Goal: Information Seeking & Learning: Learn about a topic

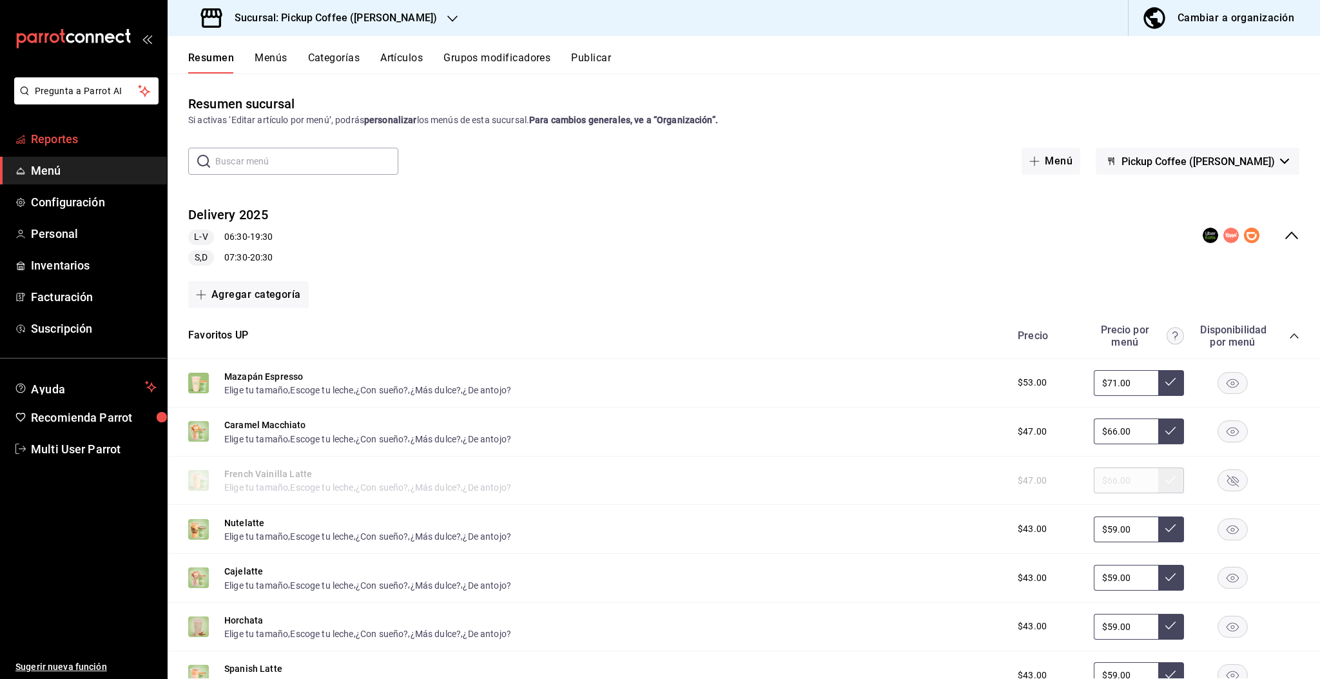
click at [93, 143] on span "Reportes" at bounding box center [94, 138] width 126 height 17
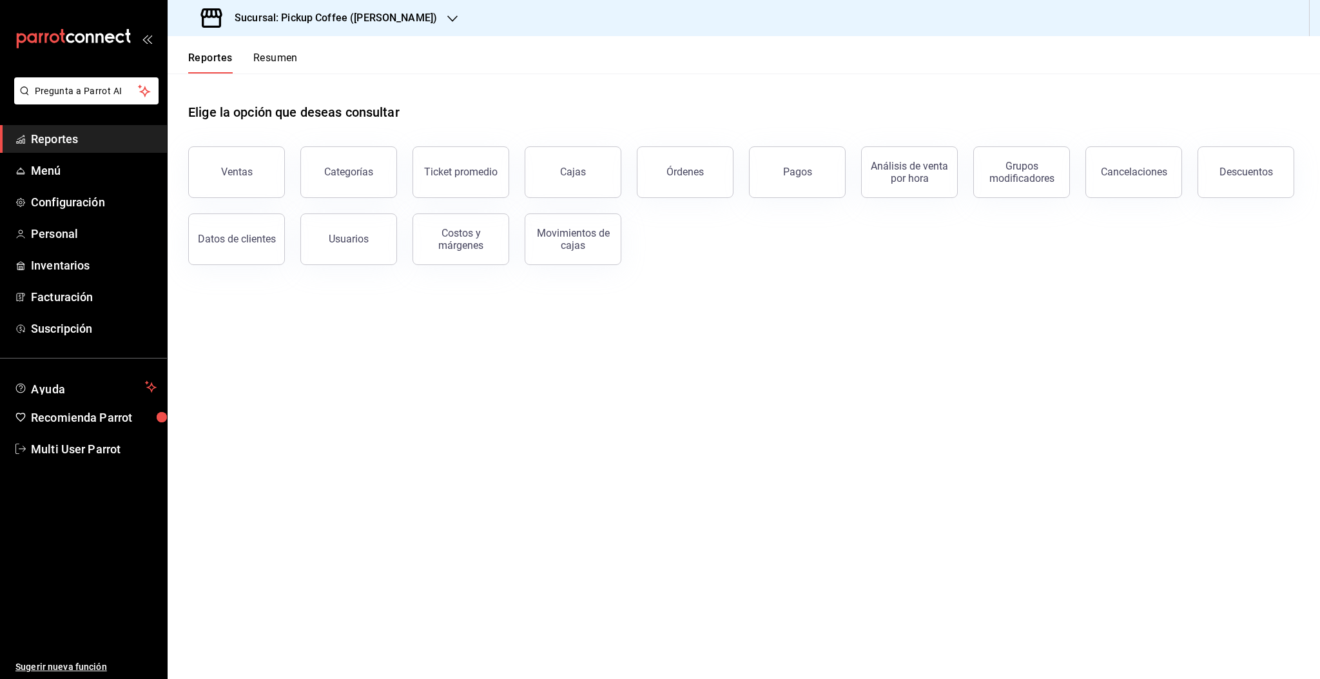
click at [271, 55] on button "Resumen" at bounding box center [275, 63] width 44 height 22
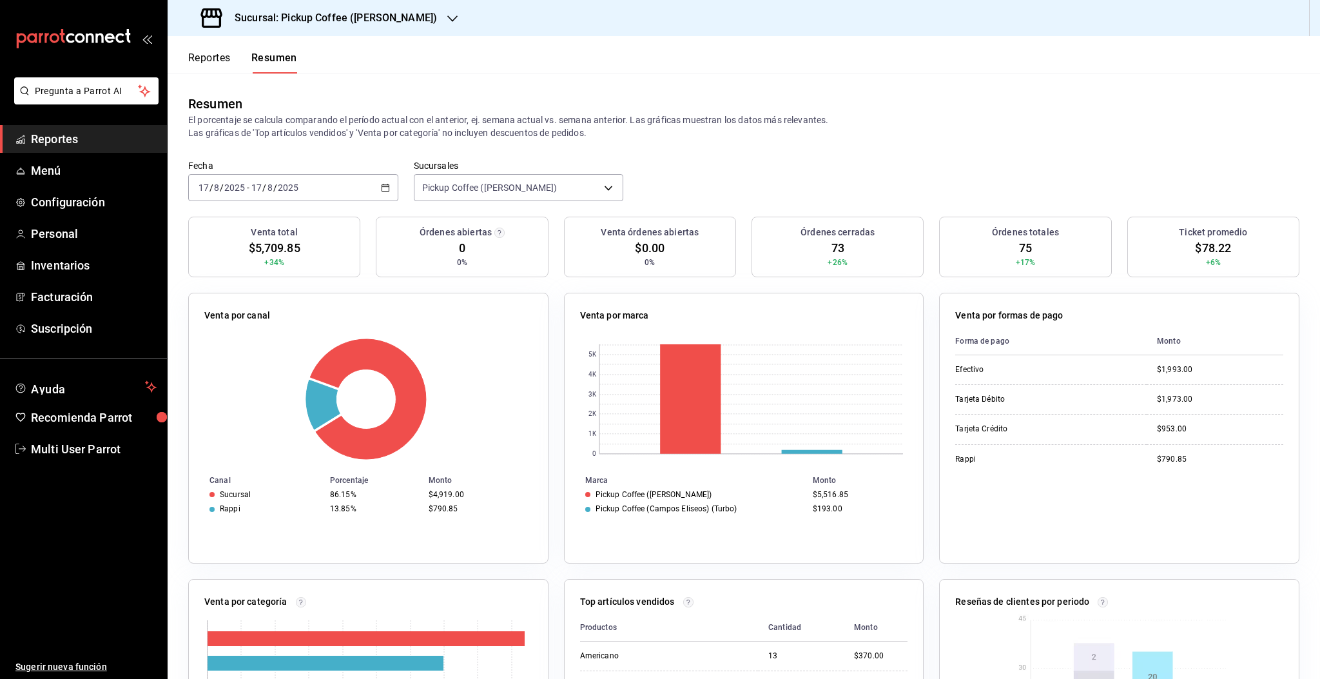
click at [301, 194] on div "2025-08-17 17 / 8 / 2025 - 2025-08-17 17 / 8 / 2025" at bounding box center [293, 187] width 210 height 27
click at [258, 373] on span "Rango de fechas" at bounding box center [249, 372] width 100 height 14
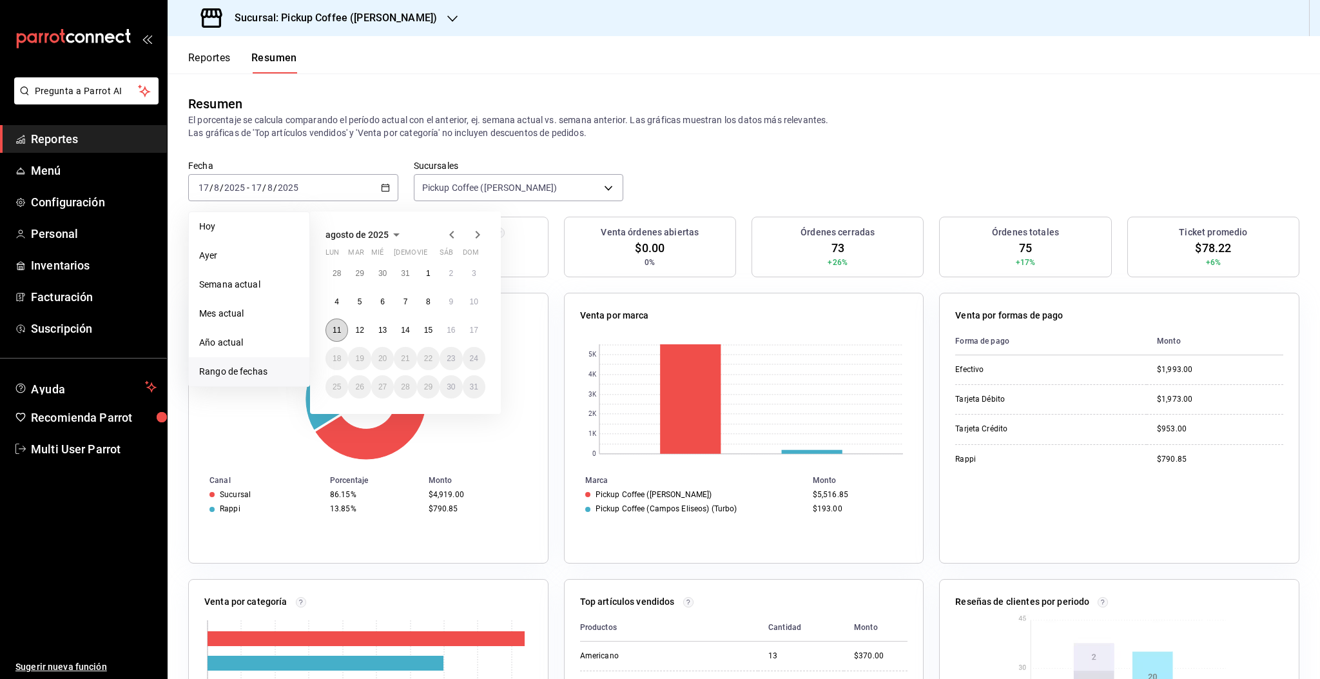
click at [337, 333] on abbr "11" at bounding box center [337, 329] width 8 height 9
click at [479, 332] on button "17" at bounding box center [474, 329] width 23 height 23
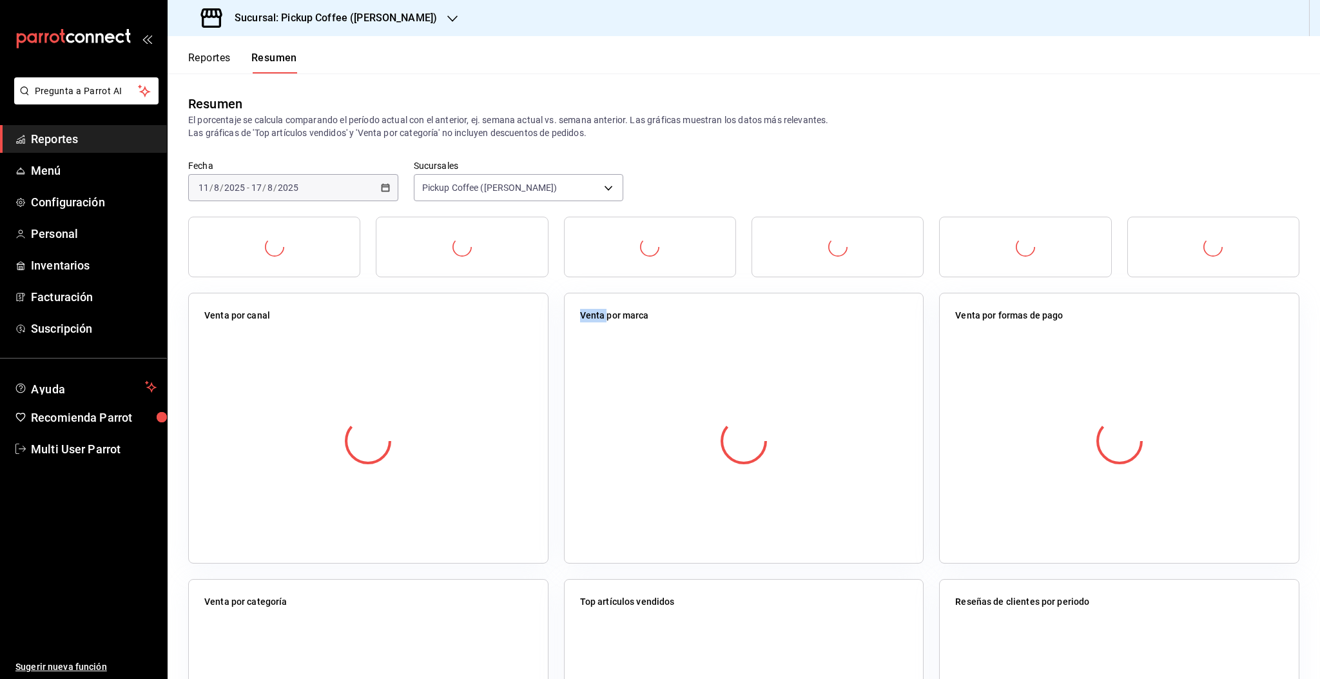
click at [479, 332] on div at bounding box center [368, 440] width 328 height 227
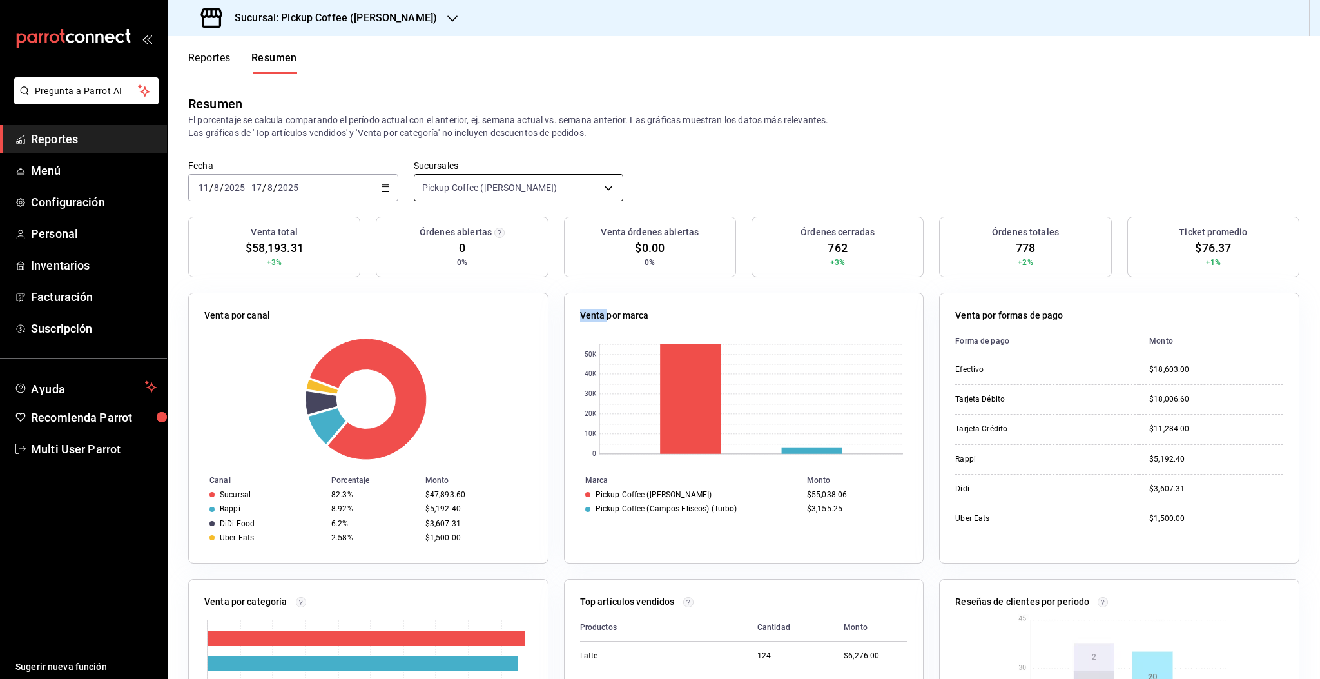
click at [528, 195] on body "Pregunta a Parrot AI Reportes Menú Configuración Personal Inventarios Facturaci…" at bounding box center [660, 339] width 1320 height 679
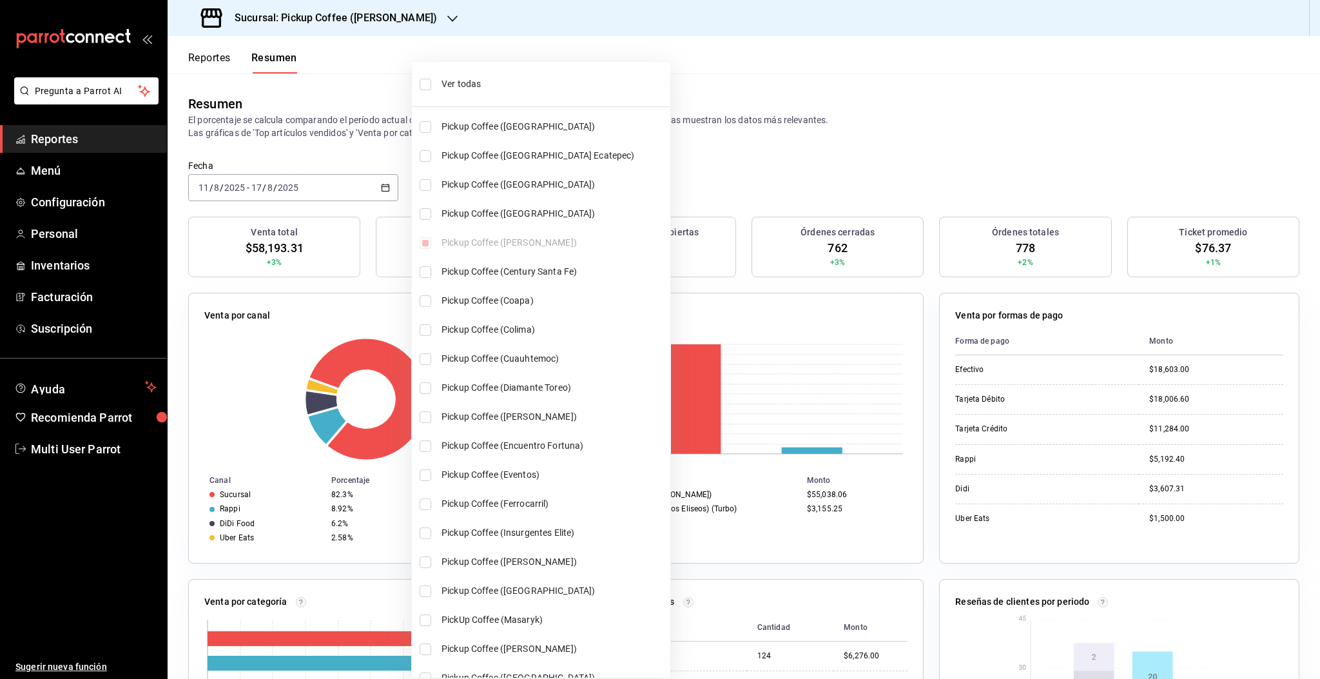
click at [441, 160] on span "Pickup Coffee (Americas Ecatepec)" at bounding box center [553, 156] width 224 height 14
type input "[object Object],[object Object]"
checkbox input "true"
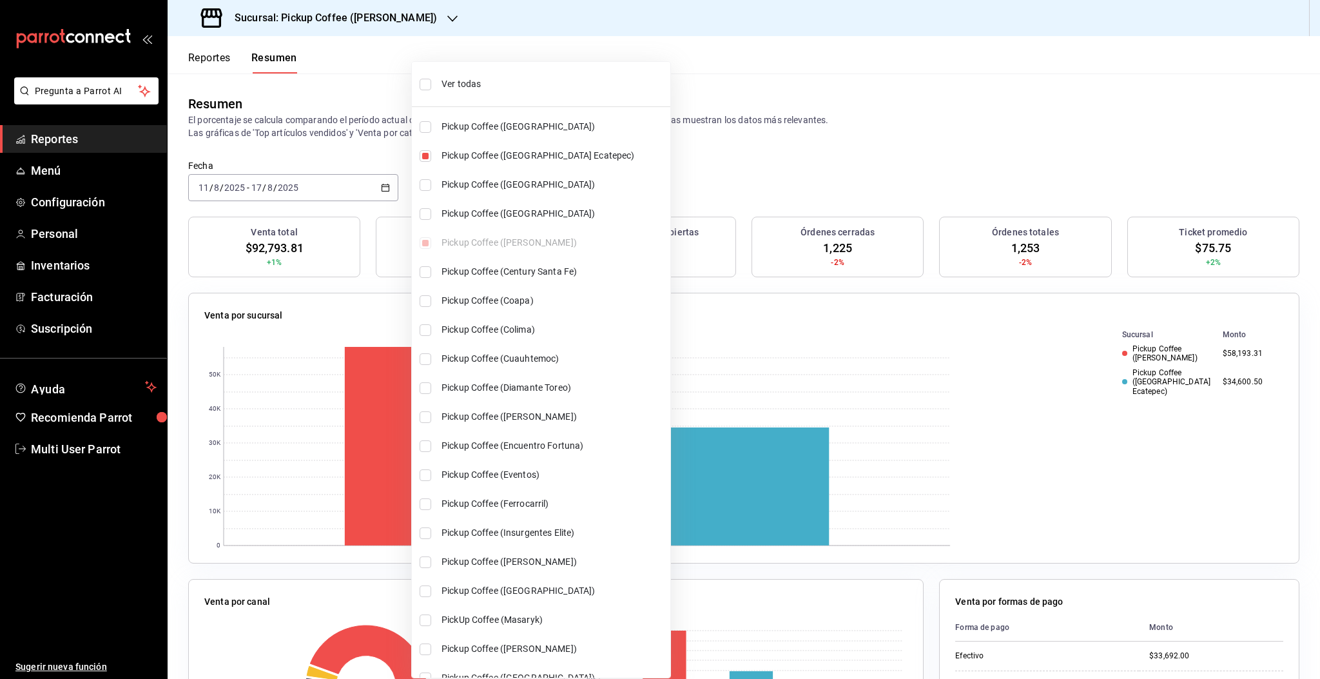
click at [461, 188] on span "Pickup Coffee (Aragon)" at bounding box center [553, 185] width 224 height 14
type input "[object Object],[object Object],[object Object]"
checkbox input "true"
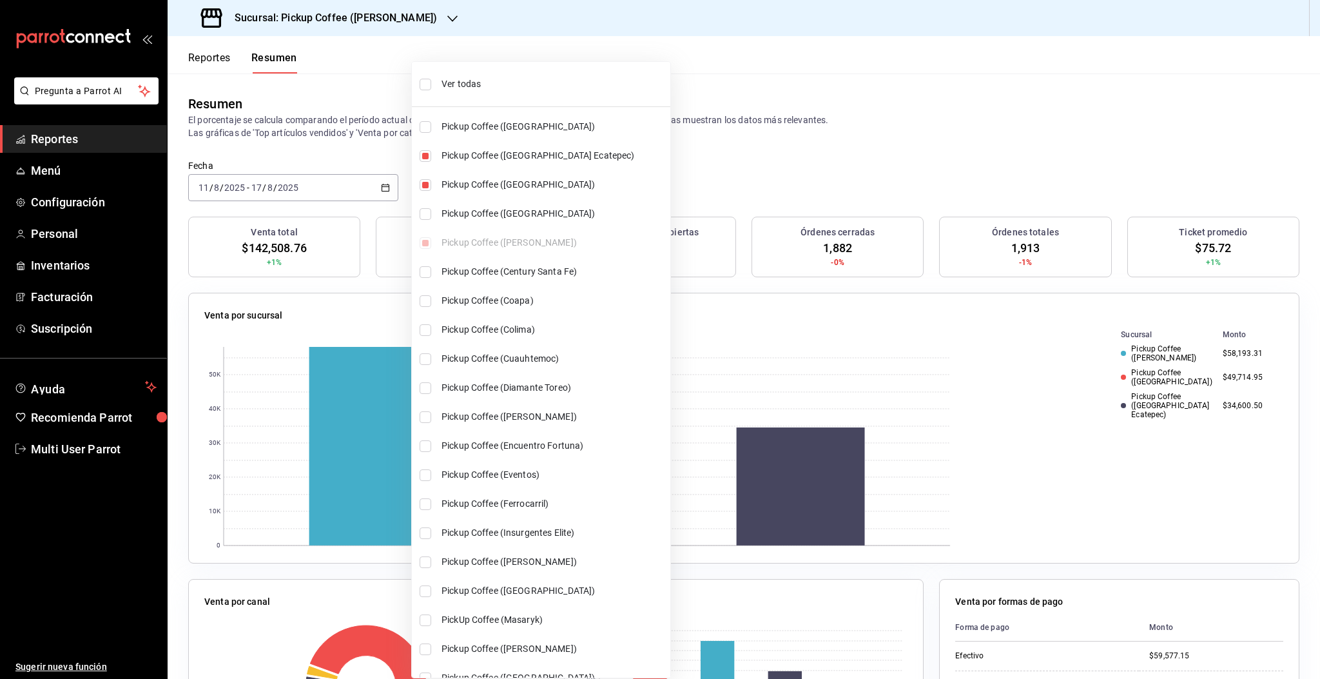
click at [539, 501] on span "Pickup Coffee (Ferrocarril)" at bounding box center [553, 504] width 224 height 14
type input "[object Object],[object Object],[object Object],[object Object]"
checkbox input "true"
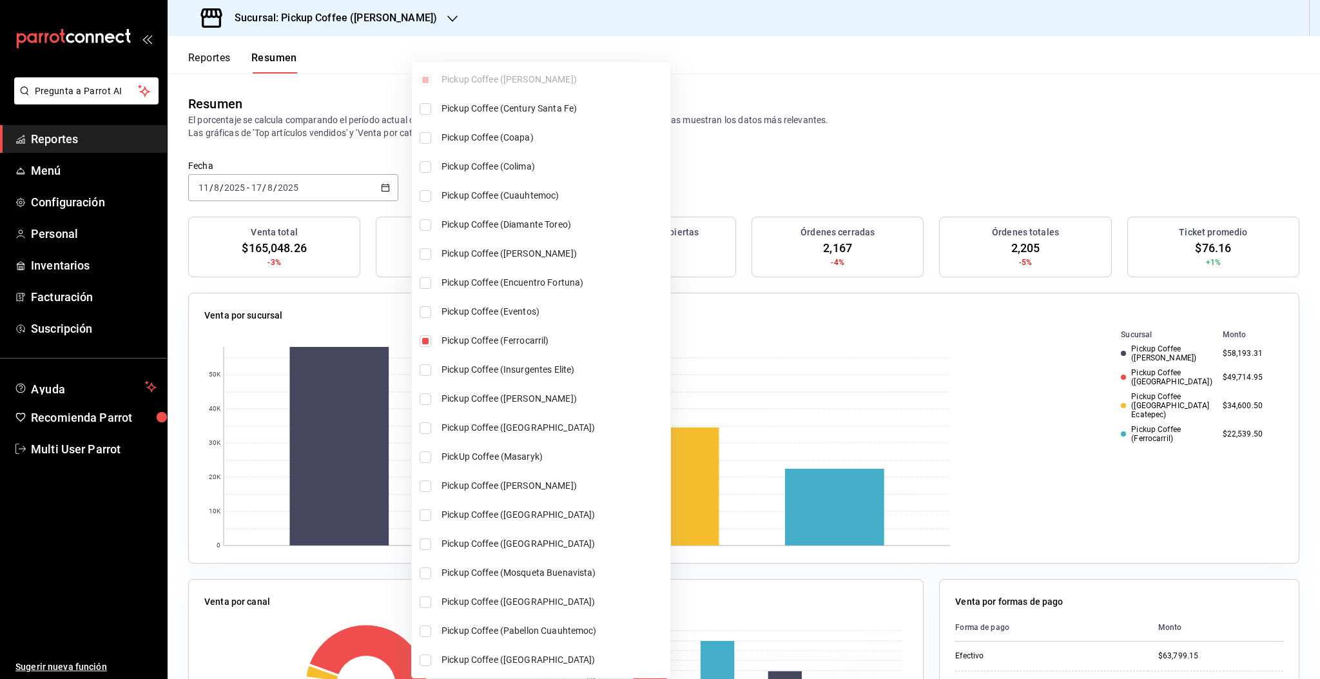
scroll to position [171, 0]
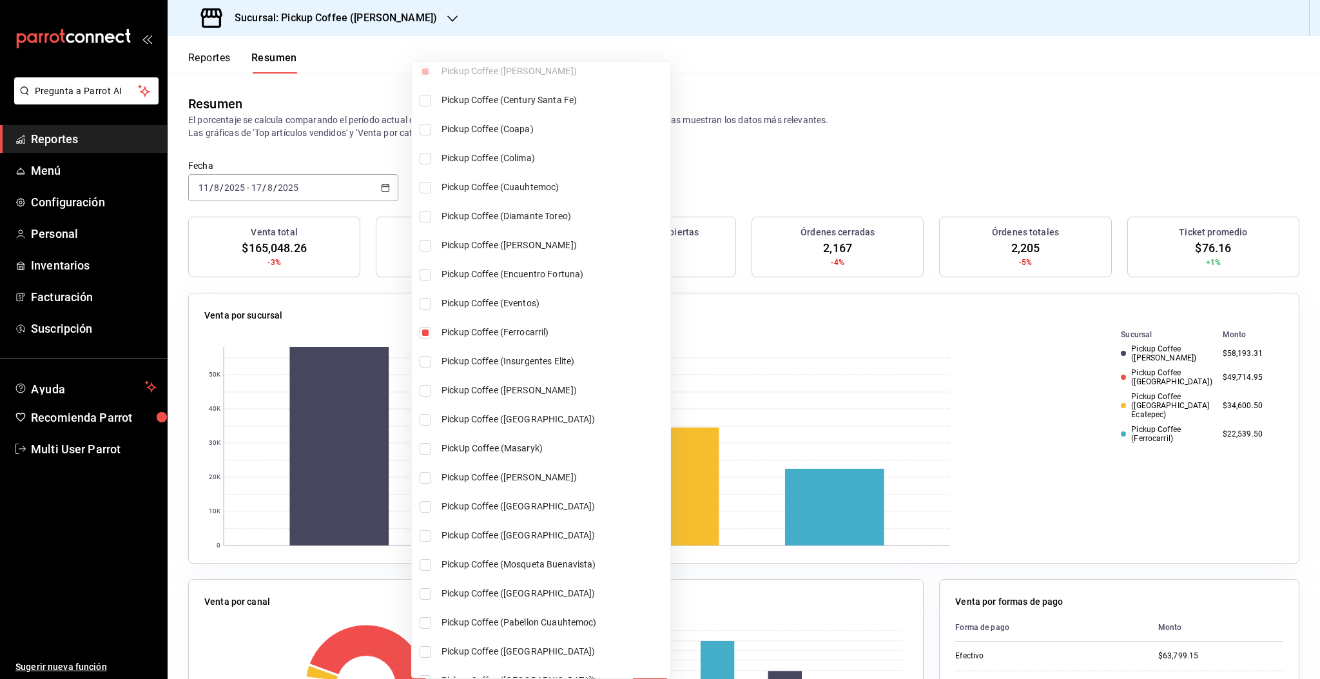
click at [530, 447] on span "PickUp Coffee (Masaryk)" at bounding box center [553, 448] width 224 height 14
type input "[object Object],[object Object],[object Object],[object Object],[object Object]"
checkbox input "true"
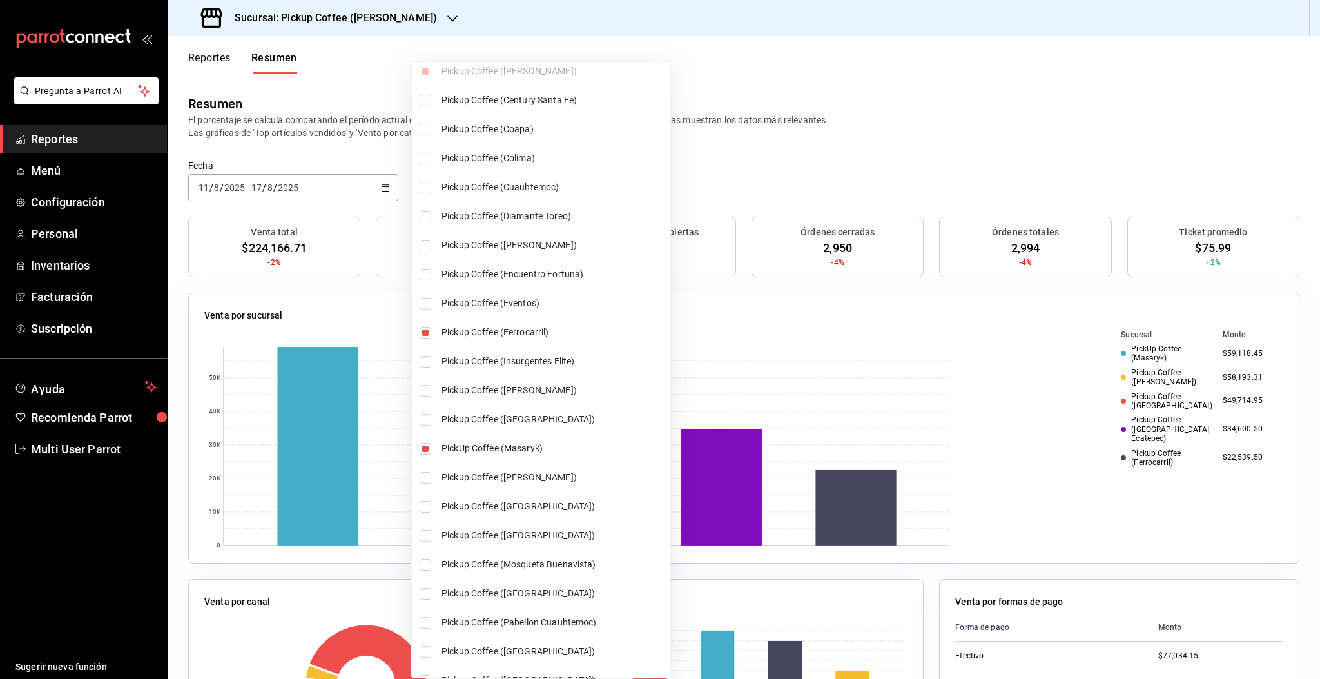
click at [1037, 130] on div at bounding box center [660, 339] width 1320 height 679
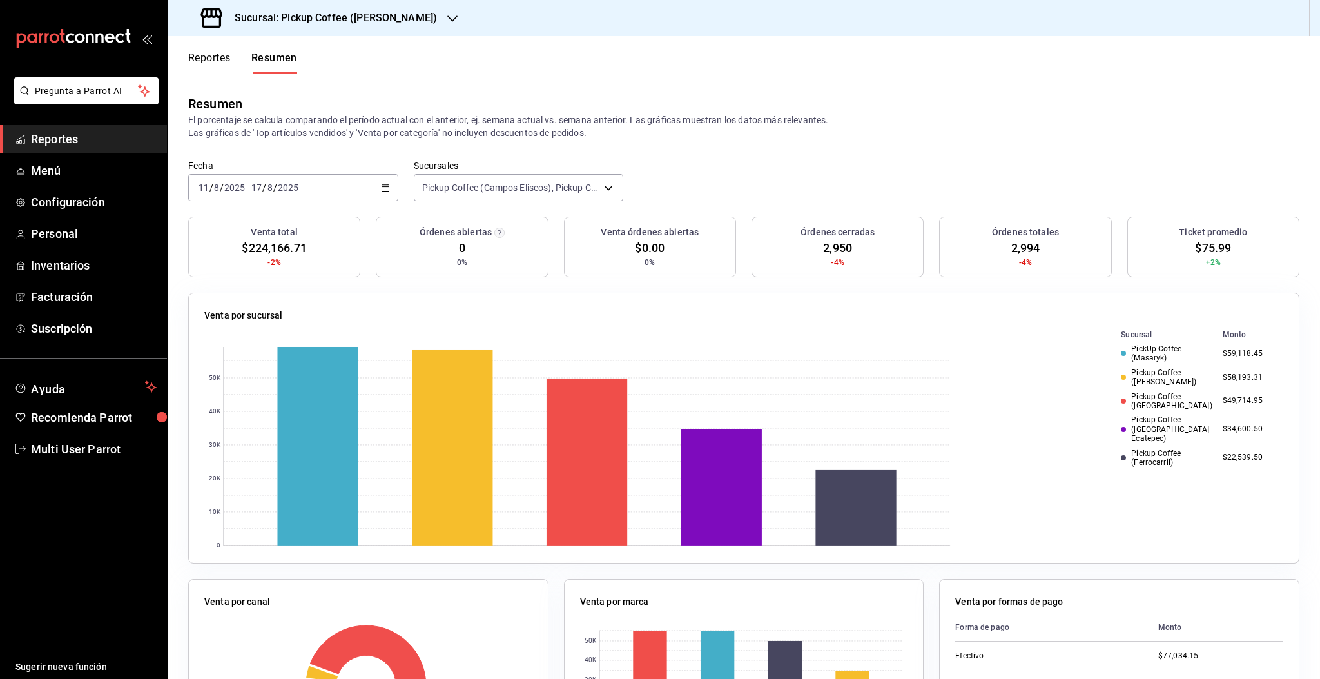
click at [866, 130] on p "El porcentaje se calcula comparando el período actual con el anterior, ej. sema…" at bounding box center [743, 126] width 1111 height 26
click at [416, 19] on h3 "Sucursal: Pickup Coffee (Campos Eliseos)" at bounding box center [330, 17] width 213 height 15
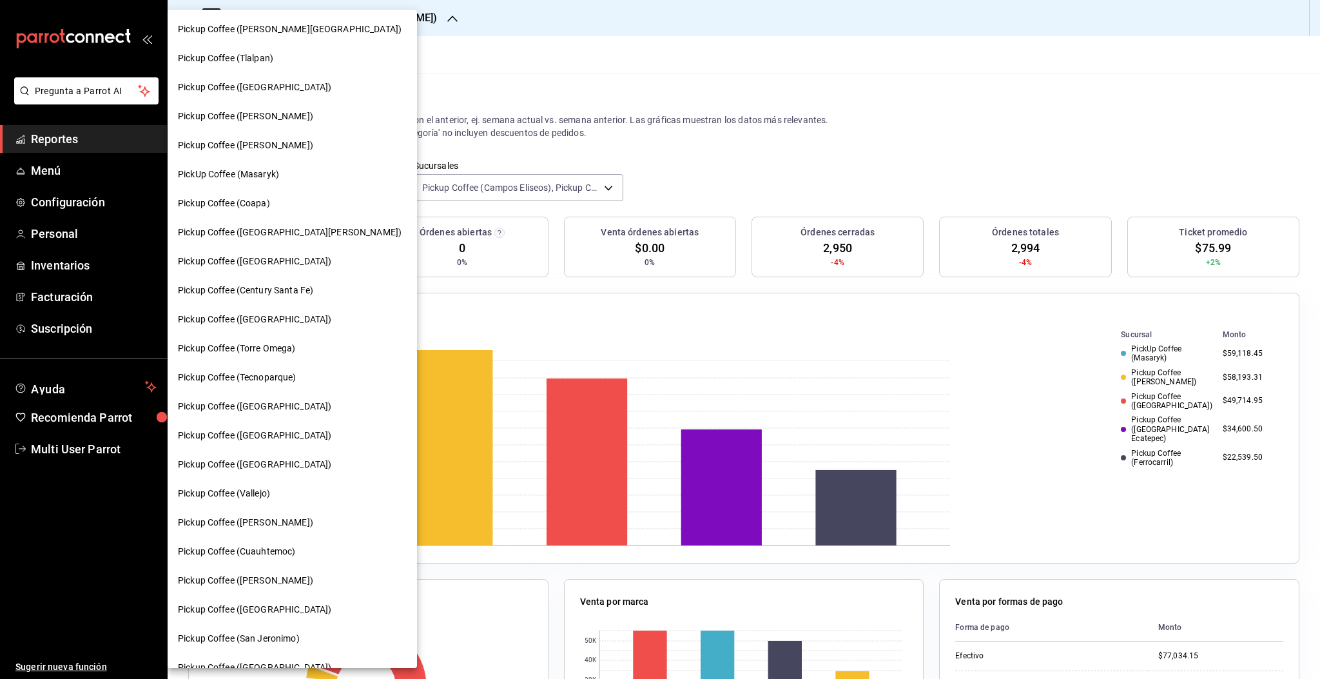
click at [258, 175] on span "PickUp Coffee (Masaryk)" at bounding box center [228, 175] width 101 height 14
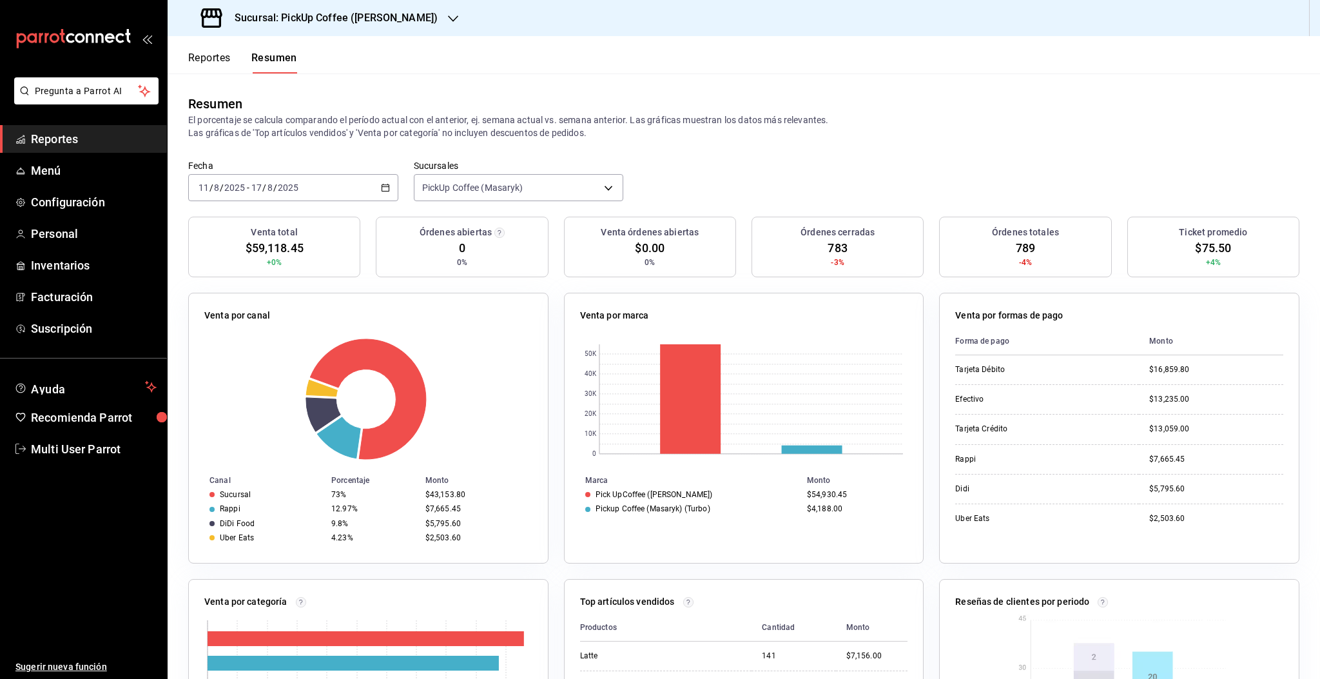
click at [314, 187] on div "[DATE] [DATE] - [DATE] [DATE]" at bounding box center [293, 187] width 210 height 27
click at [233, 371] on span "Rango de fechas" at bounding box center [249, 372] width 100 height 14
click at [845, 145] on div "Resumen El porcentaje se calcula comparando el período actual con el anterior, …" at bounding box center [744, 116] width 1152 height 86
drag, startPoint x: 249, startPoint y: 245, endPoint x: 311, endPoint y: 255, distance: 62.1
click at [311, 255] on div "Venta total $59,118.45 +0%" at bounding box center [274, 247] width 172 height 61
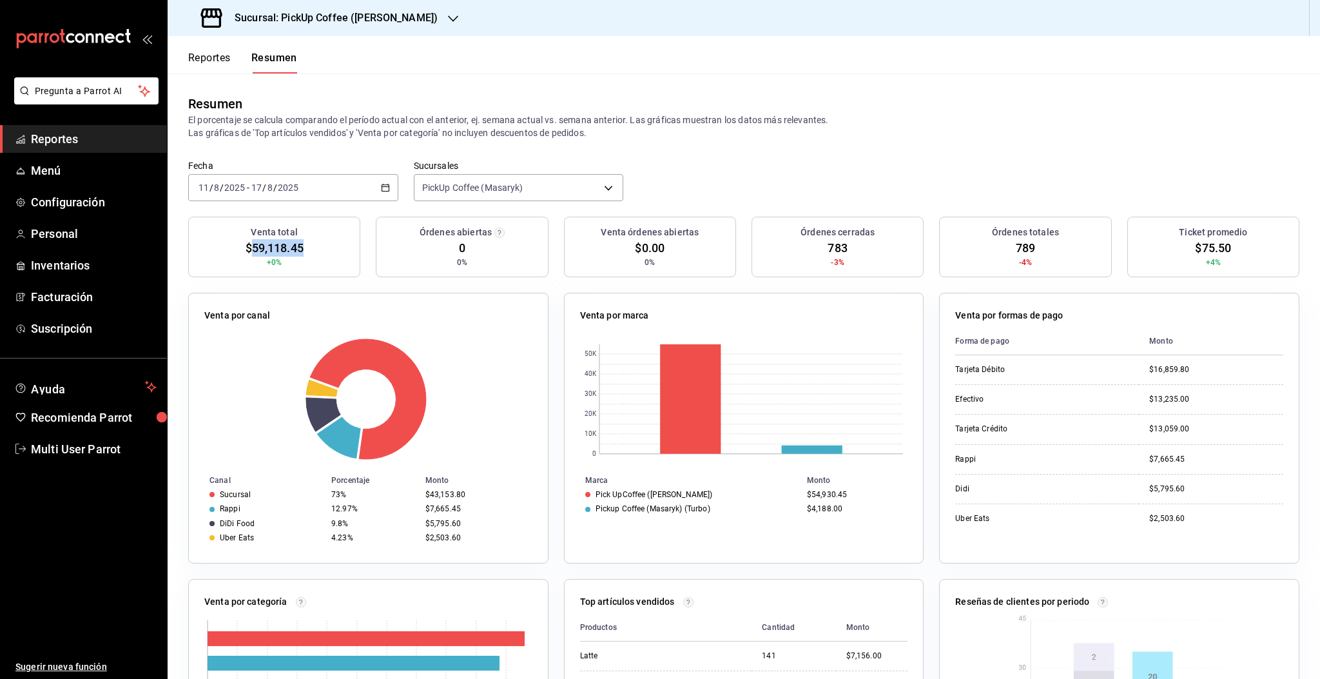
copy span "59,118.45"
click at [336, 19] on h3 "Sucursal: PickUp Coffee ([PERSON_NAME])" at bounding box center [330, 17] width 213 height 15
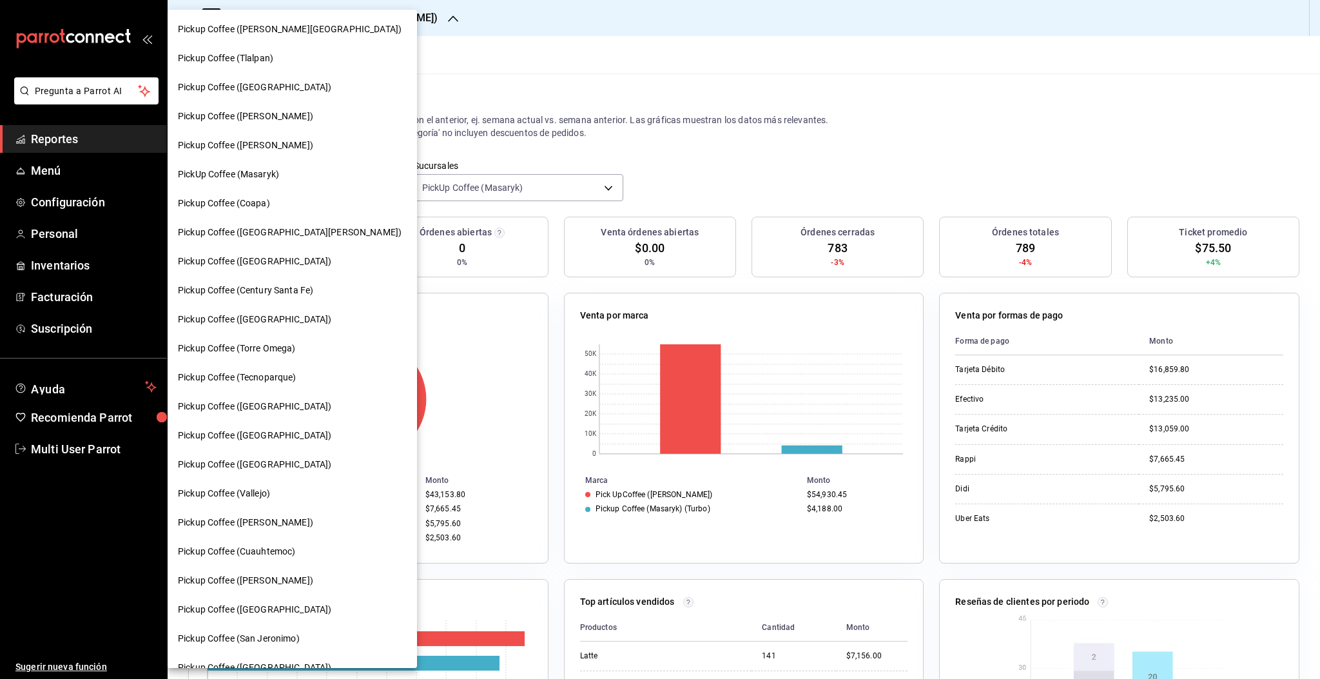
click at [285, 585] on span "Pickup Coffee ([PERSON_NAME])" at bounding box center [245, 581] width 135 height 14
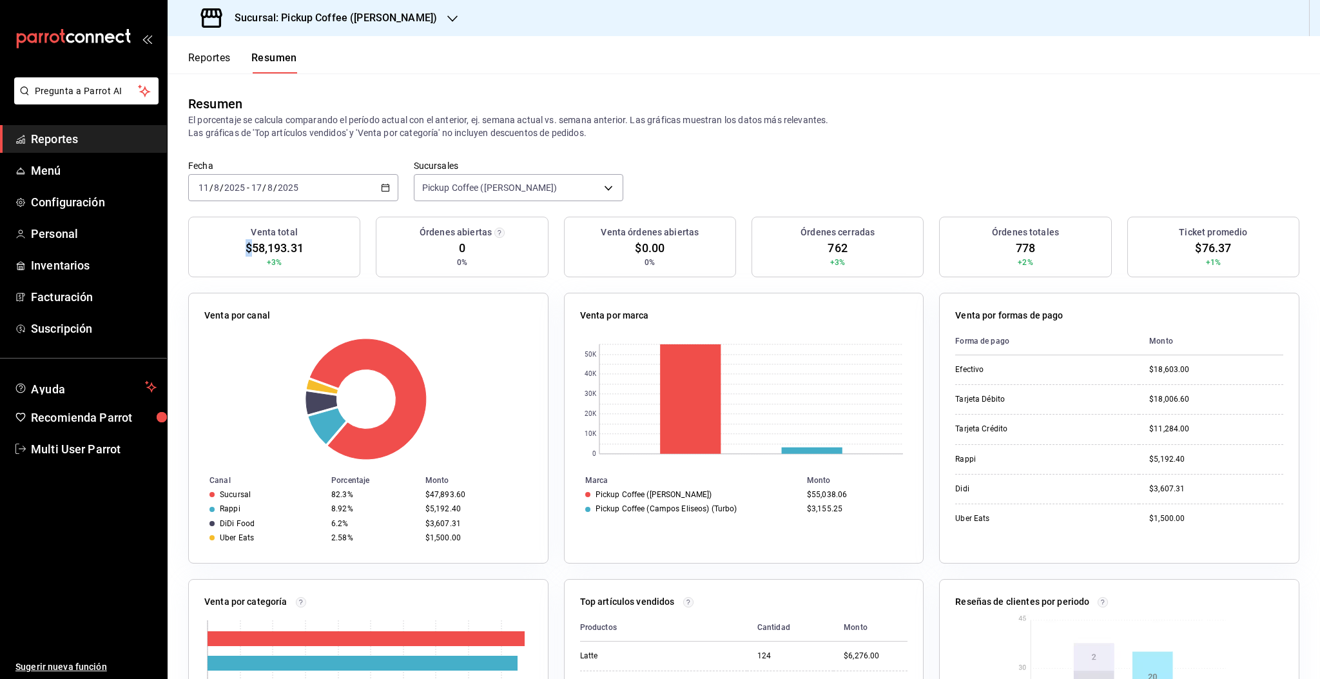
drag, startPoint x: 247, startPoint y: 251, endPoint x: 322, endPoint y: 255, distance: 74.2
click at [322, 255] on div "Venta total $58,193.31 +3%" at bounding box center [274, 247] width 172 height 61
click at [291, 232] on h3 "Venta total" at bounding box center [274, 233] width 46 height 14
drag, startPoint x: 305, startPoint y: 244, endPoint x: 251, endPoint y: 257, distance: 55.2
click at [251, 257] on div "Venta total $58,193.31 +3%" at bounding box center [274, 247] width 172 height 61
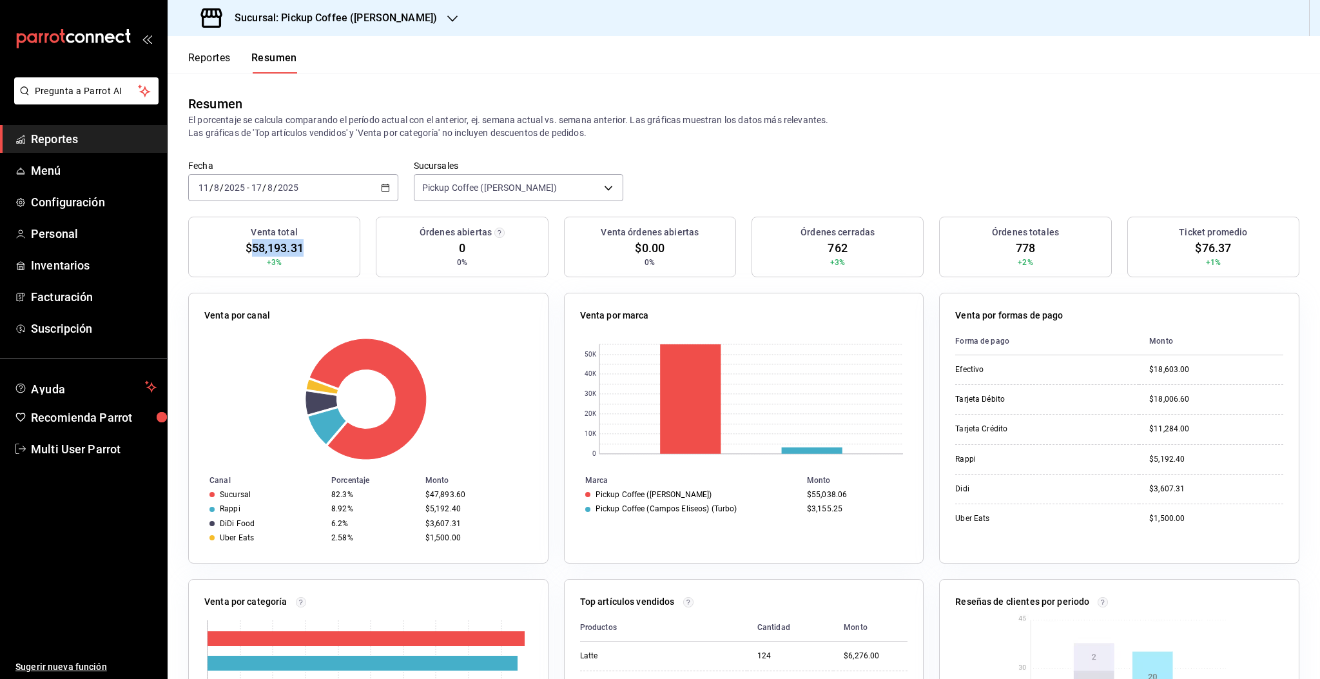
copy span "58,193.31"
click at [373, 23] on h3 "Sucursal: Pickup Coffee ([PERSON_NAME])" at bounding box center [330, 17] width 213 height 15
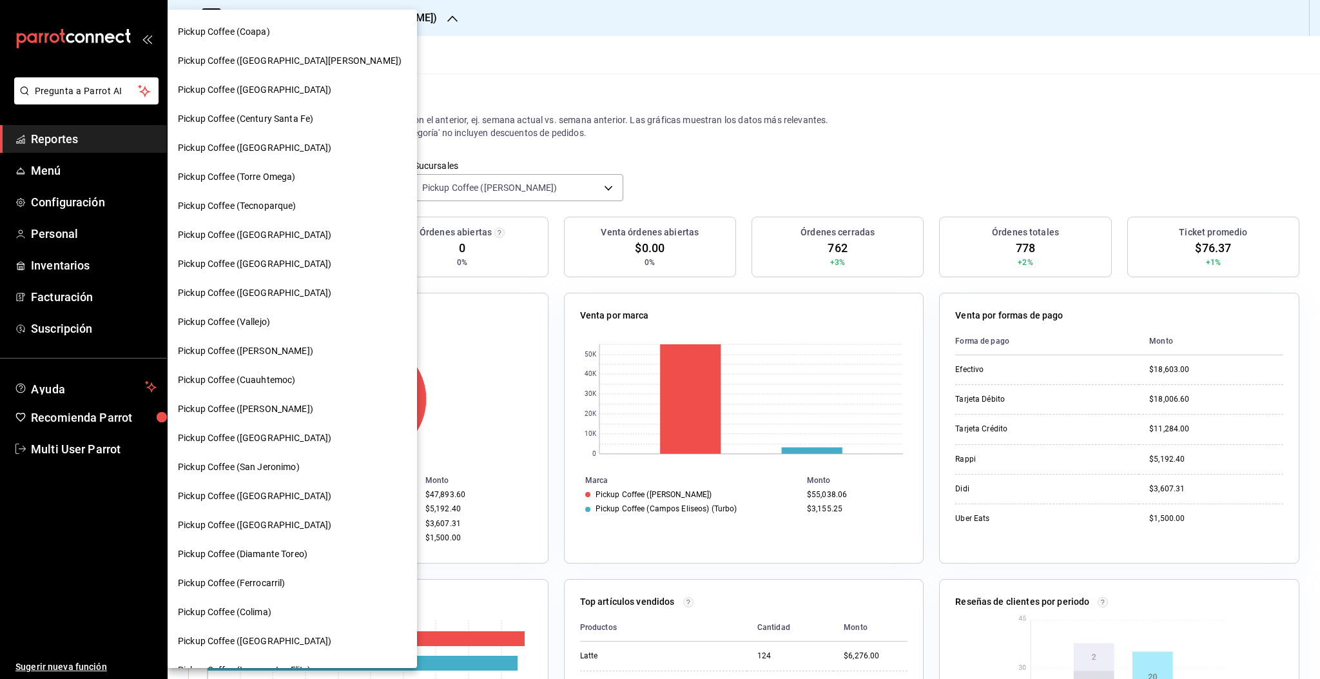
click at [263, 580] on span "Pickup Coffee (Ferrocarril)" at bounding box center [232, 583] width 108 height 14
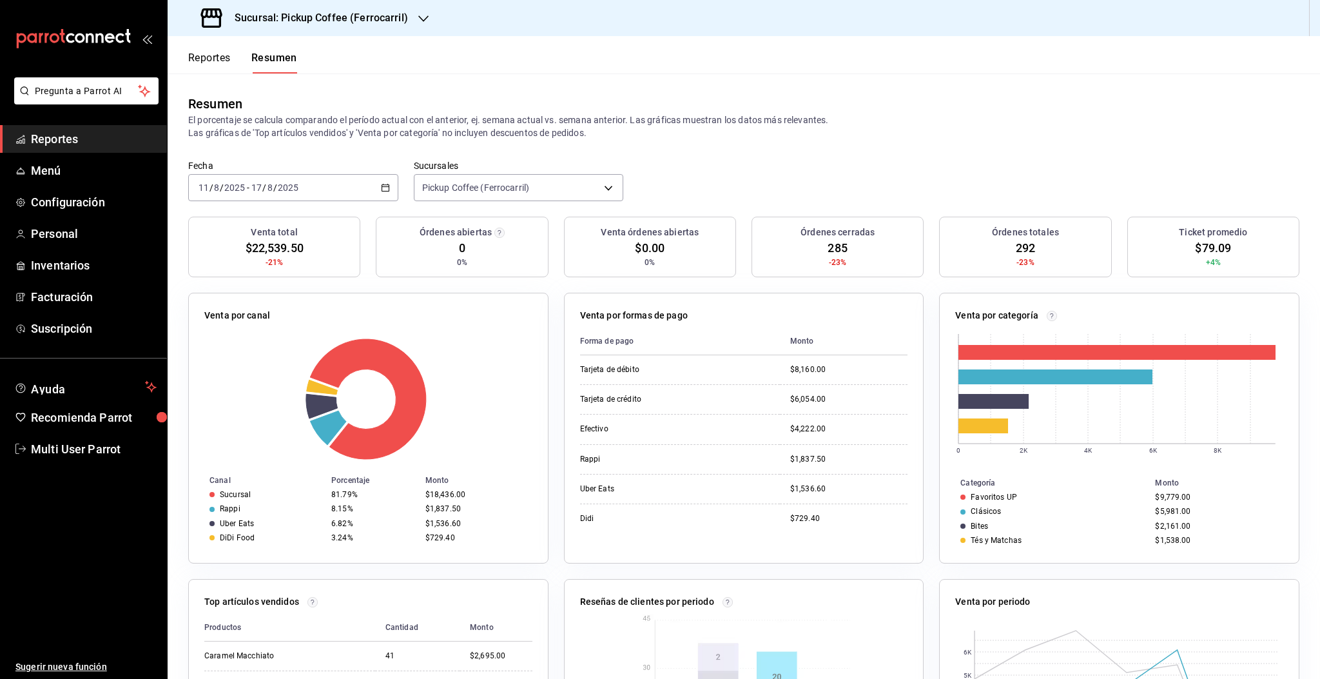
click at [420, 24] on div at bounding box center [423, 19] width 10 height 14
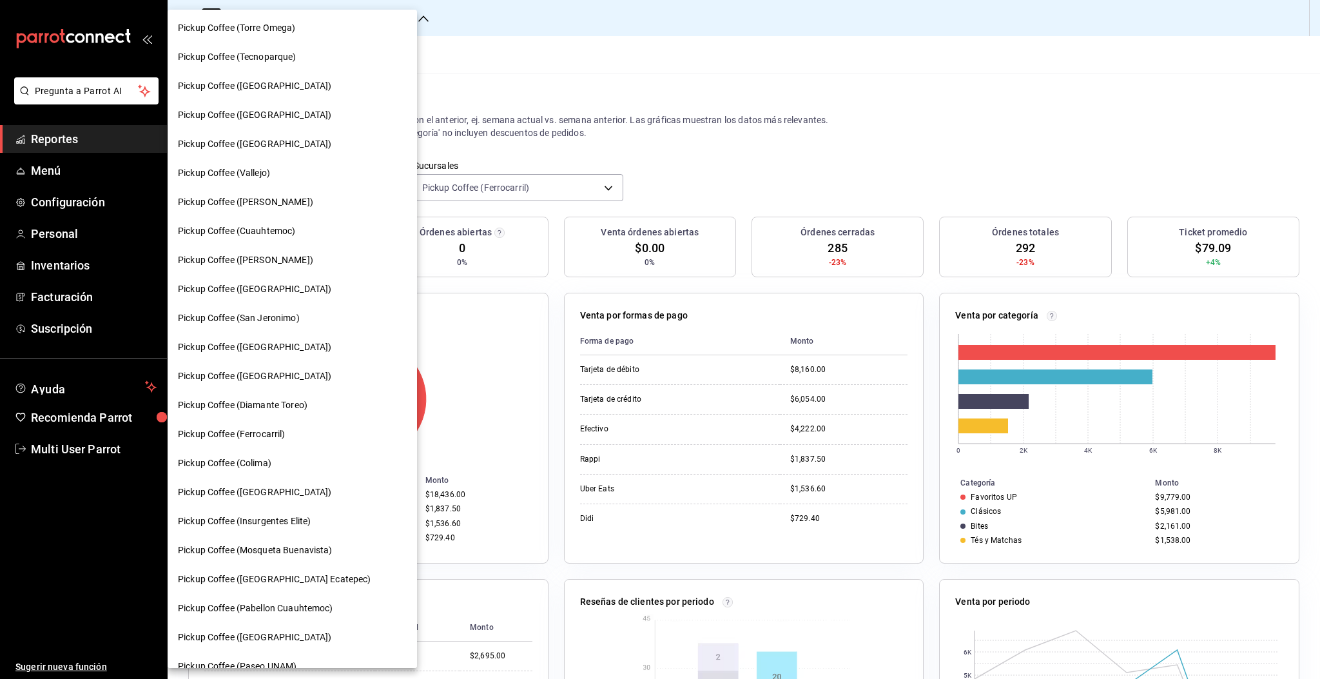
scroll to position [282, 0]
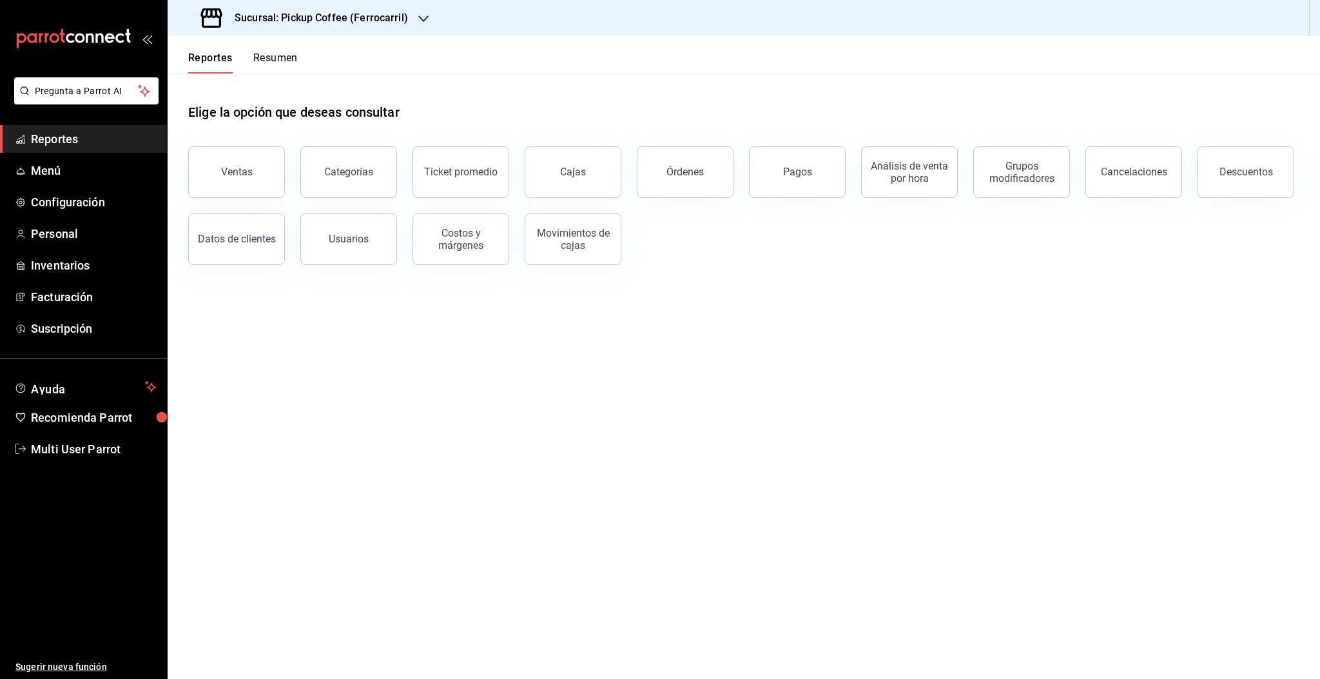
click at [280, 65] on button "Resumen" at bounding box center [275, 63] width 44 height 22
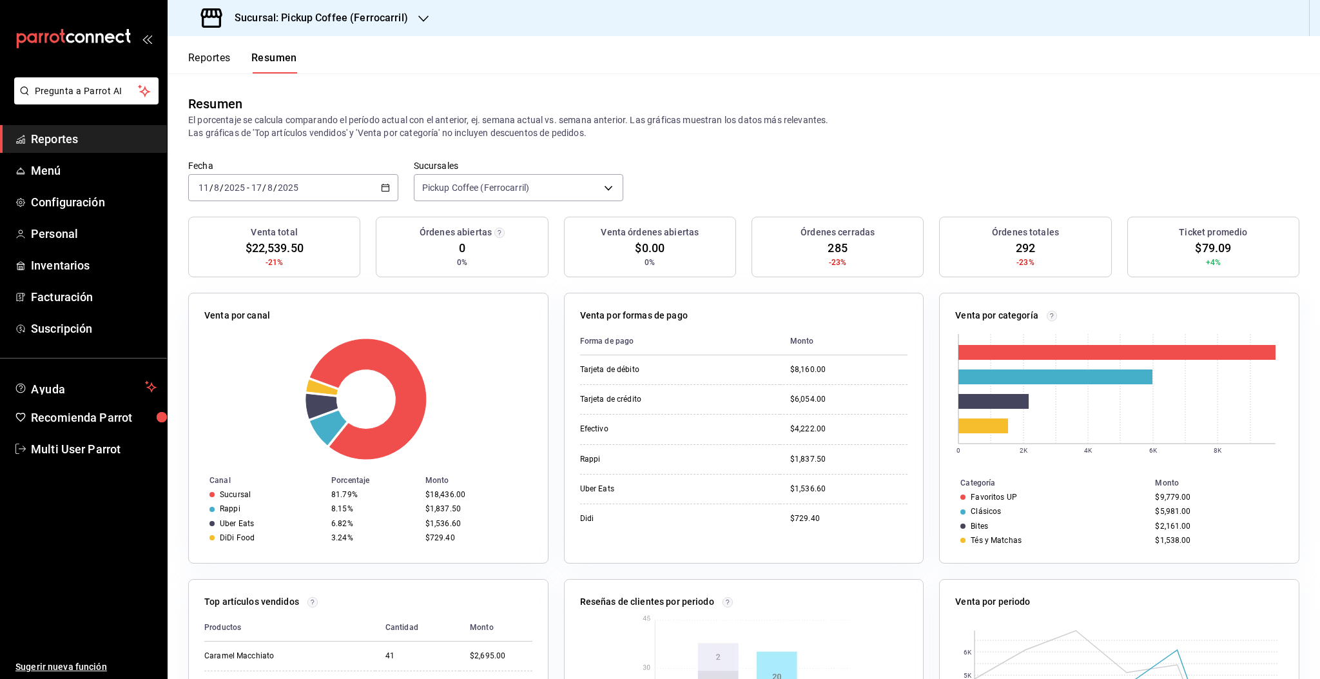
click at [349, 178] on div "[DATE] [DATE] - [DATE] [DATE]" at bounding box center [293, 187] width 210 height 27
click at [262, 363] on li "Rango de fechas" at bounding box center [249, 371] width 121 height 29
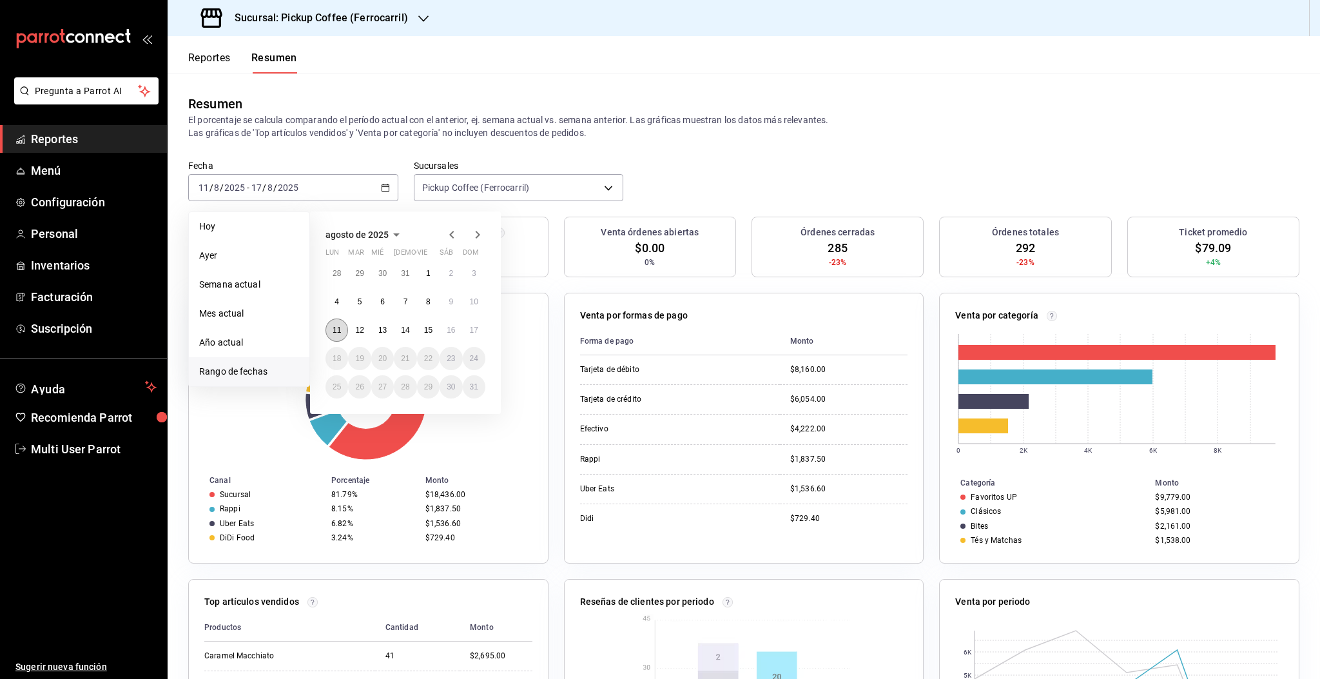
click at [340, 331] on button "11" at bounding box center [336, 329] width 23 height 23
click at [479, 333] on button "17" at bounding box center [474, 329] width 23 height 23
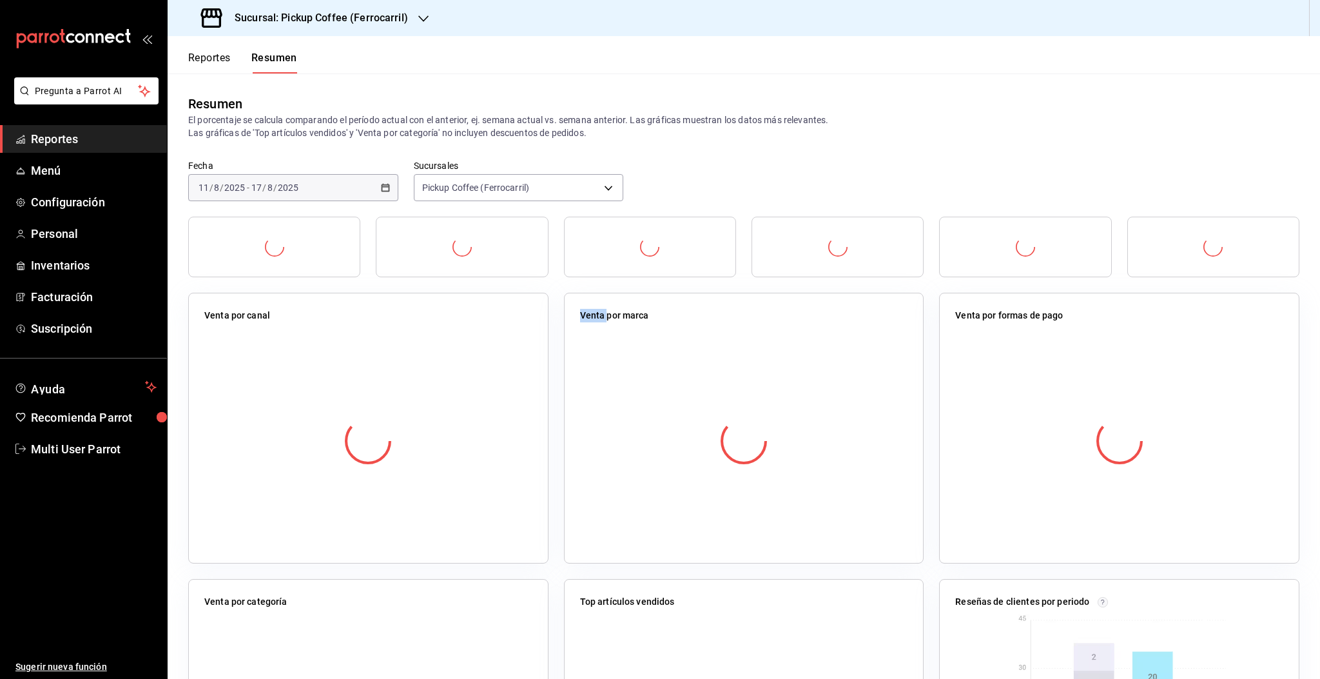
click at [479, 333] on div "Venta por canal" at bounding box center [368, 428] width 360 height 271
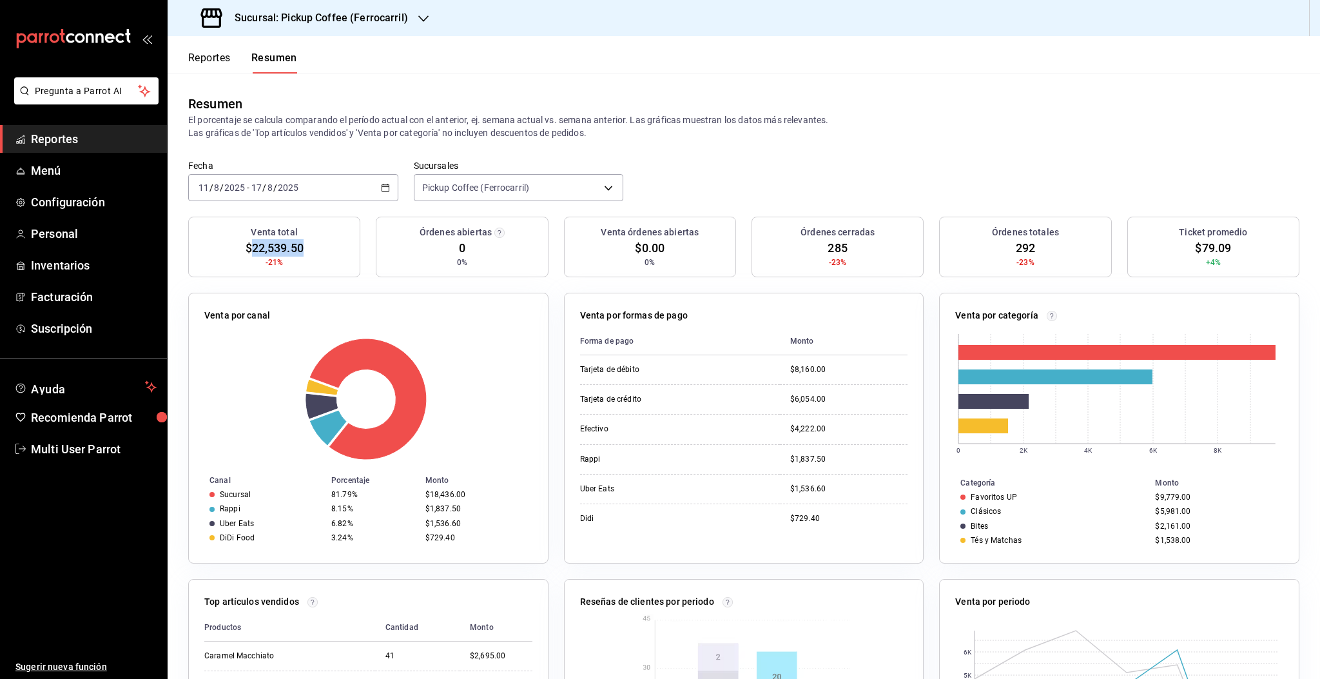
drag, startPoint x: 249, startPoint y: 245, endPoint x: 296, endPoint y: 230, distance: 49.9
click at [307, 248] on div "Venta total $22,539.50 -21%" at bounding box center [274, 247] width 172 height 61
click at [291, 186] on input "2025" at bounding box center [288, 187] width 22 height 10
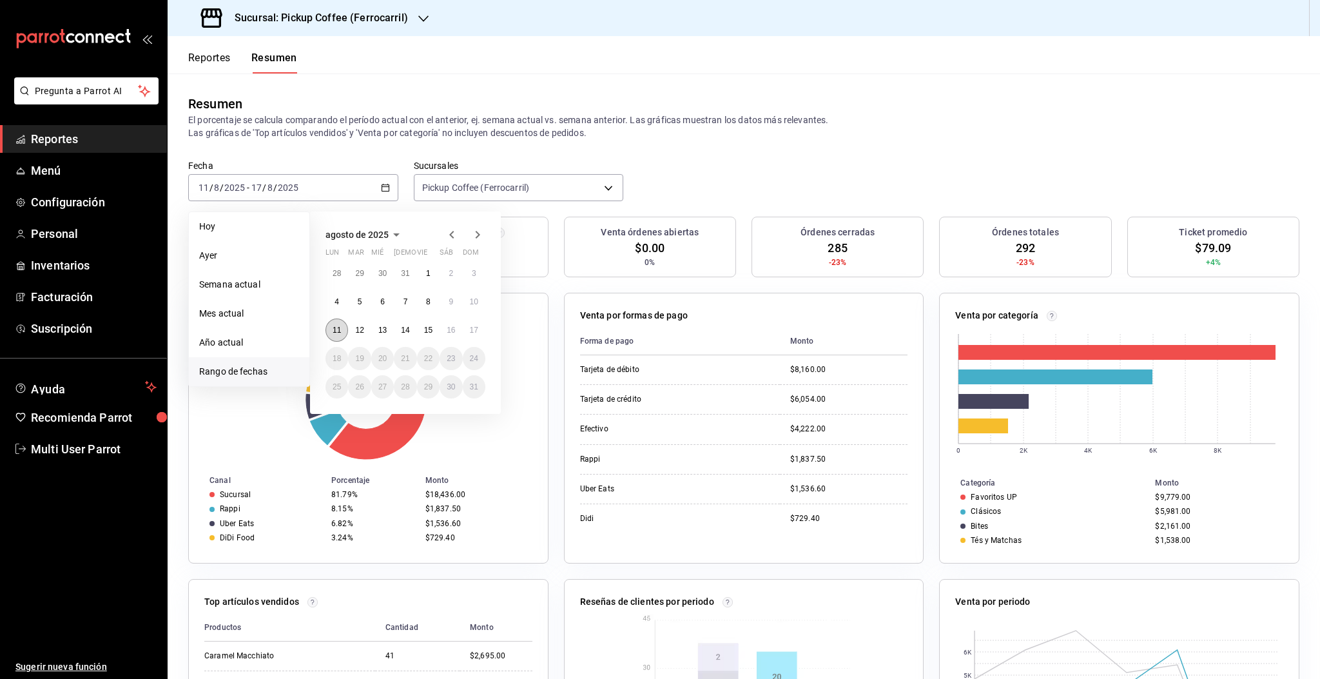
click at [337, 336] on button "11" at bounding box center [336, 329] width 23 height 23
click at [427, 335] on button "15" at bounding box center [428, 329] width 23 height 23
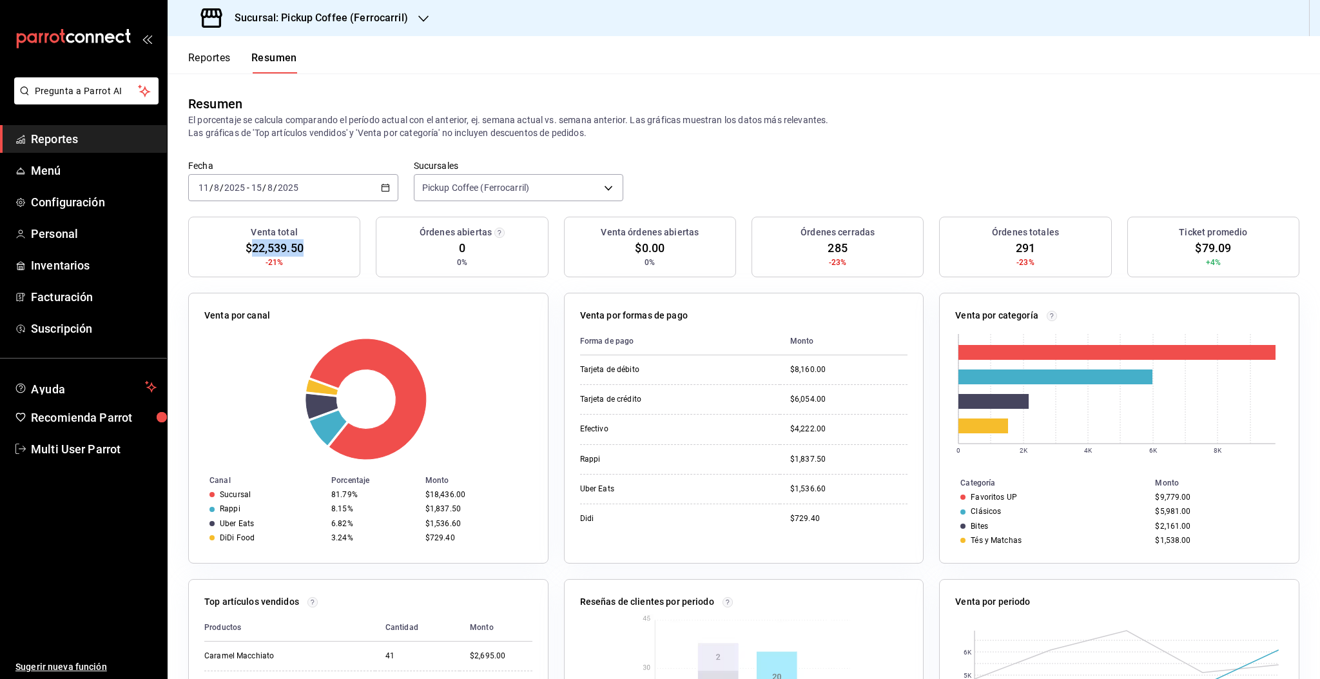
drag, startPoint x: 248, startPoint y: 247, endPoint x: 309, endPoint y: 254, distance: 61.6
click at [309, 254] on div "Venta total $22,539.50 -21%" at bounding box center [274, 247] width 172 height 61
copy span "22,539.50"
click at [330, 194] on div "2025-08-11 11 / 8 / 2025 - 2025-08-15 15 / 8 / 2025" at bounding box center [293, 187] width 210 height 27
click at [381, 186] on \(Stroke\) "button" at bounding box center [385, 187] width 8 height 7
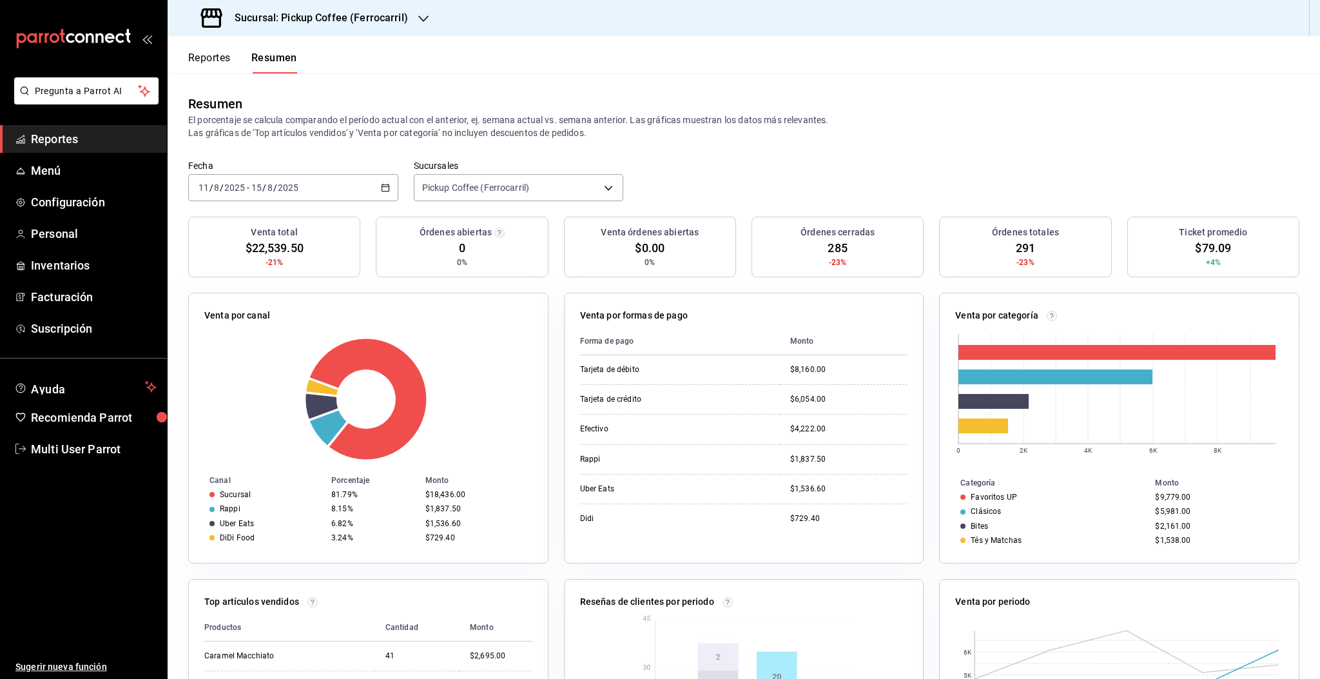
click at [381, 186] on \(Stroke\) "button" at bounding box center [385, 187] width 8 height 7
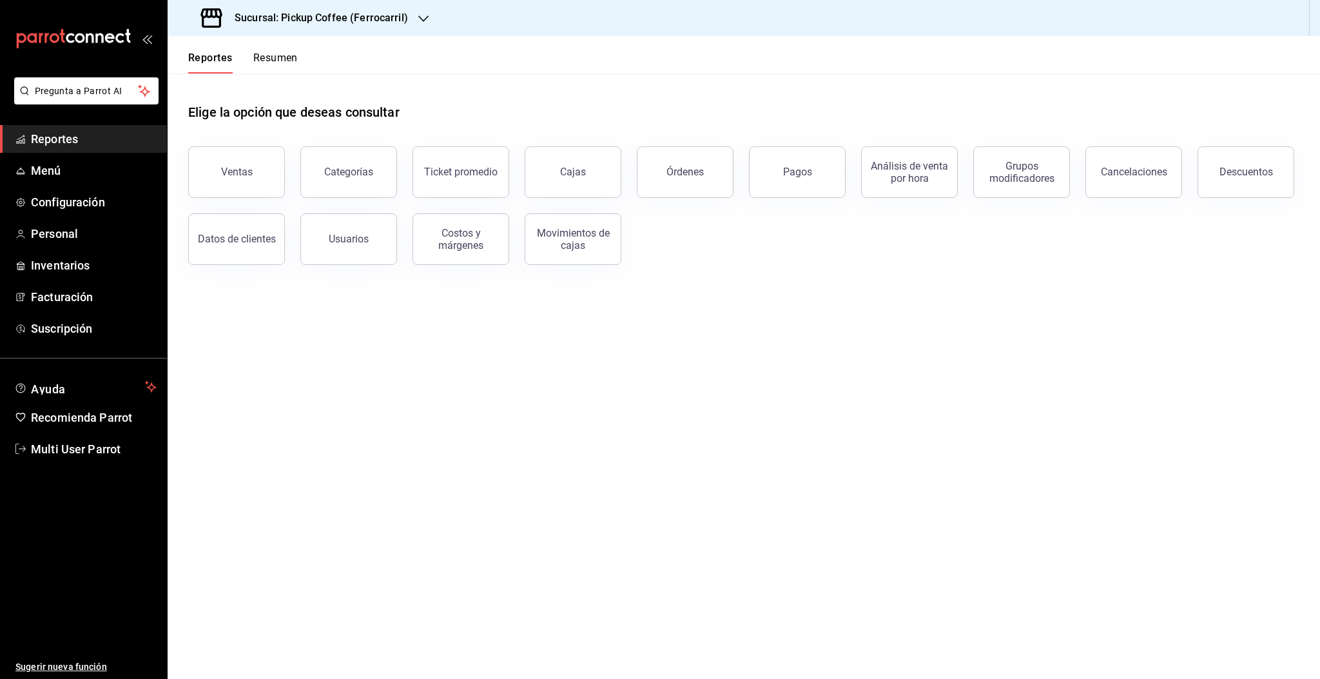
click at [281, 62] on button "Resumen" at bounding box center [275, 63] width 44 height 22
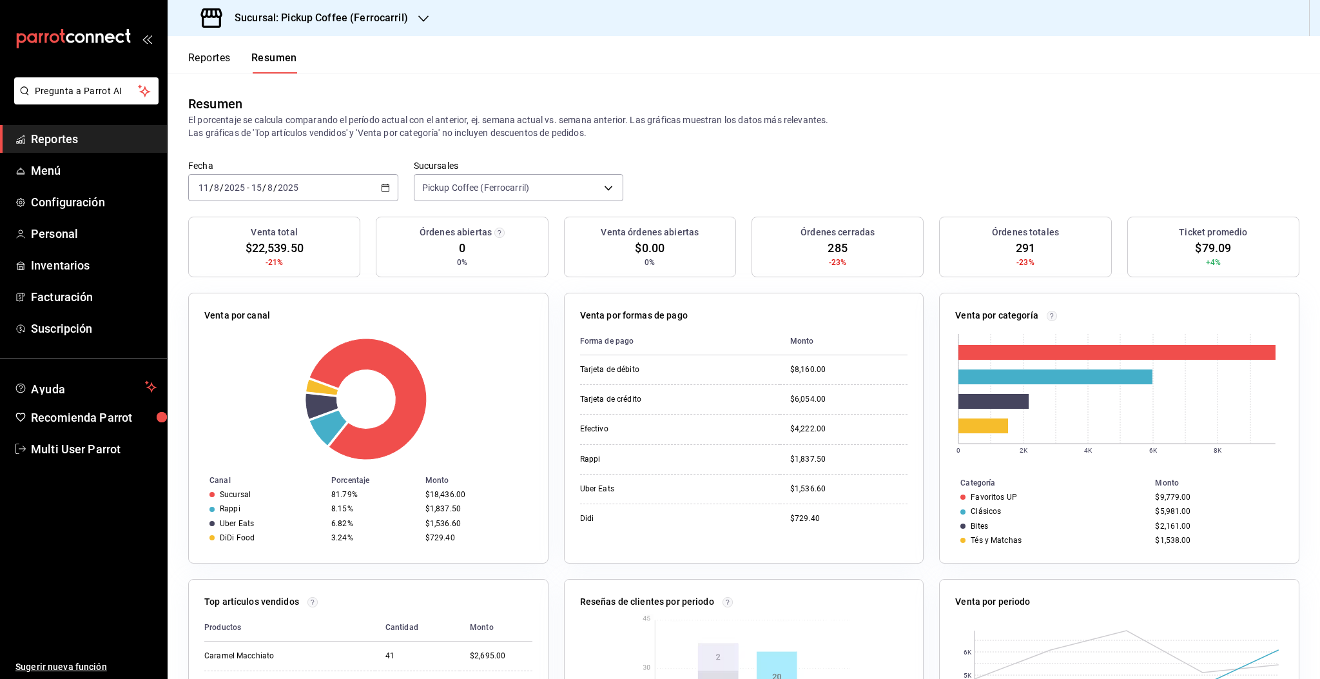
click at [293, 191] on input "2025" at bounding box center [288, 187] width 22 height 10
click at [262, 370] on span "Rango de fechas" at bounding box center [249, 372] width 100 height 14
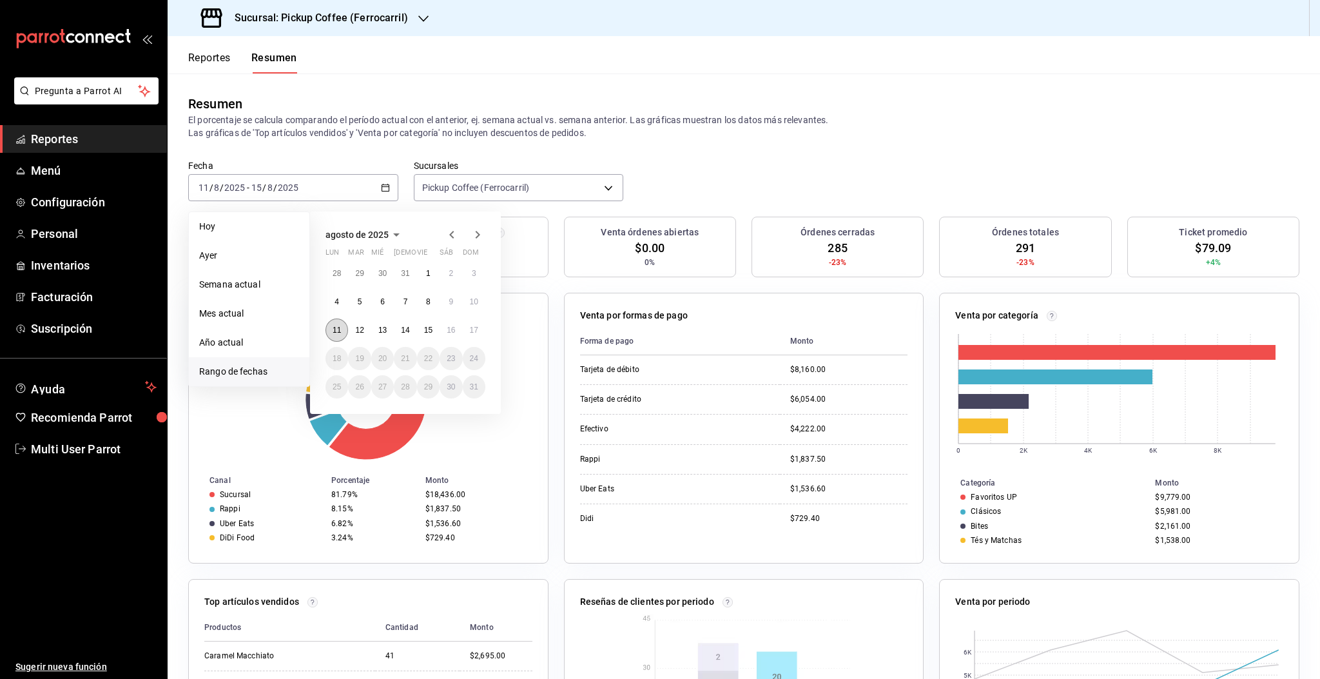
click at [341, 330] on button "11" at bounding box center [336, 329] width 23 height 23
click at [473, 334] on button "17" at bounding box center [474, 329] width 23 height 23
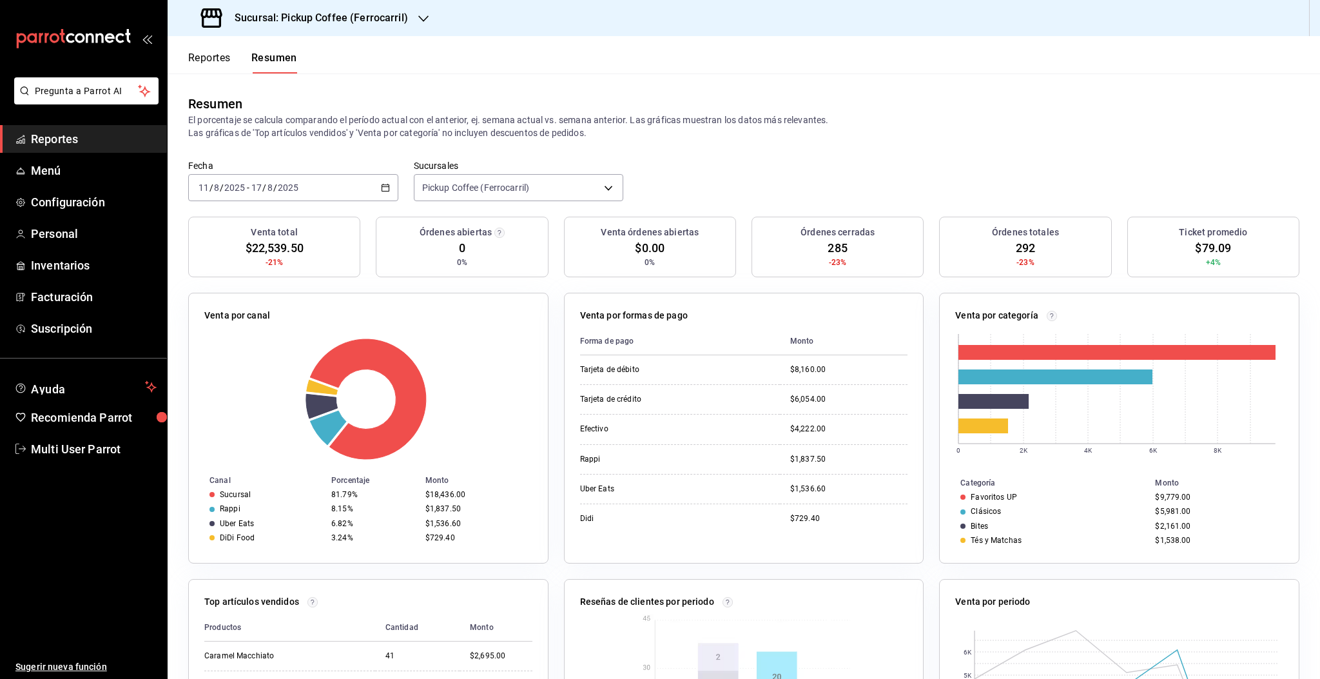
click at [385, 17] on h3 "Sucursal: Pickup Coffee (Ferrocarril)" at bounding box center [316, 17] width 184 height 15
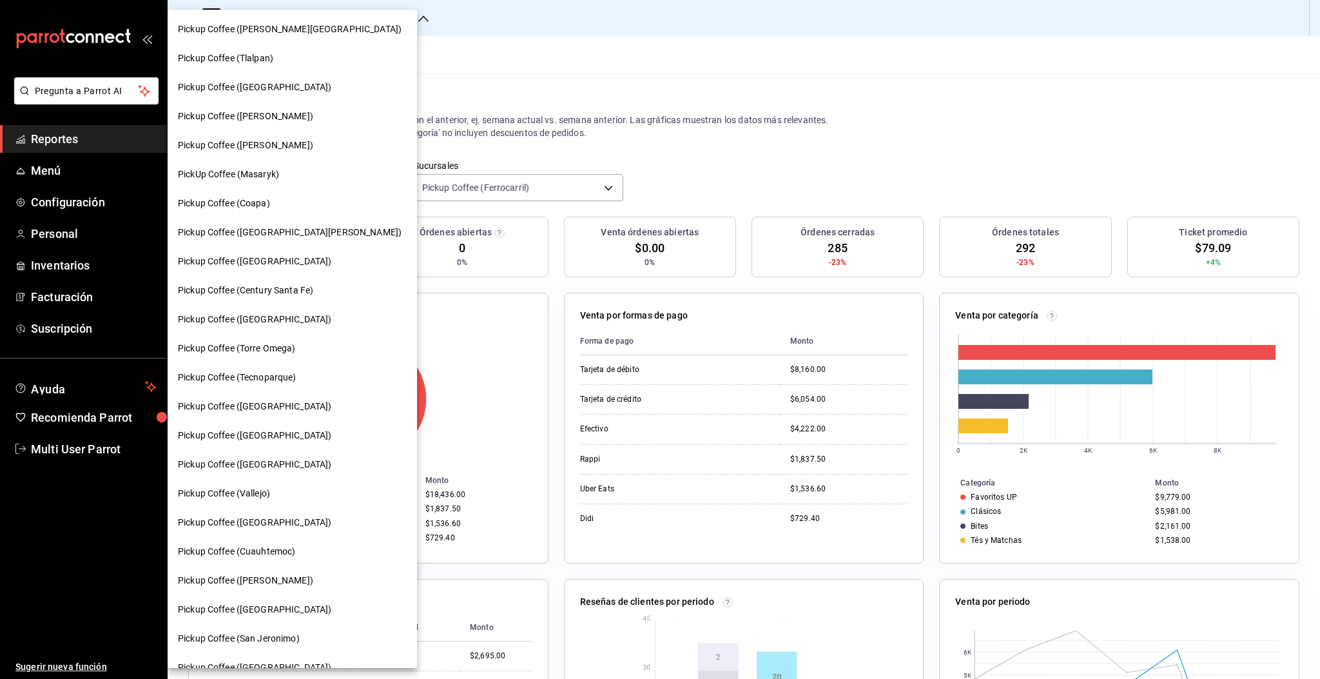
click at [251, 408] on span "Pickup Coffee (Aragon)" at bounding box center [254, 407] width 153 height 14
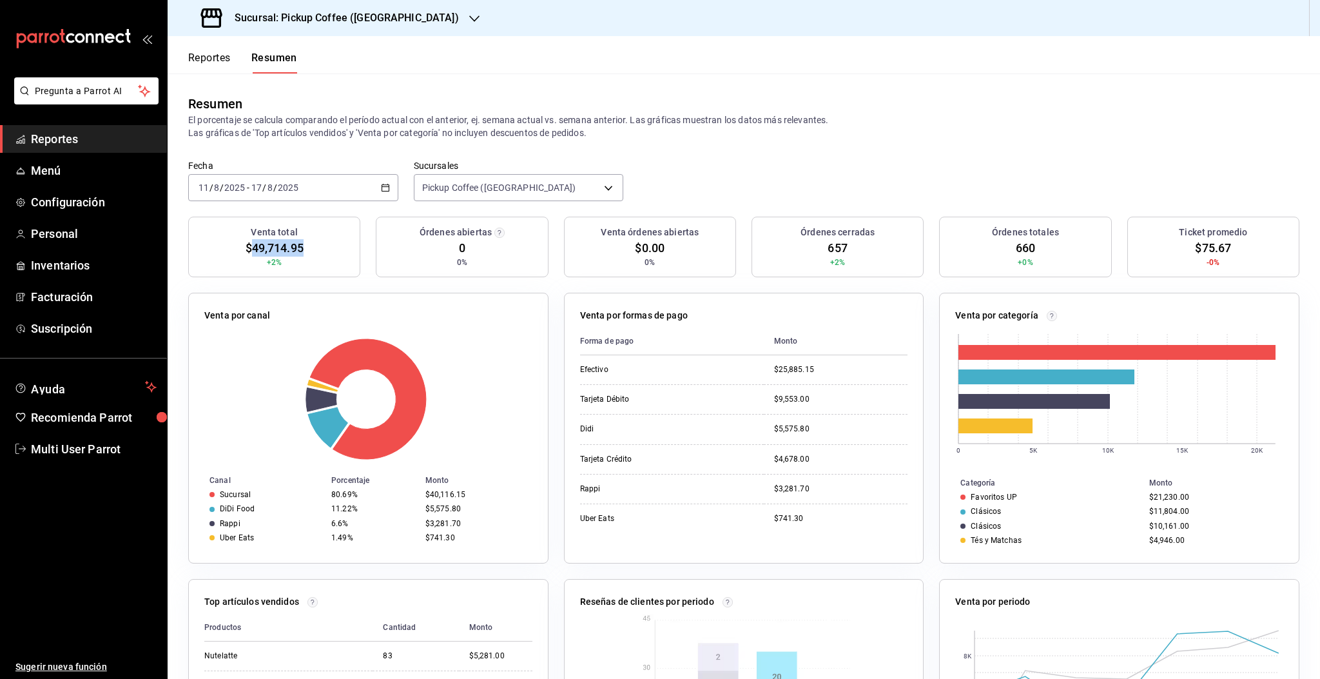
drag, startPoint x: 251, startPoint y: 250, endPoint x: 306, endPoint y: 255, distance: 55.0
click at [306, 255] on div "Venta total $49,714.95 +2%" at bounding box center [274, 247] width 172 height 61
copy span "49,714.95"
click at [372, 24] on h3 "Sucursal: Pickup Coffee (Aragon)" at bounding box center [341, 17] width 235 height 15
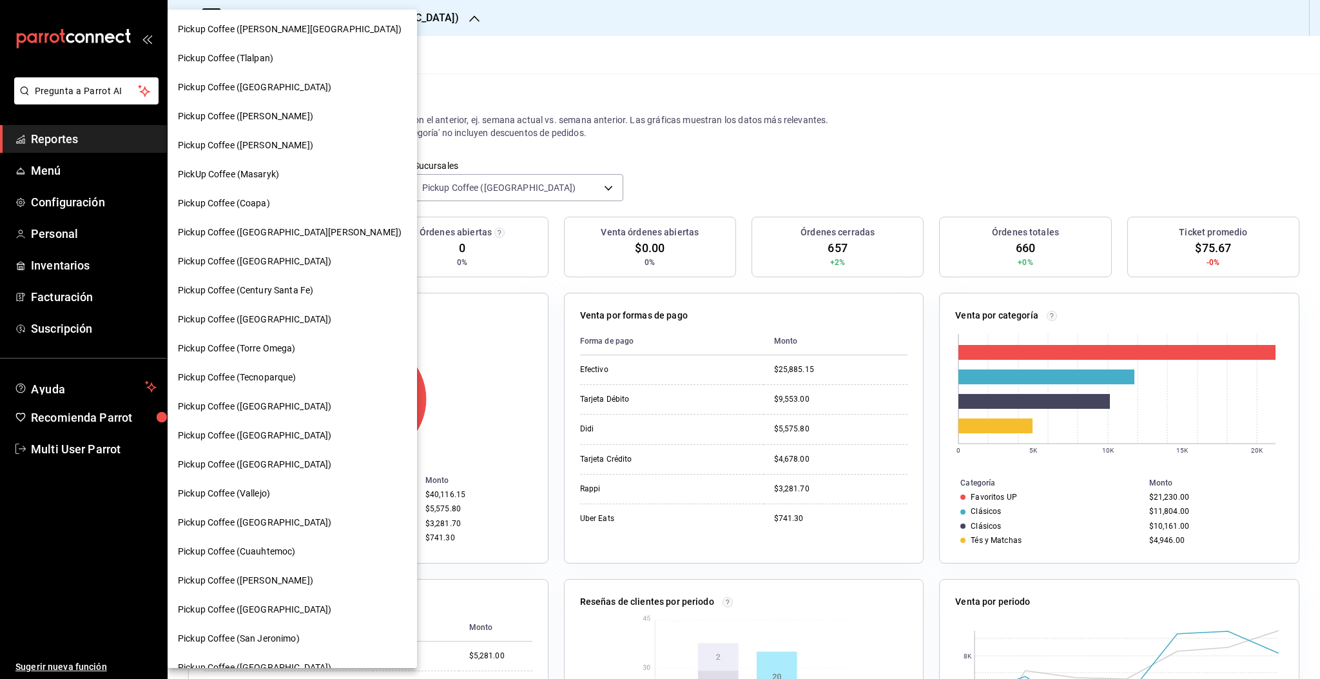
click at [492, 100] on div at bounding box center [660, 339] width 1320 height 679
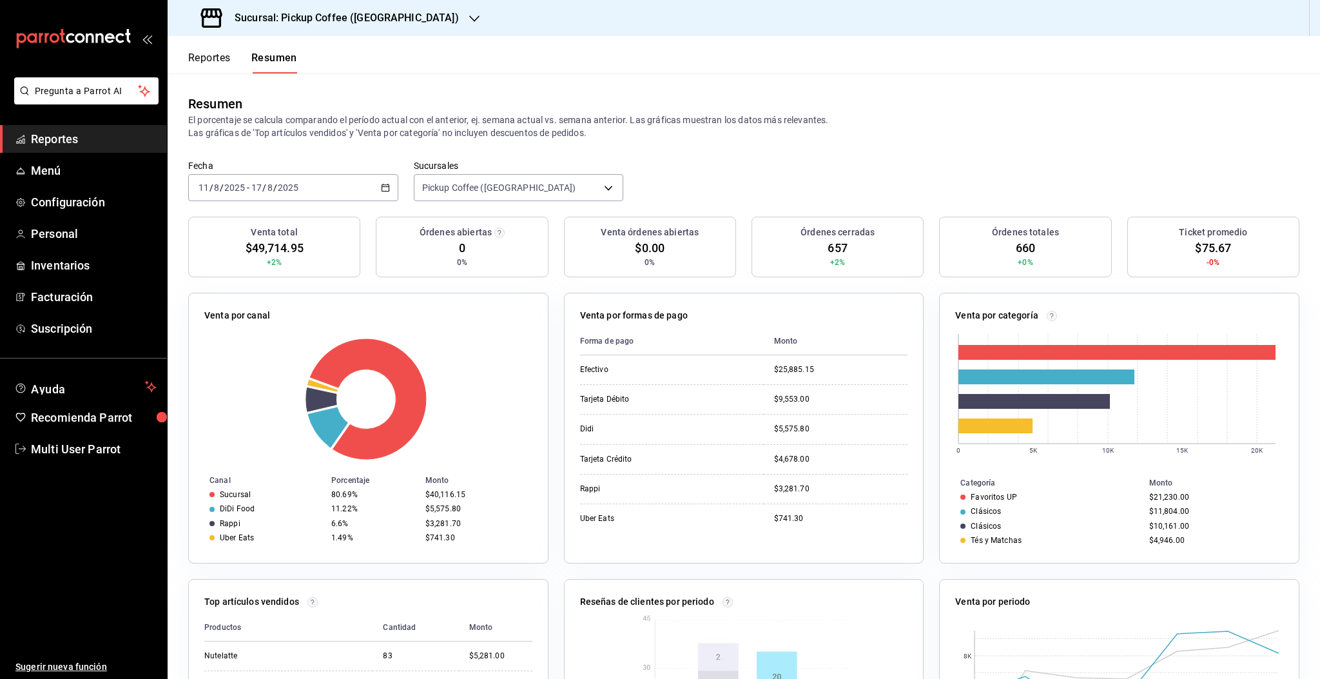
click at [374, 185] on div "[DATE] [DATE] - [DATE] [DATE]" at bounding box center [293, 187] width 210 height 27
click at [244, 367] on span "Rango de fechas" at bounding box center [249, 372] width 100 height 14
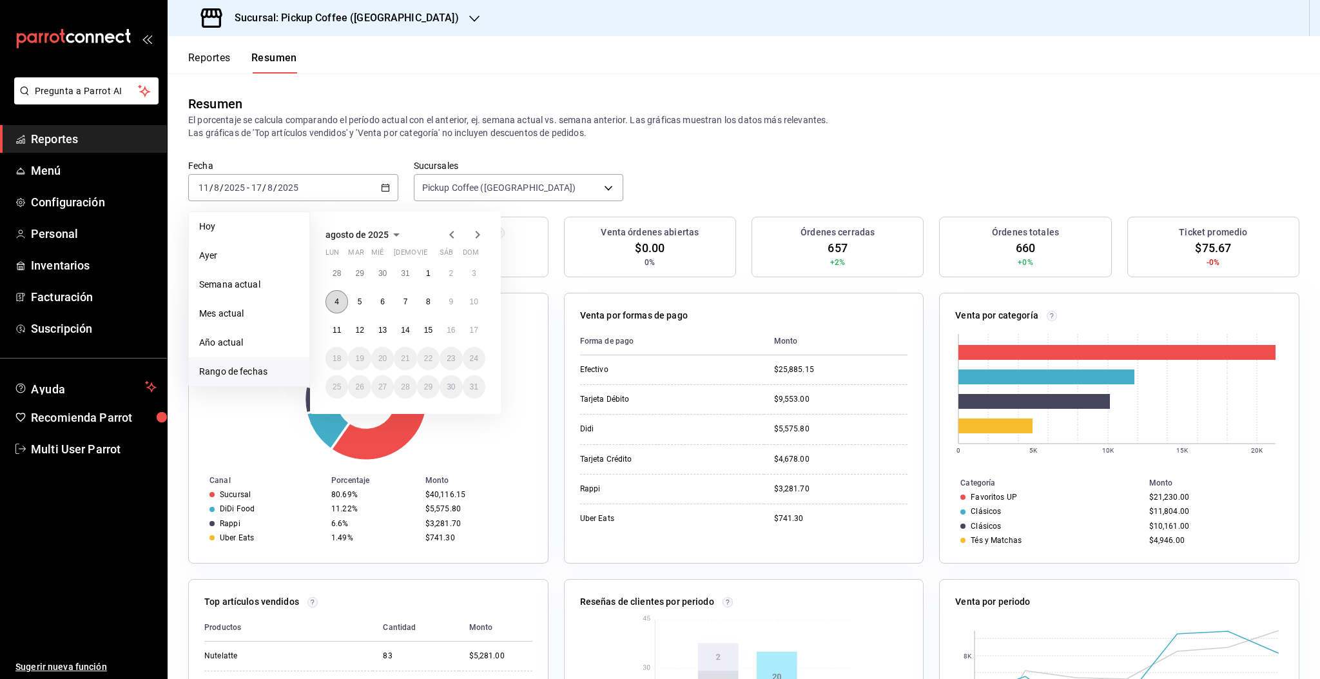
click at [329, 303] on button "4" at bounding box center [336, 301] width 23 height 23
click at [471, 299] on abbr "10" at bounding box center [474, 301] width 8 height 9
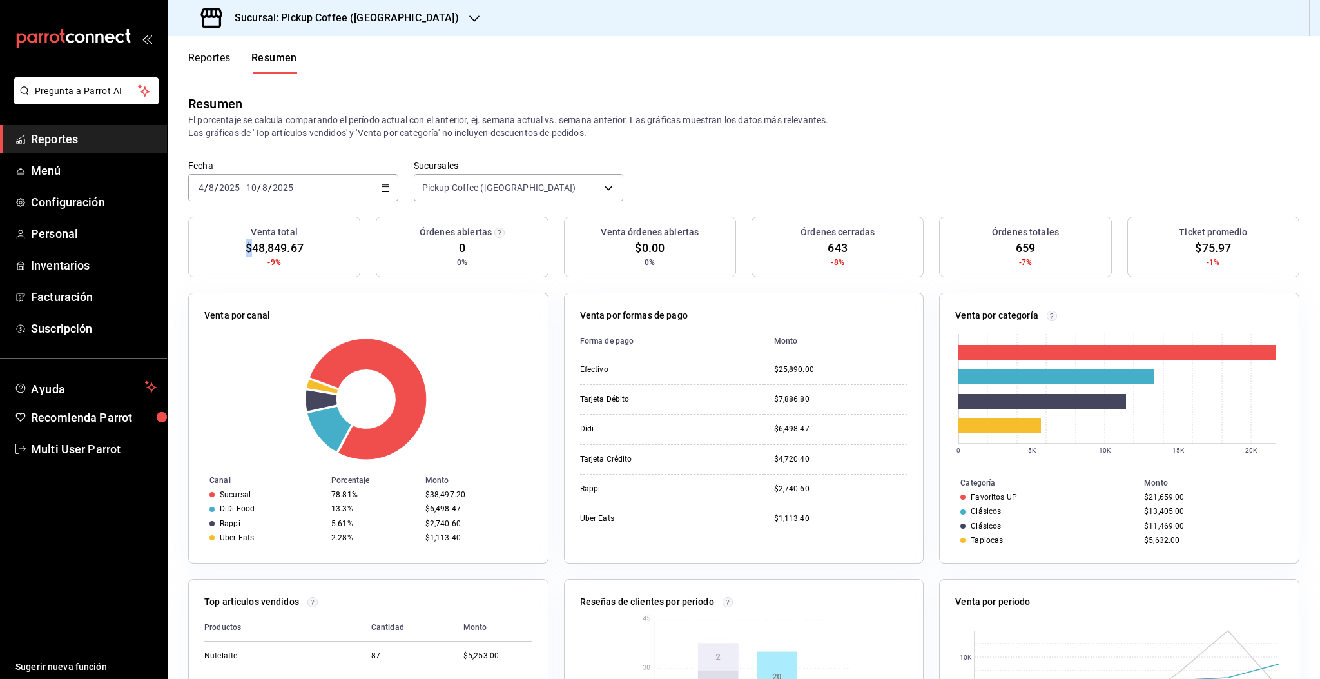
drag, startPoint x: 253, startPoint y: 246, endPoint x: 309, endPoint y: 244, distance: 56.1
click at [309, 244] on div "Venta total $48,849.67 -9%" at bounding box center [274, 247] width 172 height 61
click at [1155, 514] on div "$13,405.00" at bounding box center [1211, 510] width 134 height 9
drag, startPoint x: 251, startPoint y: 246, endPoint x: 303, endPoint y: 248, distance: 51.6
click at [303, 248] on div "Venta total $48,849.67 -9%" at bounding box center [274, 247] width 172 height 61
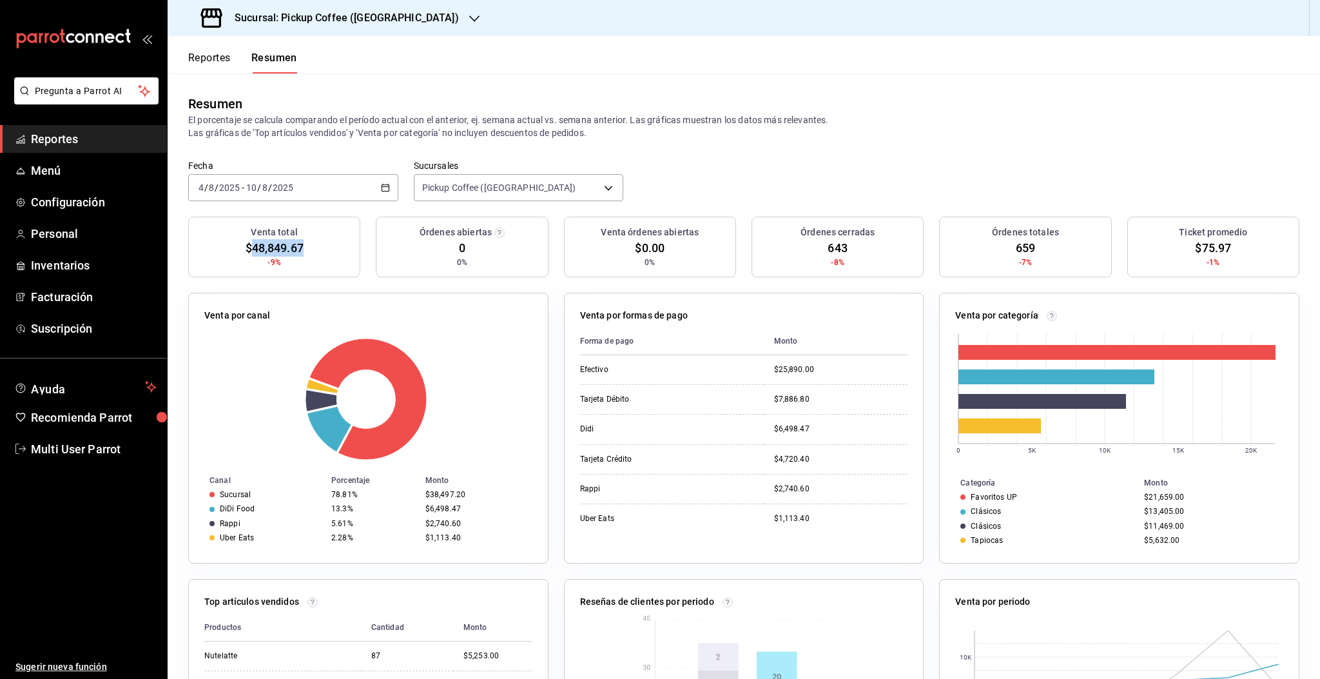
copy span "48,849.67"
click at [343, 18] on h3 "Sucursal: Pickup Coffee (Aragon)" at bounding box center [341, 17] width 235 height 15
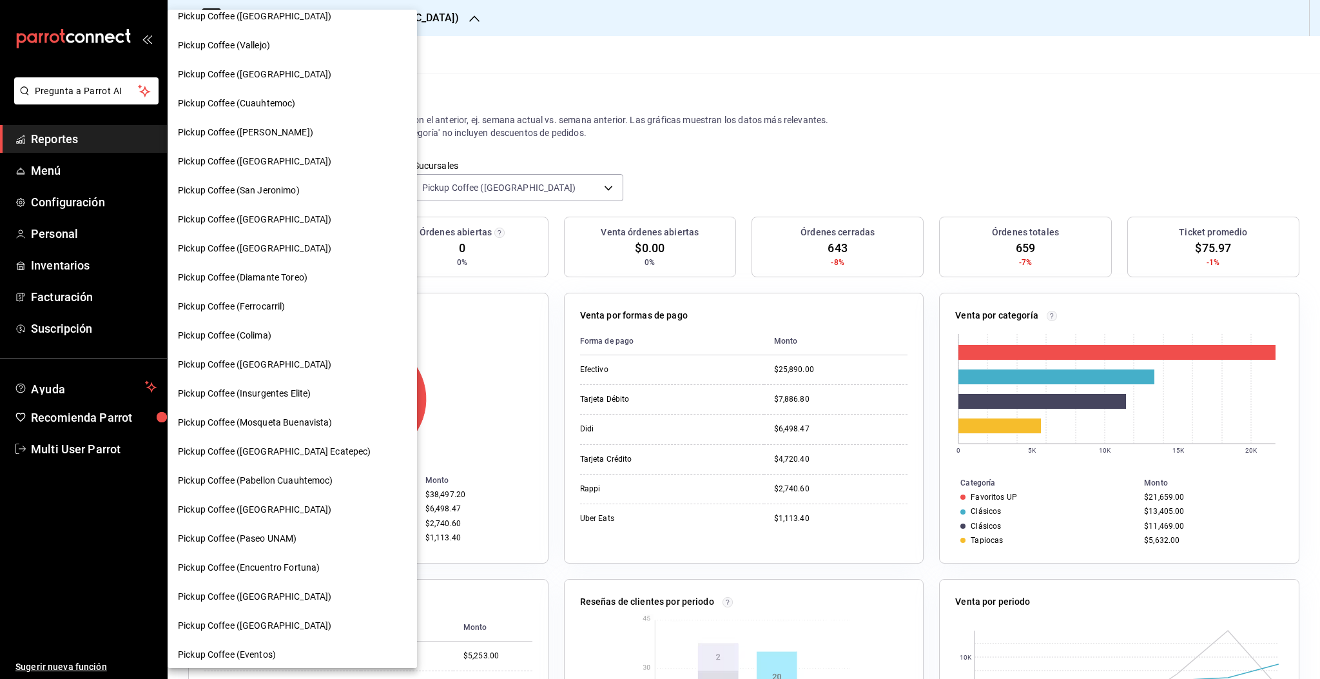
scroll to position [454, 0]
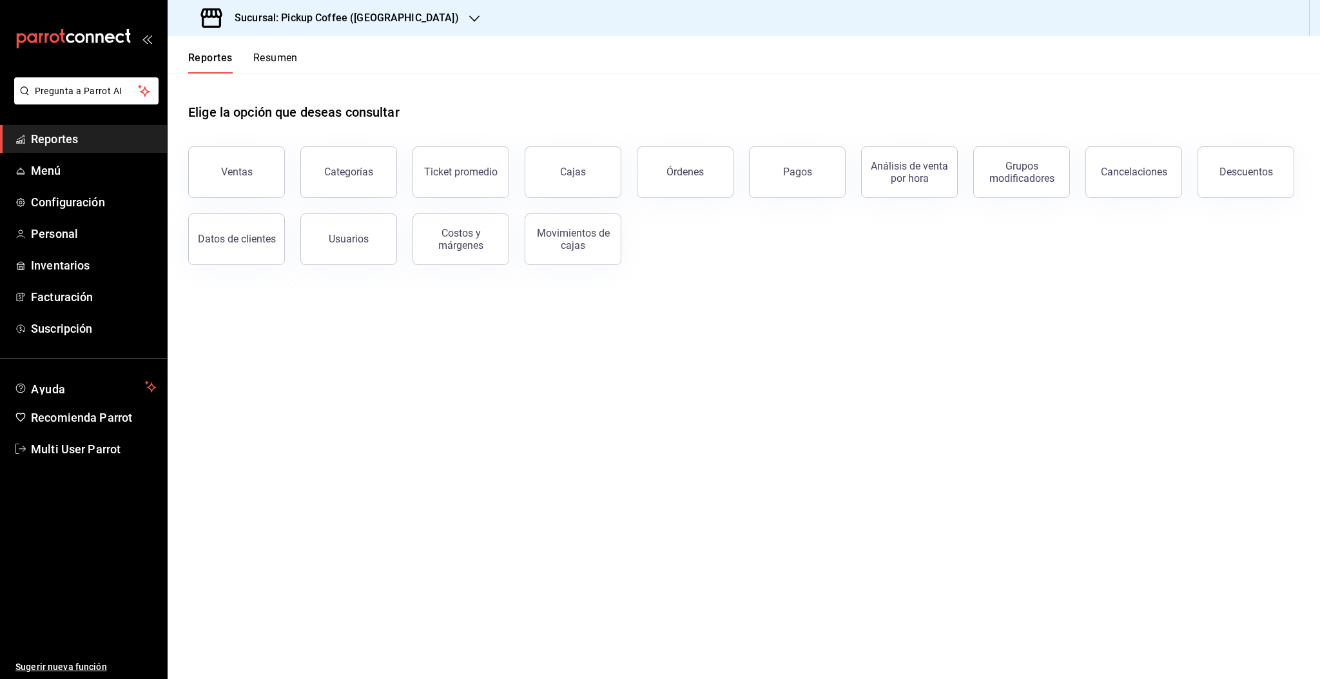
click at [351, 16] on h3 "Sucursal: Pickup Coffee (Aragon)" at bounding box center [341, 17] width 235 height 15
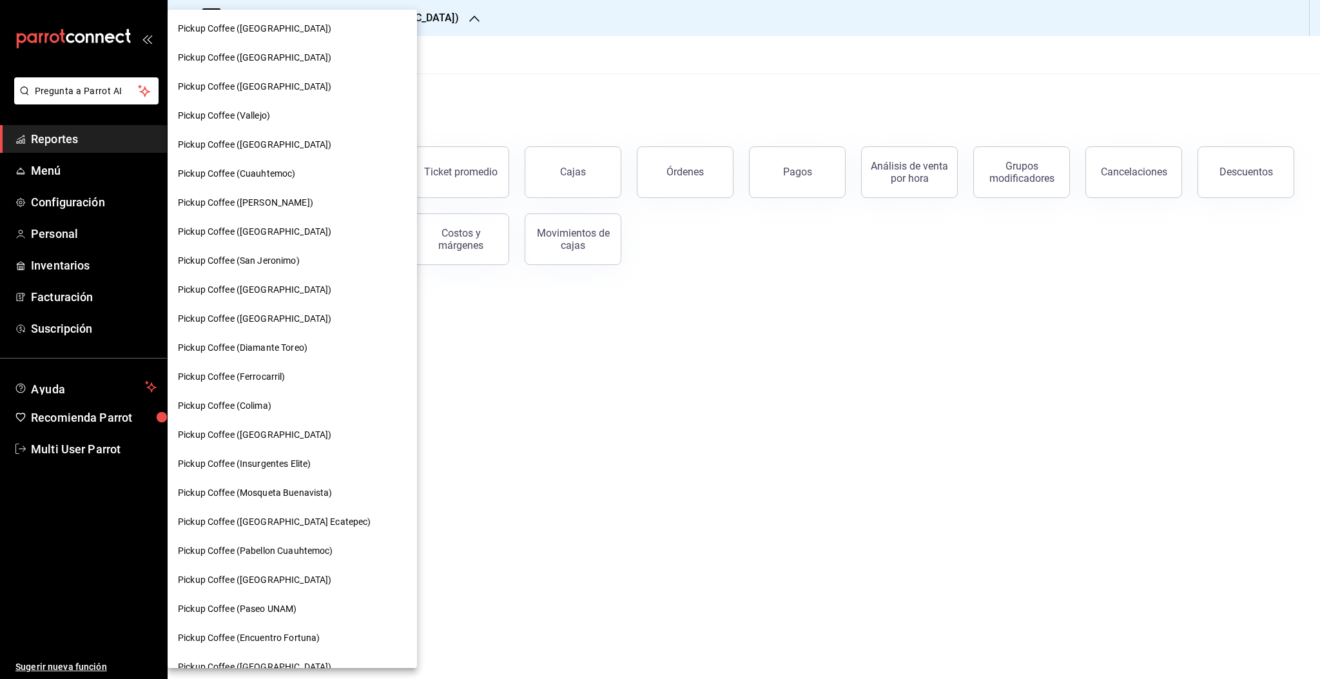
scroll to position [429, 0]
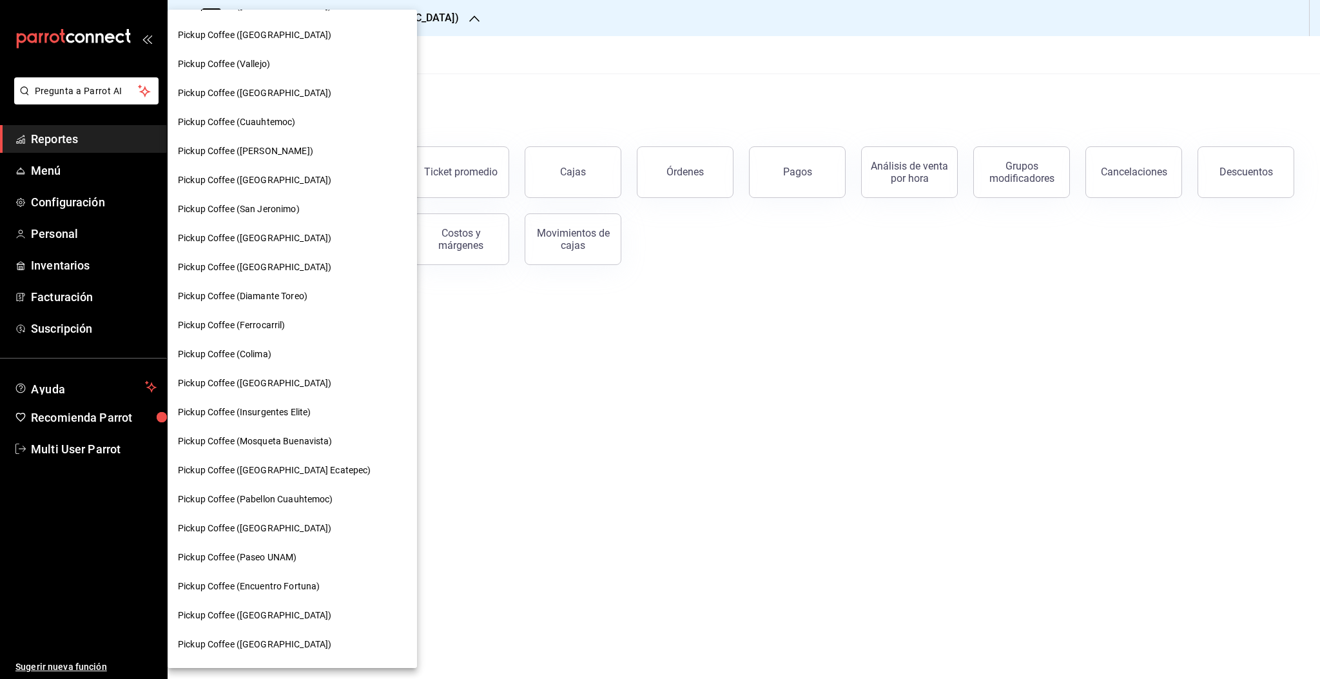
click at [282, 474] on span "Pickup Coffee (Americas Ecatepec)" at bounding box center [274, 470] width 193 height 14
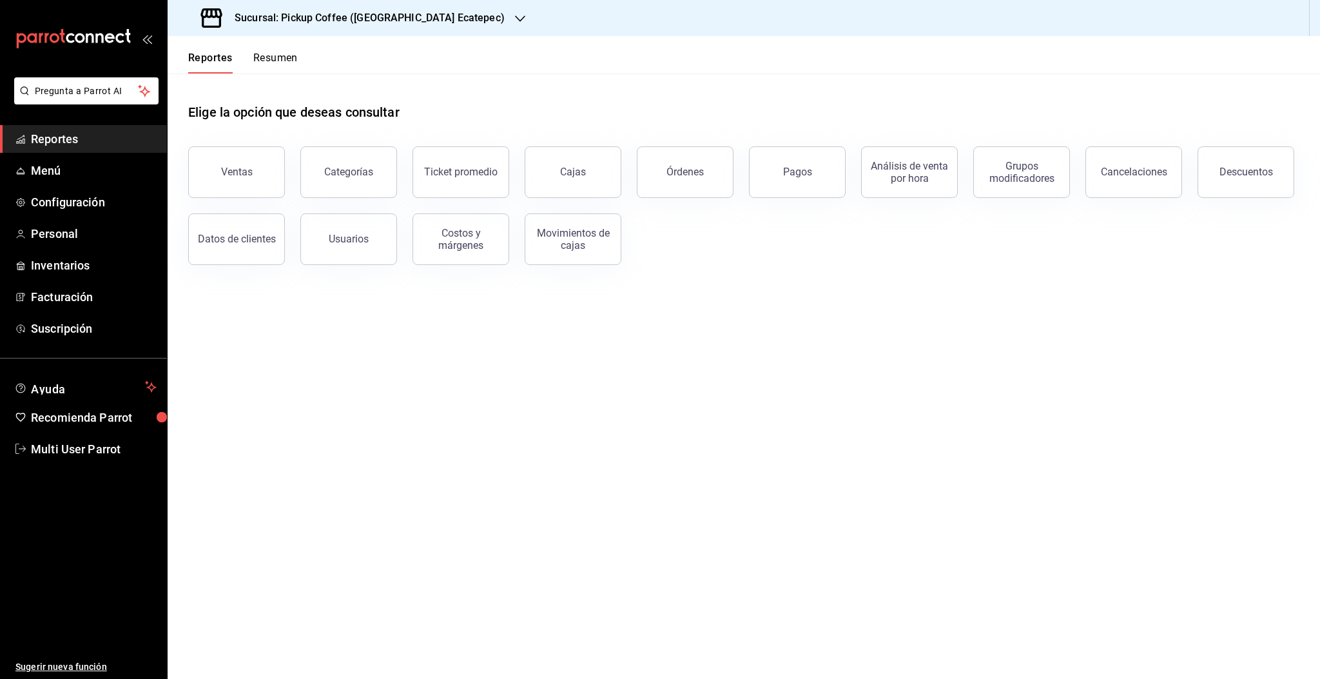
click at [294, 57] on button "Resumen" at bounding box center [275, 63] width 44 height 22
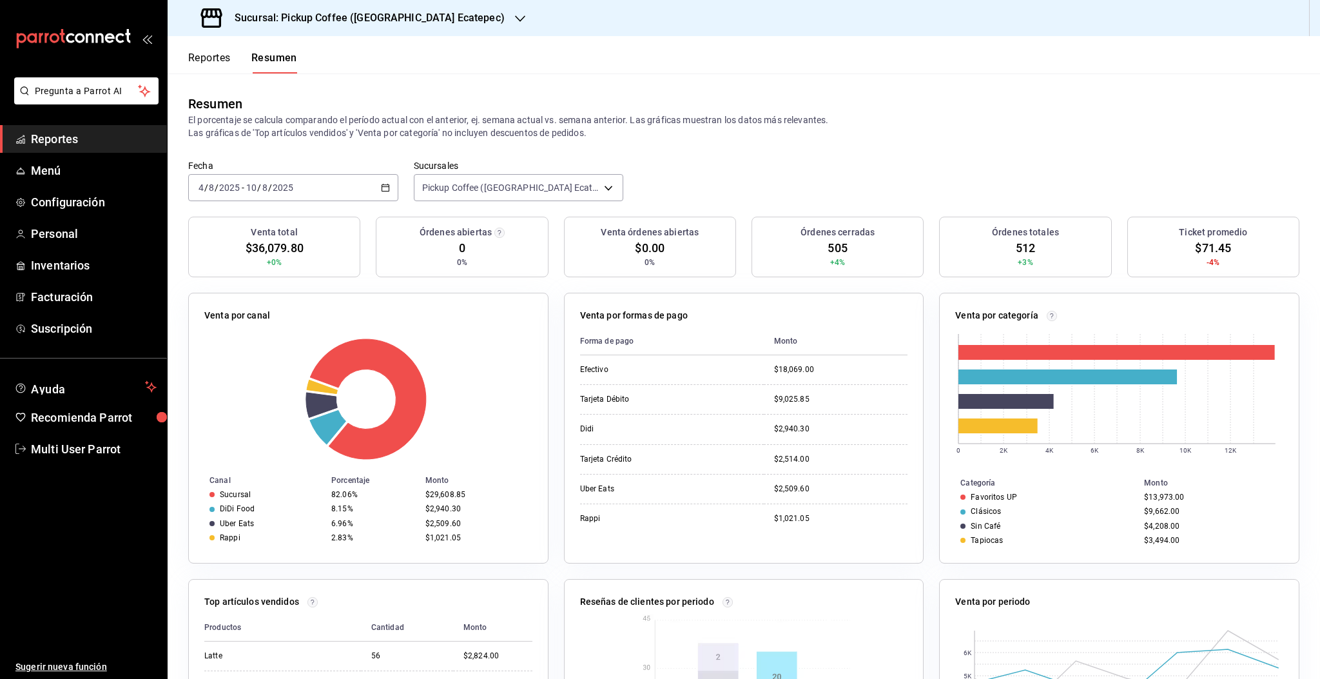
click at [270, 189] on span "/" at bounding box center [270, 187] width 4 height 10
click at [247, 373] on span "Rango de fechas" at bounding box center [249, 372] width 100 height 14
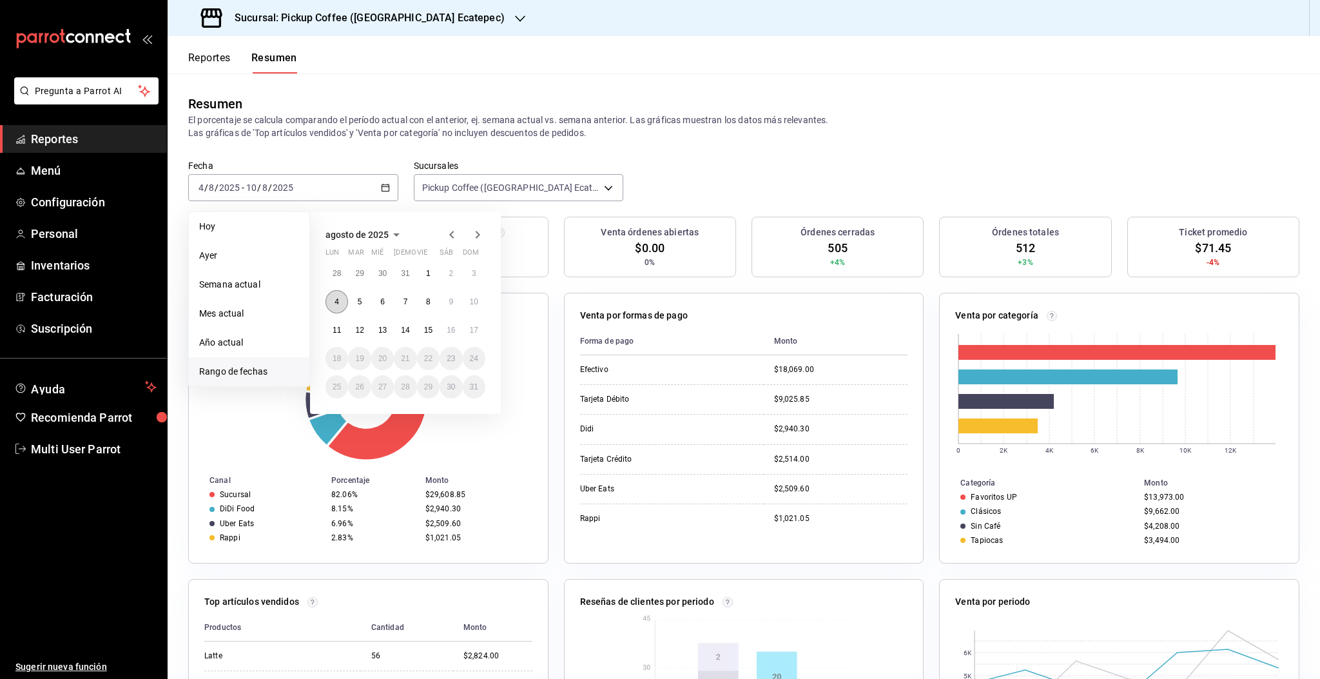
click at [332, 301] on button "4" at bounding box center [336, 301] width 23 height 23
click at [476, 305] on abbr "10" at bounding box center [474, 301] width 8 height 9
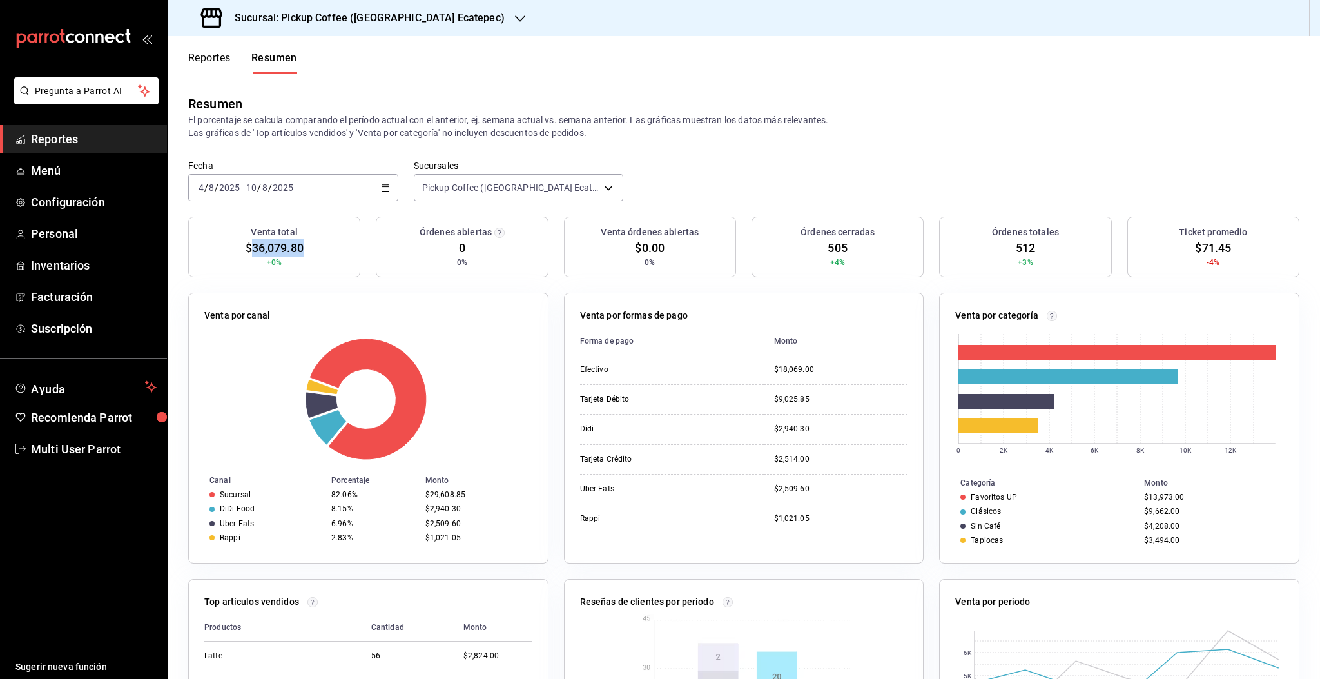
drag, startPoint x: 250, startPoint y: 246, endPoint x: 307, endPoint y: 249, distance: 57.4
click at [307, 249] on div "Venta total $36,079.80 +0%" at bounding box center [274, 247] width 172 height 61
copy span "36,079.80"
click at [336, 186] on div "2025-08-04 4 / 8 / 2025 - 2025-08-10 10 / 8 / 2025" at bounding box center [293, 187] width 210 height 27
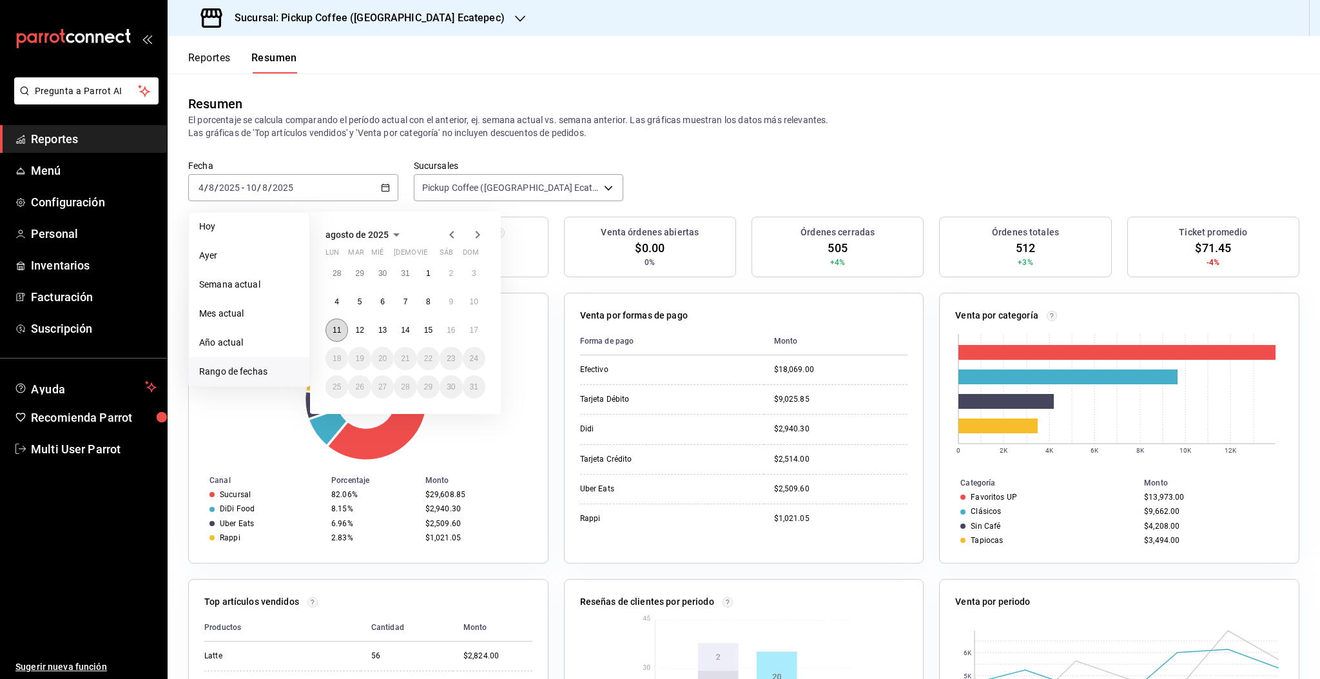
click at [334, 331] on abbr "11" at bounding box center [337, 329] width 8 height 9
click at [474, 333] on abbr "17" at bounding box center [474, 329] width 8 height 9
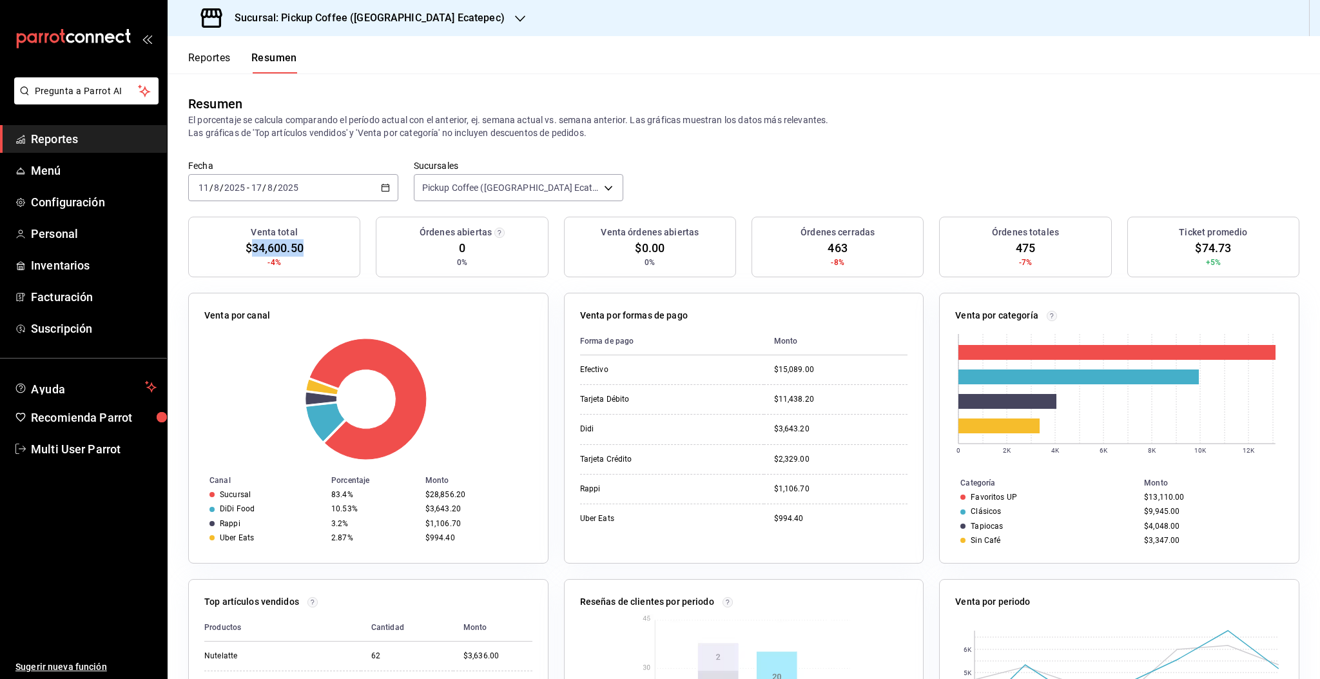
drag, startPoint x: 247, startPoint y: 248, endPoint x: 305, endPoint y: 245, distance: 58.1
click at [305, 245] on div "Venta total $34,600.50 -4%" at bounding box center [274, 247] width 172 height 61
copy span "34,600.50"
click at [396, 26] on div "Sucursal: Pickup Coffee (Americas Ecatepec)" at bounding box center [354, 18] width 352 height 36
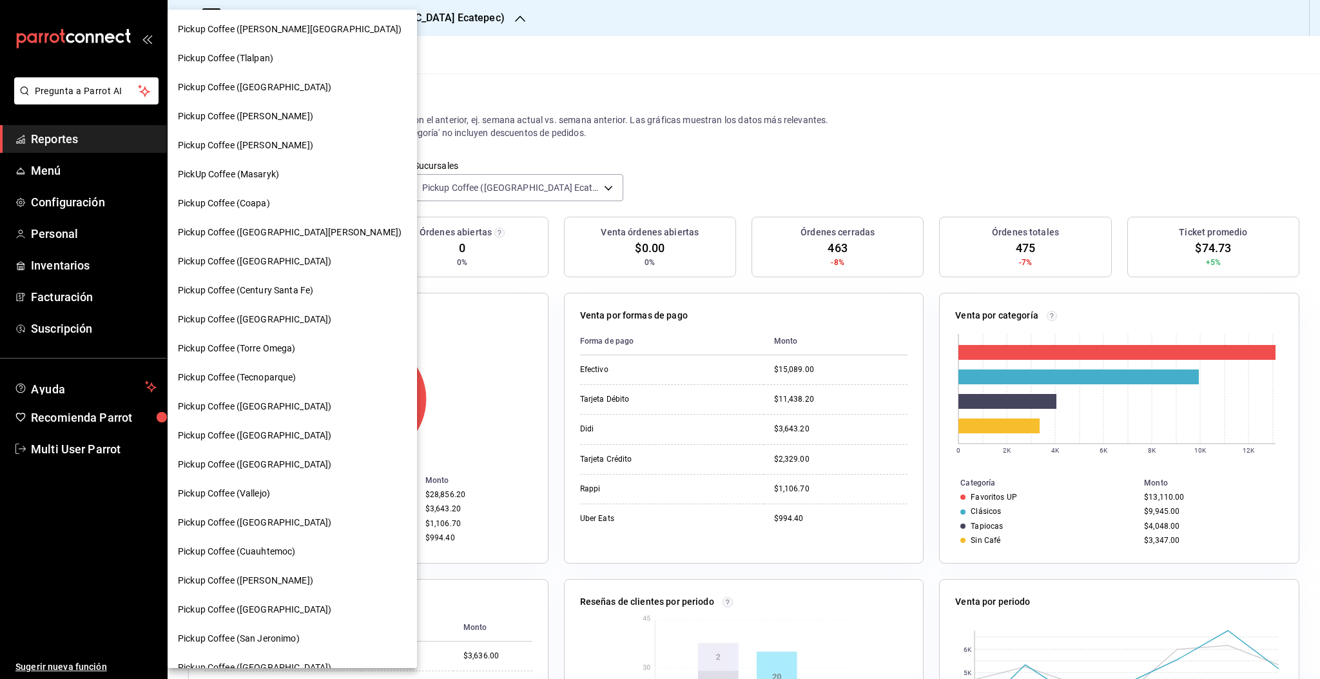
click at [251, 176] on span "PickUp Coffee (Masaryk)" at bounding box center [228, 175] width 101 height 14
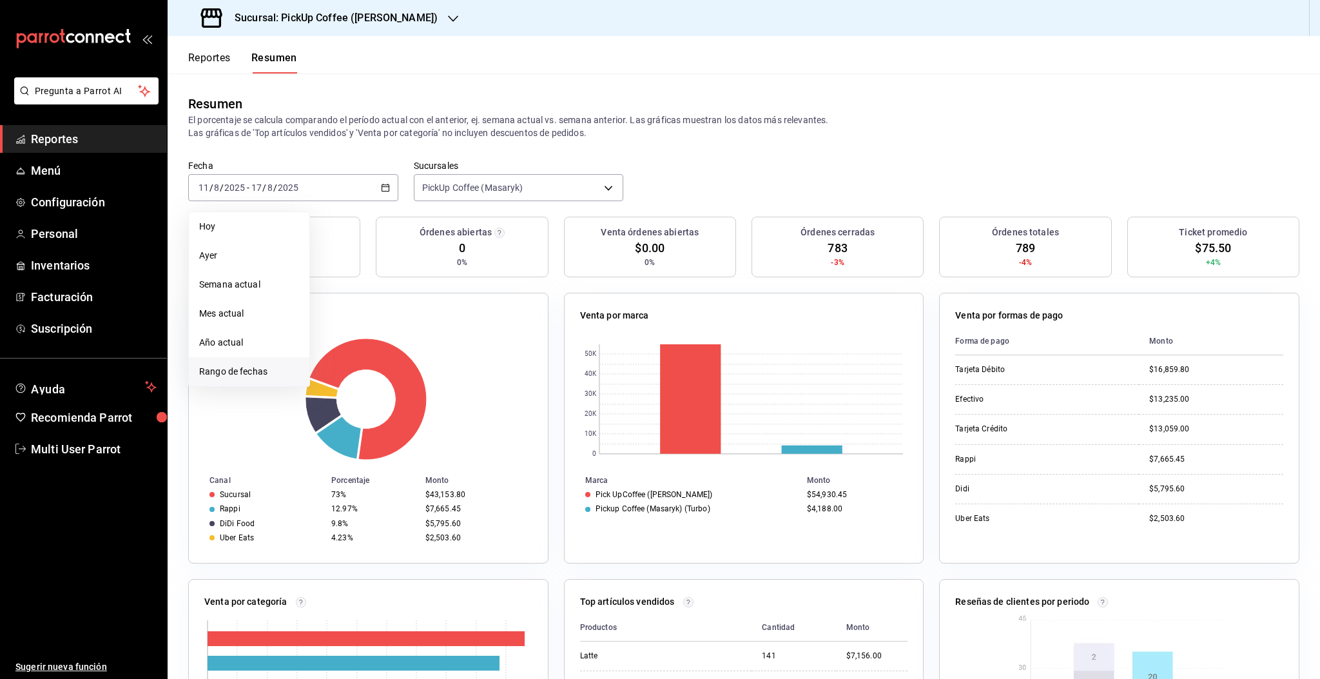
click at [253, 372] on span "Rango de fechas" at bounding box center [249, 372] width 100 height 14
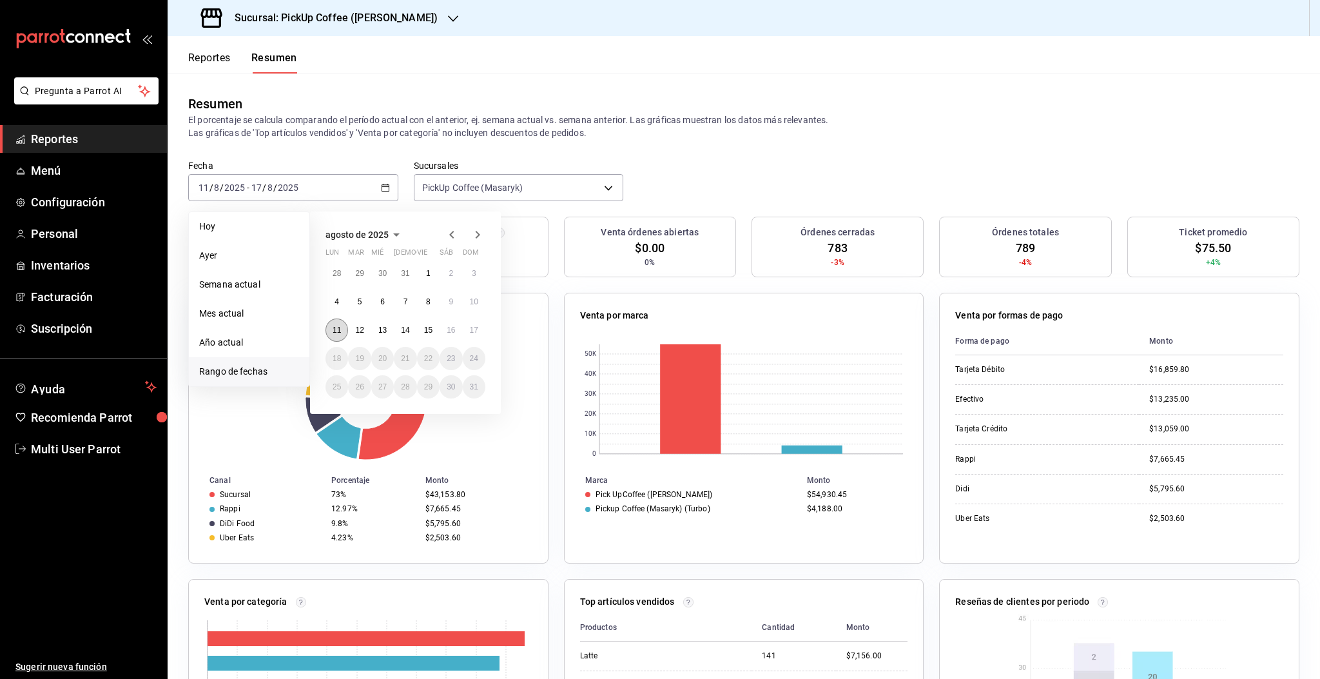
click at [341, 331] on button "11" at bounding box center [336, 329] width 23 height 23
click at [211, 59] on button "Reportes" at bounding box center [209, 63] width 43 height 22
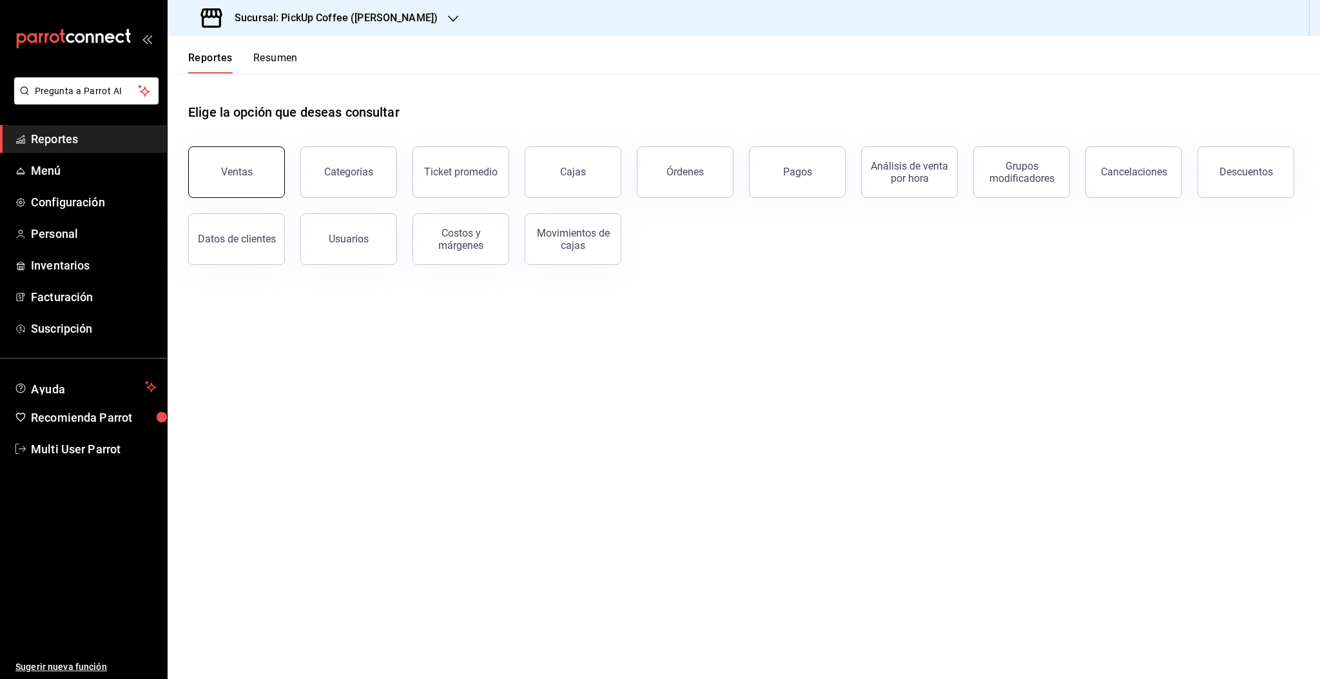
click at [259, 181] on button "Ventas" at bounding box center [236, 172] width 97 height 52
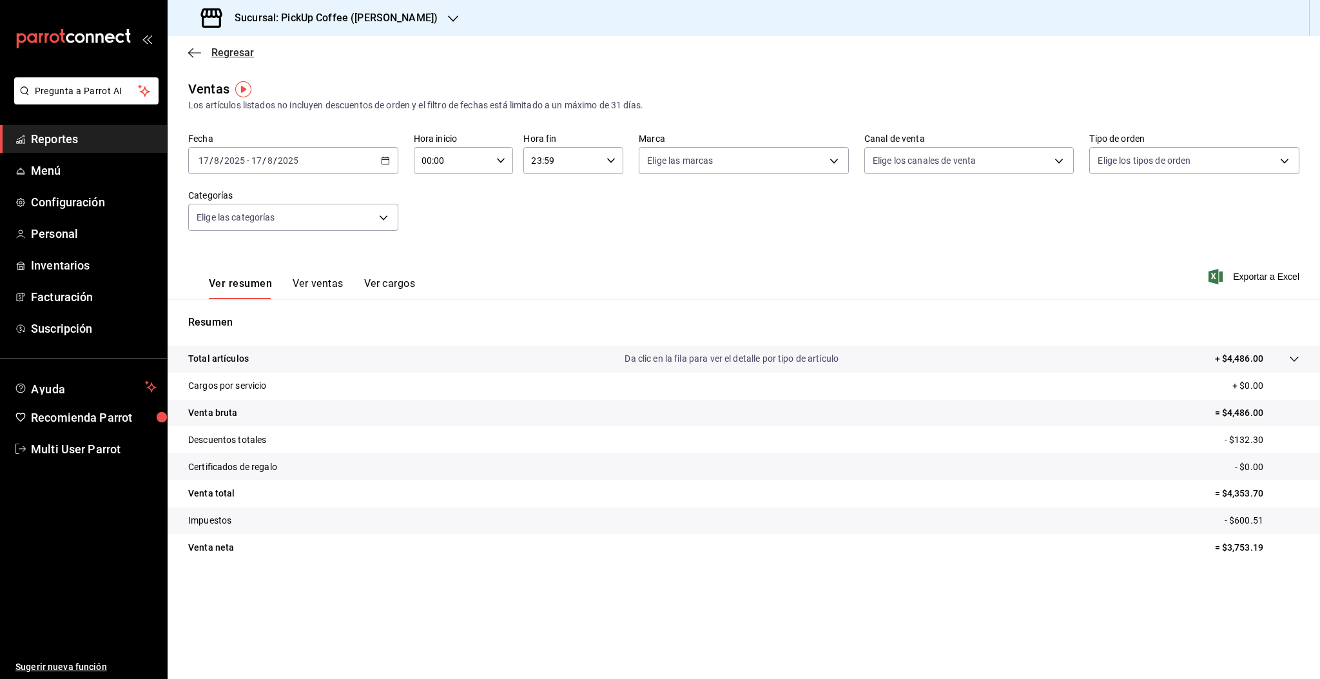
click at [206, 55] on span "Regresar" at bounding box center [221, 52] width 66 height 12
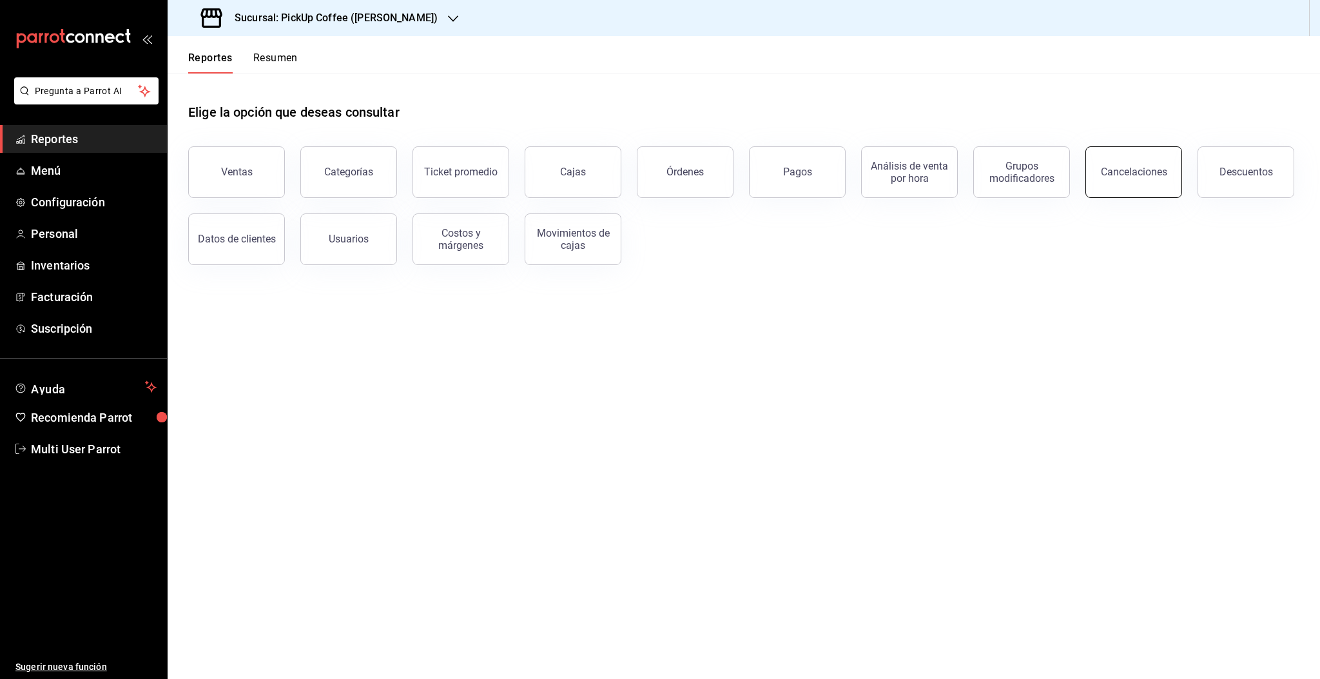
click at [1121, 178] on button "Cancelaciones" at bounding box center [1133, 172] width 97 height 52
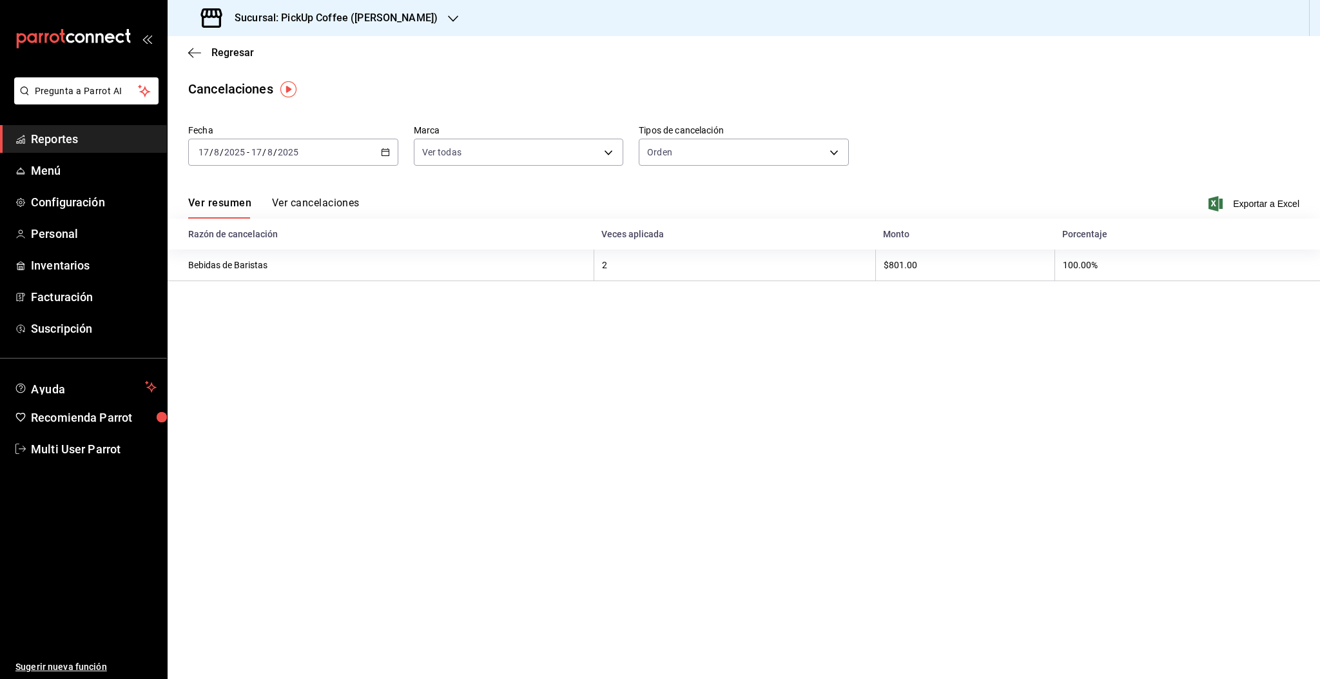
click at [291, 151] on input "2025" at bounding box center [288, 152] width 22 height 10
click at [255, 332] on span "Rango de fechas" at bounding box center [249, 336] width 100 height 14
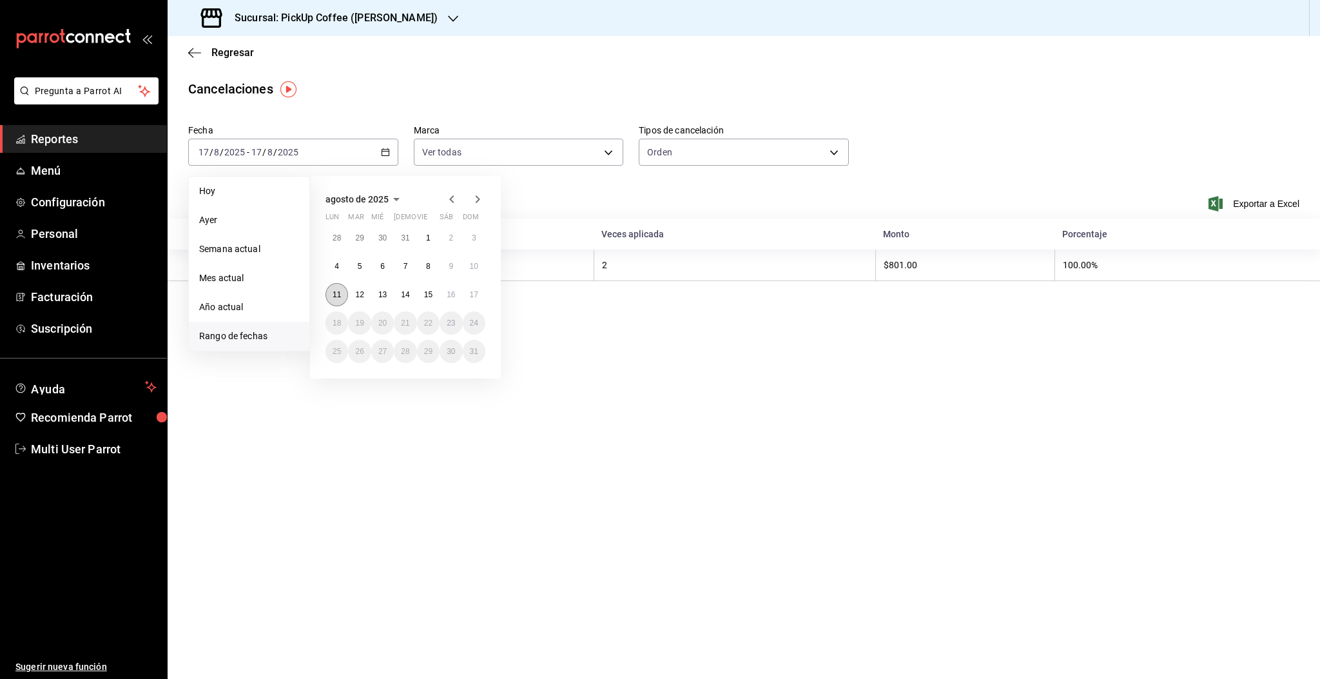
click at [333, 296] on abbr "11" at bounding box center [337, 294] width 8 height 9
click at [474, 296] on abbr "17" at bounding box center [474, 294] width 8 height 9
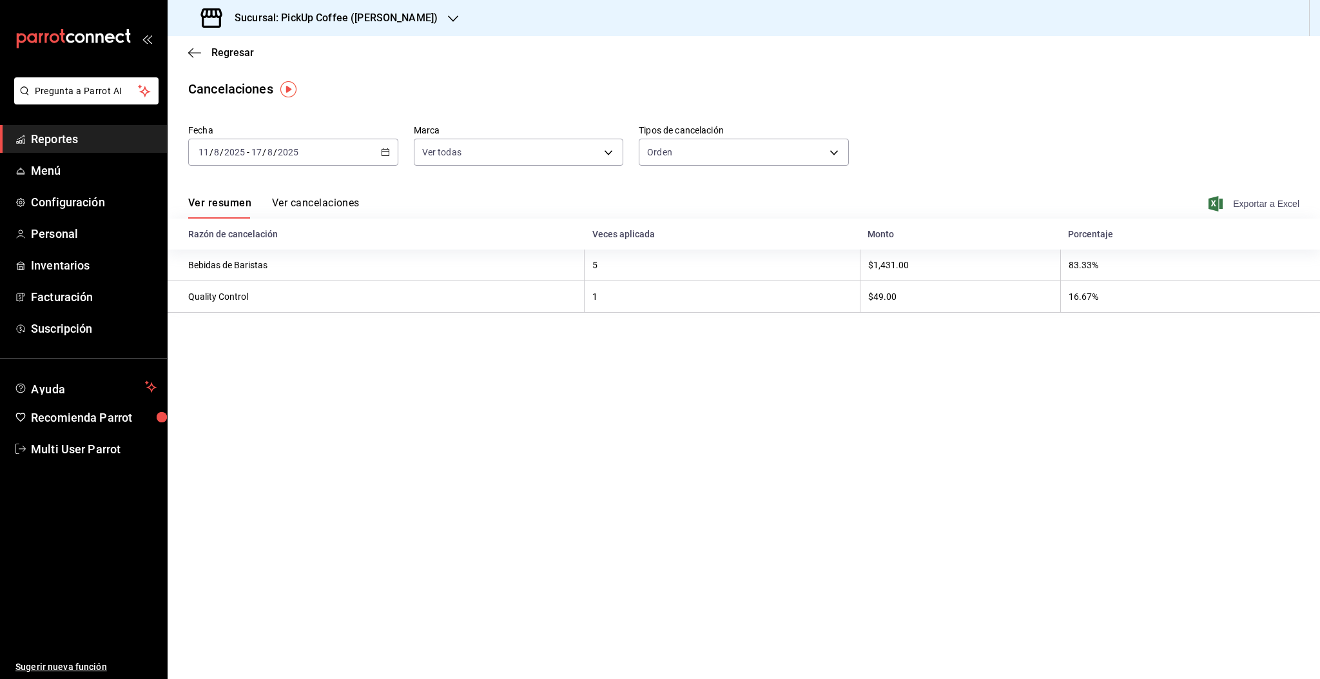
click at [1259, 207] on span "Exportar a Excel" at bounding box center [1255, 203] width 88 height 15
click at [336, 160] on div "2025-08-11 11 / 8 / 2025 - 2025-08-17 17 / 8 / 2025" at bounding box center [293, 152] width 210 height 27
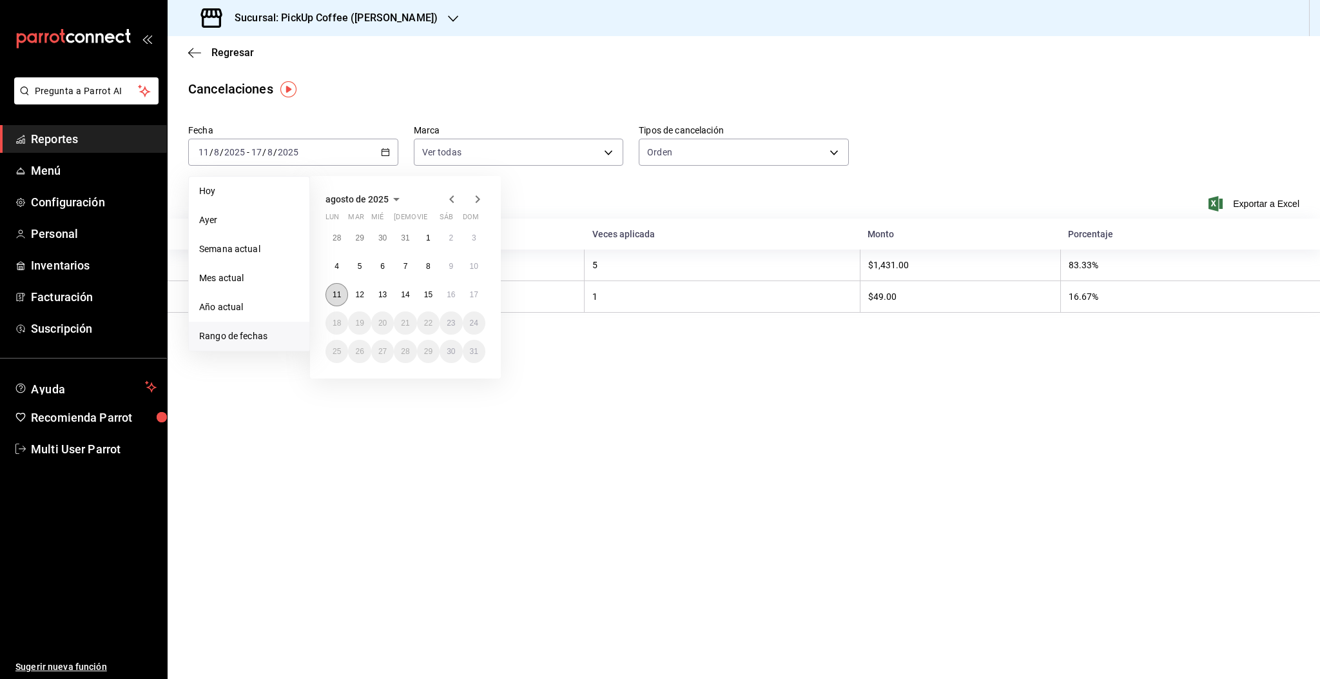
click at [334, 294] on abbr "11" at bounding box center [337, 294] width 8 height 9
click at [477, 297] on abbr "17" at bounding box center [474, 294] width 8 height 9
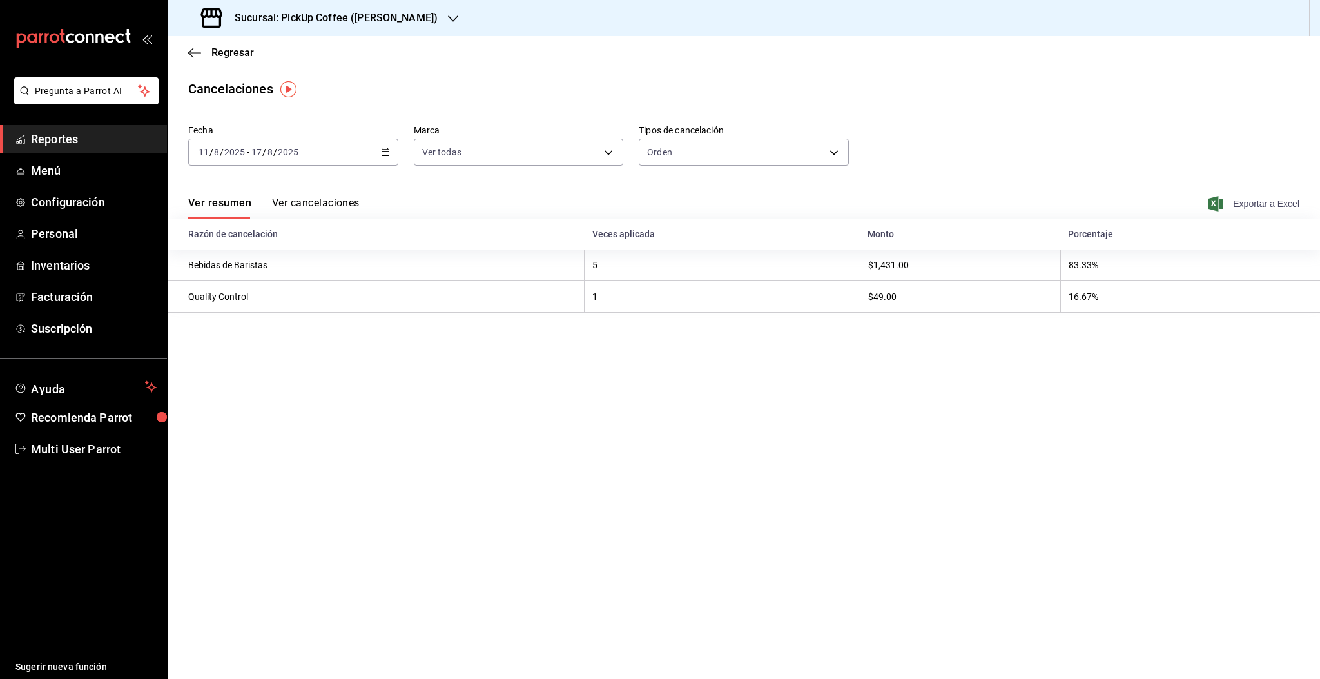
click at [1229, 205] on span "Exportar a Excel" at bounding box center [1255, 203] width 88 height 15
click at [356, 152] on div "2025-08-11 11 / 8 / 2025 - 2025-08-17 17 / 8 / 2025" at bounding box center [293, 152] width 210 height 27
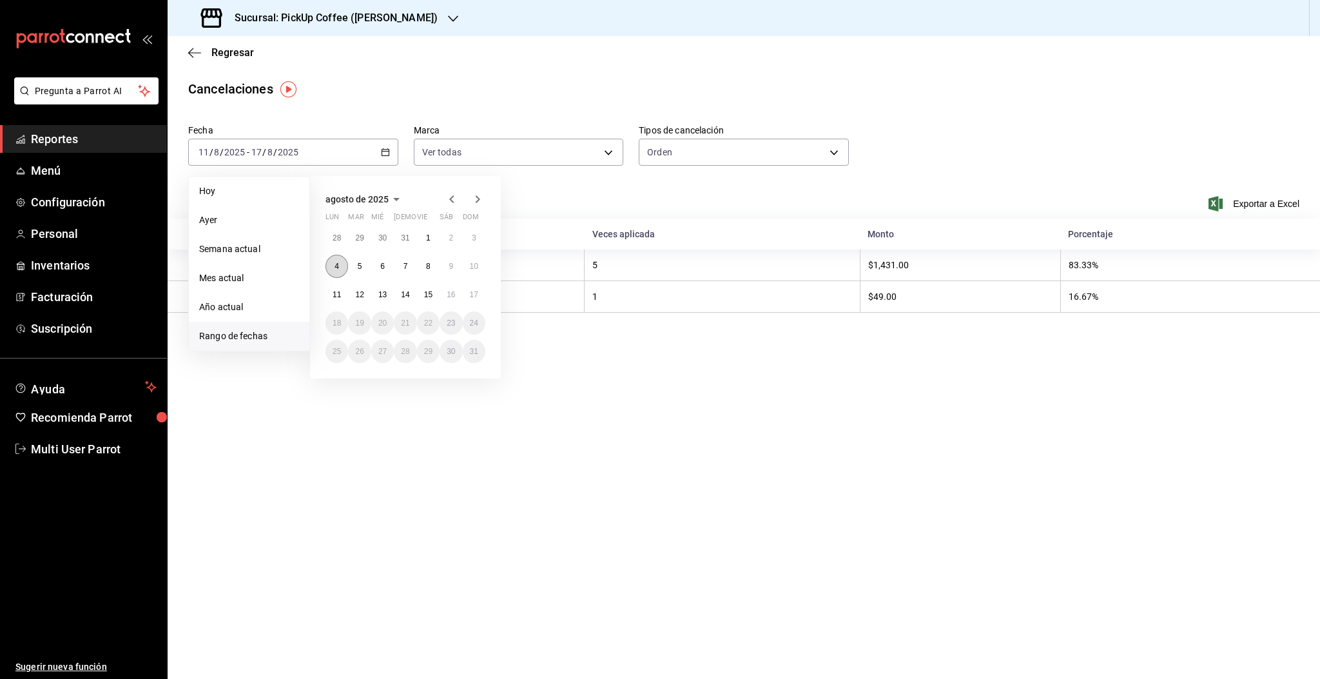
click at [334, 265] on abbr "4" at bounding box center [336, 266] width 5 height 9
click at [478, 267] on button "10" at bounding box center [474, 266] width 23 height 23
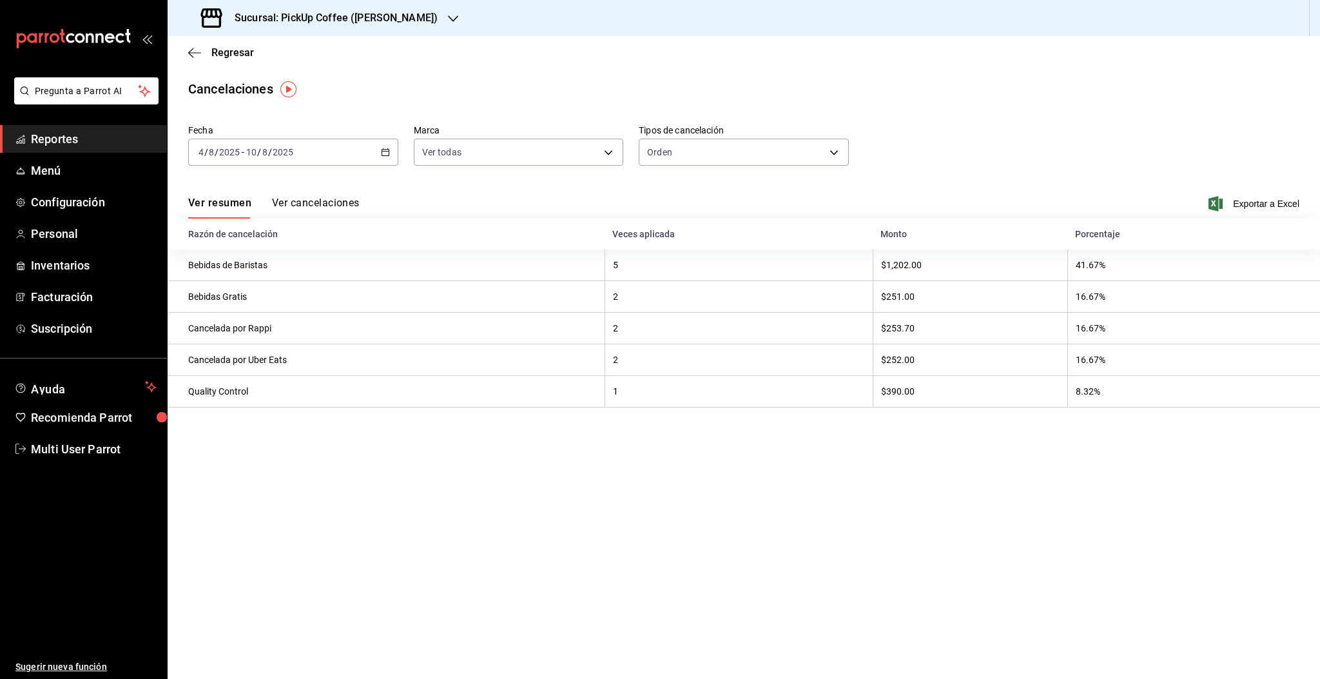
click at [1228, 207] on span "Exportar a Excel" at bounding box center [1255, 203] width 88 height 15
click at [247, 52] on span "Regresar" at bounding box center [232, 52] width 43 height 12
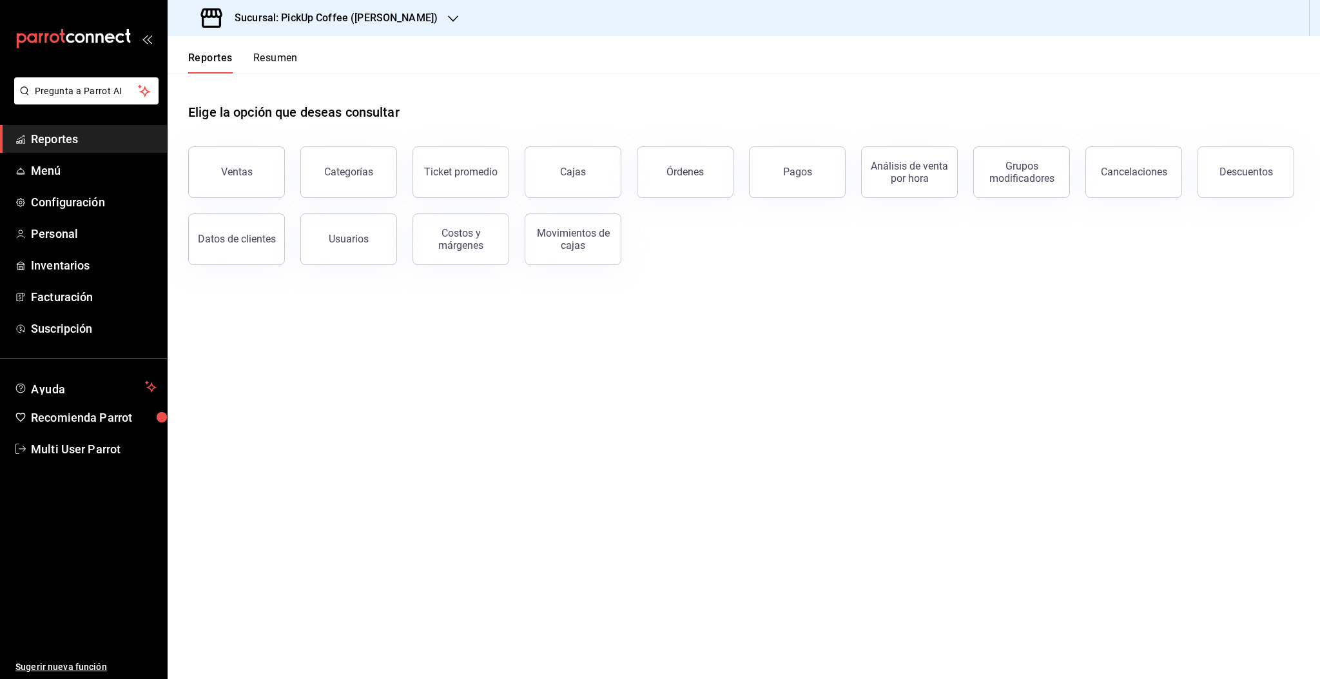
click at [189, 52] on button "Reportes" at bounding box center [210, 63] width 44 height 22
click at [46, 142] on span "Reportes" at bounding box center [94, 138] width 126 height 17
click at [1242, 173] on div "Descuentos" at bounding box center [1245, 172] width 53 height 12
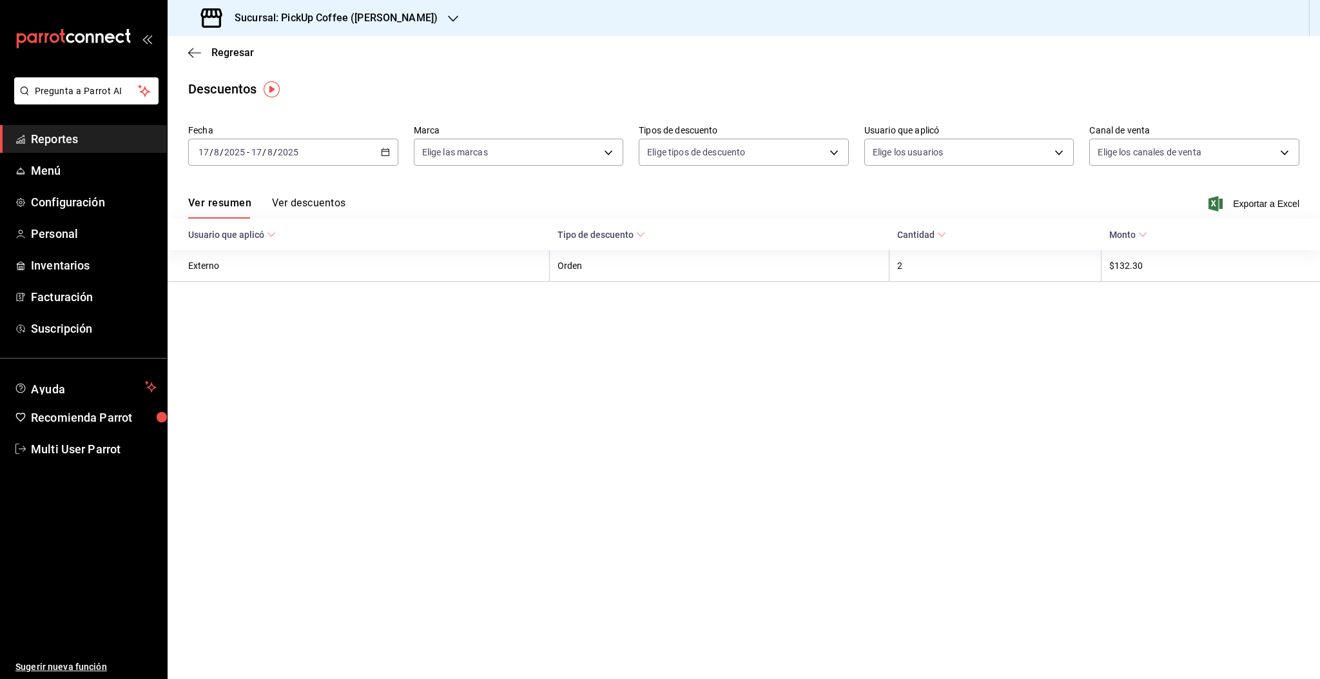
click at [307, 160] on div "[DATE] [DATE] - [DATE] [DATE]" at bounding box center [293, 152] width 210 height 27
click at [229, 341] on span "Rango de fechas" at bounding box center [249, 336] width 100 height 14
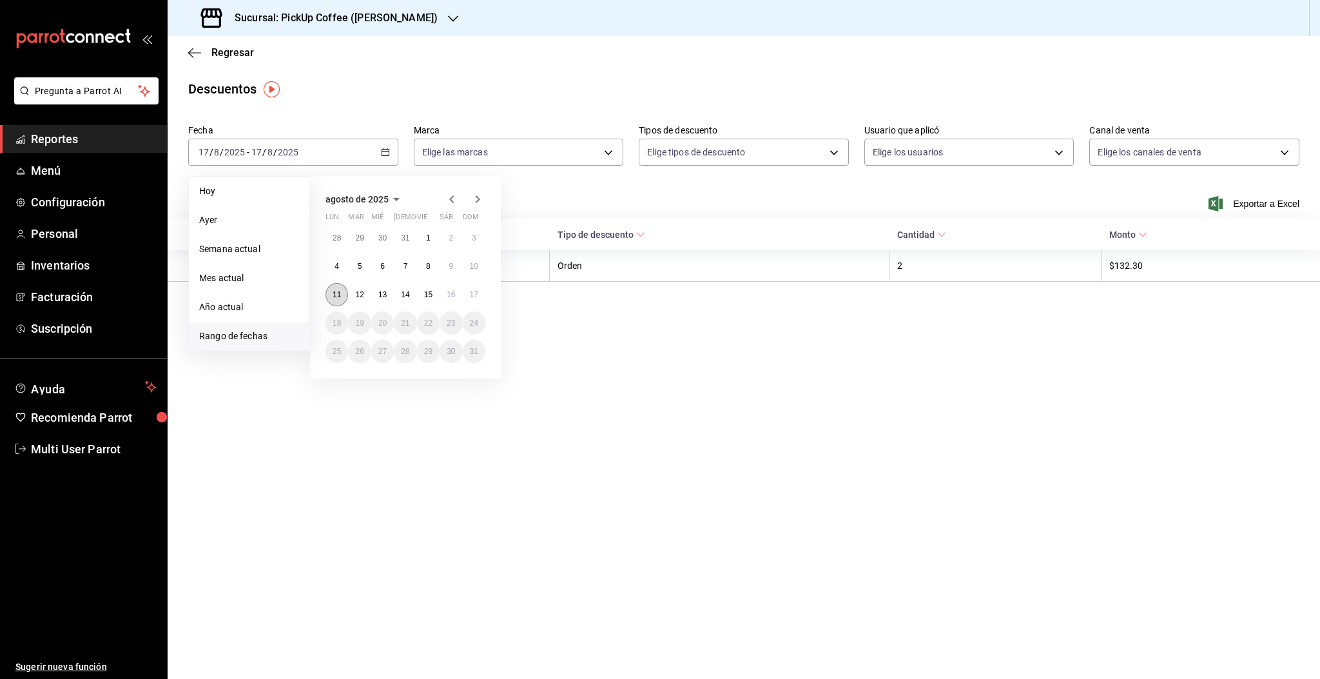
click at [333, 296] on abbr "11" at bounding box center [337, 294] width 8 height 9
click at [338, 266] on abbr "4" at bounding box center [336, 266] width 5 height 9
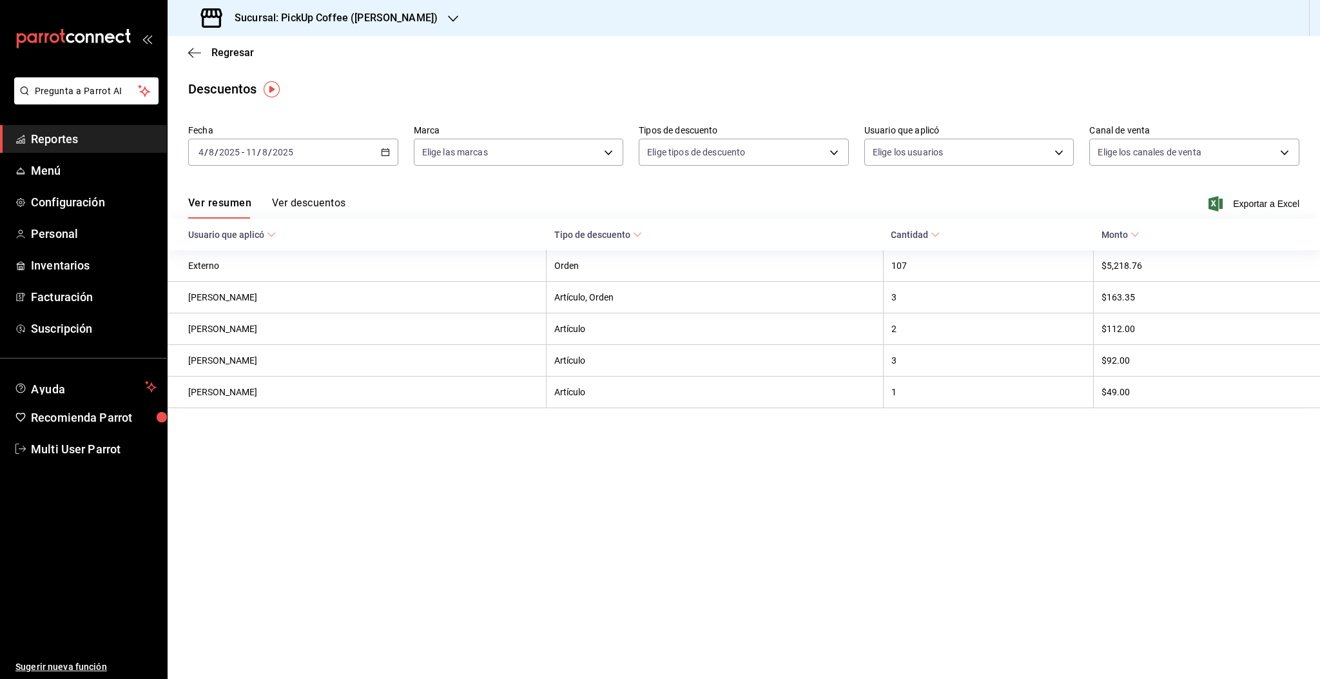
click at [284, 153] on input "2025" at bounding box center [283, 152] width 22 height 10
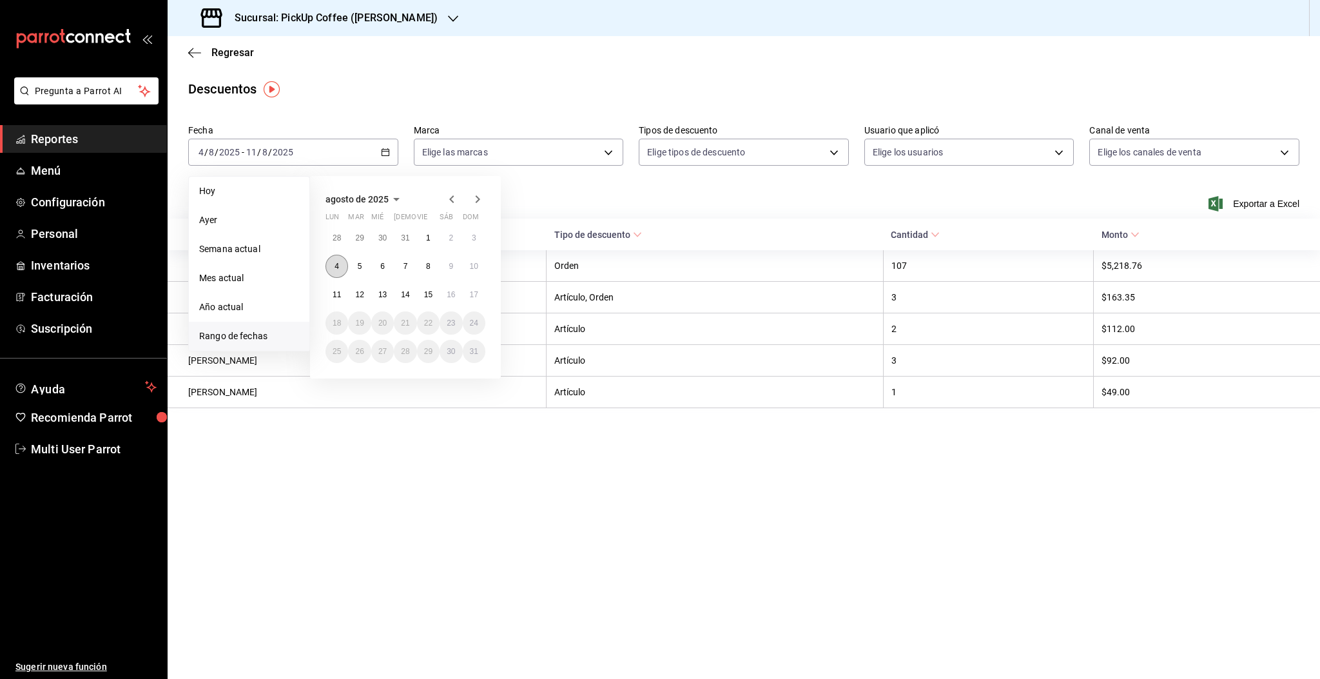
click at [335, 275] on button "4" at bounding box center [336, 266] width 23 height 23
click at [482, 263] on button "10" at bounding box center [474, 266] width 23 height 23
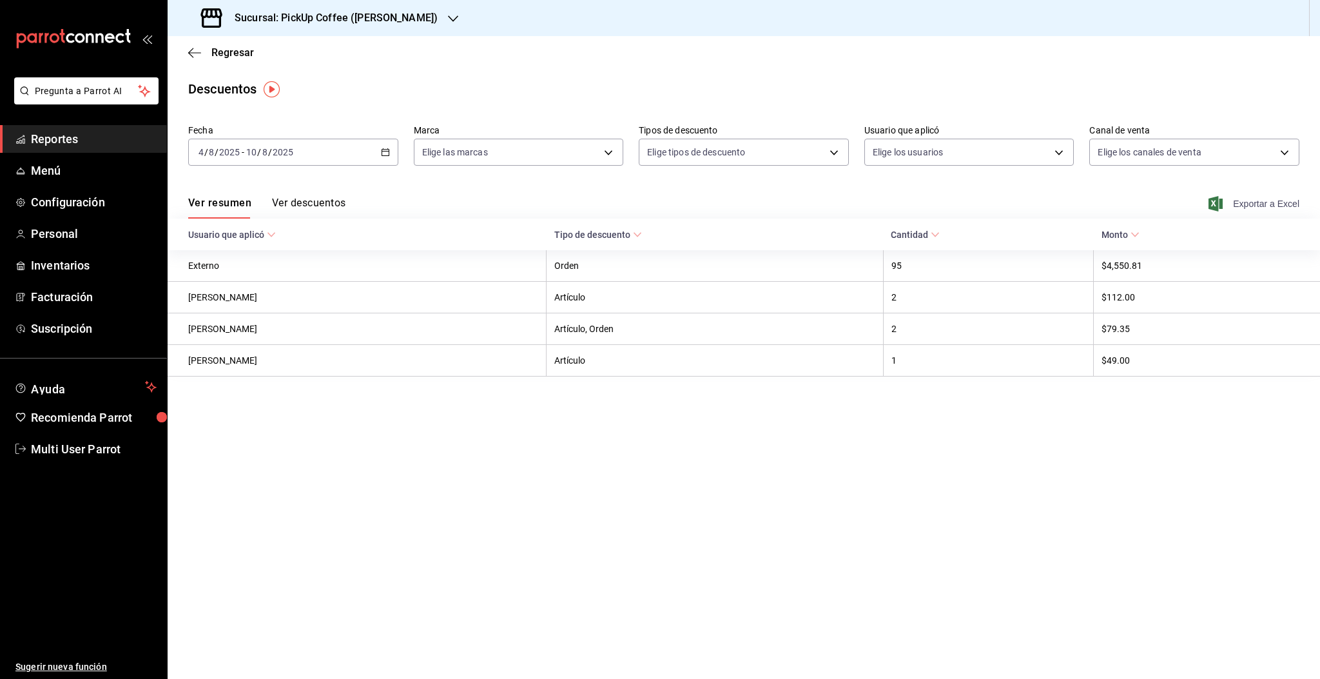
click at [1234, 202] on span "Exportar a Excel" at bounding box center [1255, 203] width 88 height 15
click at [227, 55] on span "Regresar" at bounding box center [232, 52] width 43 height 12
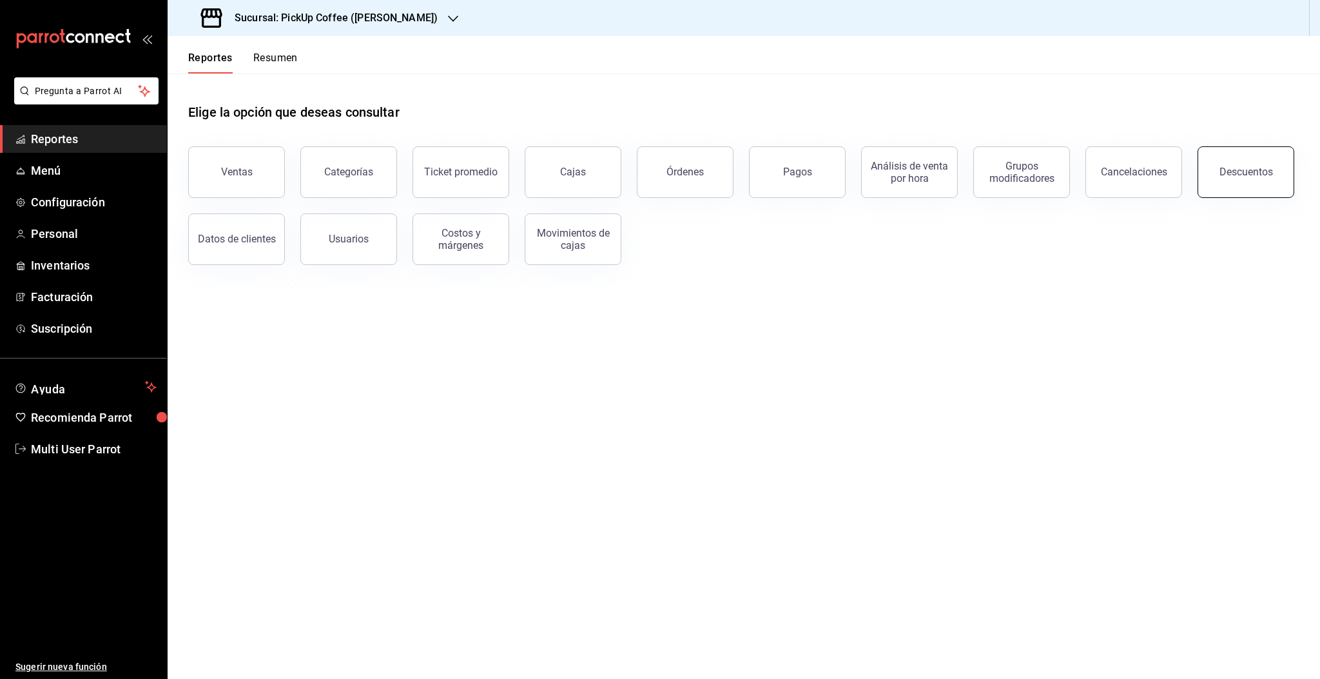
click at [1228, 178] on button "Descuentos" at bounding box center [1245, 172] width 97 height 52
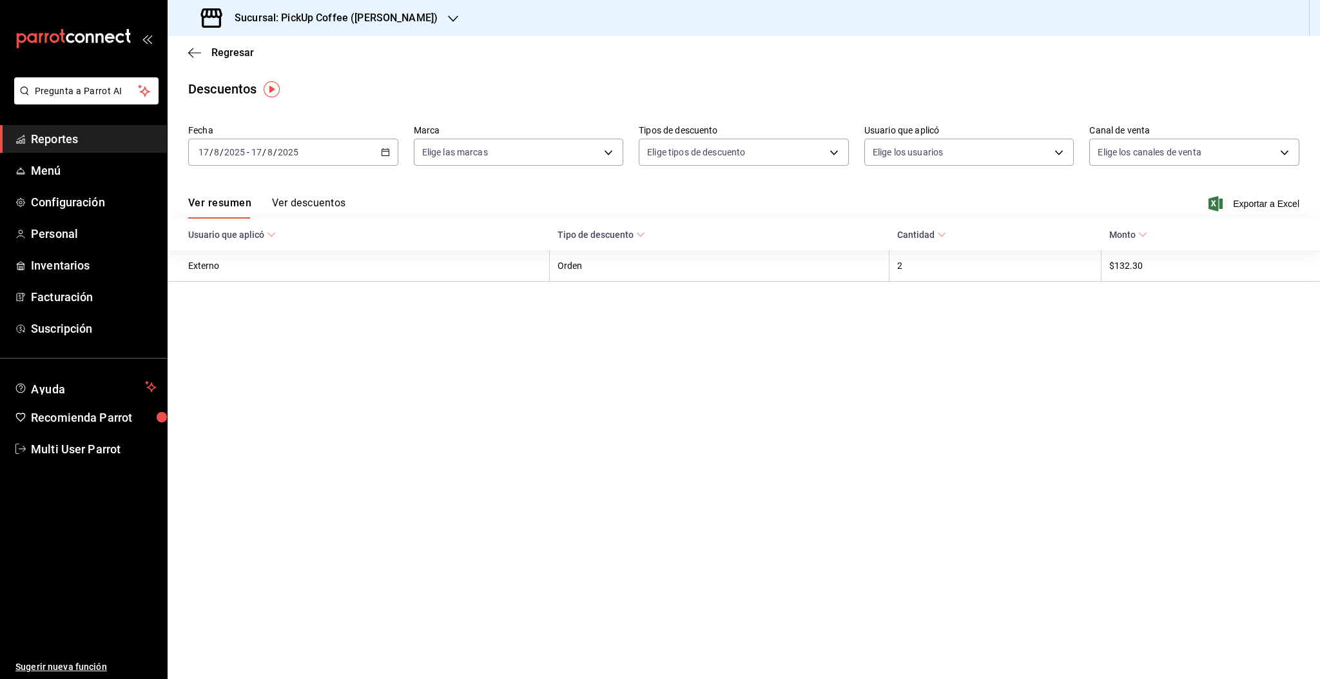
click at [292, 155] on input "2025" at bounding box center [288, 152] width 22 height 10
click at [240, 340] on span "Rango de fechas" at bounding box center [249, 336] width 100 height 14
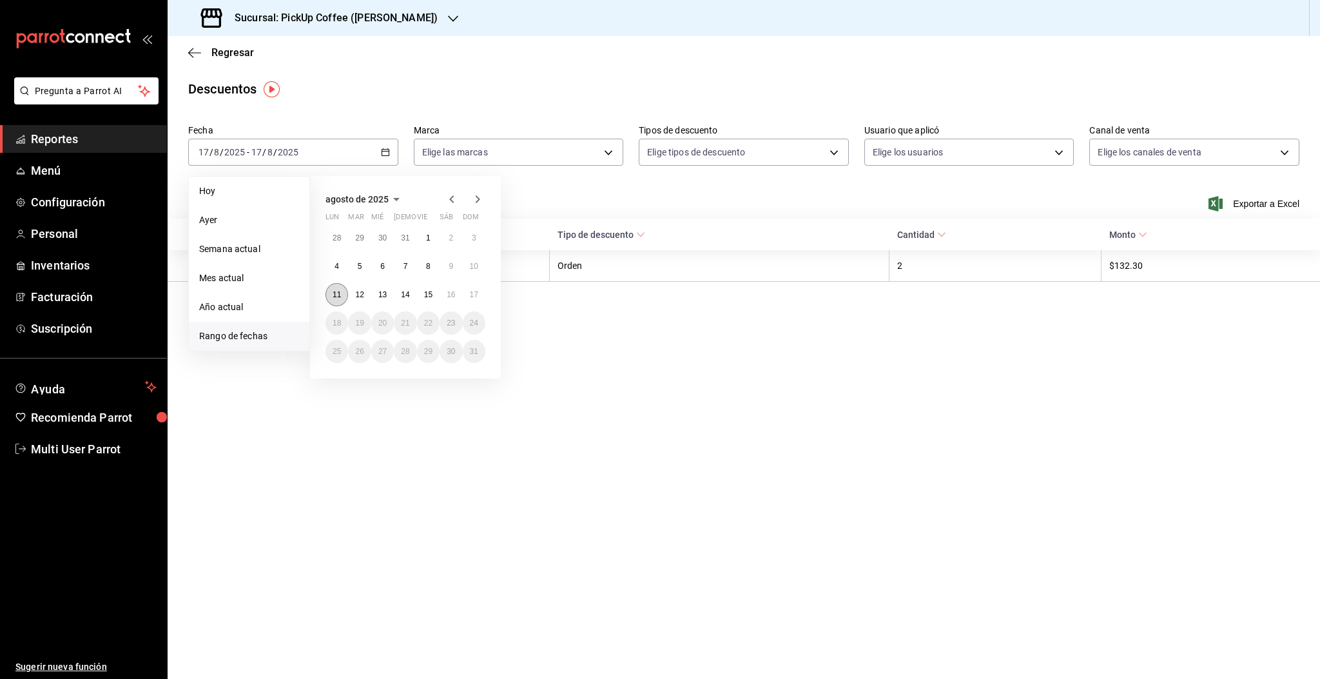
click at [338, 296] on abbr "11" at bounding box center [337, 294] width 8 height 9
click at [468, 301] on button "17" at bounding box center [474, 294] width 23 height 23
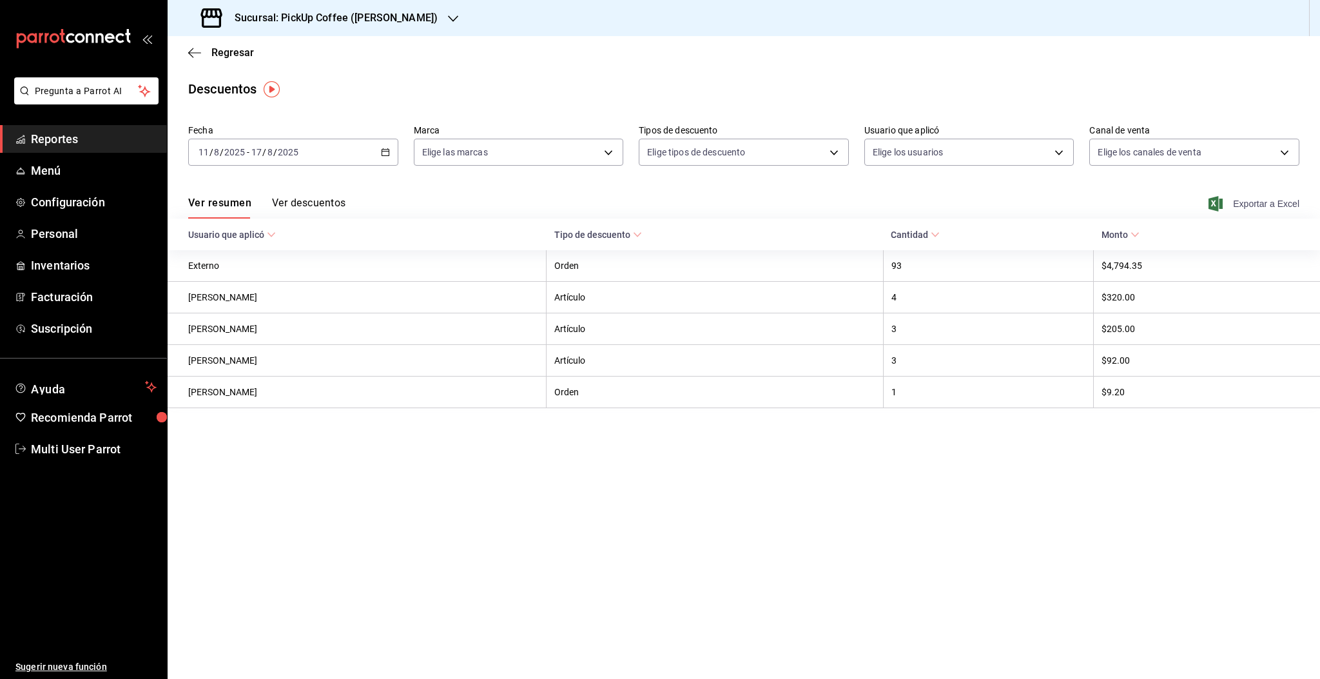
click at [1273, 202] on span "Exportar a Excel" at bounding box center [1255, 203] width 88 height 15
click at [247, 58] on span "Regresar" at bounding box center [232, 52] width 43 height 12
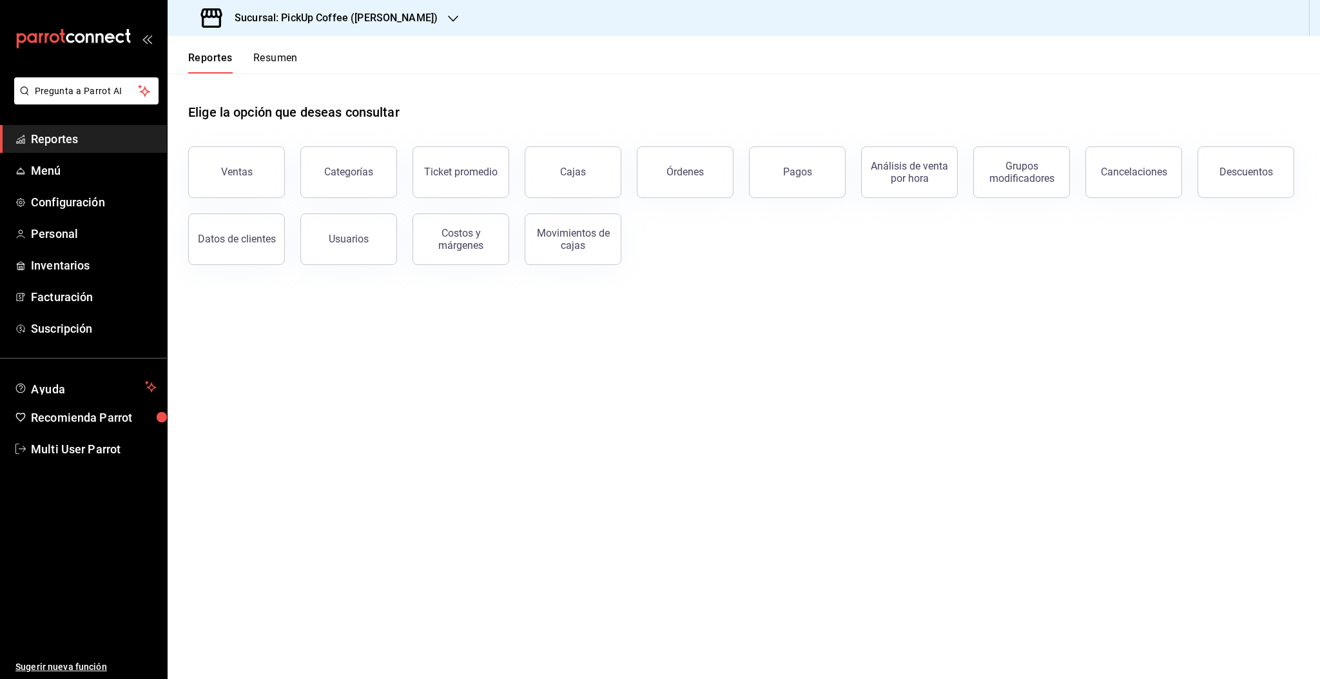
click at [338, 26] on div "Sucursal: PickUp Coffee (Masaryk)" at bounding box center [320, 18] width 285 height 36
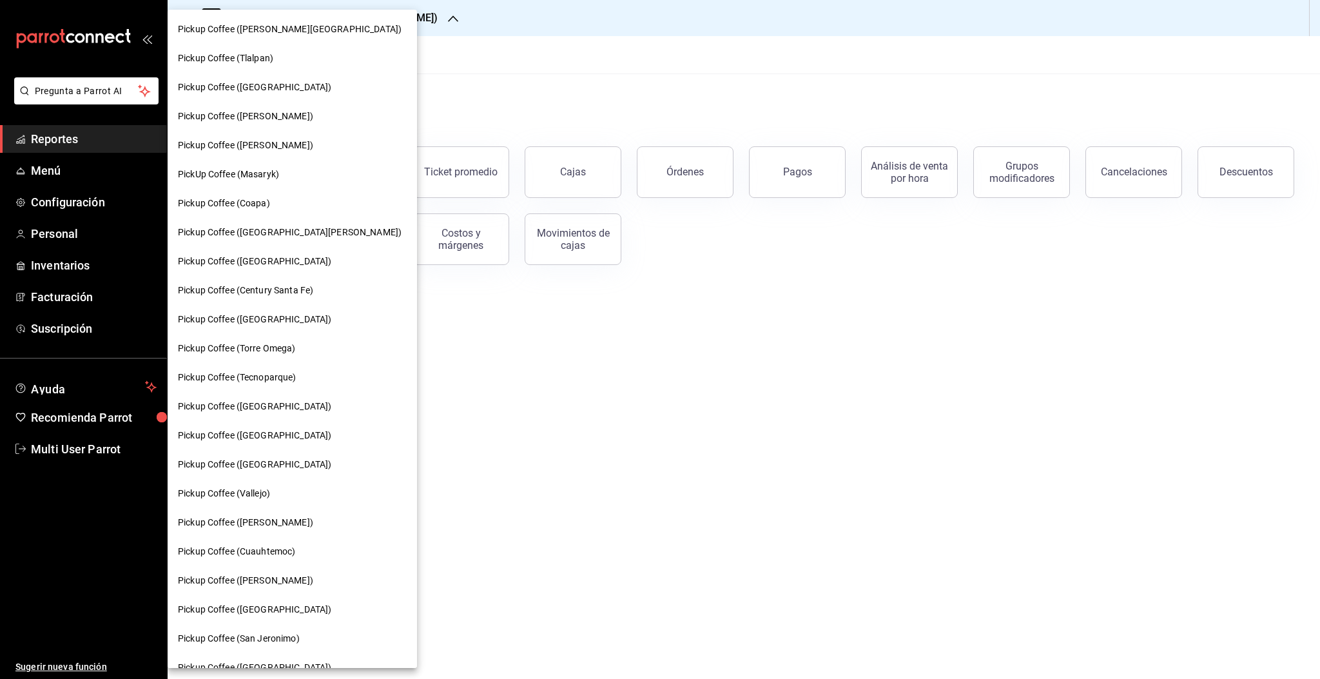
click at [285, 580] on span "Pickup Coffee ([PERSON_NAME])" at bounding box center [245, 581] width 135 height 14
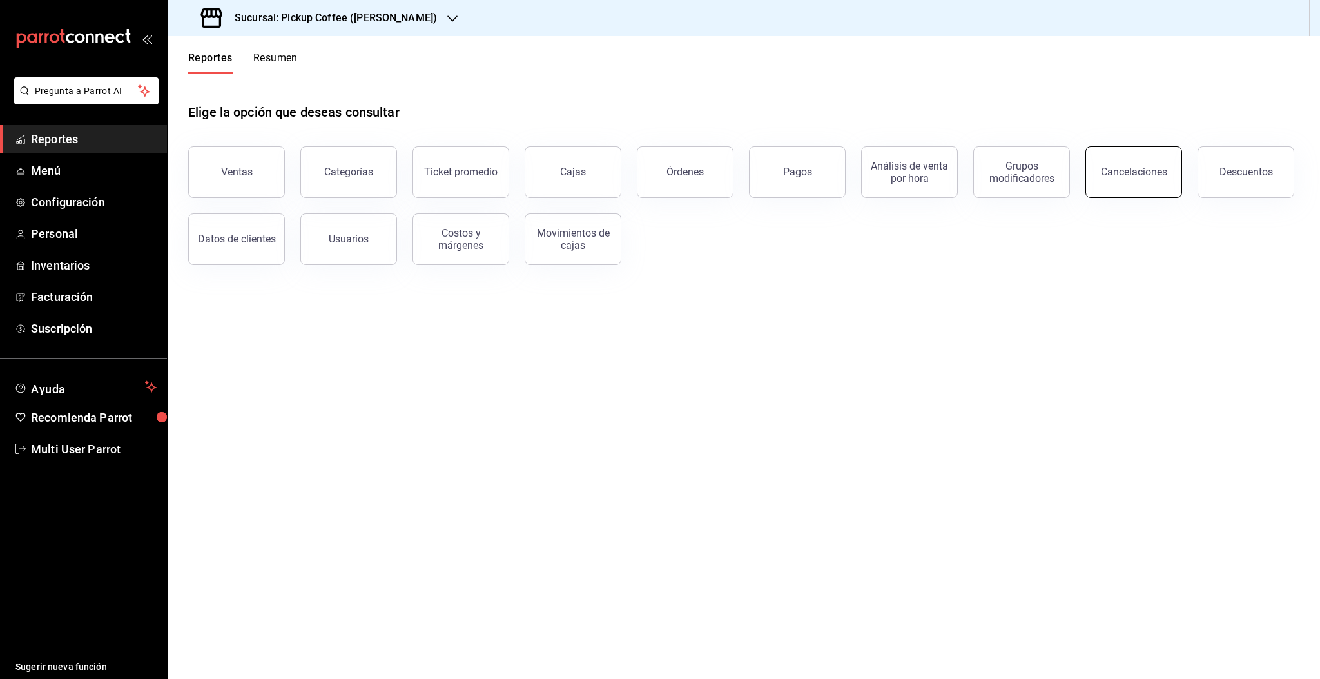
click at [1143, 178] on button "Cancelaciones" at bounding box center [1133, 172] width 97 height 52
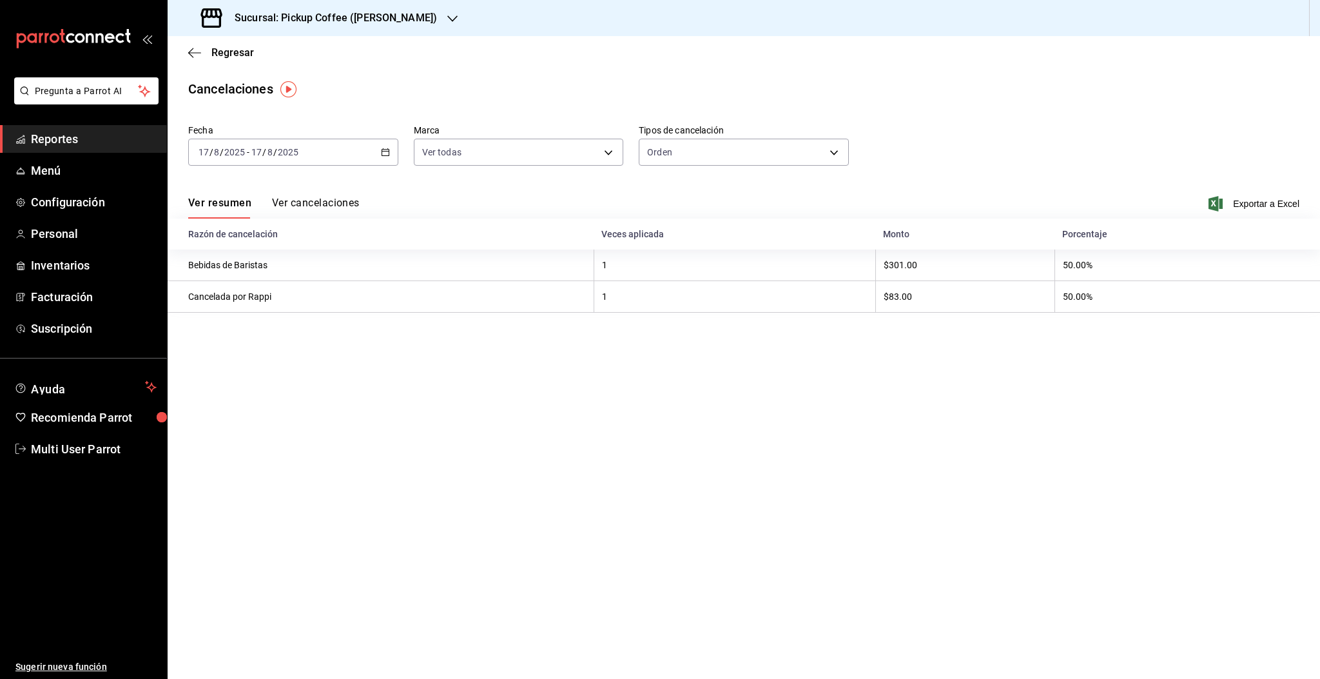
click at [235, 153] on input "2025" at bounding box center [235, 152] width 22 height 10
click at [233, 338] on span "Rango de fechas" at bounding box center [249, 336] width 100 height 14
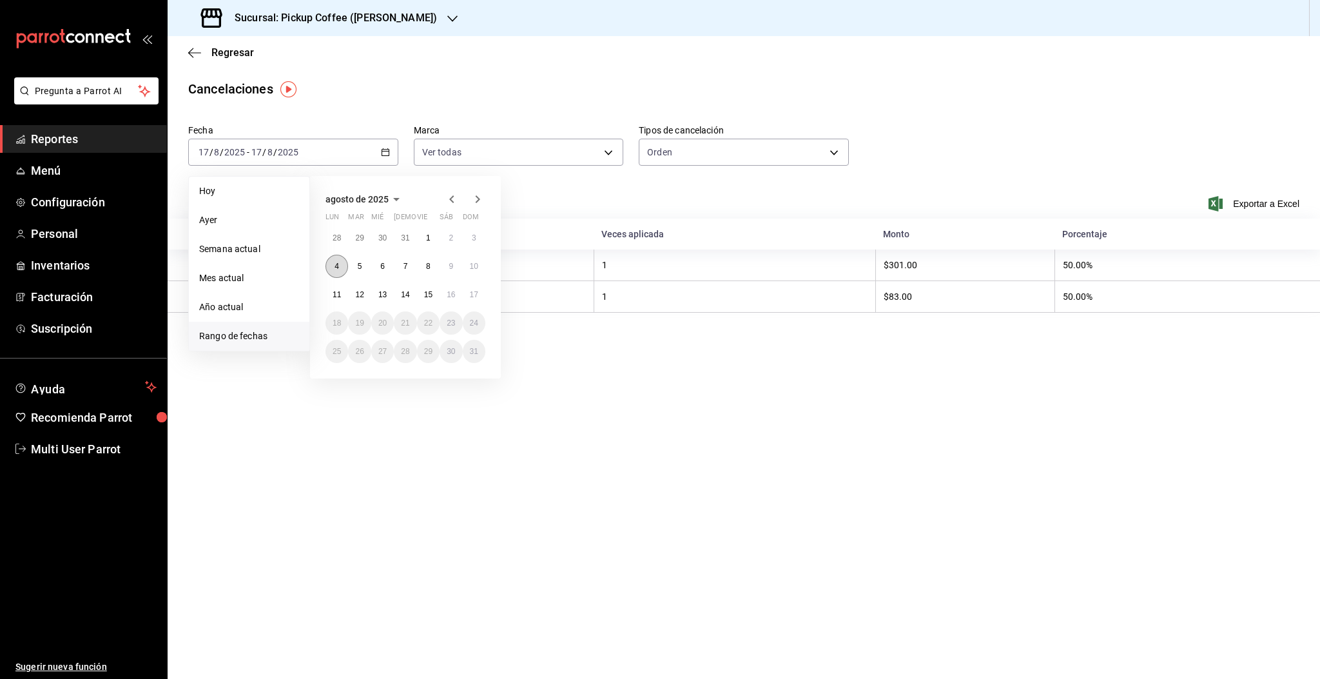
click at [338, 264] on abbr "4" at bounding box center [336, 266] width 5 height 9
click at [476, 266] on abbr "10" at bounding box center [474, 266] width 8 height 9
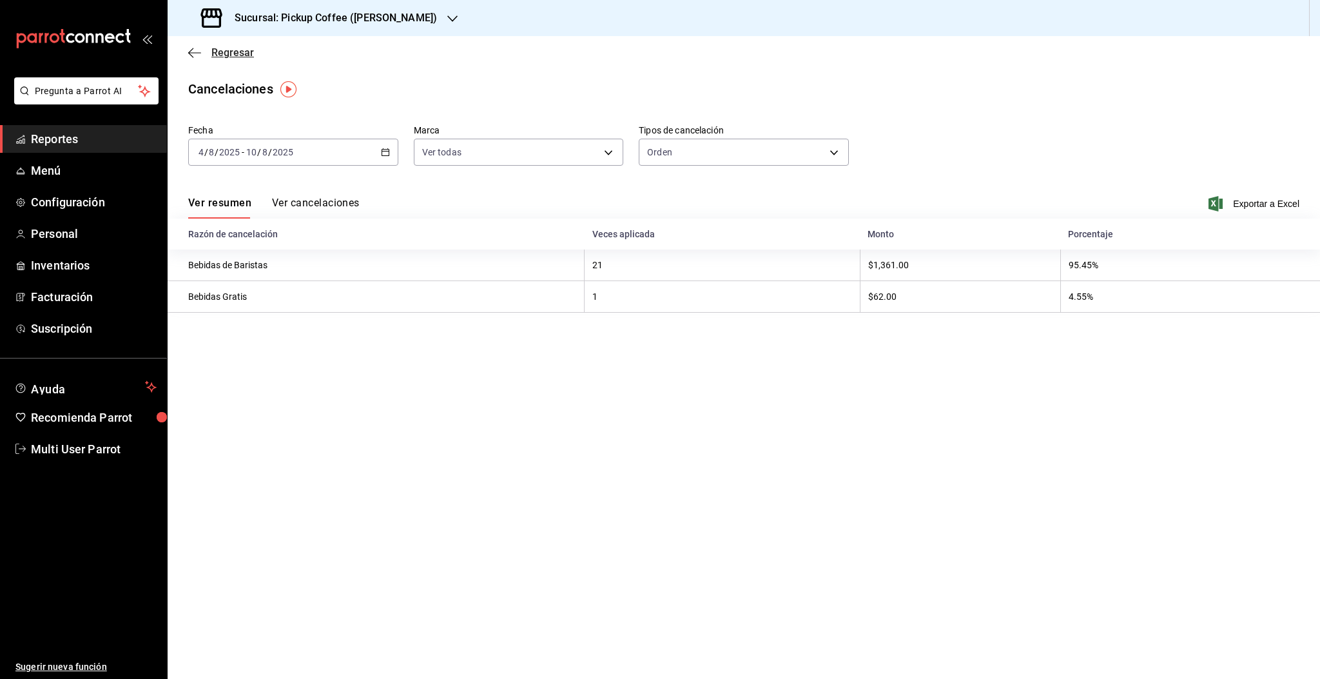
click at [224, 50] on span "Regresar" at bounding box center [232, 52] width 43 height 12
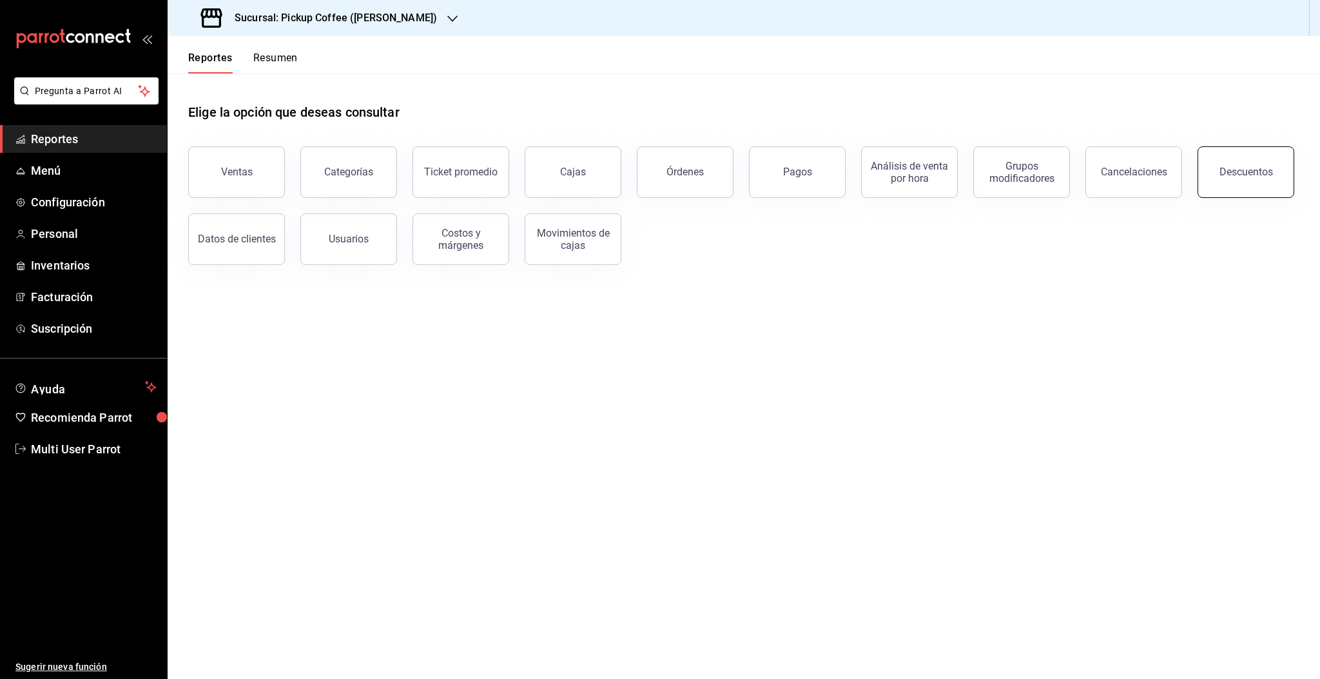
click at [1263, 177] on div "Descuentos" at bounding box center [1245, 172] width 53 height 12
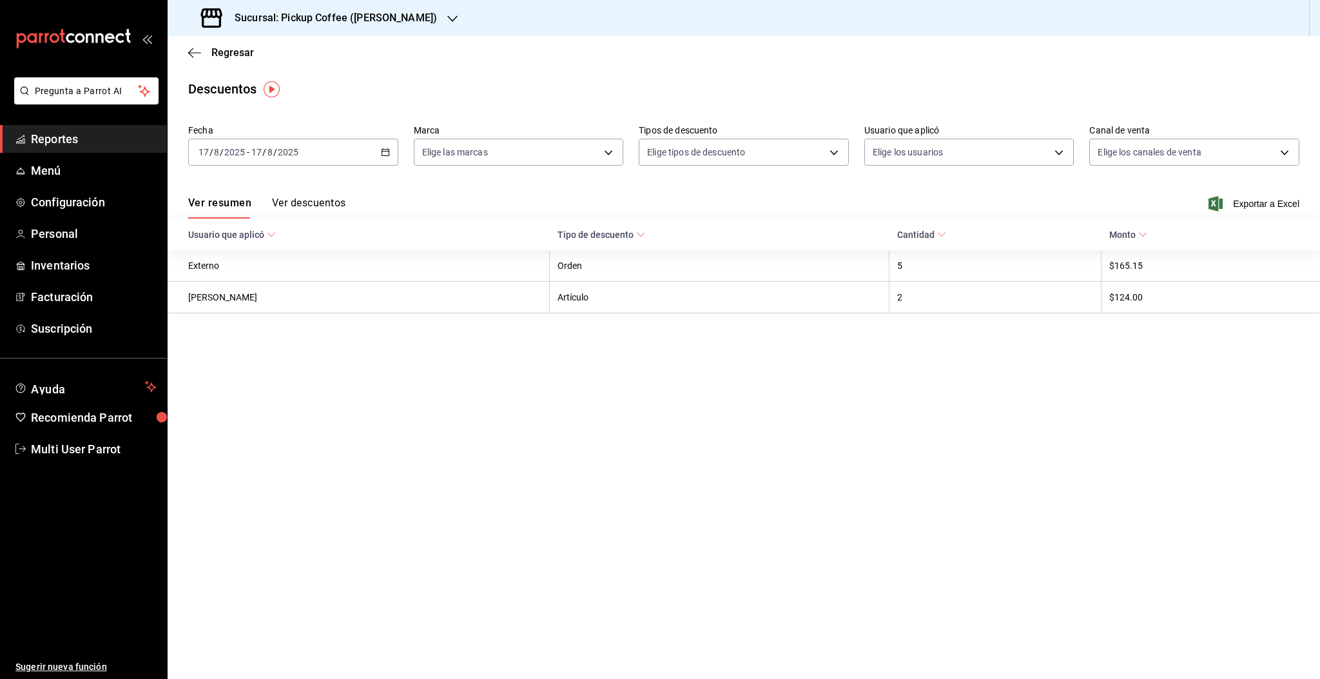
click at [261, 143] on div "[DATE] [DATE] - [DATE] [DATE]" at bounding box center [293, 152] width 210 height 27
click at [222, 339] on span "Rango de fechas" at bounding box center [249, 336] width 100 height 14
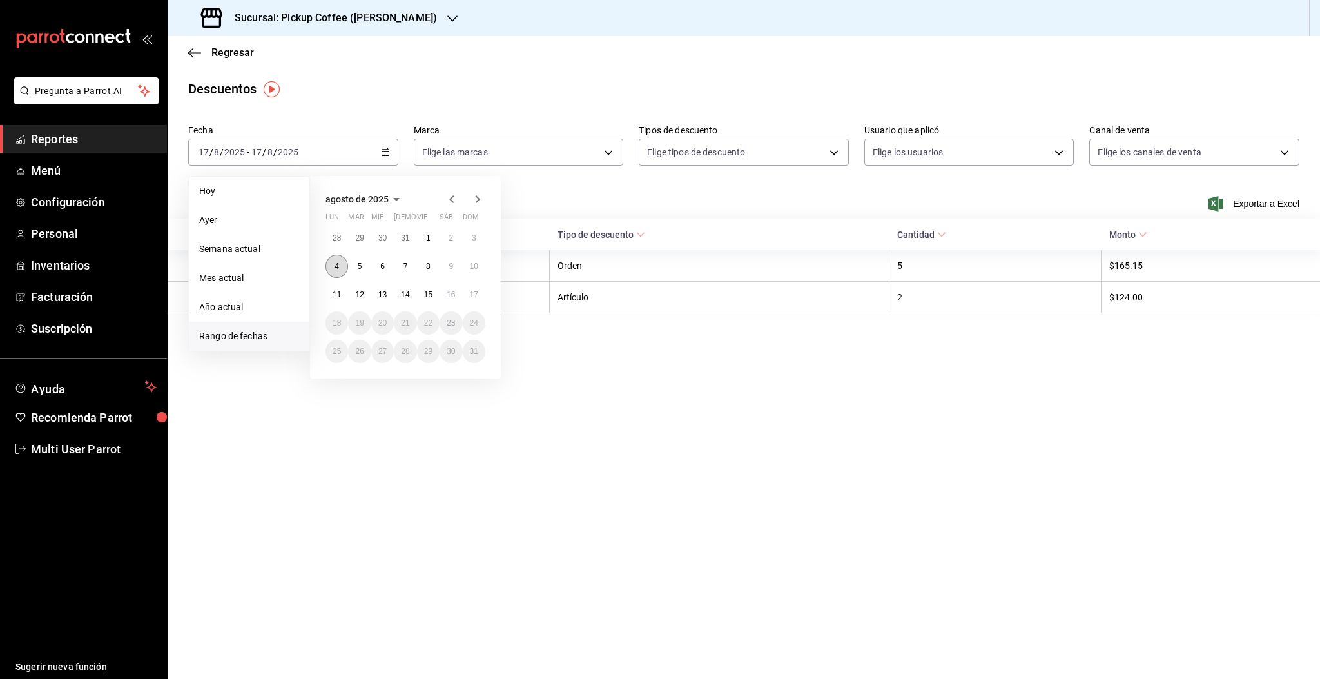
click at [339, 261] on button "4" at bounding box center [336, 266] width 23 height 23
click at [468, 268] on button "10" at bounding box center [474, 266] width 23 height 23
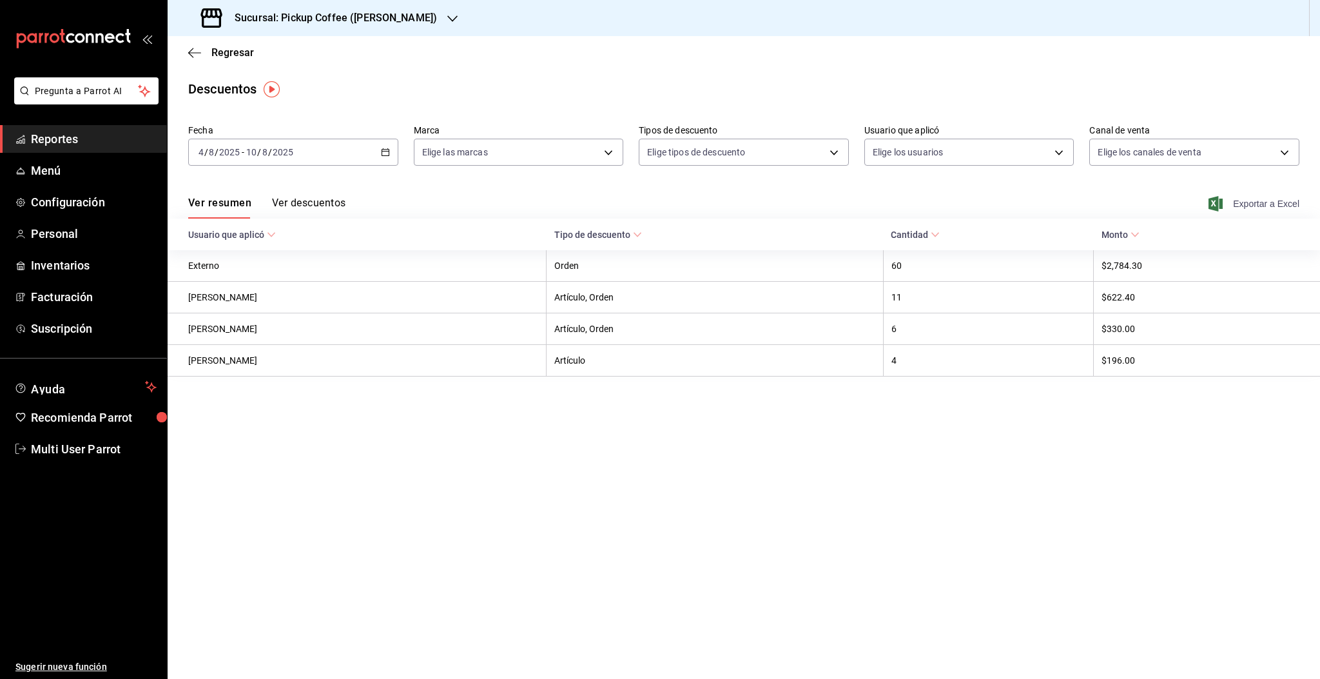
click at [1240, 206] on span "Exportar a Excel" at bounding box center [1255, 203] width 88 height 15
click at [276, 152] on input "2025" at bounding box center [283, 152] width 22 height 10
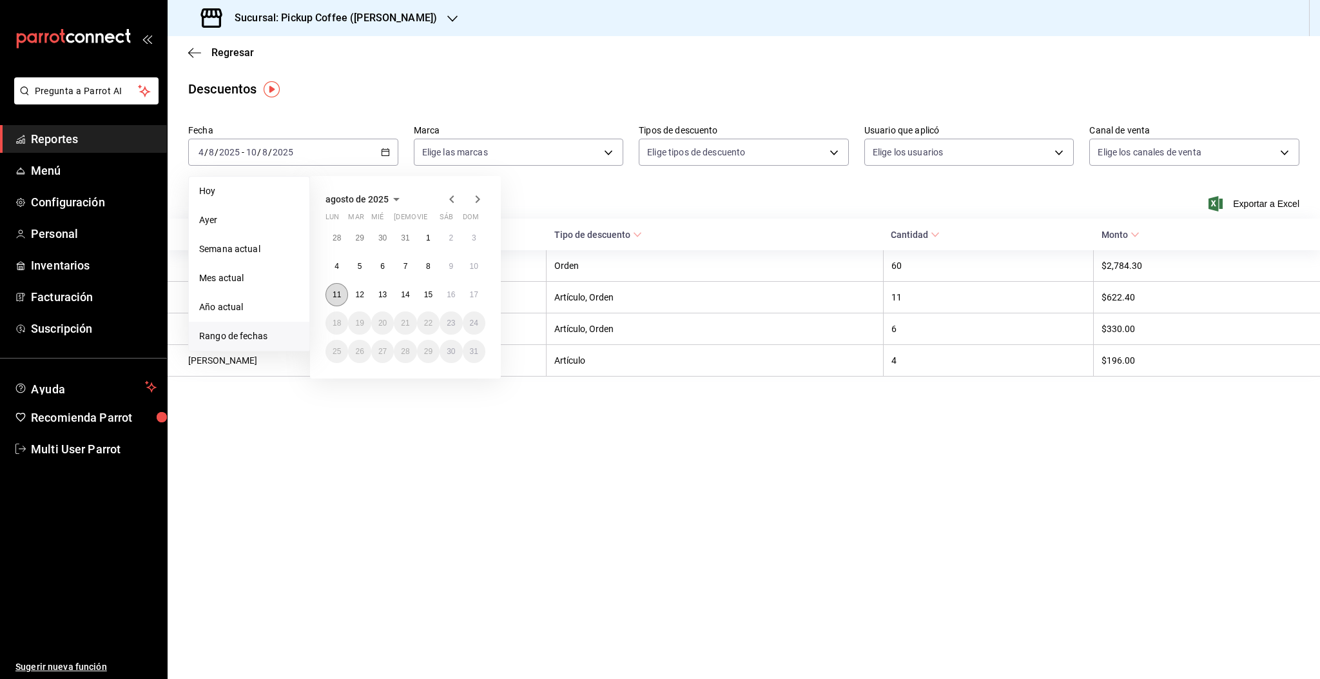
click at [341, 296] on button "11" at bounding box center [336, 294] width 23 height 23
click at [475, 297] on abbr "17" at bounding box center [474, 294] width 8 height 9
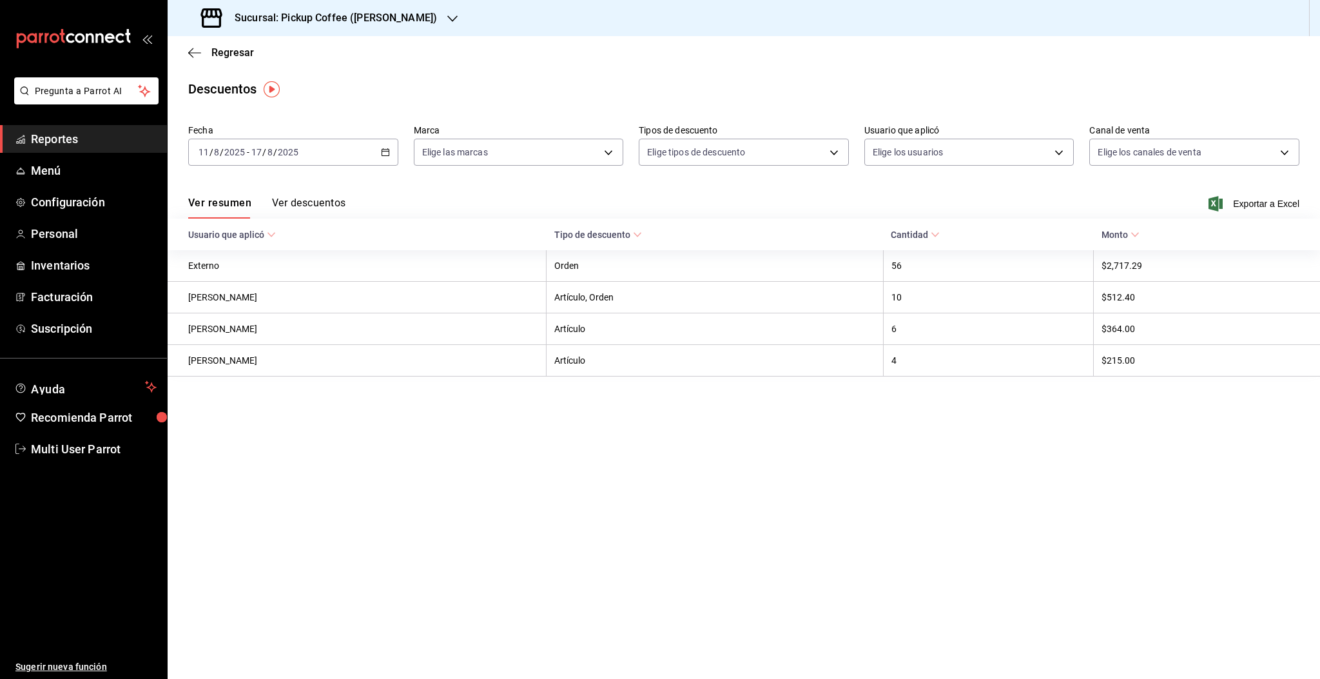
click at [1244, 209] on span "Exportar a Excel" at bounding box center [1255, 203] width 88 height 15
click at [224, 52] on span "Regresar" at bounding box center [232, 52] width 43 height 12
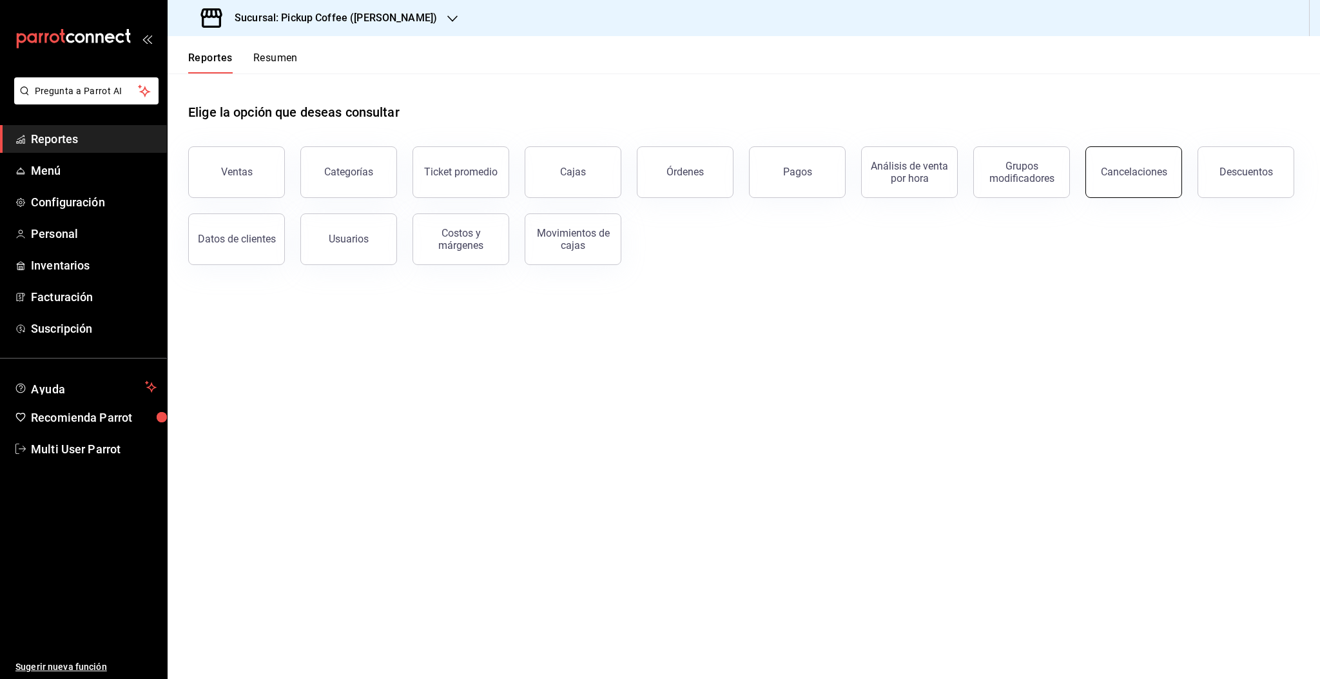
click at [1144, 173] on div "Cancelaciones" at bounding box center [1134, 172] width 66 height 12
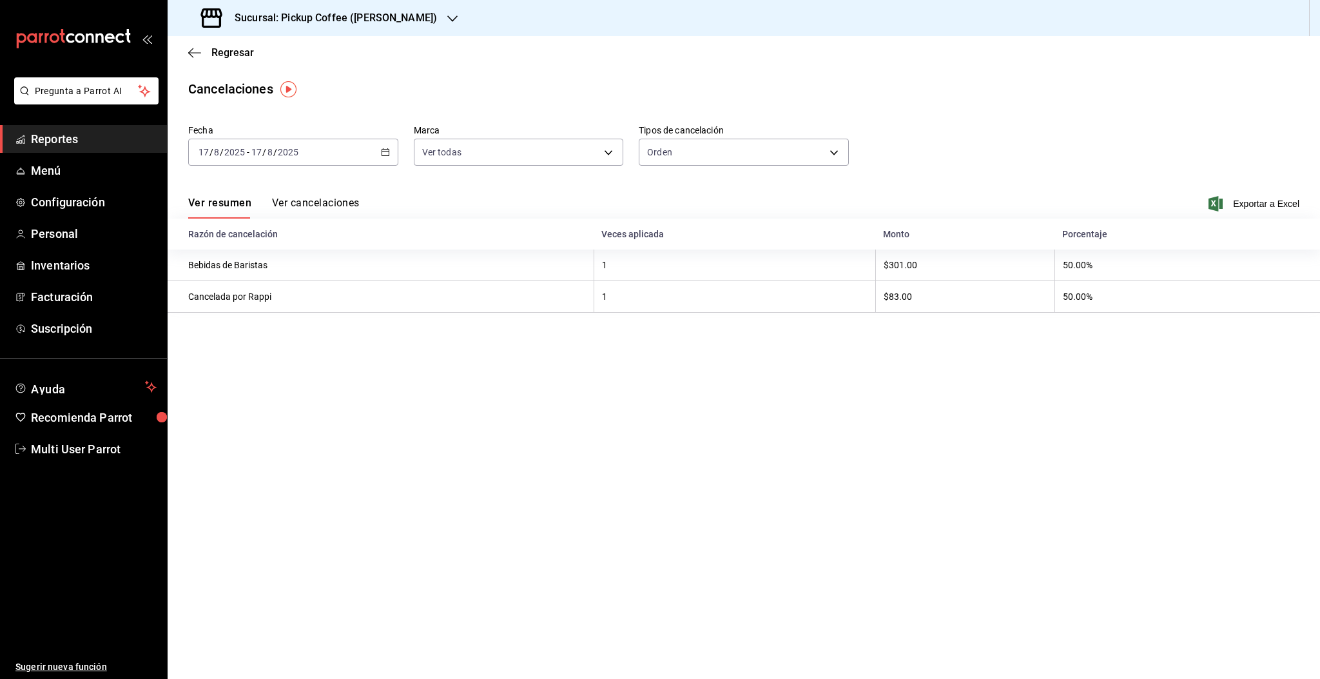
click at [331, 153] on div "[DATE] [DATE] - [DATE] [DATE]" at bounding box center [293, 152] width 210 height 27
click at [241, 329] on span "Rango de fechas" at bounding box center [249, 336] width 100 height 14
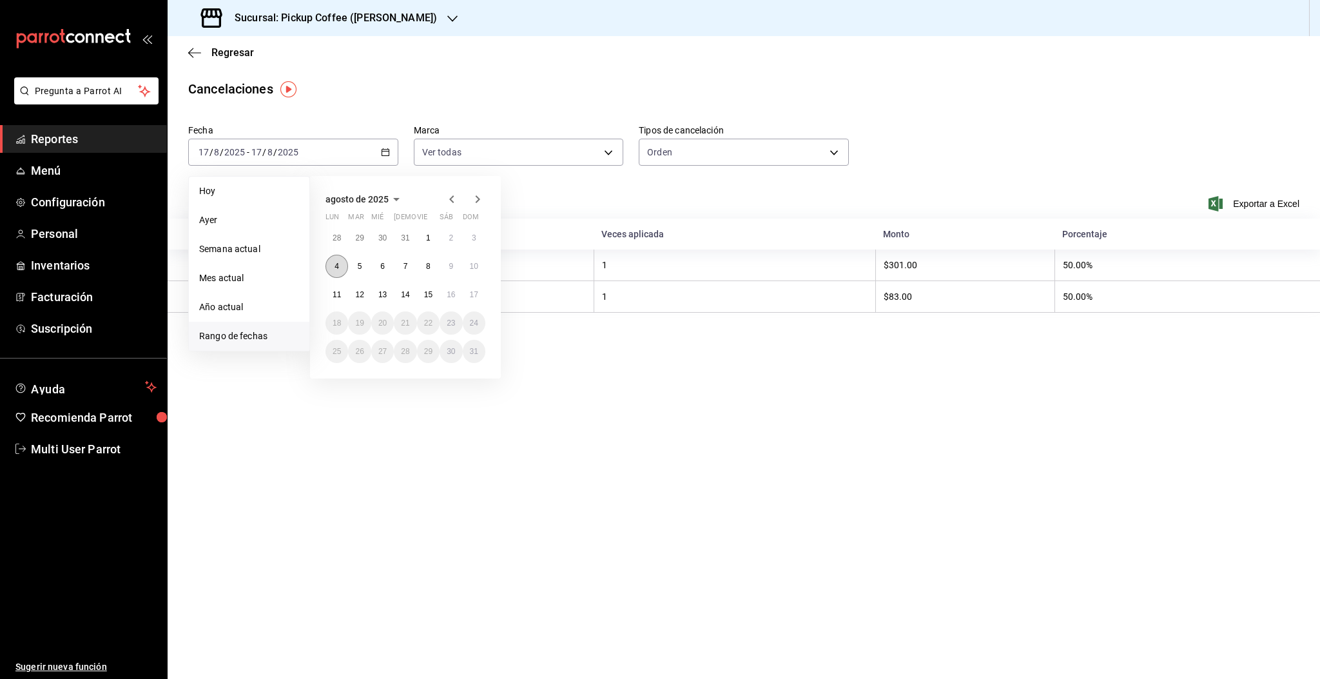
click at [336, 264] on abbr "4" at bounding box center [336, 266] width 5 height 9
click at [477, 270] on button "10" at bounding box center [474, 266] width 23 height 23
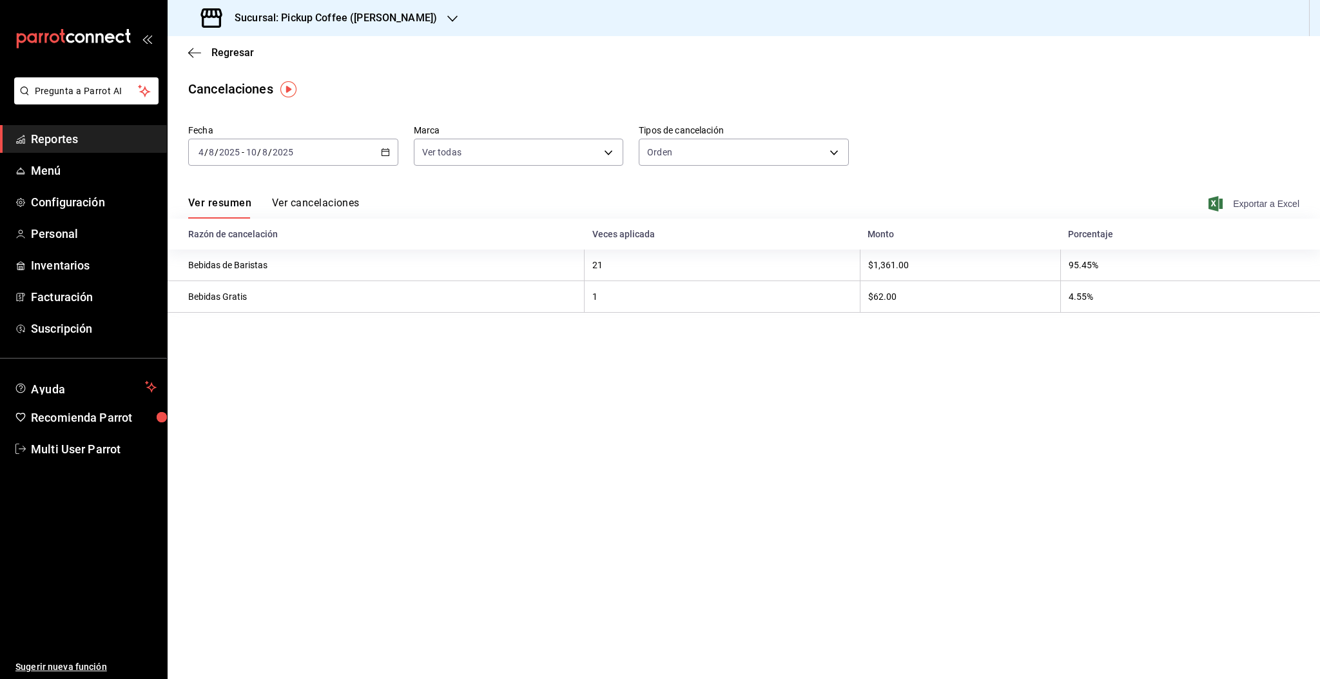
click at [1244, 207] on span "Exportar a Excel" at bounding box center [1255, 203] width 88 height 15
click at [301, 155] on div "2025-08-04 4 / 8 / 2025 - 2025-08-10 10 / 8 / 2025" at bounding box center [293, 152] width 210 height 27
click at [387, 148] on icon "button" at bounding box center [385, 152] width 9 height 9
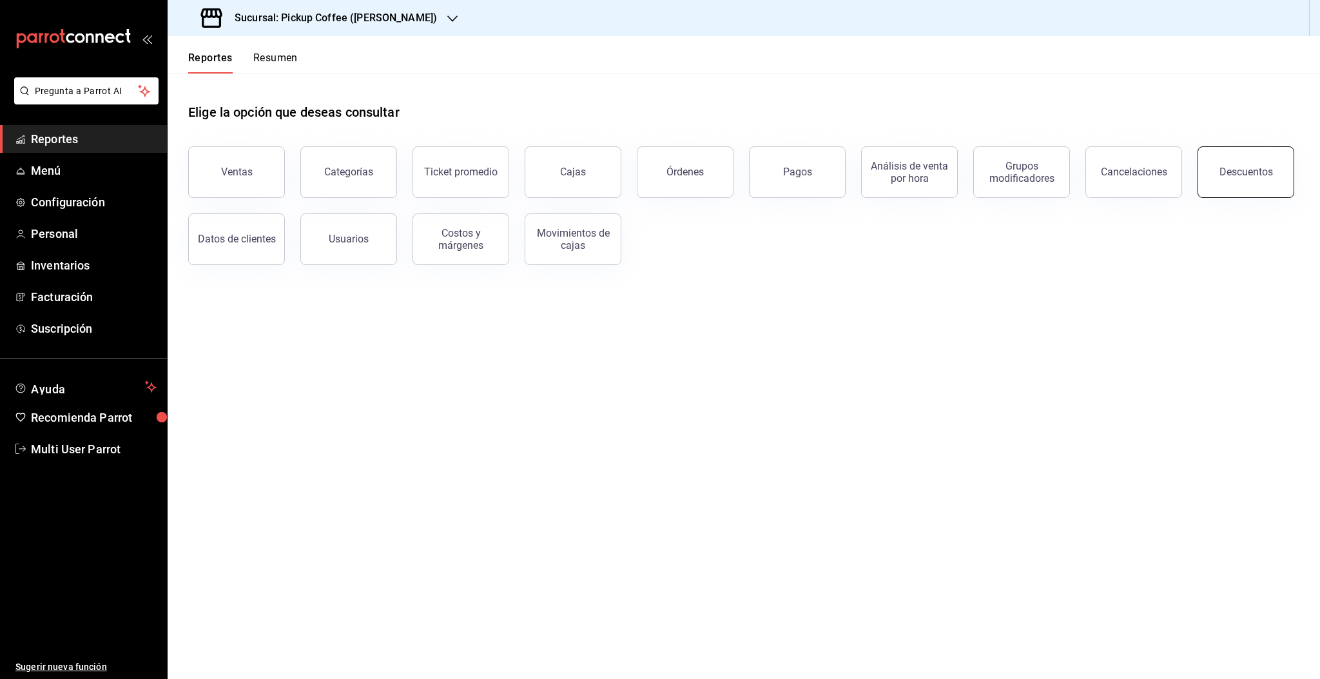
click at [1236, 177] on div "Descuentos" at bounding box center [1245, 172] width 53 height 12
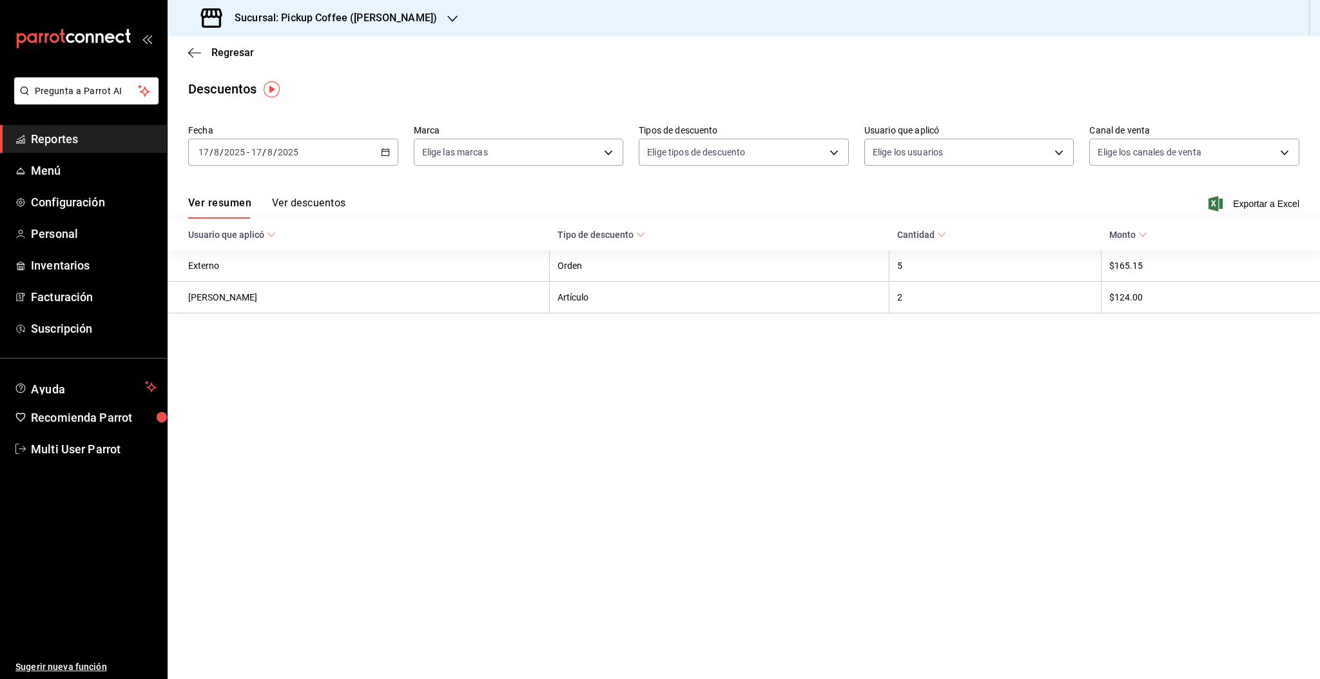
click at [276, 157] on div "[DATE] [DATE] - [DATE] [DATE]" at bounding box center [293, 152] width 210 height 27
click at [249, 342] on span "Rango de fechas" at bounding box center [249, 336] width 100 height 14
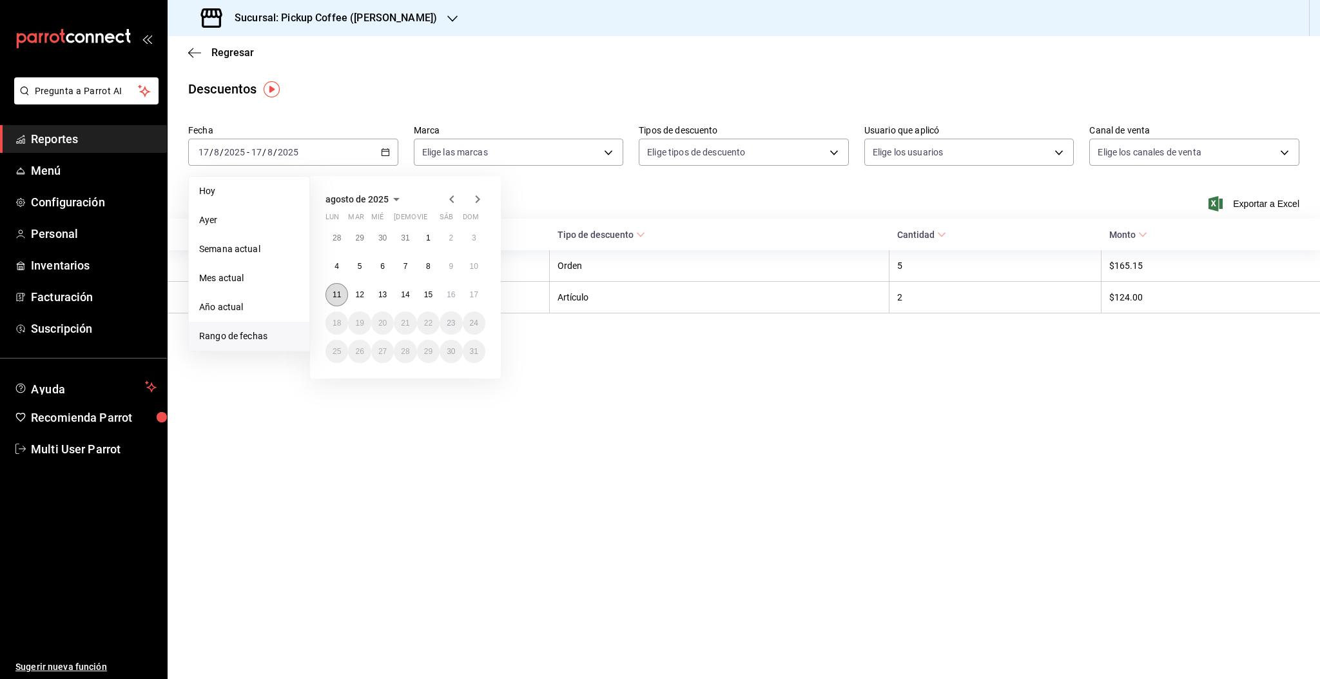
click at [338, 292] on abbr "11" at bounding box center [337, 294] width 8 height 9
click at [470, 290] on abbr "17" at bounding box center [474, 294] width 8 height 9
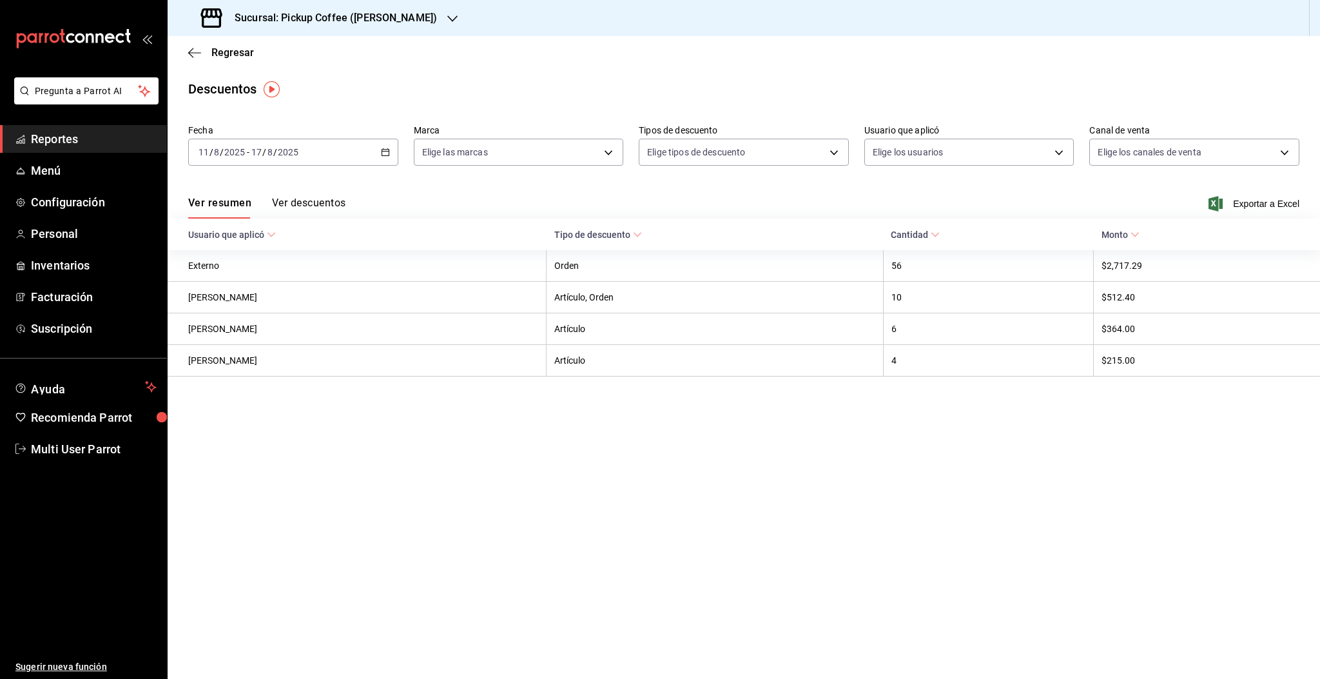
click at [1246, 195] on div "Ver resumen Ver descuentos Exportar a Excel" at bounding box center [744, 199] width 1152 height 37
click at [1244, 209] on span "Exportar a Excel" at bounding box center [1255, 203] width 88 height 15
click at [211, 53] on span "Regresar" at bounding box center [232, 52] width 43 height 12
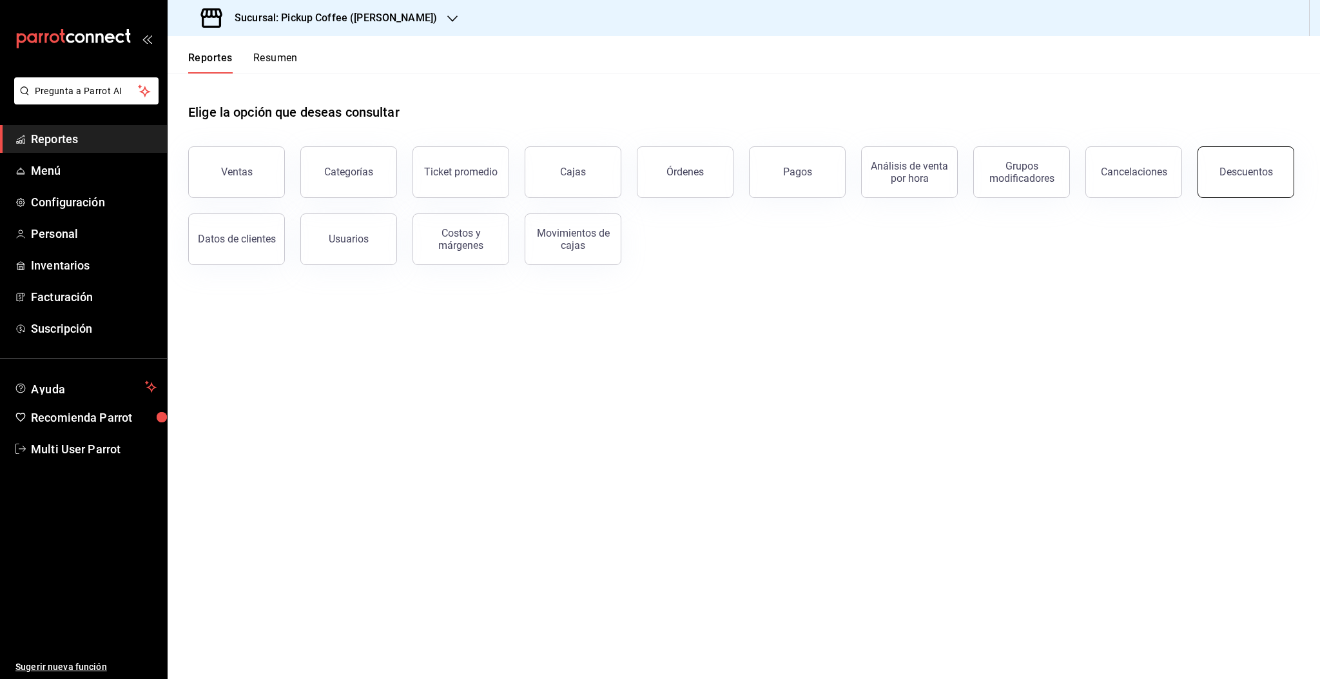
click at [1259, 185] on button "Descuentos" at bounding box center [1245, 172] width 97 height 52
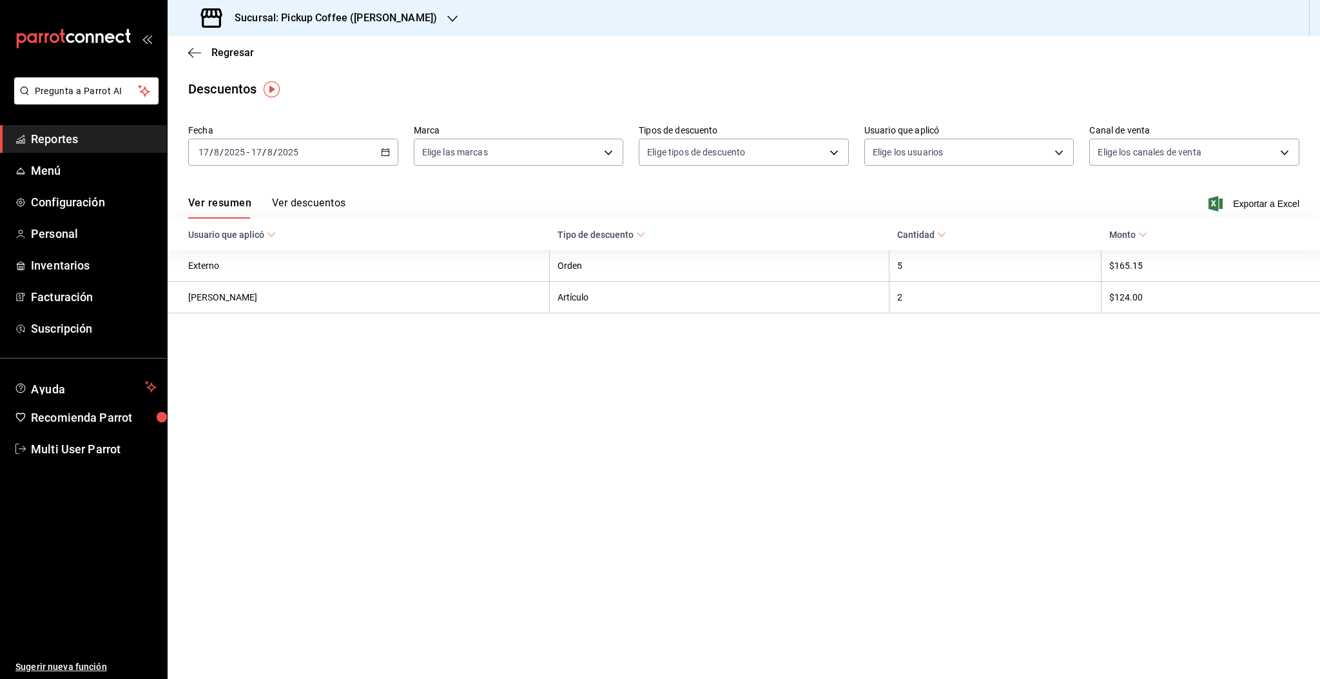
click at [359, 155] on div "2025-08-17 17 / 8 / 2025 - 2025-08-17 17 / 8 / 2025" at bounding box center [293, 152] width 210 height 27
click at [262, 335] on span "Rango de fechas" at bounding box center [249, 336] width 100 height 14
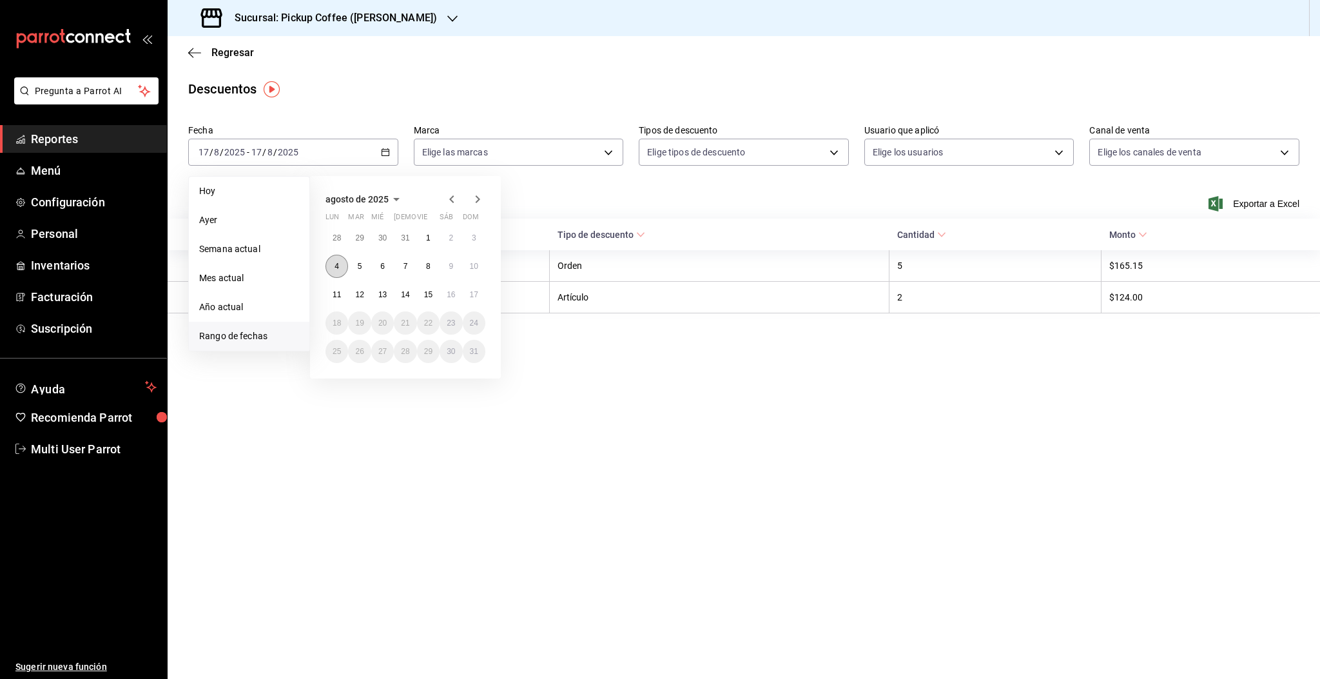
click at [345, 261] on button "4" at bounding box center [336, 266] width 23 height 23
click at [470, 263] on abbr "10" at bounding box center [474, 266] width 8 height 9
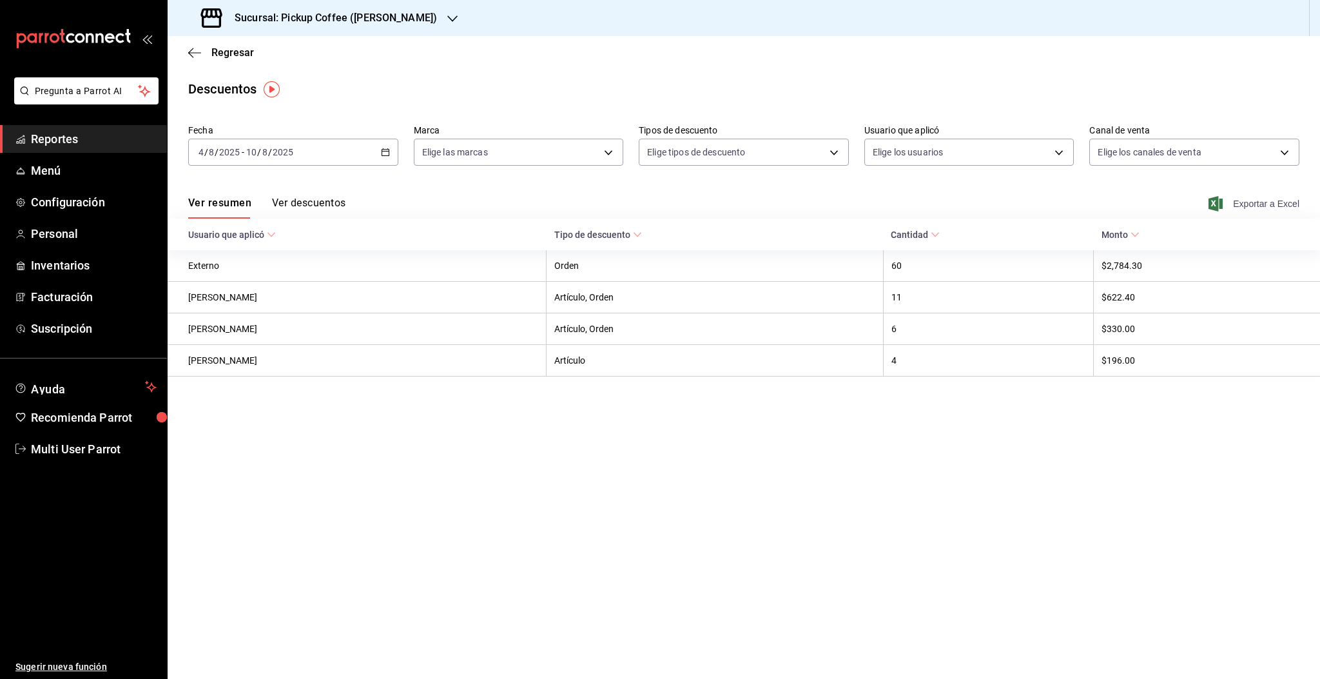
click at [1236, 202] on span "Exportar a Excel" at bounding box center [1255, 203] width 88 height 15
click at [218, 48] on span "Regresar" at bounding box center [232, 52] width 43 height 12
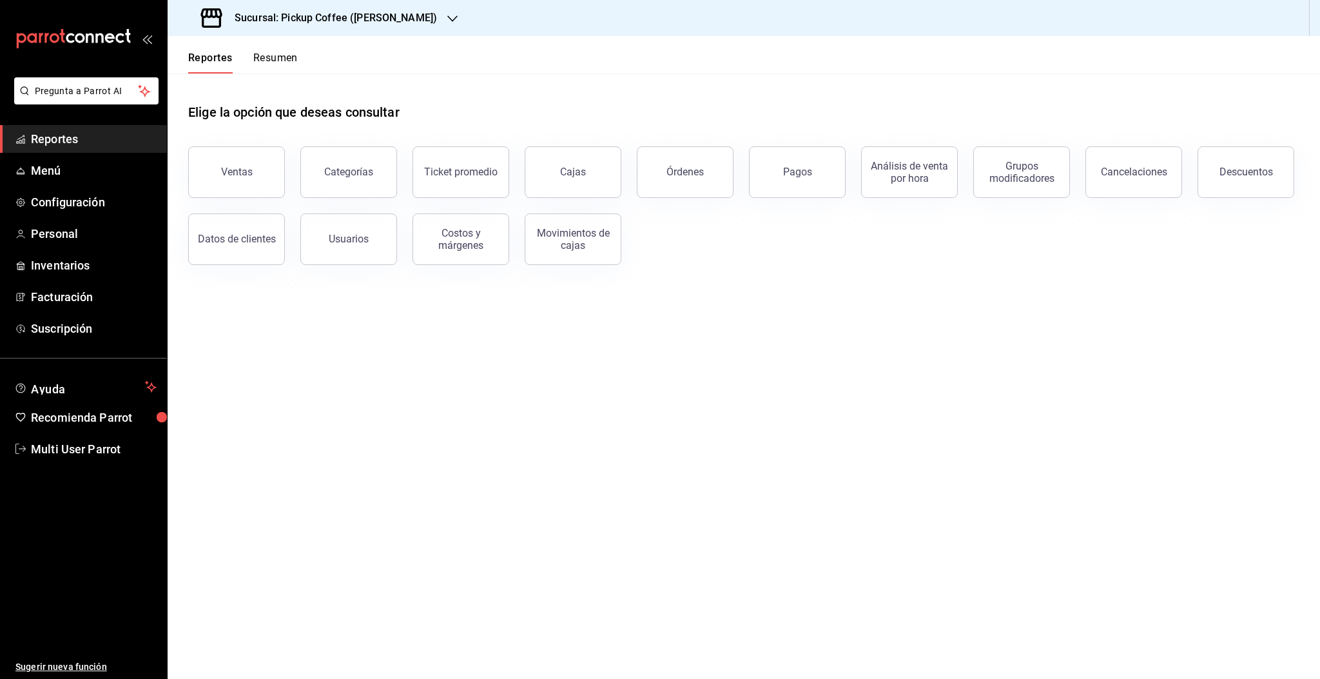
click at [405, 18] on h3 "Sucursal: Pickup Coffee (Campos Eliseos)" at bounding box center [330, 17] width 213 height 15
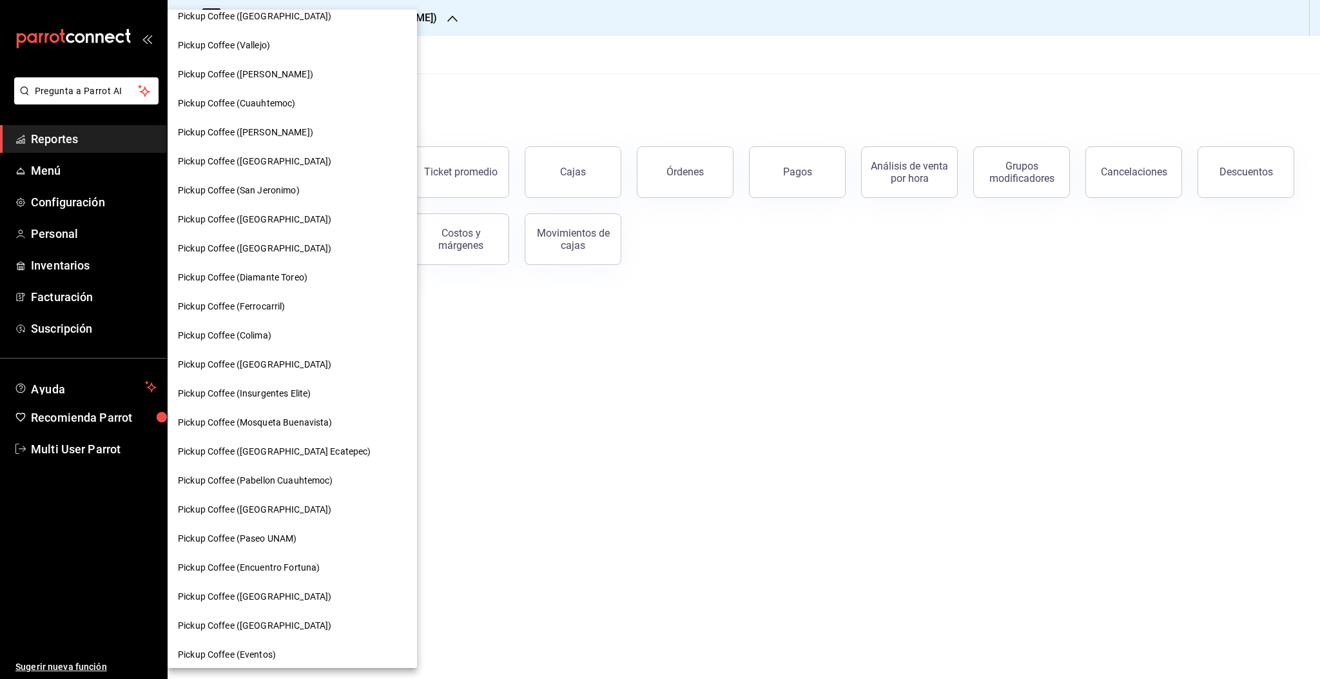
scroll to position [454, 0]
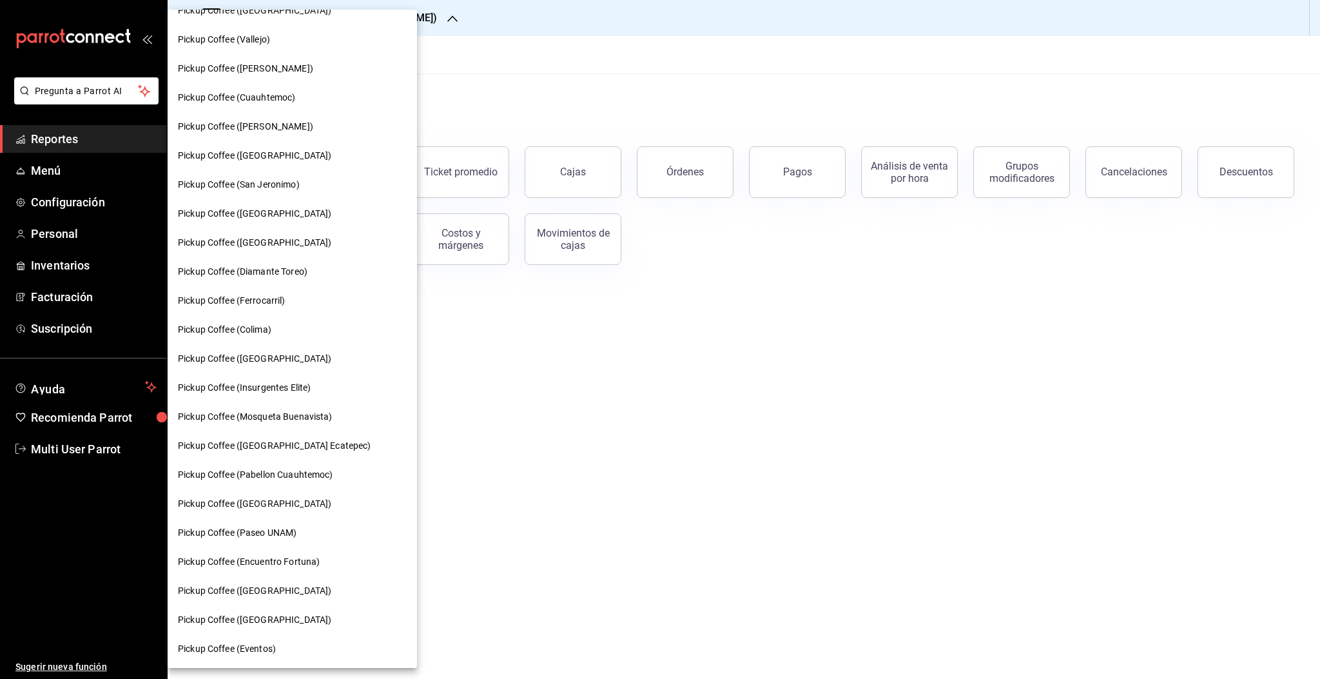
click at [272, 302] on span "Pickup Coffee (Ferrocarril)" at bounding box center [232, 301] width 108 height 14
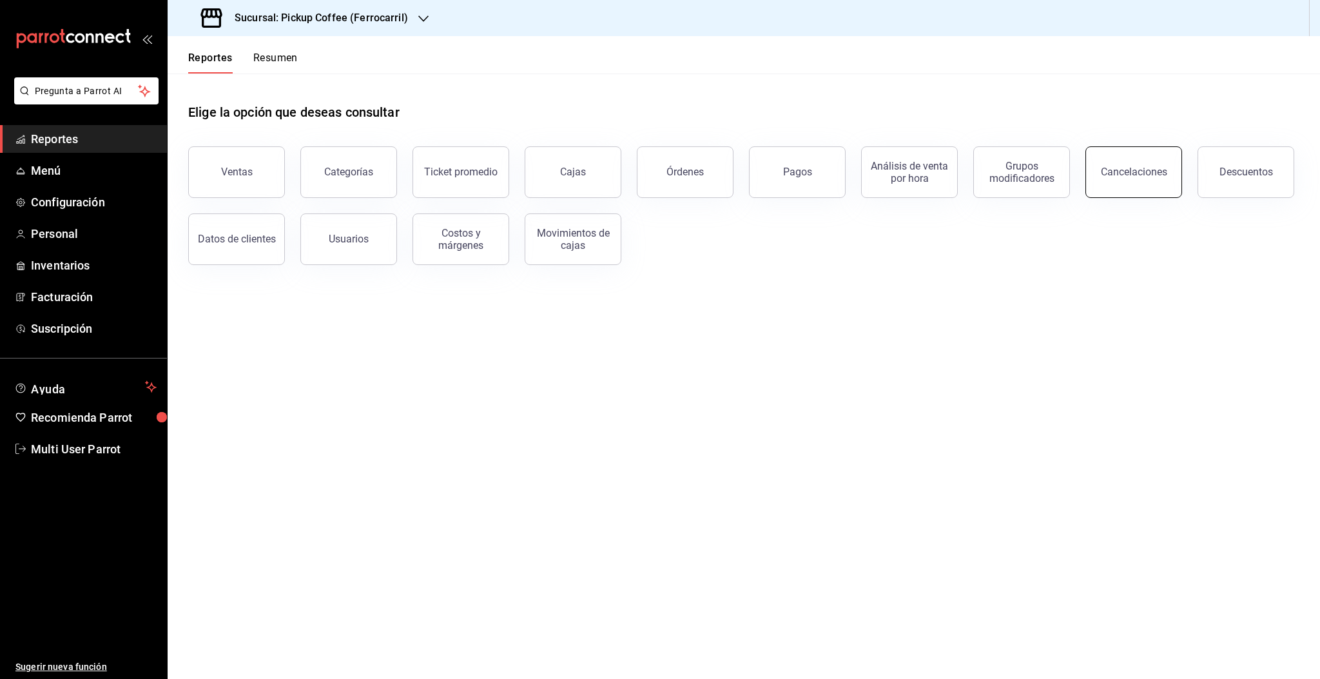
click at [1126, 169] on div "Cancelaciones" at bounding box center [1134, 172] width 66 height 12
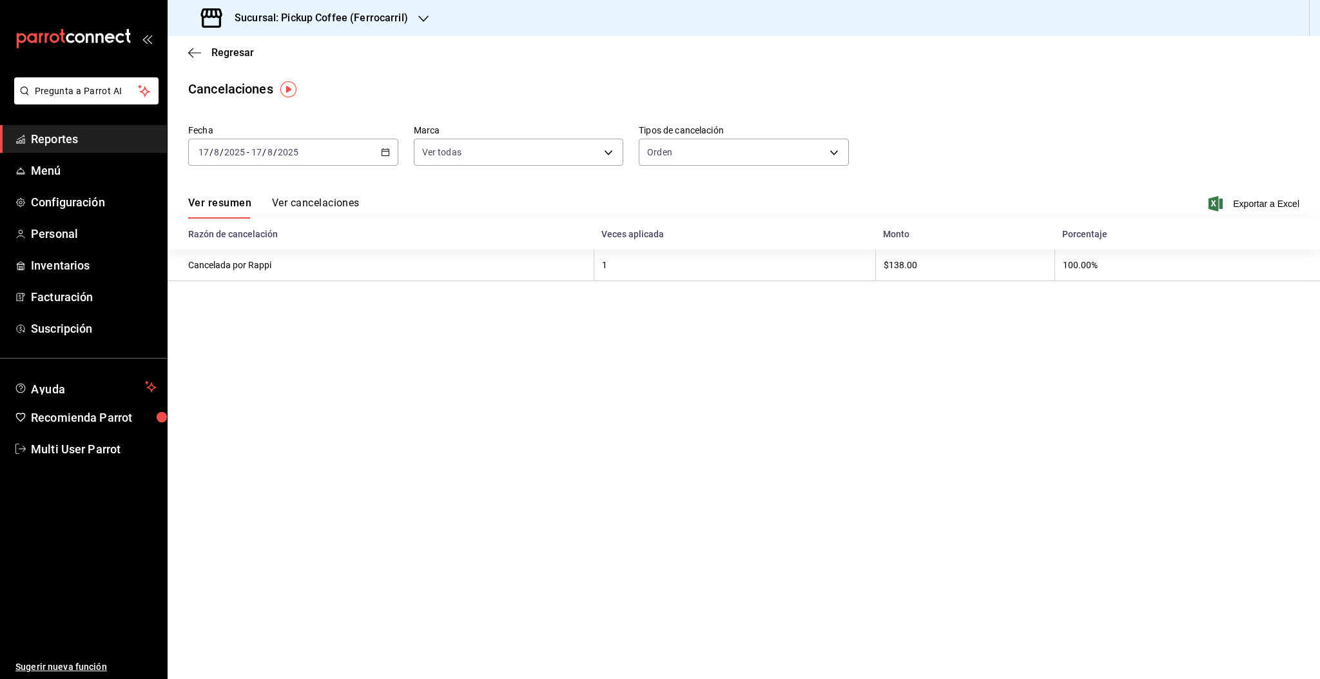
click at [318, 168] on div "Fecha 2025-08-17 17 / 8 / 2025 - 2025-08-17 17 / 8 / 2025 Marca Ver todas [obje…" at bounding box center [743, 150] width 1111 height 62
click at [307, 160] on div "2025-08-17 17 / 8 / 2025 - 2025-08-17 17 / 8 / 2025" at bounding box center [293, 152] width 210 height 27
click at [242, 336] on span "Rango de fechas" at bounding box center [249, 336] width 100 height 14
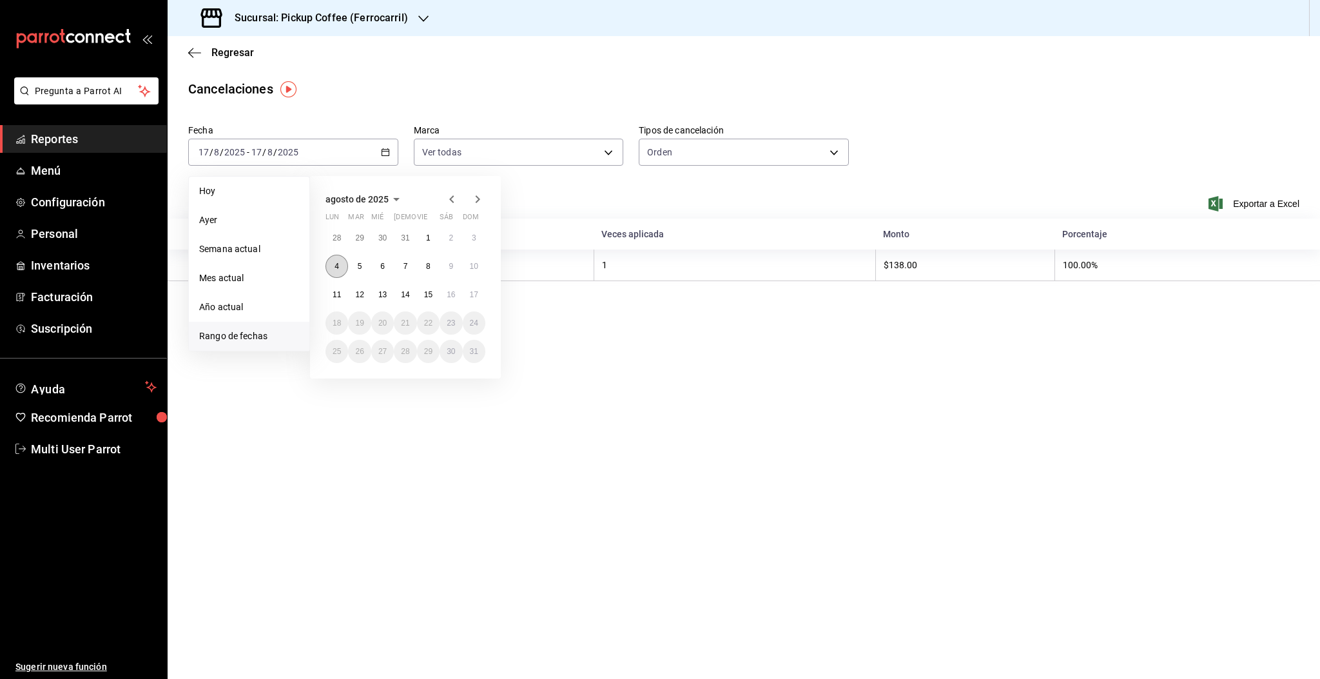
click at [333, 264] on button "4" at bounding box center [336, 266] width 23 height 23
click at [479, 271] on button "10" at bounding box center [474, 266] width 23 height 23
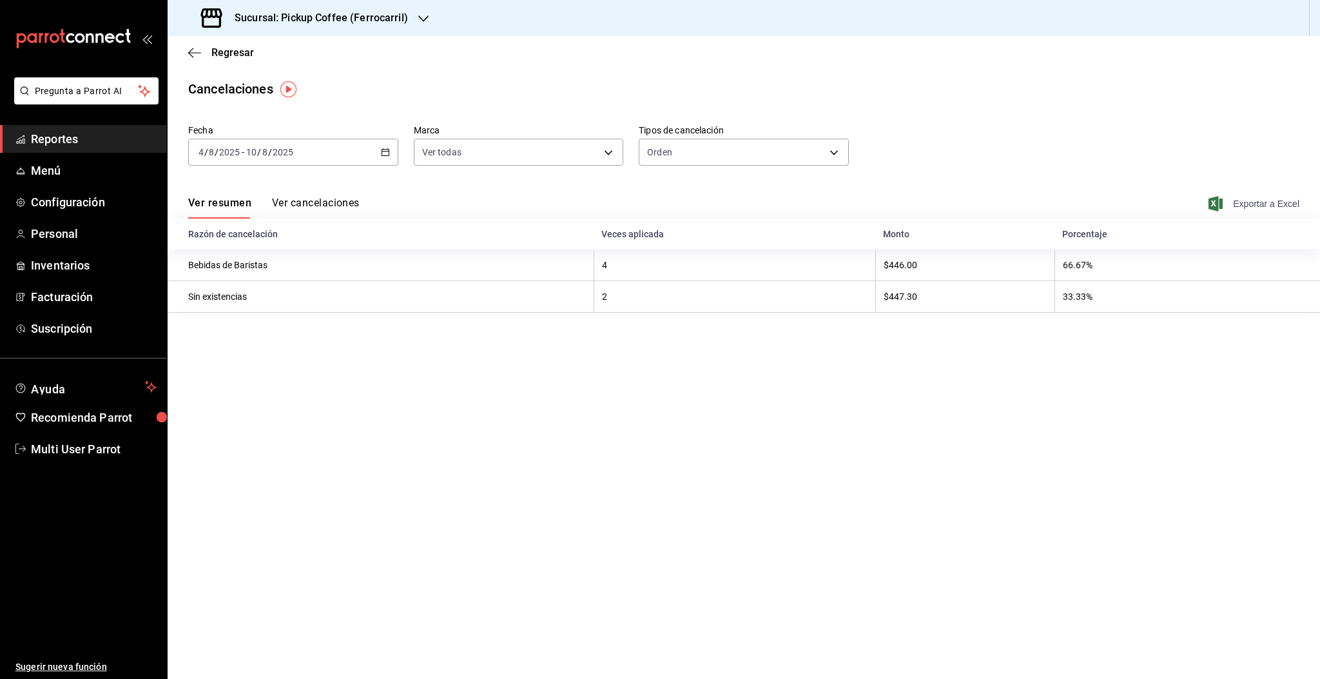
click at [1272, 204] on span "Exportar a Excel" at bounding box center [1255, 203] width 88 height 15
click at [304, 162] on div "2025-08-04 4 / 8 / 2025 - 2025-08-10 10 / 8 / 2025" at bounding box center [293, 152] width 210 height 27
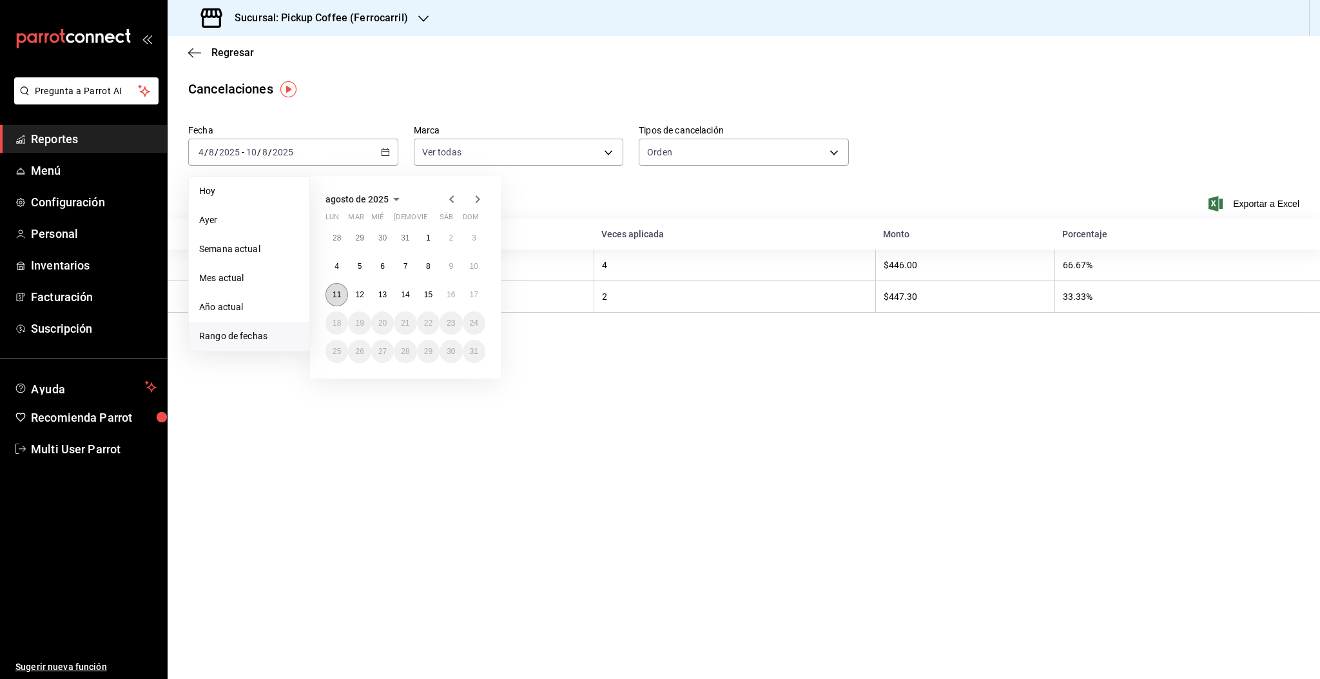
click at [334, 293] on abbr "11" at bounding box center [337, 294] width 8 height 9
click at [472, 291] on abbr "17" at bounding box center [474, 294] width 8 height 9
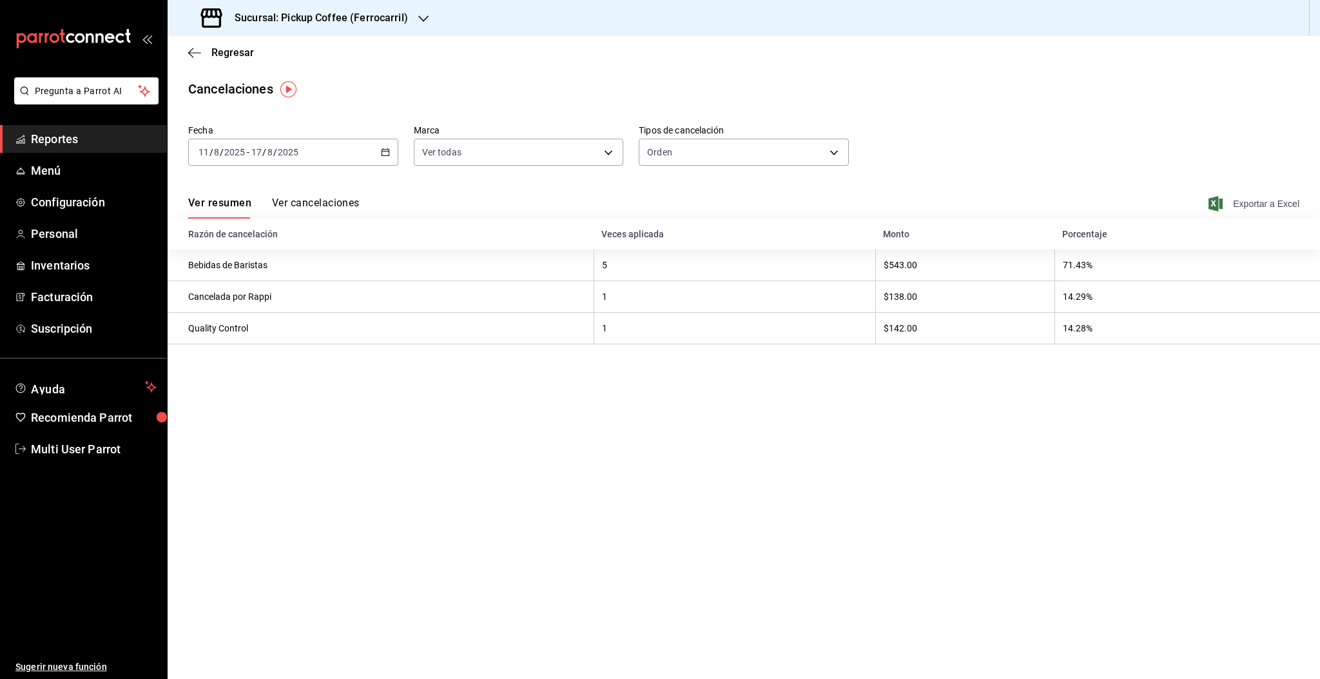
click at [1271, 198] on span "Exportar a Excel" at bounding box center [1255, 203] width 88 height 15
click at [222, 54] on span "Regresar" at bounding box center [232, 52] width 43 height 12
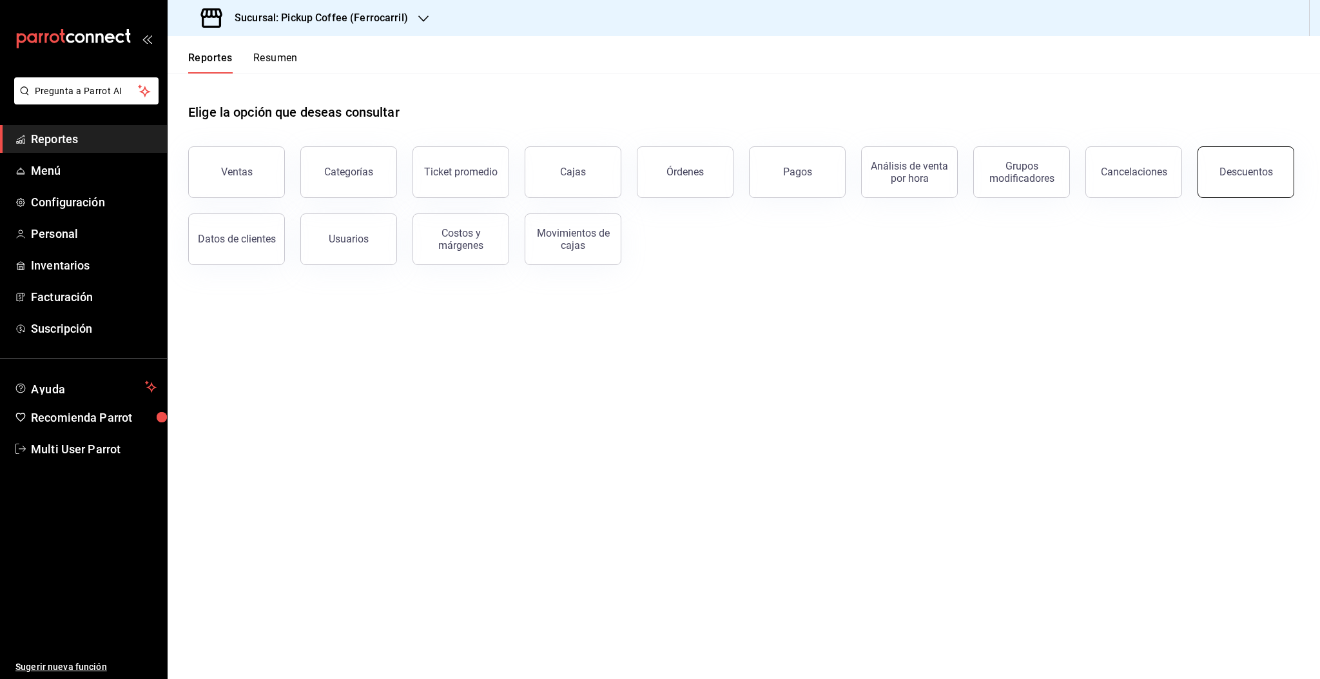
click at [1238, 161] on button "Descuentos" at bounding box center [1245, 172] width 97 height 52
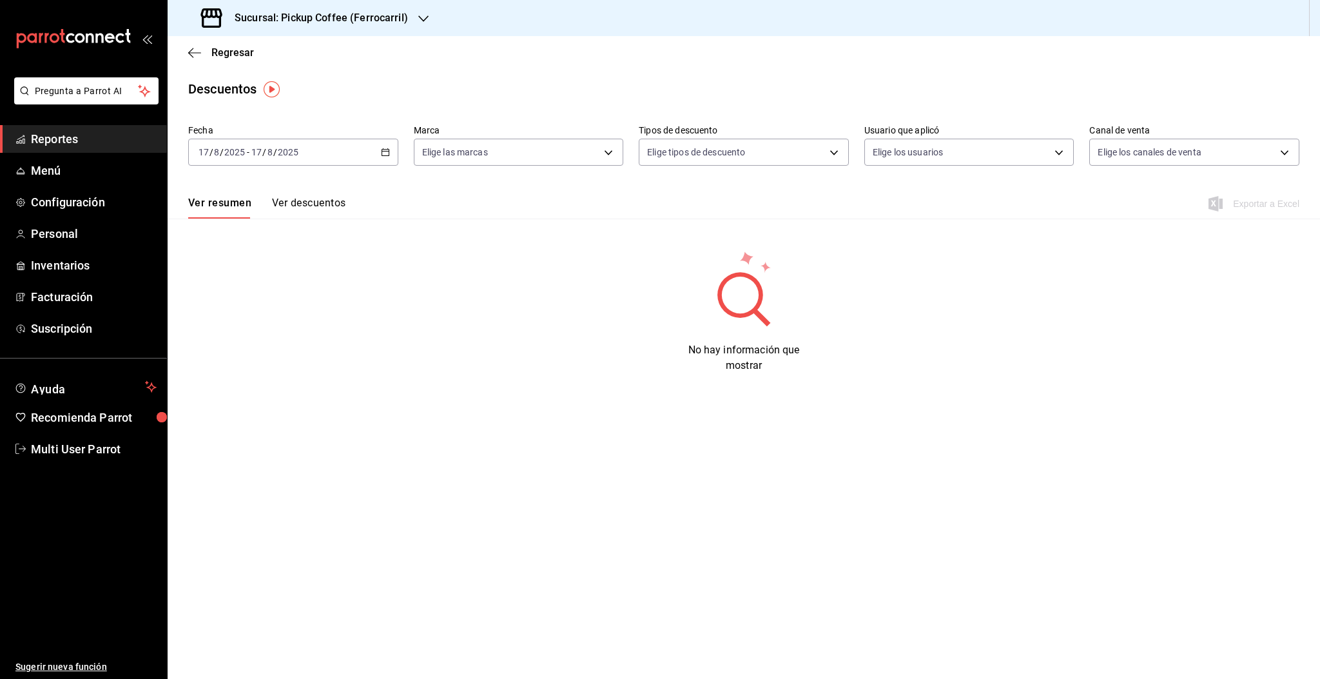
click at [293, 153] on input "2025" at bounding box center [288, 152] width 22 height 10
click at [267, 338] on span "Rango de fechas" at bounding box center [249, 336] width 100 height 14
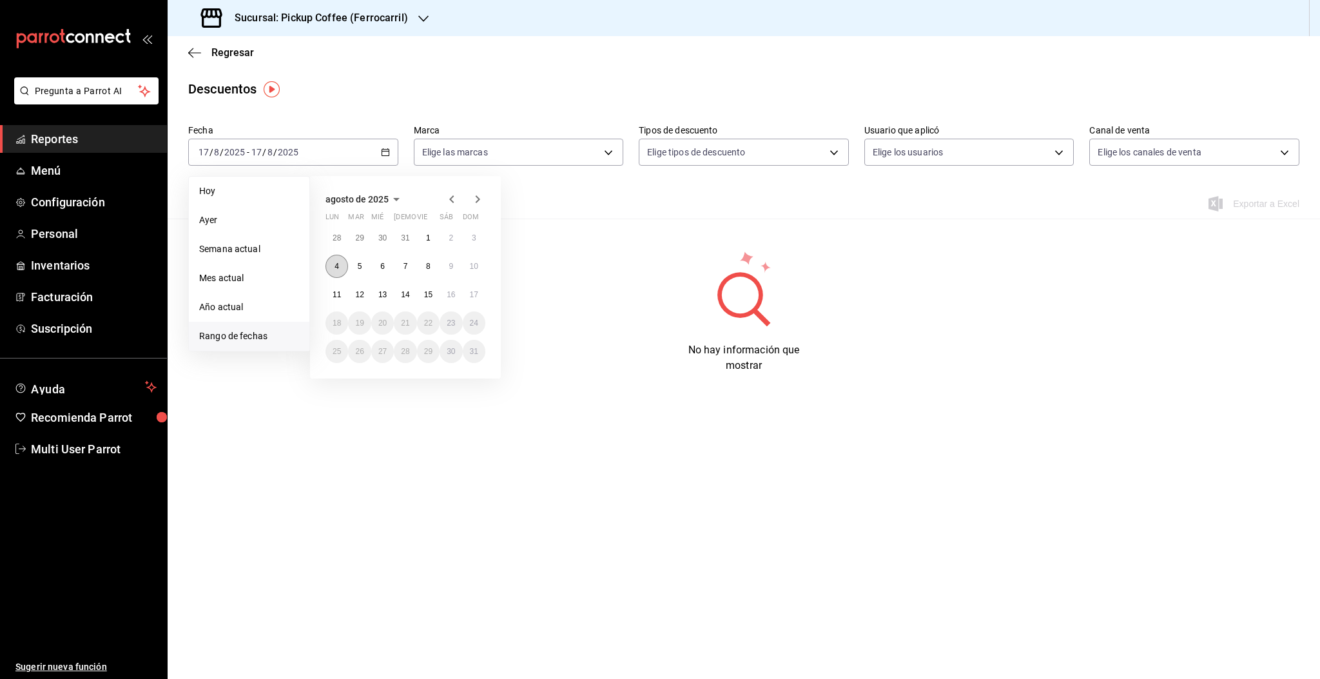
click at [330, 268] on button "4" at bounding box center [336, 266] width 23 height 23
click at [468, 261] on button "10" at bounding box center [474, 266] width 23 height 23
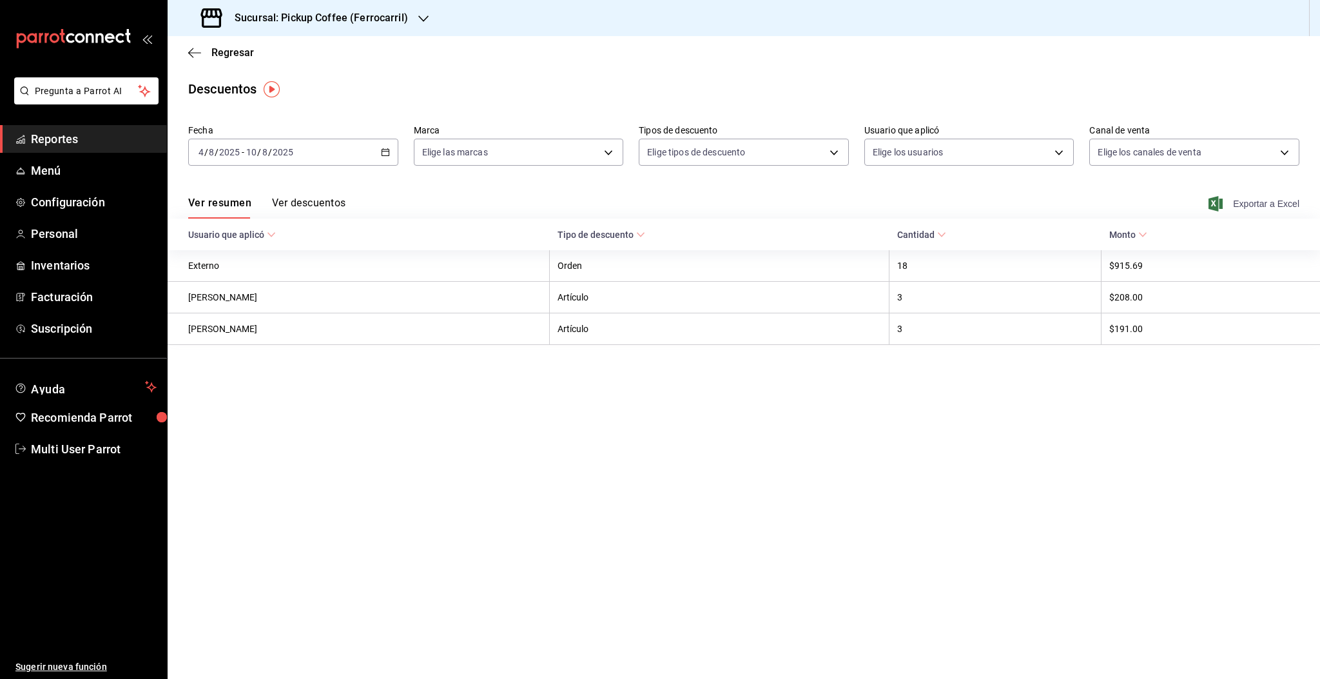
click at [1253, 204] on span "Exportar a Excel" at bounding box center [1255, 203] width 88 height 15
click at [271, 146] on div "2025-08-04 4 / 8 / 2025 - 2025-08-10 10 / 8 / 2025" at bounding box center [293, 152] width 210 height 27
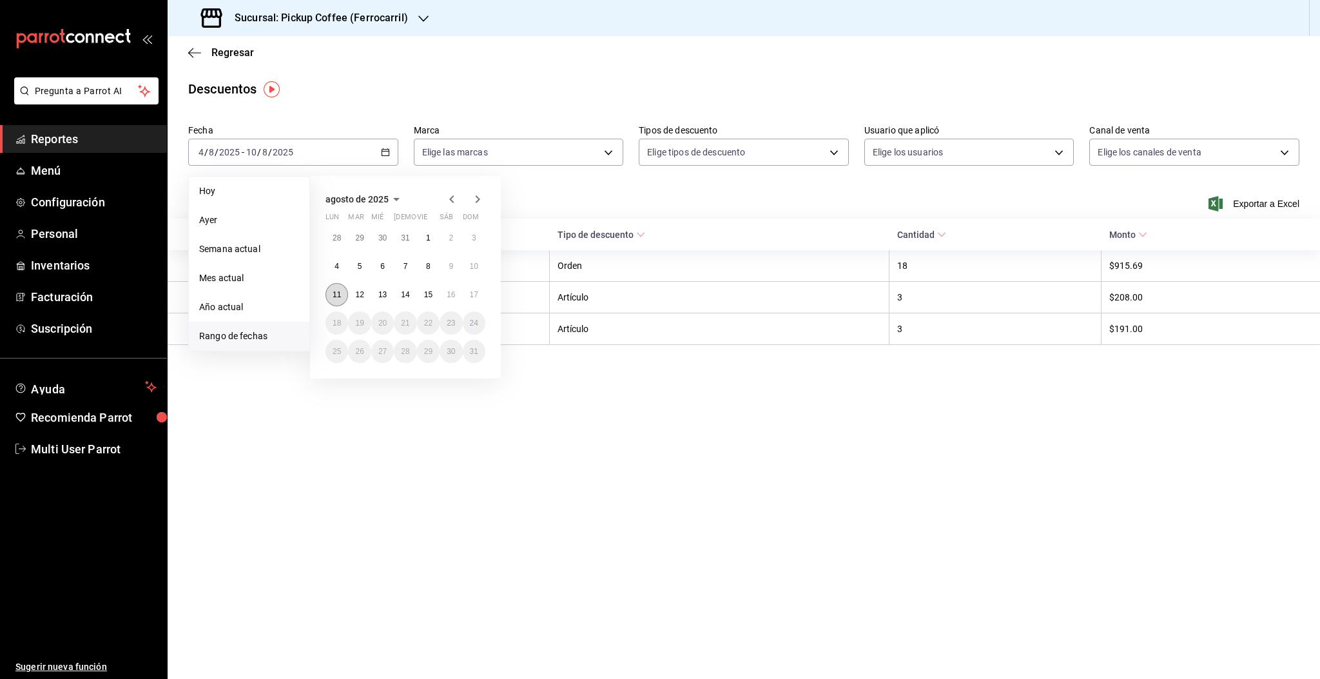
click at [340, 294] on abbr "11" at bounding box center [337, 294] width 8 height 9
click at [474, 296] on abbr "17" at bounding box center [474, 294] width 8 height 9
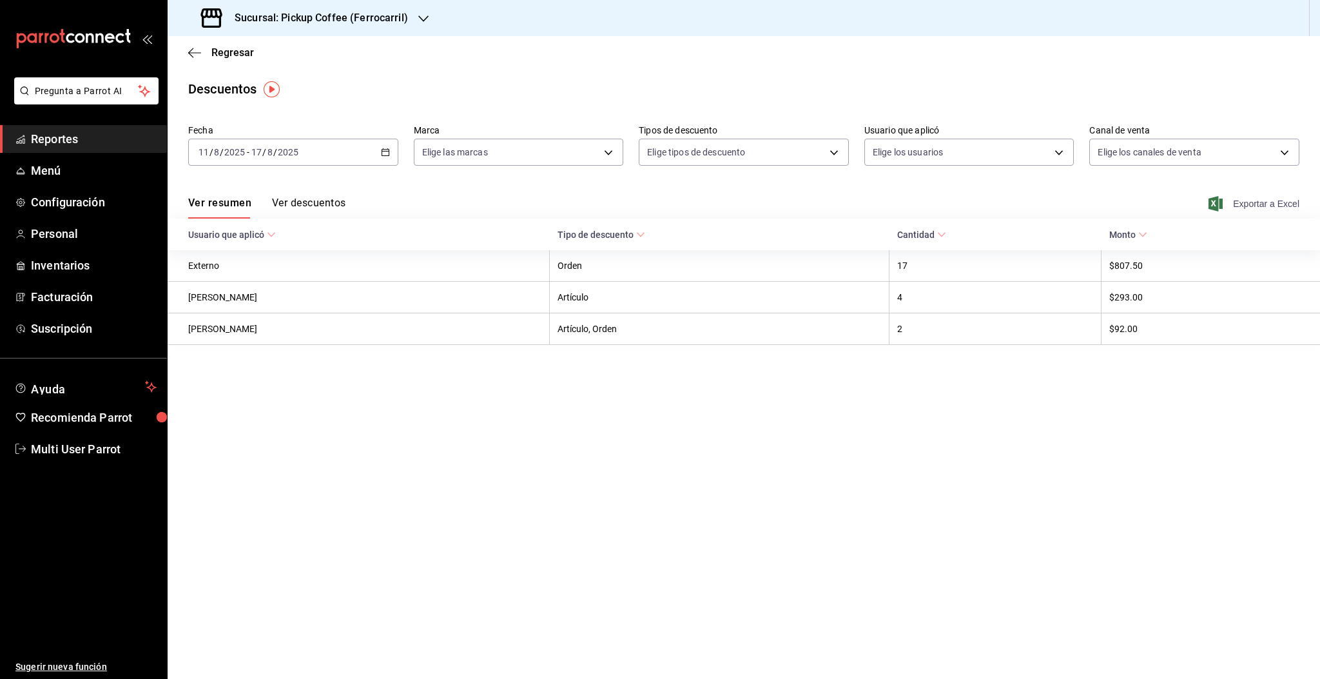
click at [1288, 209] on span "Exportar a Excel" at bounding box center [1255, 203] width 88 height 15
click at [219, 50] on span "Regresar" at bounding box center [232, 52] width 43 height 12
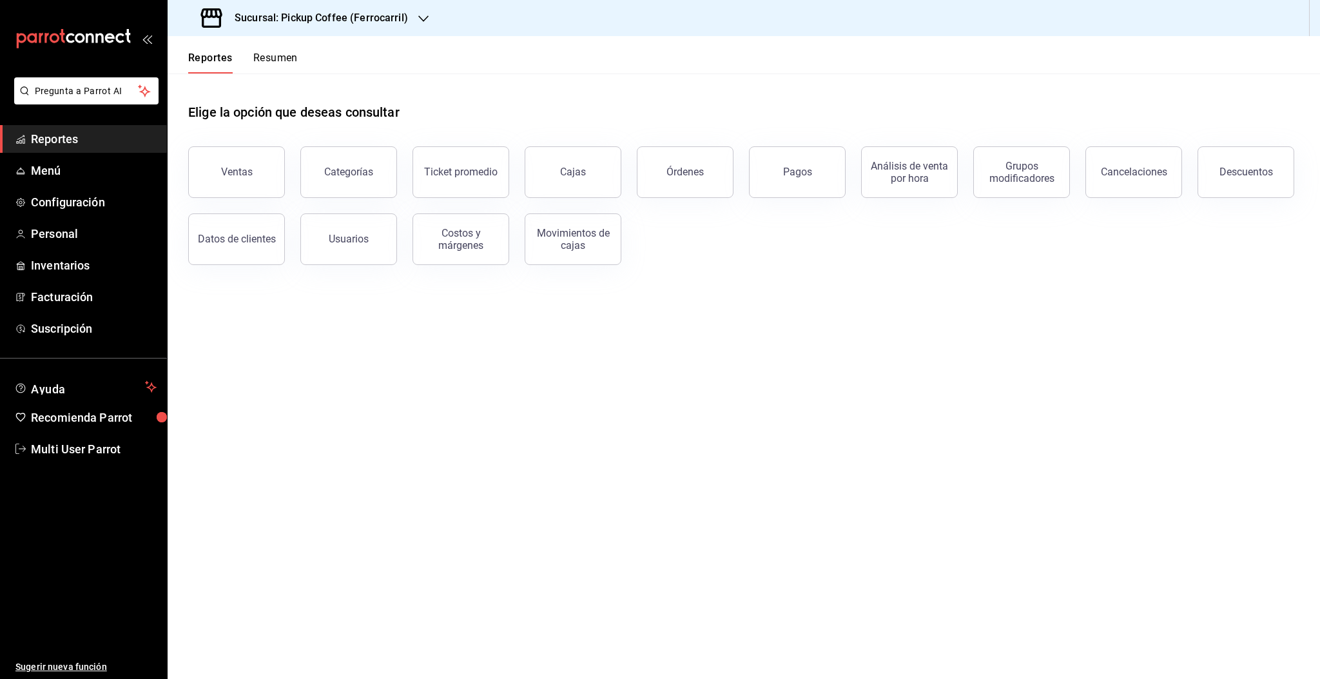
click at [392, 20] on h3 "Sucursal: Pickup Coffee (Ferrocarril)" at bounding box center [316, 17] width 184 height 15
click at [346, 18] on h3 "Sucursal: Pickup Coffee (Ferrocarril)" at bounding box center [316, 17] width 184 height 15
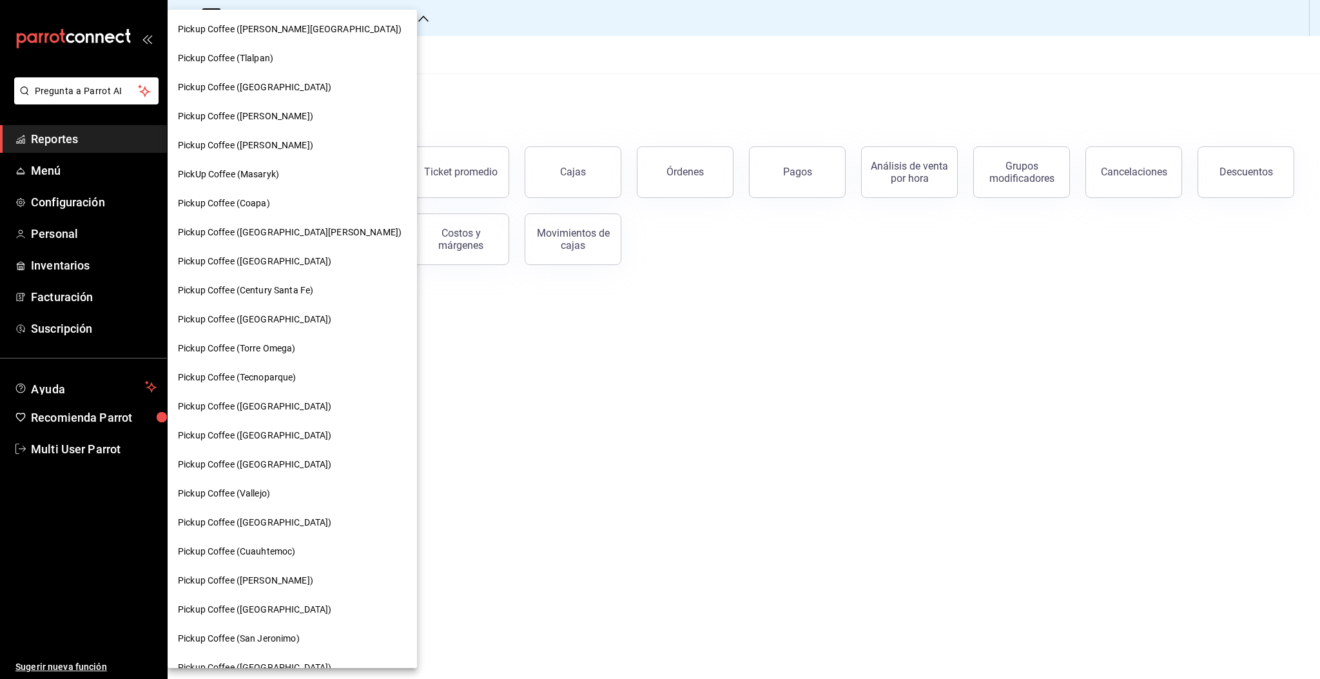
click at [260, 413] on div "Pickup Coffee ([GEOGRAPHIC_DATA])" at bounding box center [292, 406] width 249 height 29
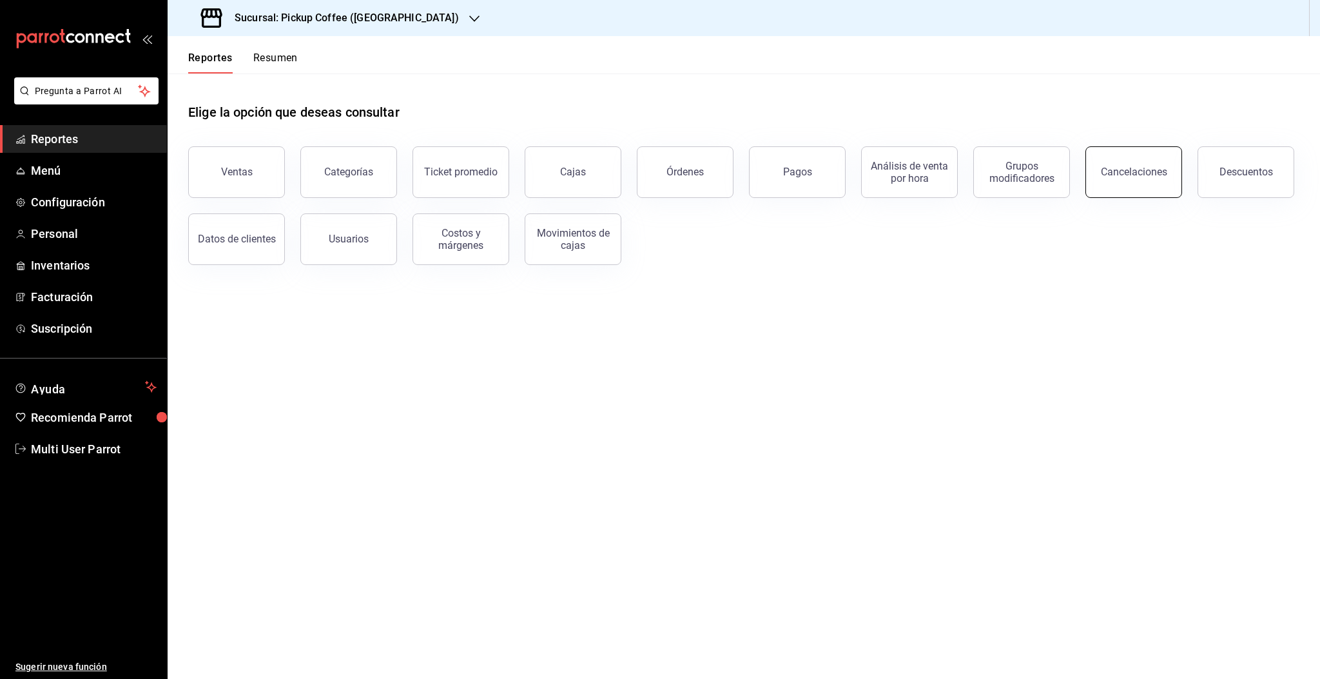
click at [1130, 184] on button "Cancelaciones" at bounding box center [1133, 172] width 97 height 52
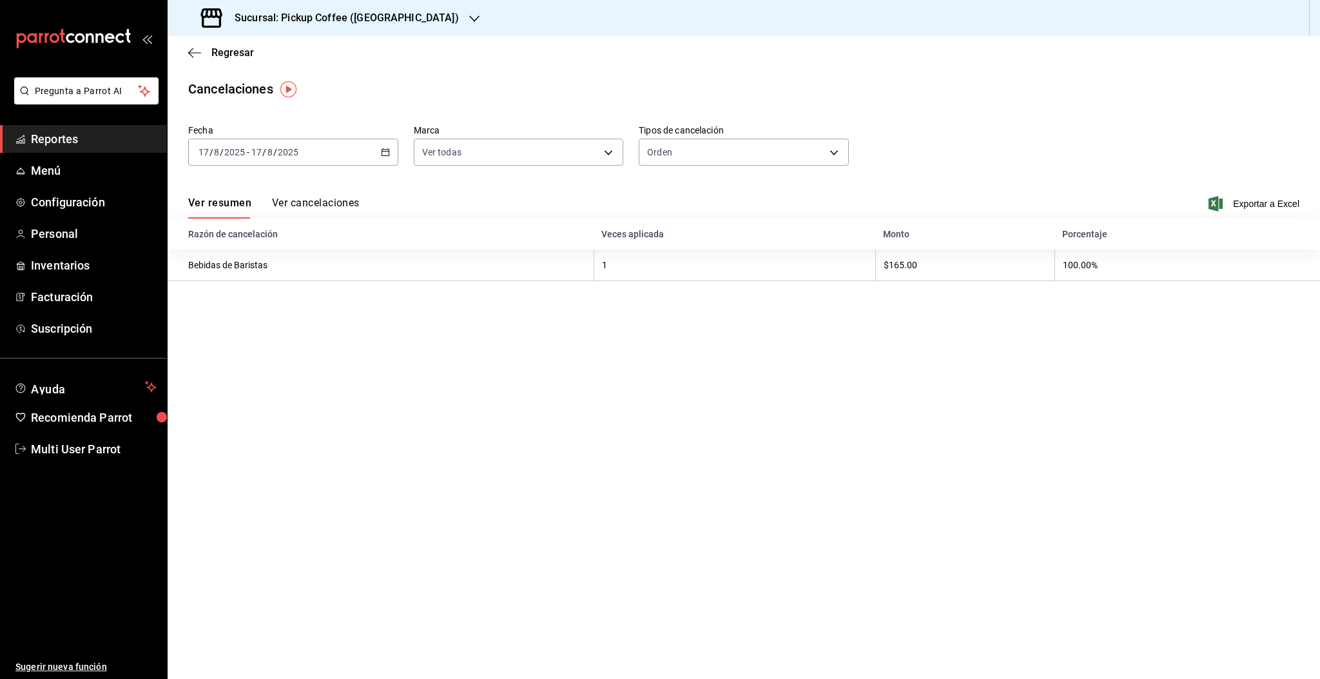
click at [286, 160] on div "2025-08-17 17 / 8 / 2025 - 2025-08-17 17 / 8 / 2025" at bounding box center [293, 152] width 210 height 27
click at [240, 339] on span "Rango de fechas" at bounding box center [249, 336] width 100 height 14
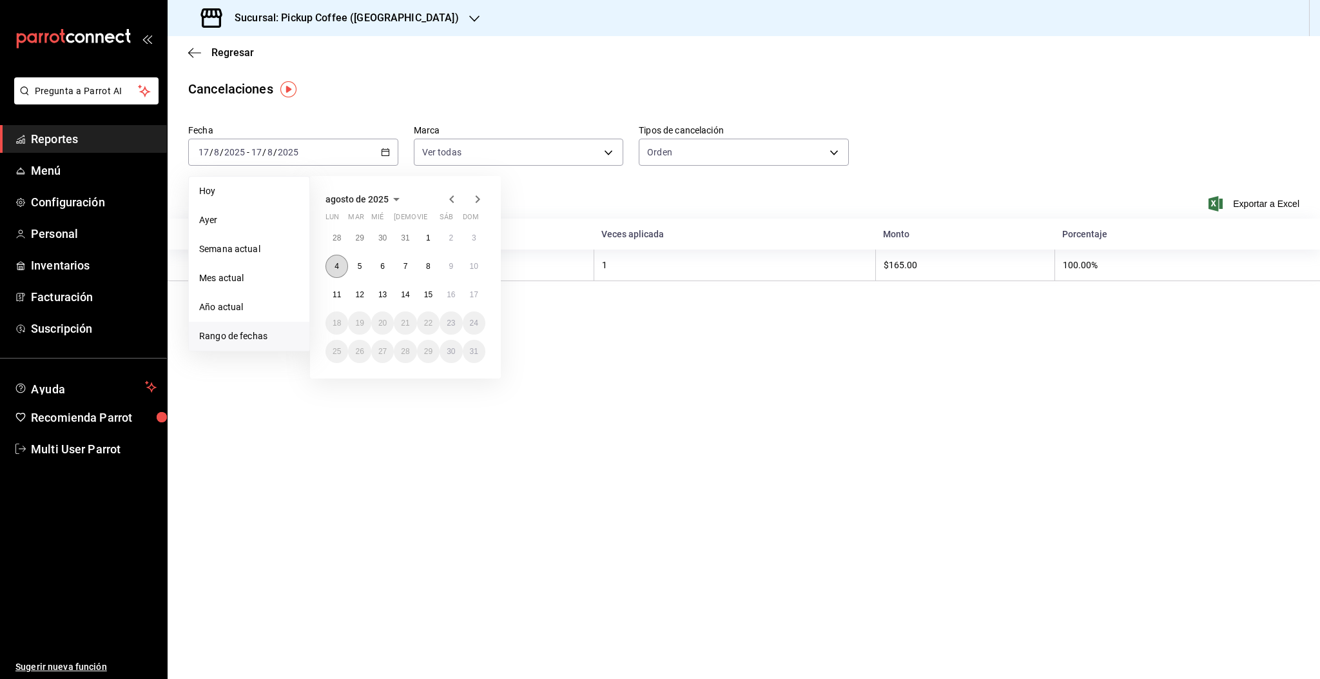
click at [333, 270] on button "4" at bounding box center [336, 266] width 23 height 23
click at [476, 265] on abbr "10" at bounding box center [474, 266] width 8 height 9
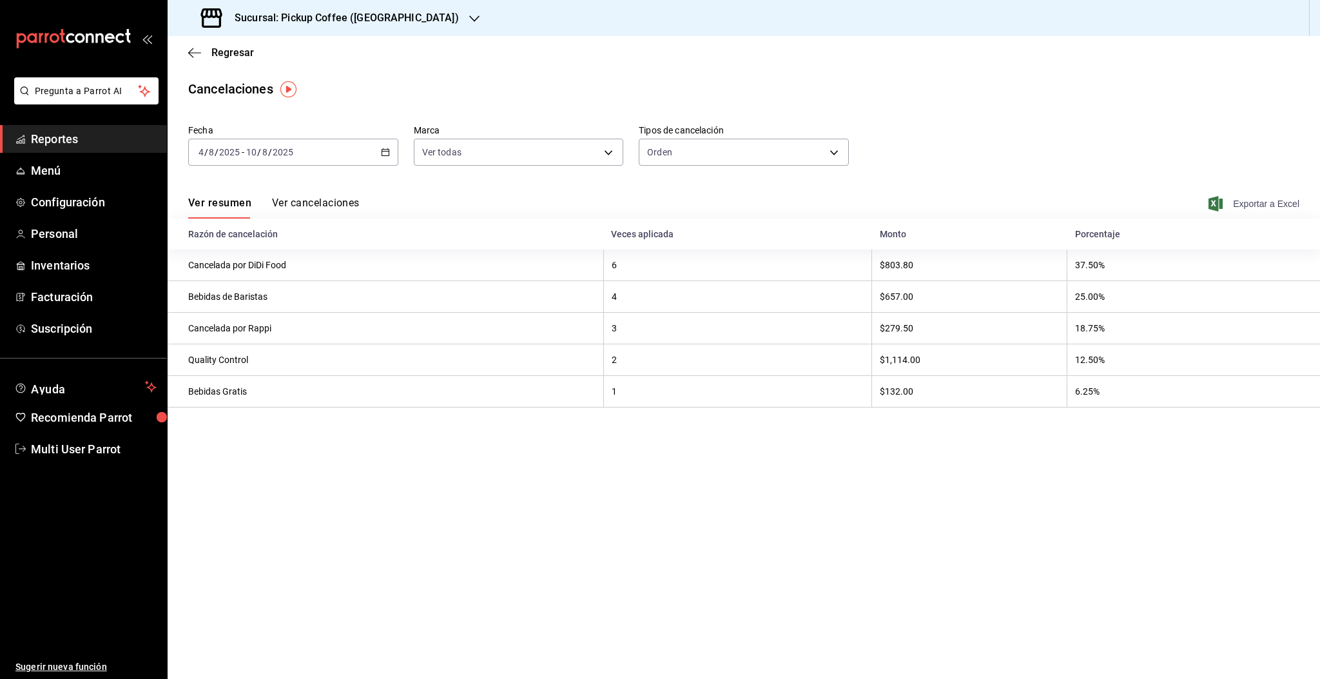
click at [1248, 208] on span "Exportar a Excel" at bounding box center [1255, 203] width 88 height 15
click at [311, 147] on div "[DATE] [DATE] - [DATE] [DATE]" at bounding box center [293, 152] width 210 height 27
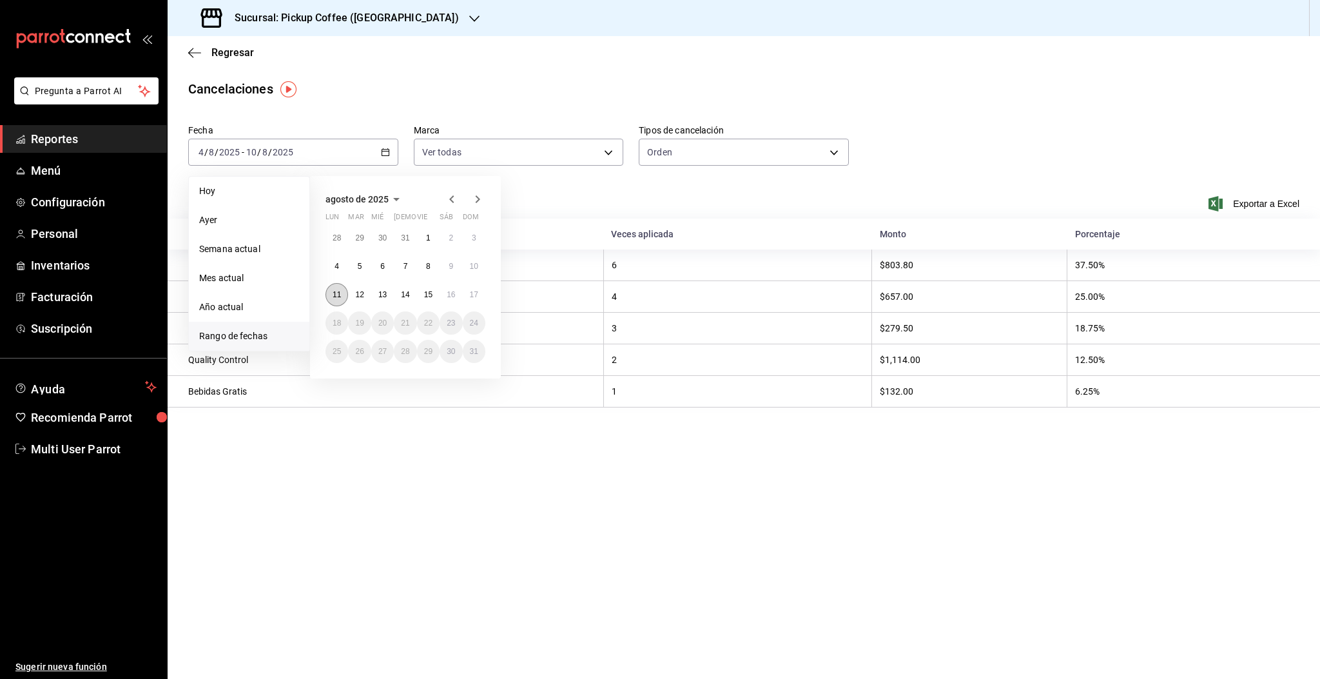
click at [343, 292] on button "11" at bounding box center [336, 294] width 23 height 23
click at [482, 295] on button "17" at bounding box center [474, 294] width 23 height 23
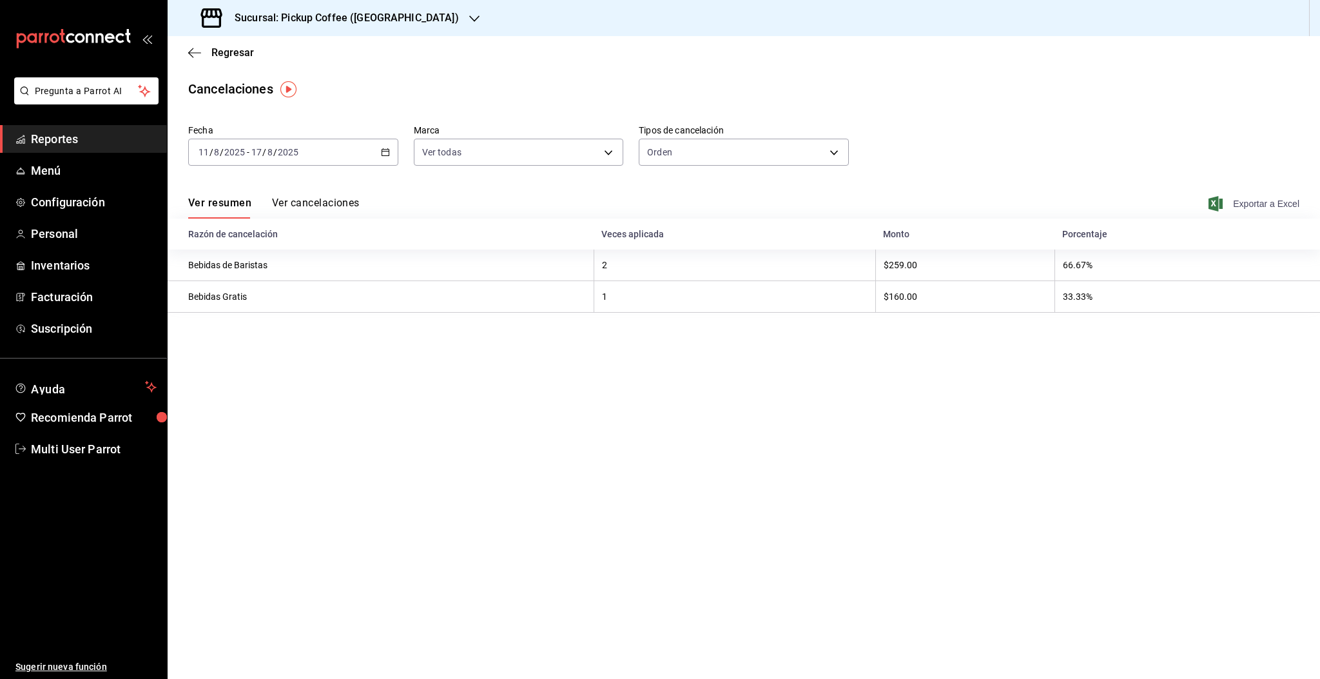
click at [1236, 206] on span "Exportar a Excel" at bounding box center [1255, 203] width 88 height 15
click at [220, 52] on span "Regresar" at bounding box center [232, 52] width 43 height 12
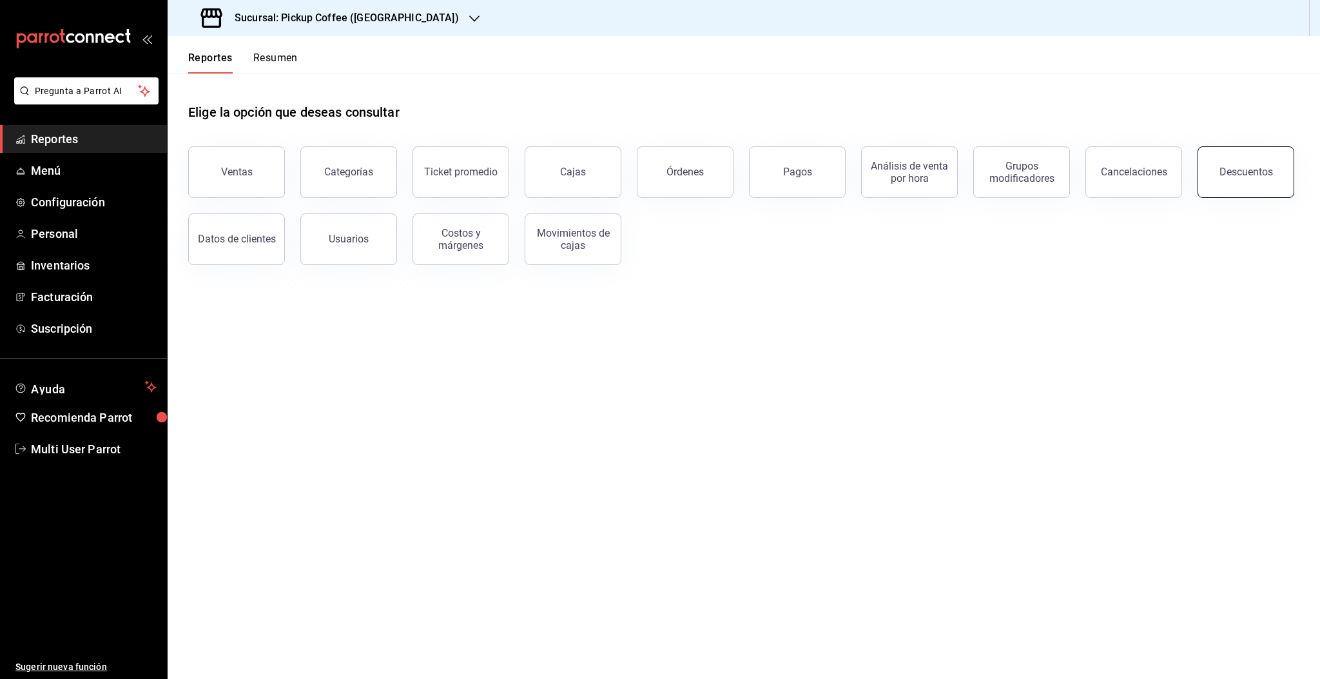
click at [1255, 169] on div "Descuentos" at bounding box center [1245, 172] width 53 height 12
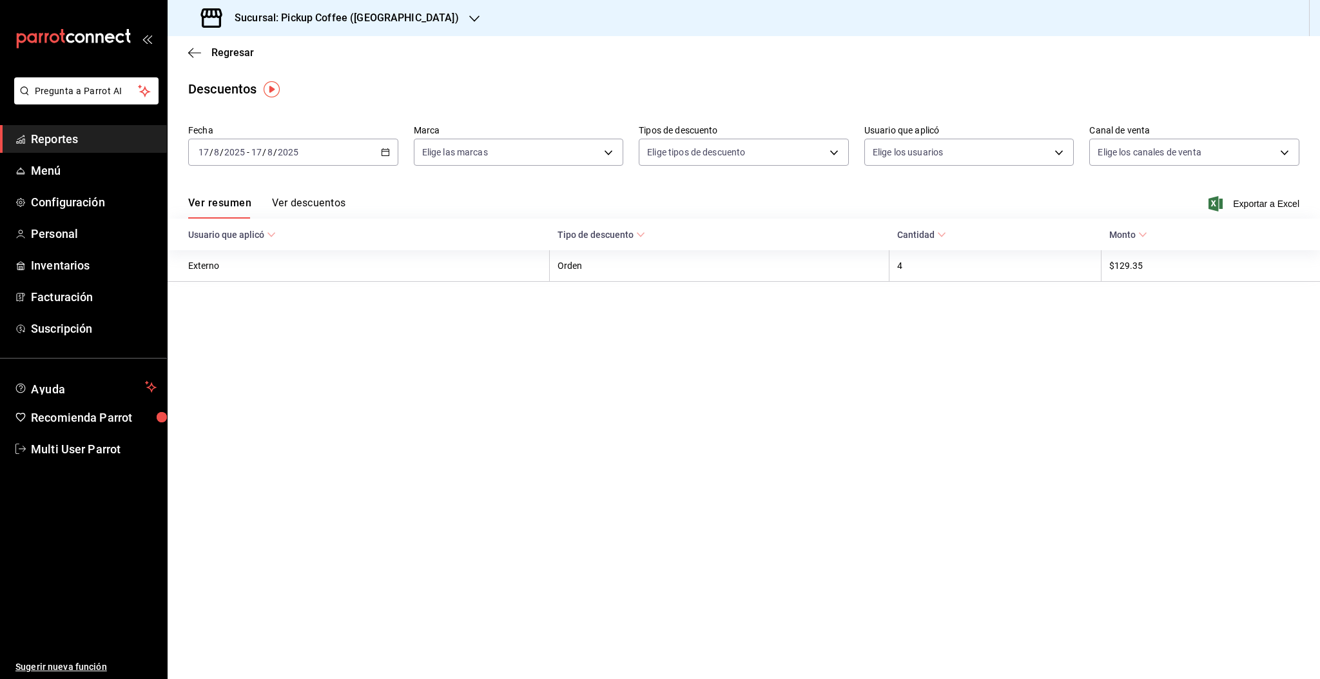
click at [320, 156] on div "2025-08-17 17 / 8 / 2025 - 2025-08-17 17 / 8 / 2025" at bounding box center [293, 152] width 210 height 27
click at [247, 333] on span "Rango de fechas" at bounding box center [249, 336] width 100 height 14
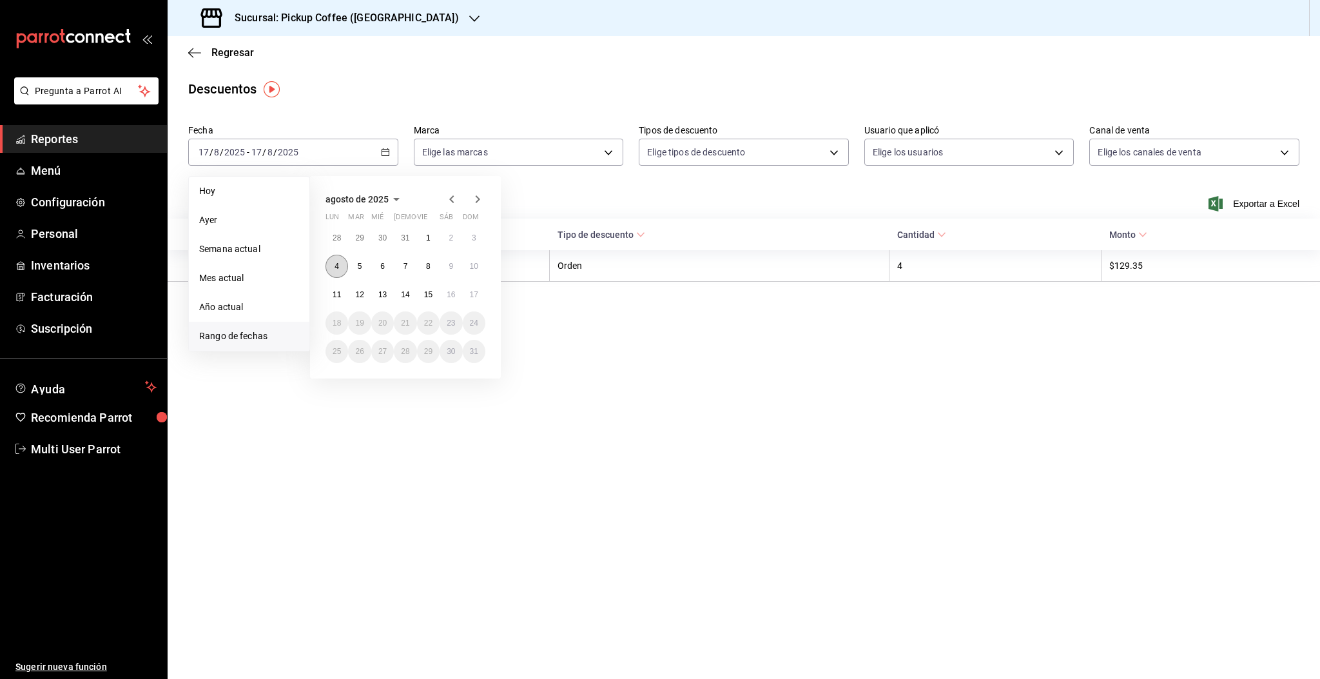
click at [342, 268] on button "4" at bounding box center [336, 266] width 23 height 23
click at [481, 266] on button "10" at bounding box center [474, 266] width 23 height 23
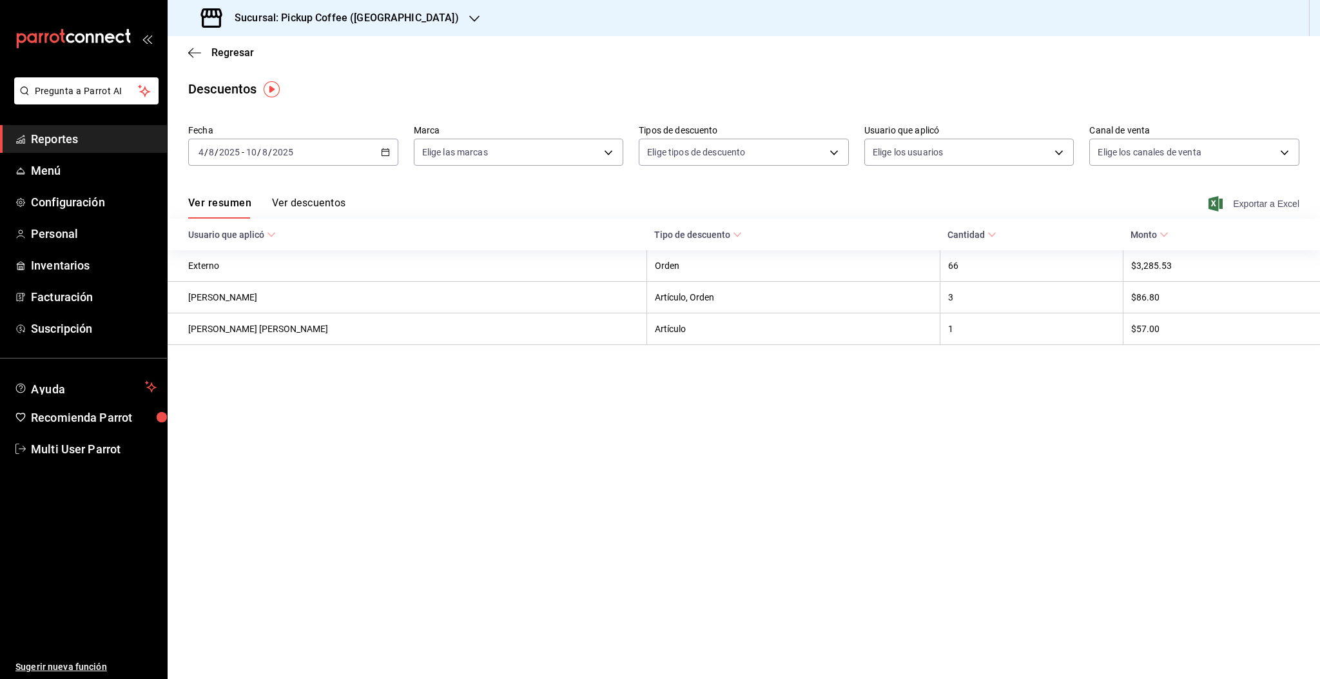
click at [1255, 207] on span "Exportar a Excel" at bounding box center [1255, 203] width 88 height 15
click at [281, 148] on input "2025" at bounding box center [283, 152] width 22 height 10
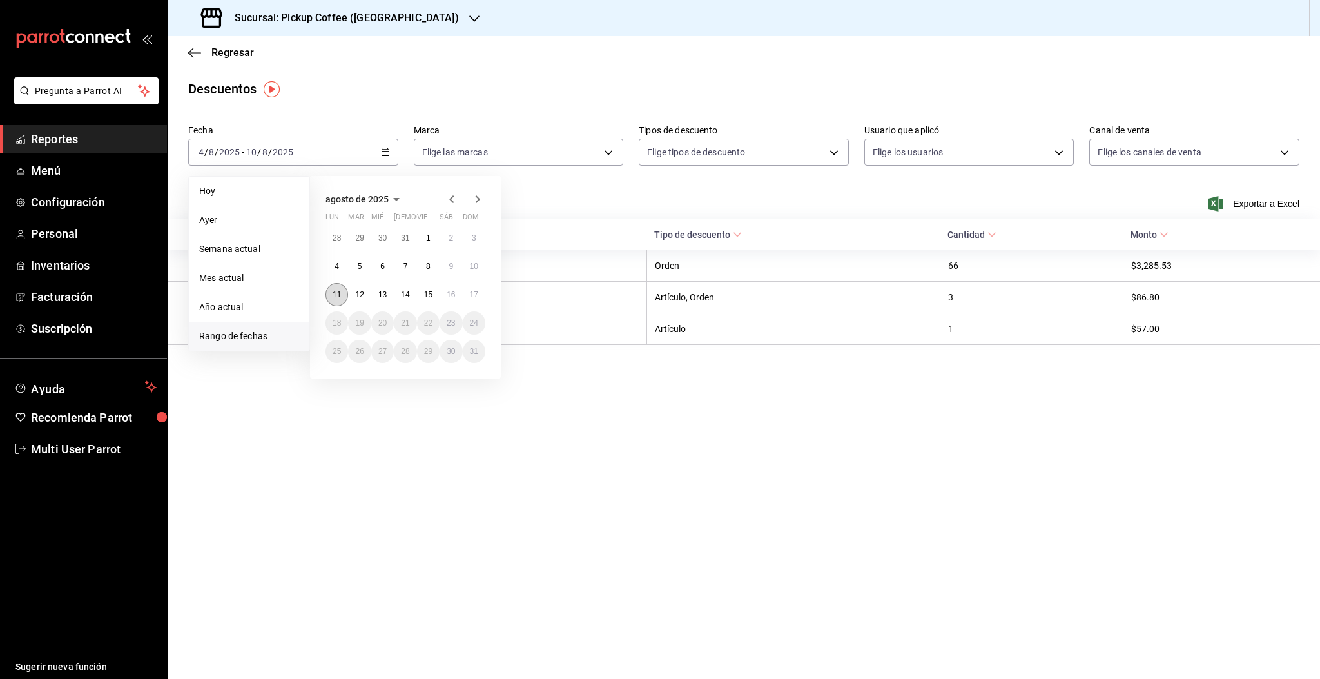
click at [337, 297] on abbr "11" at bounding box center [337, 294] width 8 height 9
click at [476, 293] on abbr "17" at bounding box center [474, 294] width 8 height 9
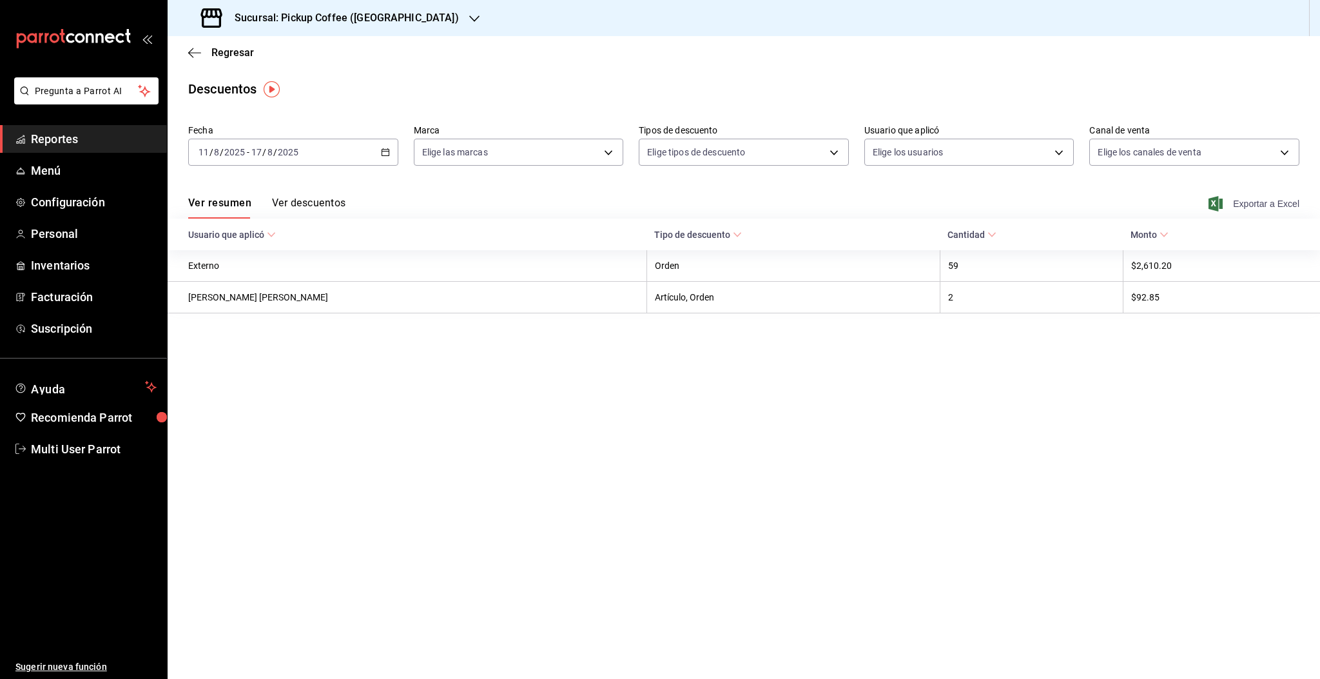
click at [1255, 198] on span "Exportar a Excel" at bounding box center [1255, 203] width 88 height 15
click at [203, 55] on span "Regresar" at bounding box center [221, 52] width 66 height 12
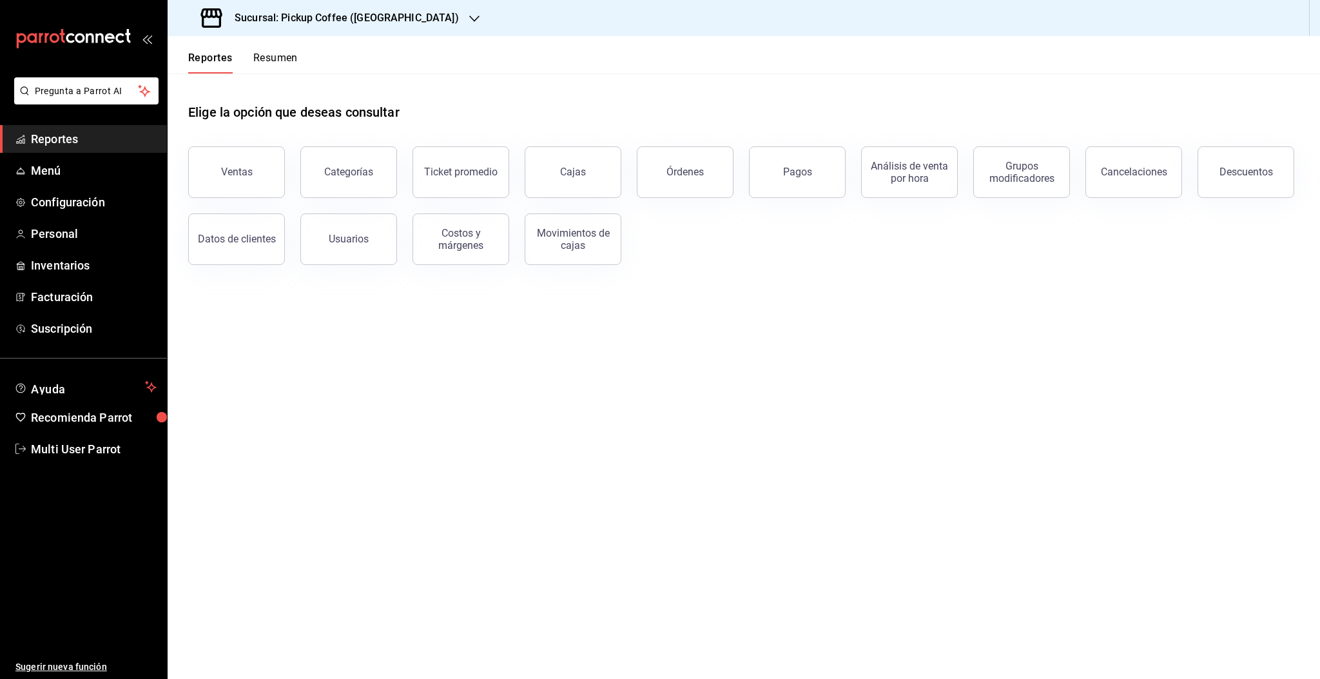
click at [322, 20] on h3 "Sucursal: Pickup Coffee ([GEOGRAPHIC_DATA])" at bounding box center [341, 17] width 235 height 15
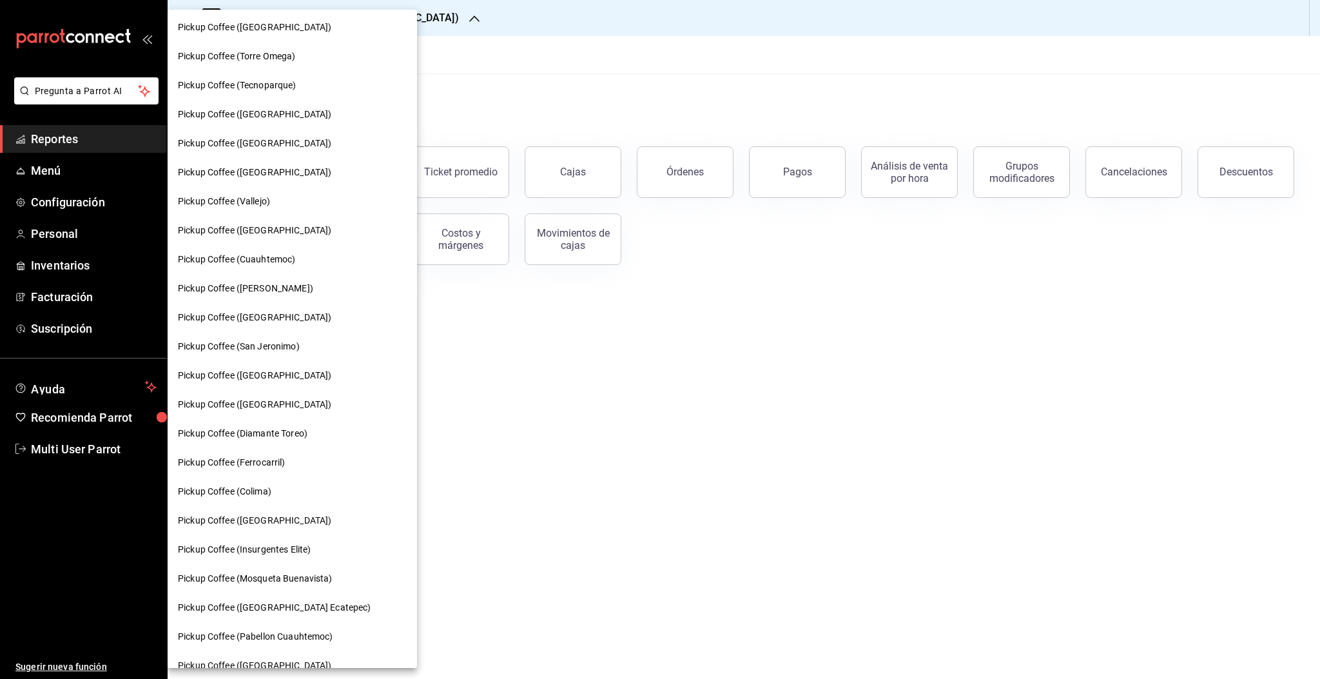
scroll to position [343, 0]
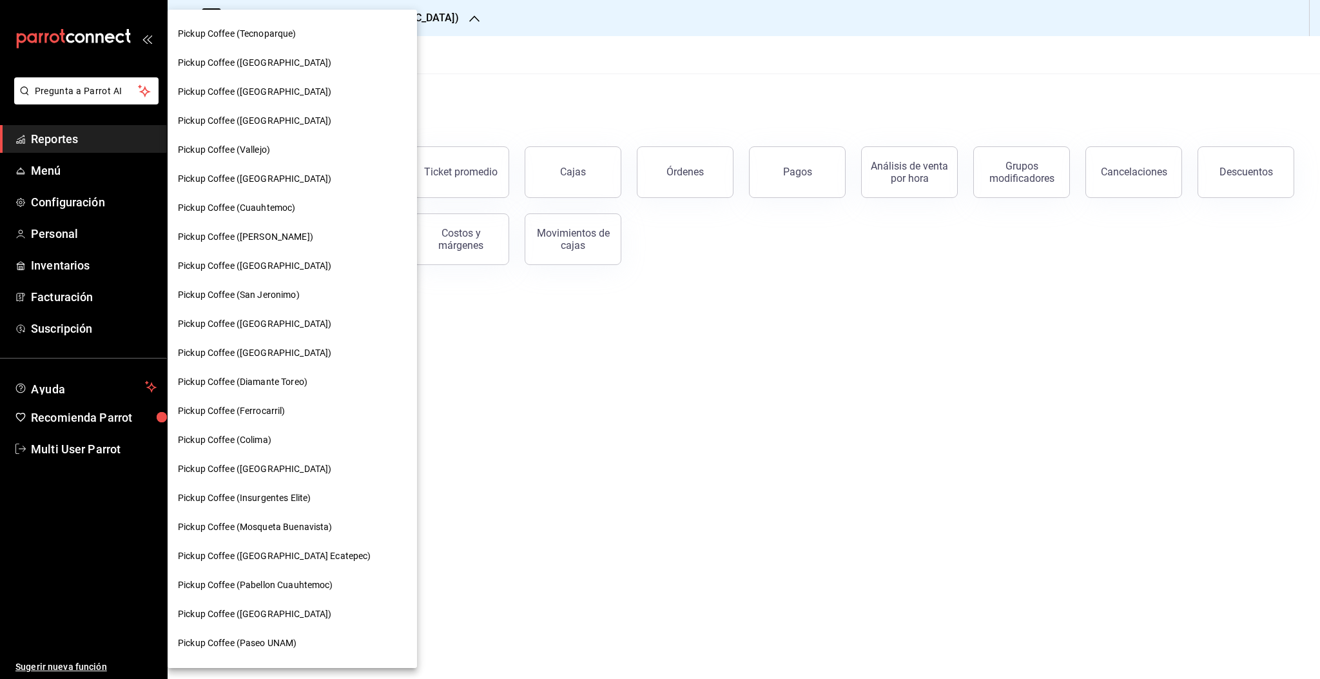
click at [276, 552] on span "Pickup Coffee ([GEOGRAPHIC_DATA] Ecatepec)" at bounding box center [274, 556] width 193 height 14
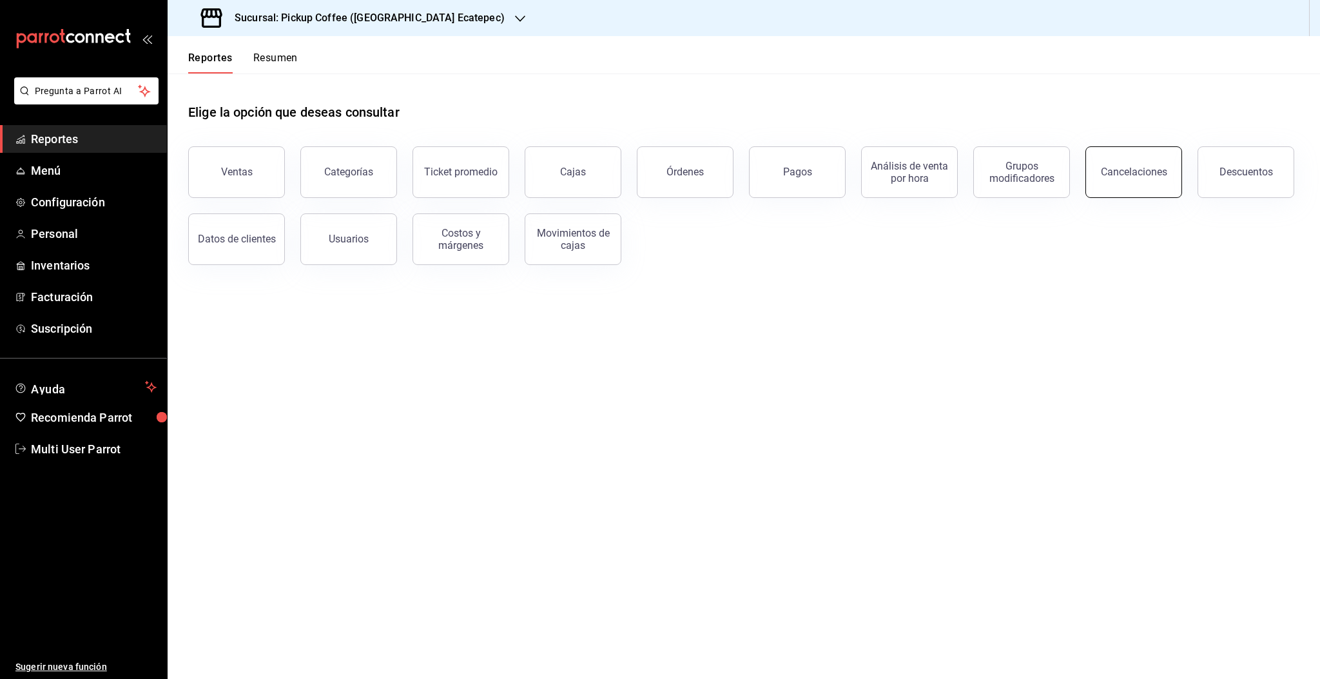
click at [1126, 155] on button "Cancelaciones" at bounding box center [1133, 172] width 97 height 52
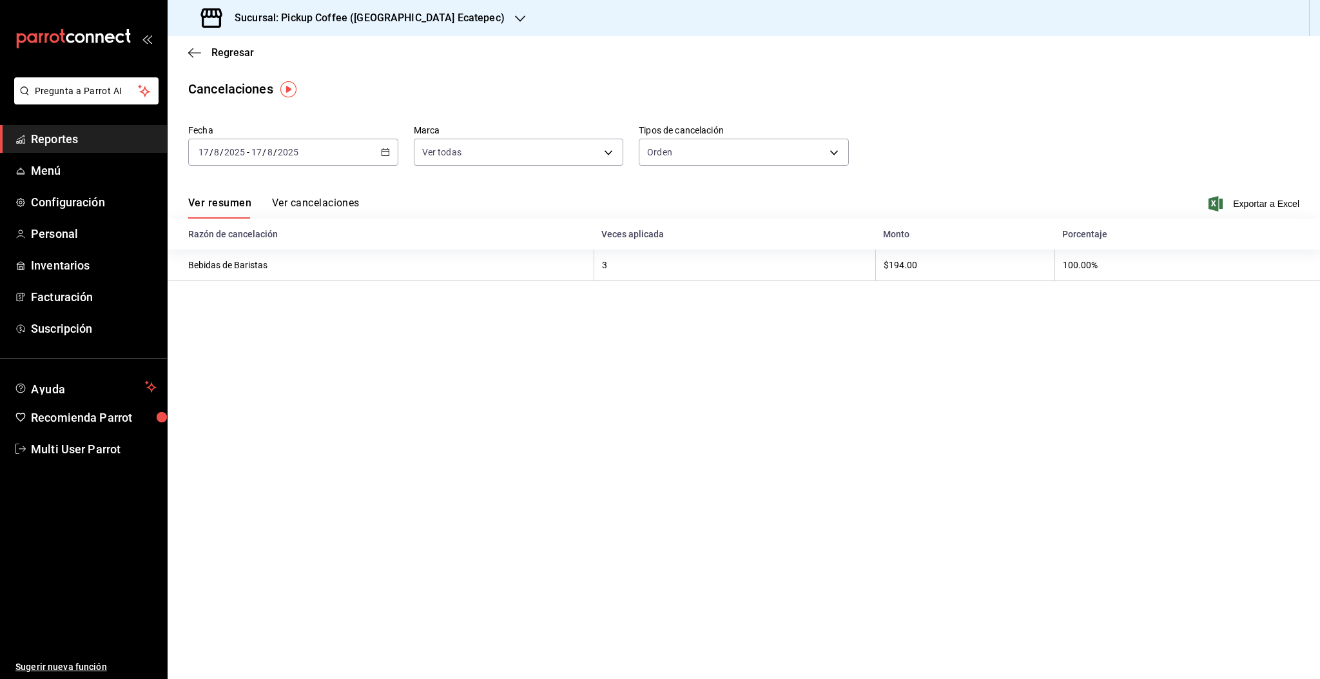
click at [307, 150] on div "2025-08-17 17 / 8 / 2025 - 2025-08-17 17 / 8 / 2025" at bounding box center [293, 152] width 210 height 27
click at [236, 340] on span "Rango de fechas" at bounding box center [249, 336] width 100 height 14
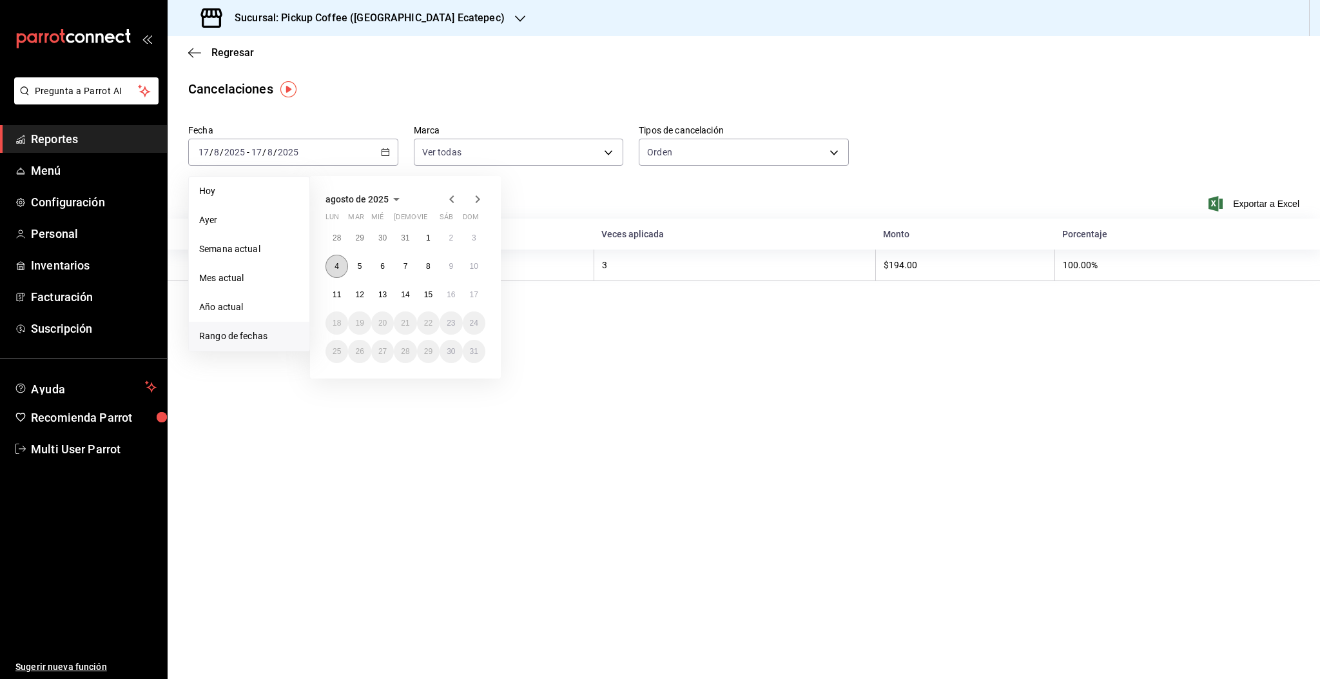
click at [332, 265] on button "4" at bounding box center [336, 266] width 23 height 23
click at [478, 267] on button "10" at bounding box center [474, 266] width 23 height 23
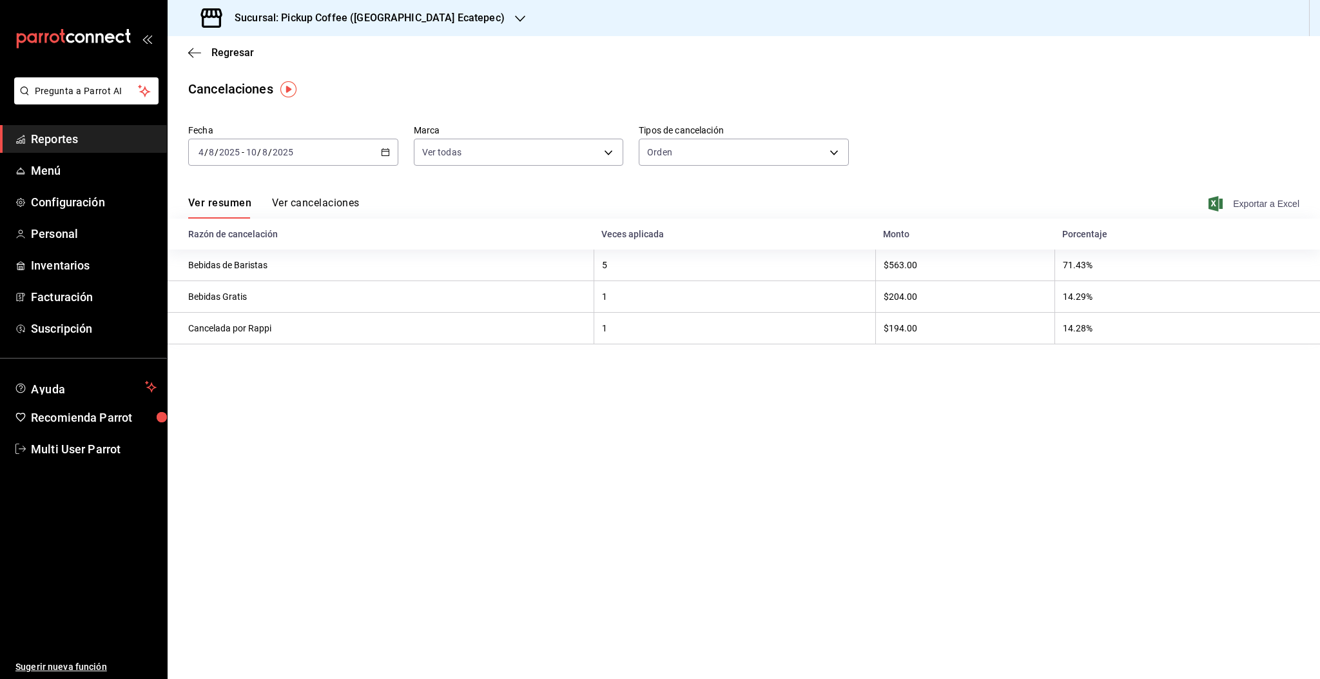
click at [1243, 206] on span "Exportar a Excel" at bounding box center [1255, 203] width 88 height 15
click at [300, 156] on div "2025-08-04 4 / 8 / 2025 - 2025-08-10 10 / 8 / 2025" at bounding box center [293, 152] width 210 height 27
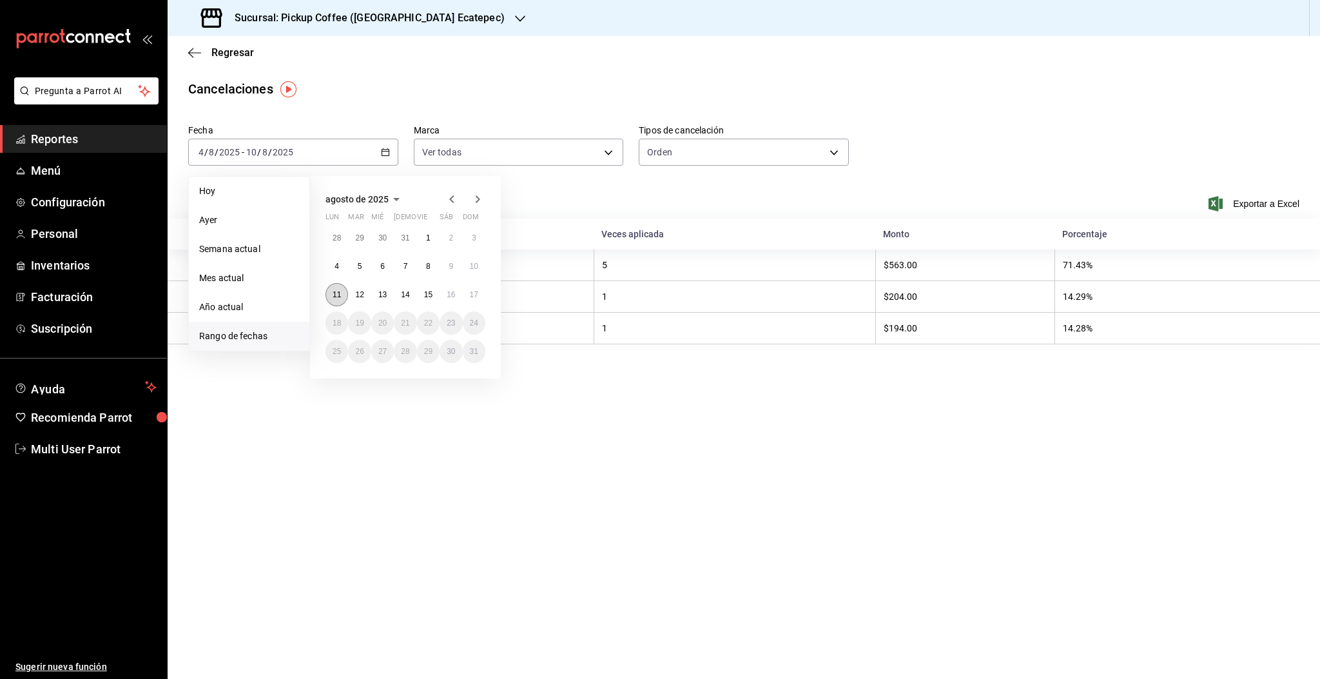
click at [332, 289] on button "11" at bounding box center [336, 294] width 23 height 23
click at [476, 292] on abbr "17" at bounding box center [474, 294] width 8 height 9
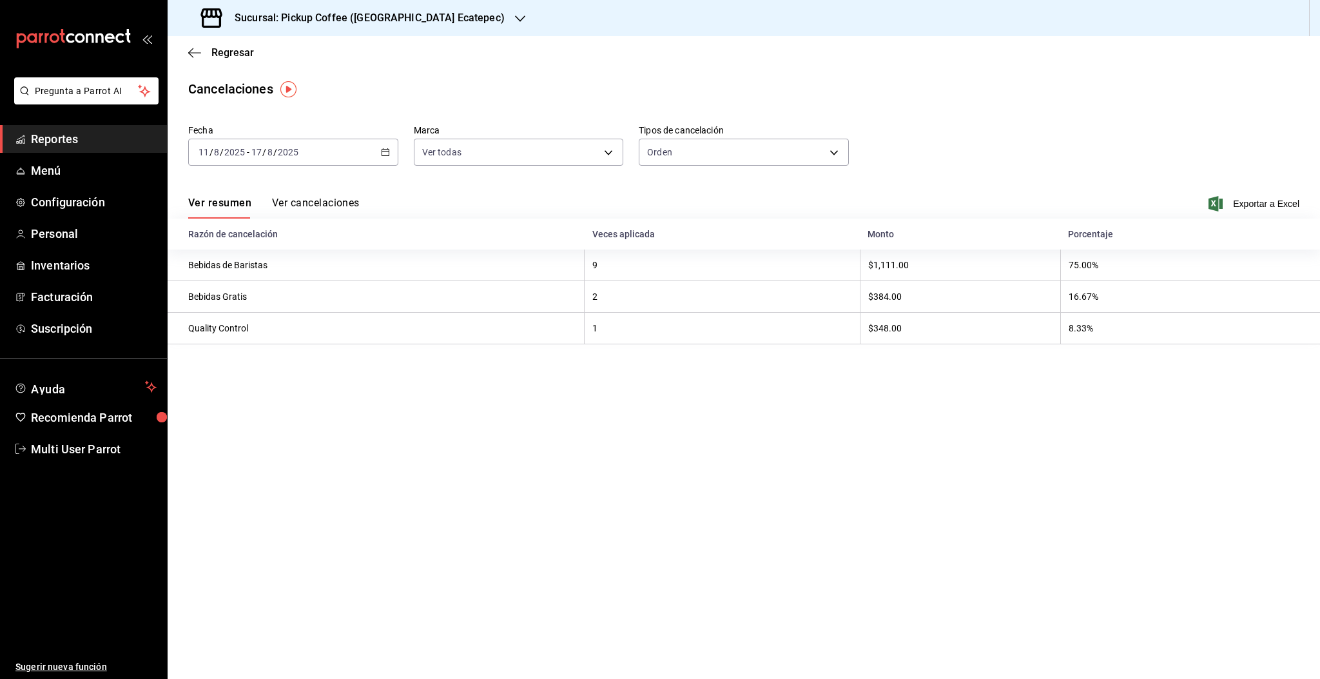
click at [1271, 204] on span "Exportar a Excel" at bounding box center [1255, 203] width 88 height 15
click at [208, 53] on span "Regresar" at bounding box center [221, 52] width 66 height 12
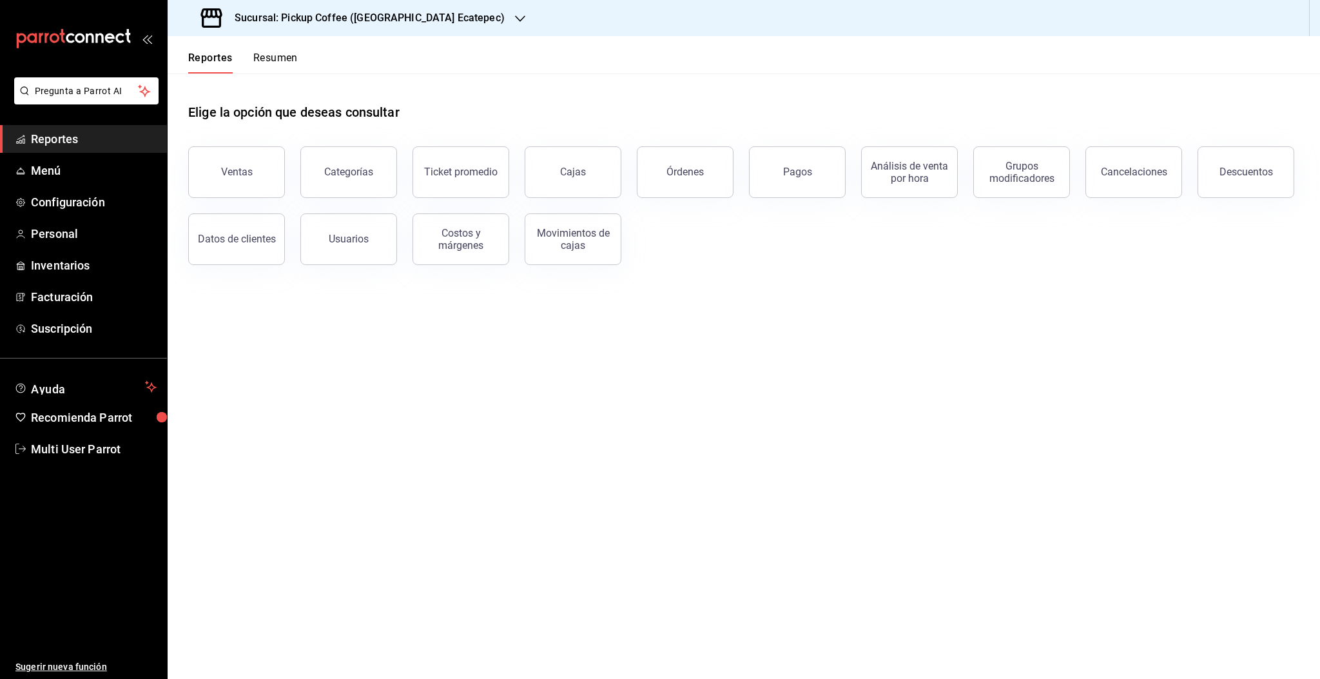
click at [193, 52] on button "Reportes" at bounding box center [210, 63] width 44 height 22
click at [192, 53] on button "Reportes" at bounding box center [210, 63] width 44 height 22
click at [1243, 162] on button "Descuentos" at bounding box center [1245, 172] width 97 height 52
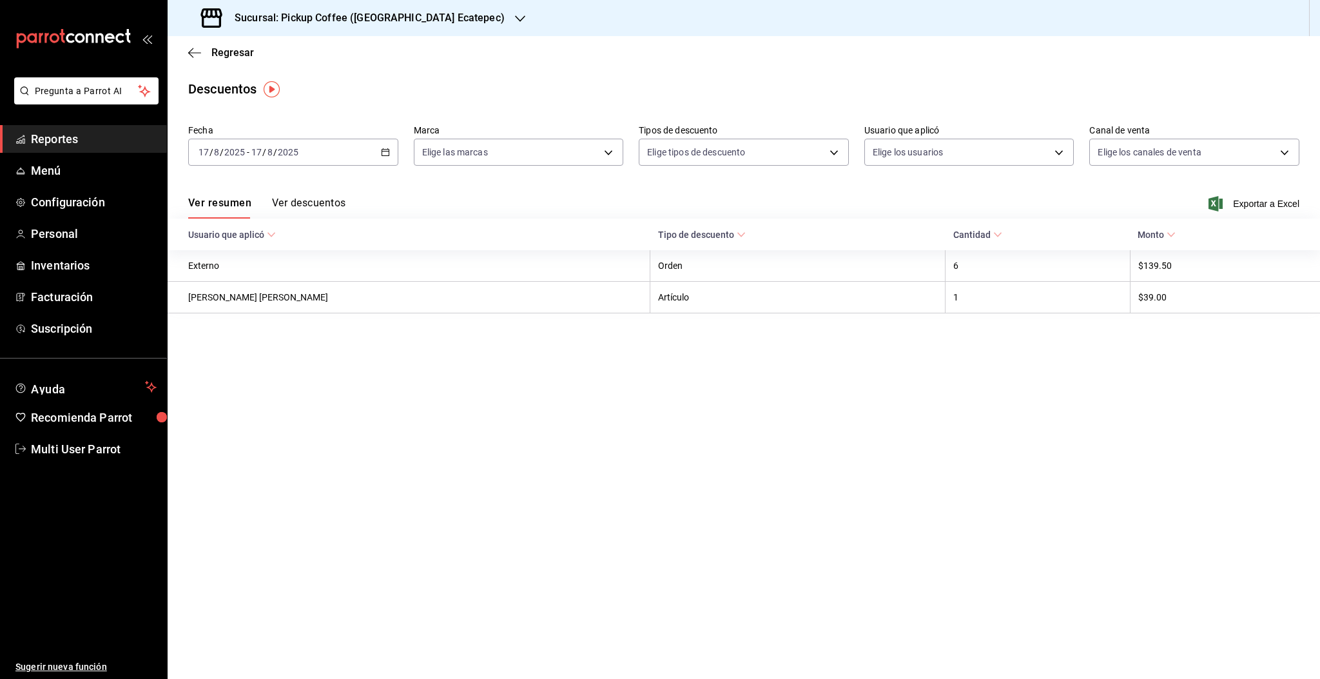
click at [255, 150] on input "17" at bounding box center [257, 152] width 12 height 10
click at [232, 339] on span "Rango de fechas" at bounding box center [249, 336] width 100 height 14
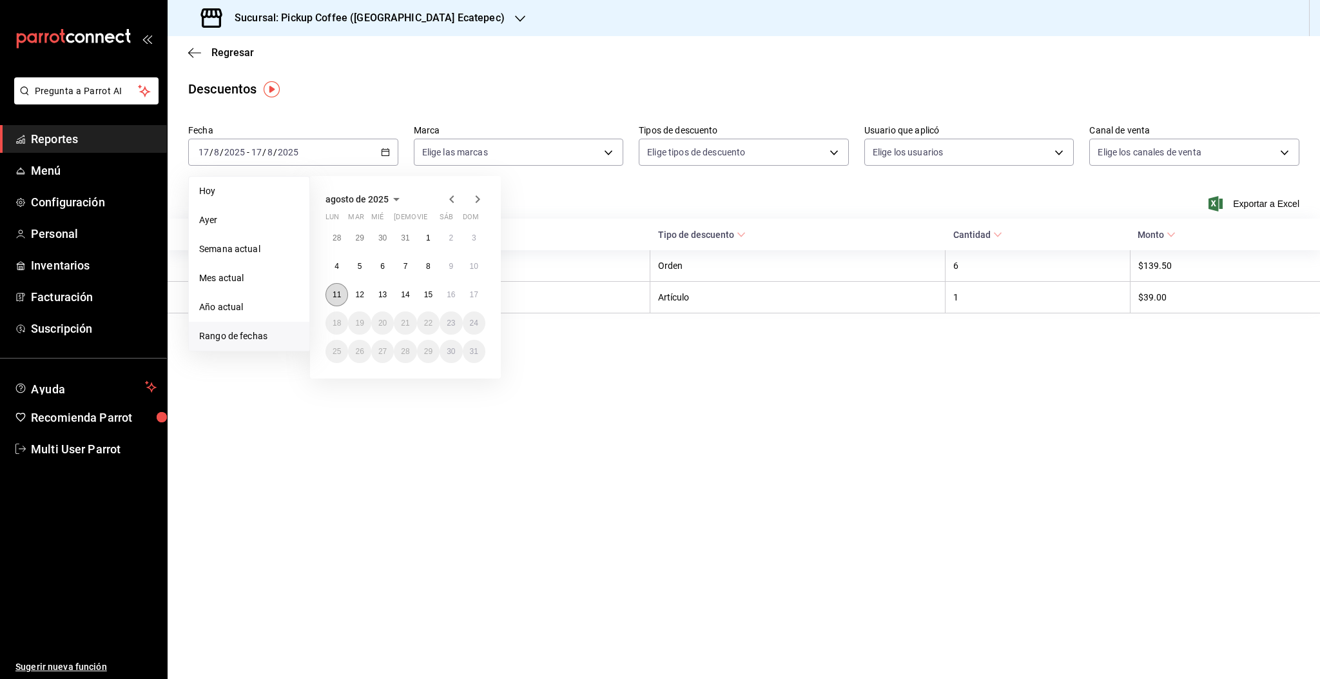
click at [333, 289] on button "11" at bounding box center [336, 294] width 23 height 23
click at [465, 296] on button "17" at bounding box center [474, 294] width 23 height 23
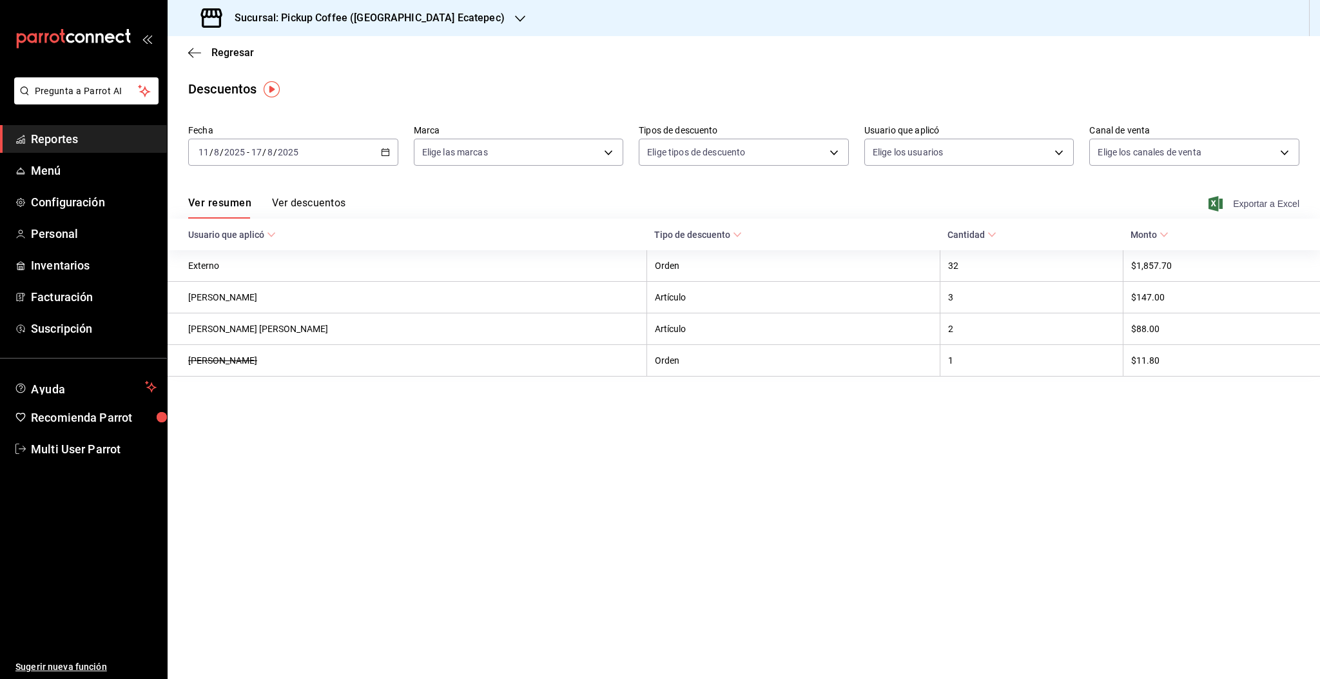
click at [1259, 201] on span "Exportar a Excel" at bounding box center [1255, 203] width 88 height 15
click at [285, 144] on div "2025-08-11 11 / 8 / 2025 - 2025-08-17 17 / 8 / 2025" at bounding box center [293, 152] width 210 height 27
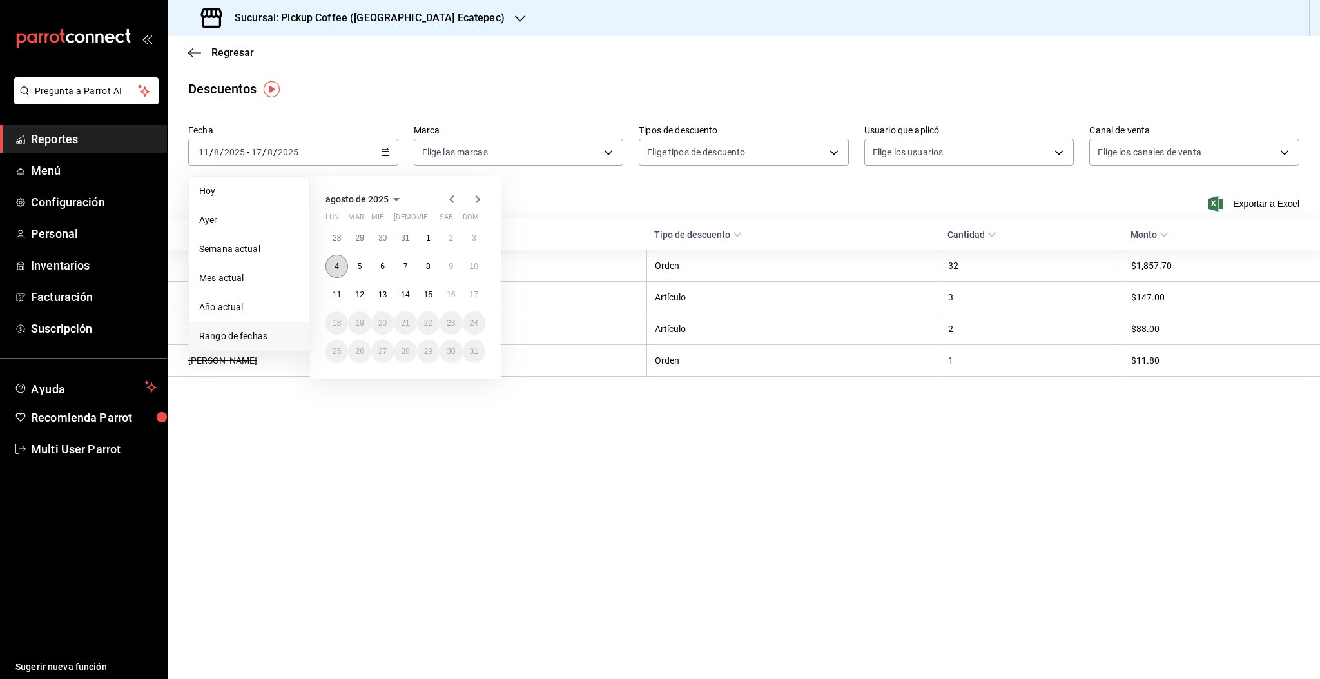
click at [342, 266] on button "4" at bounding box center [336, 266] width 23 height 23
click at [468, 267] on button "10" at bounding box center [474, 266] width 23 height 23
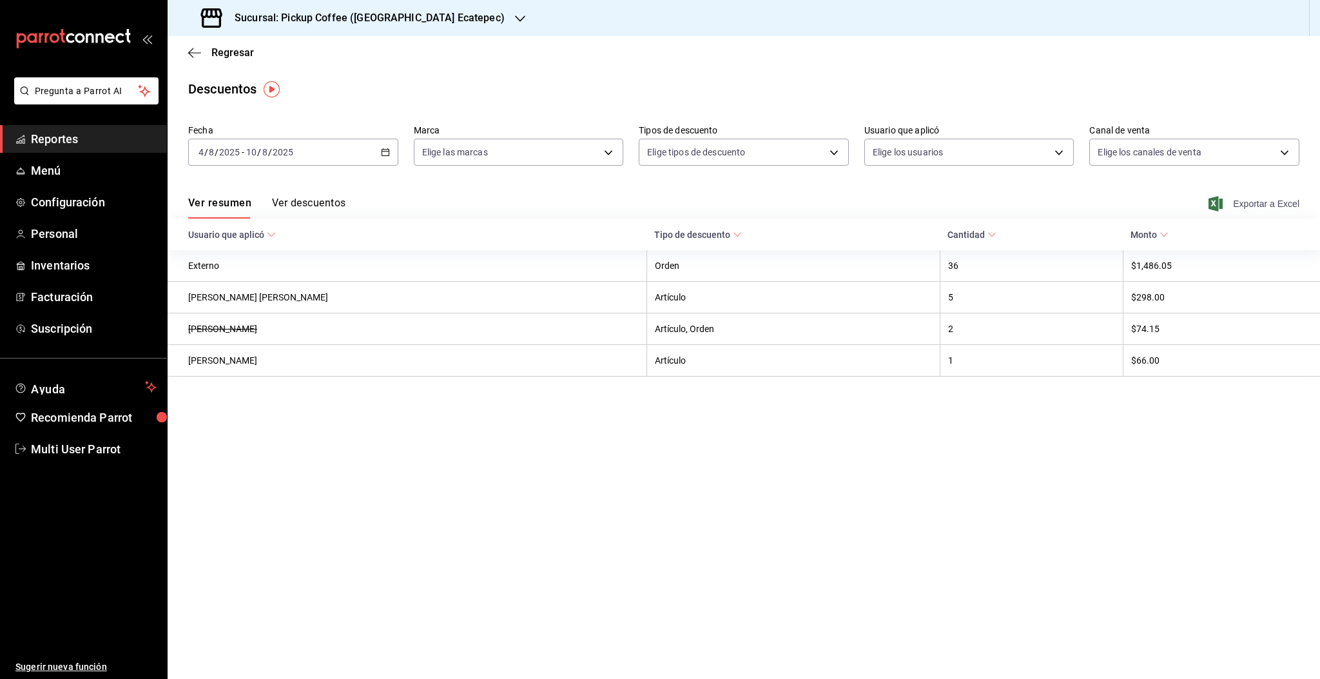
click at [1264, 205] on span "Exportar a Excel" at bounding box center [1255, 203] width 88 height 15
click at [231, 57] on span "Regresar" at bounding box center [232, 52] width 43 height 12
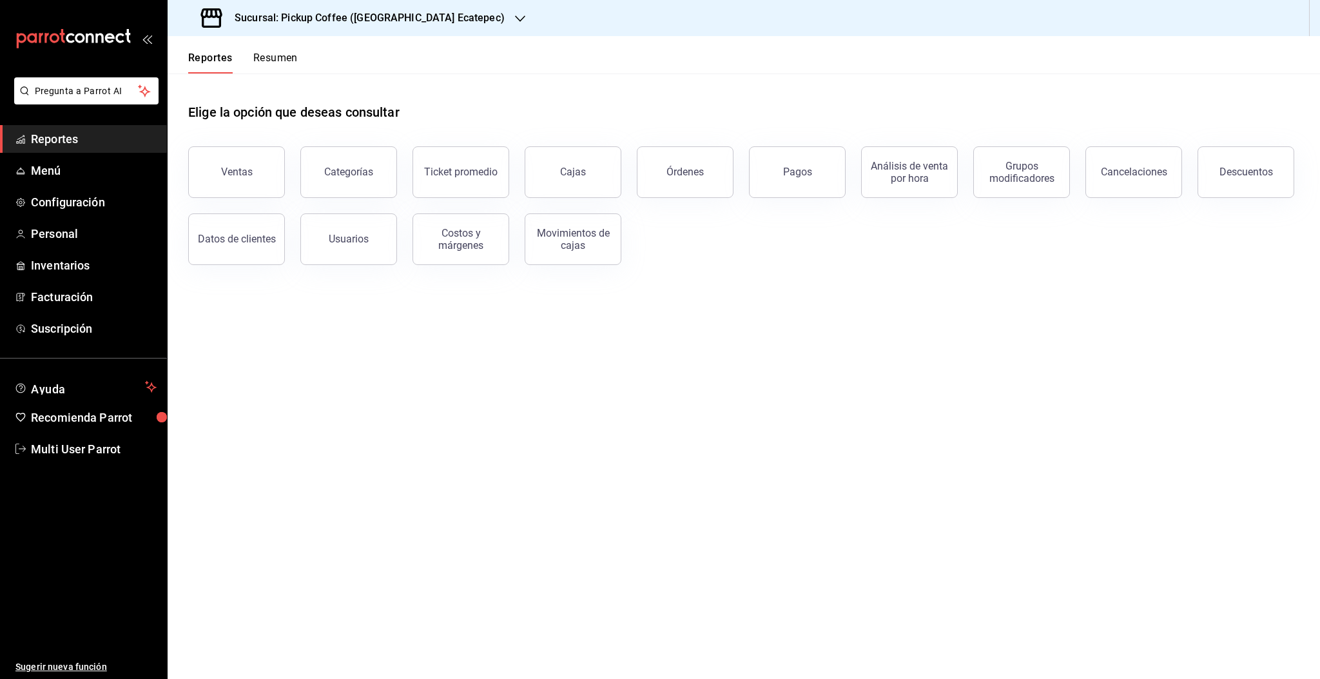
click at [374, 14] on h3 "Sucursal: Pickup Coffee (Americas Ecatepec)" at bounding box center [364, 17] width 280 height 15
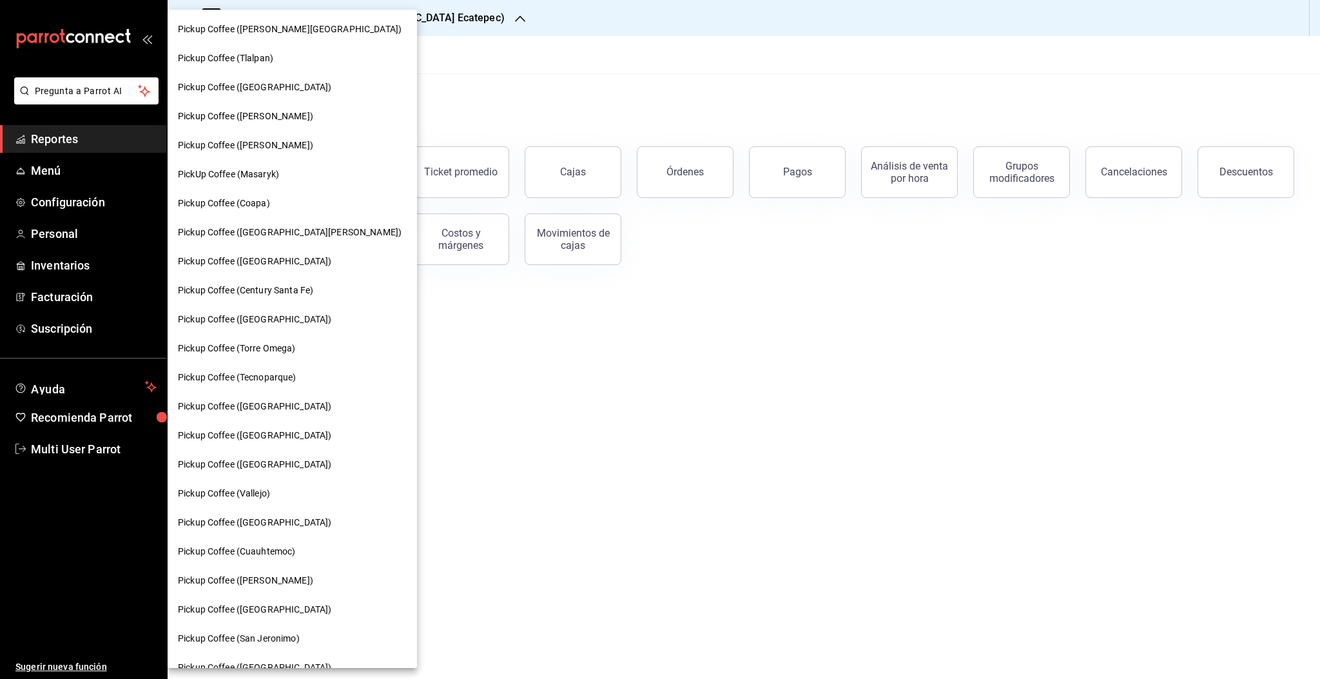
click at [271, 166] on div "PickUp Coffee (Masaryk)" at bounding box center [292, 174] width 249 height 29
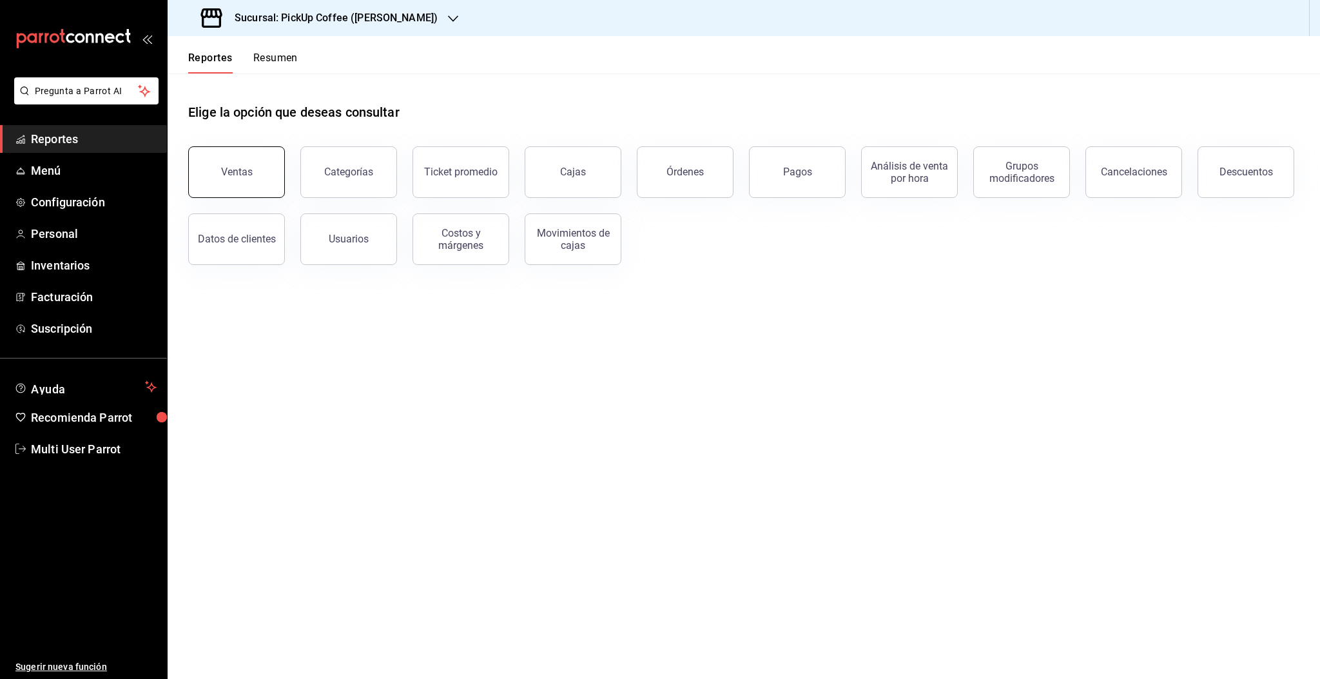
click at [247, 163] on button "Ventas" at bounding box center [236, 172] width 97 height 52
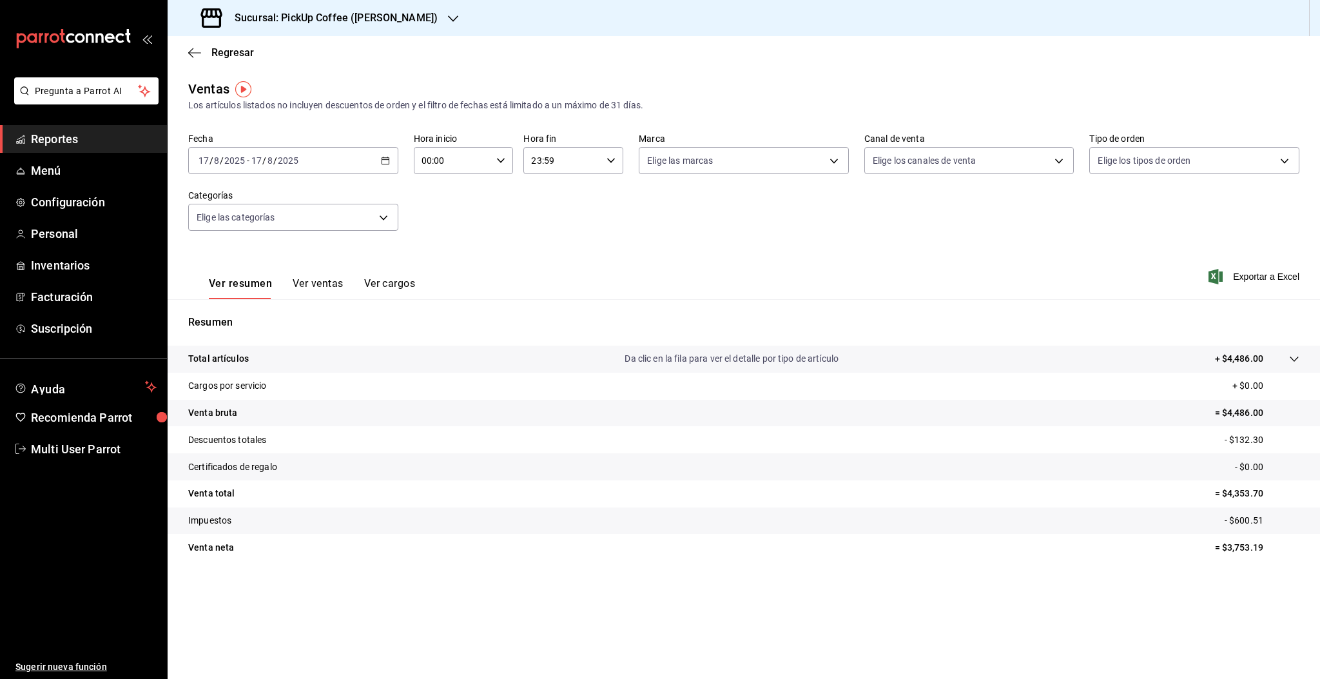
click at [278, 173] on div "2025-08-17 17 / 8 / 2025 - 2025-08-17 17 / 8 / 2025" at bounding box center [293, 160] width 210 height 27
click at [274, 162] on span "/" at bounding box center [275, 160] width 4 height 10
click at [251, 314] on span "Rango de fechas" at bounding box center [249, 316] width 100 height 14
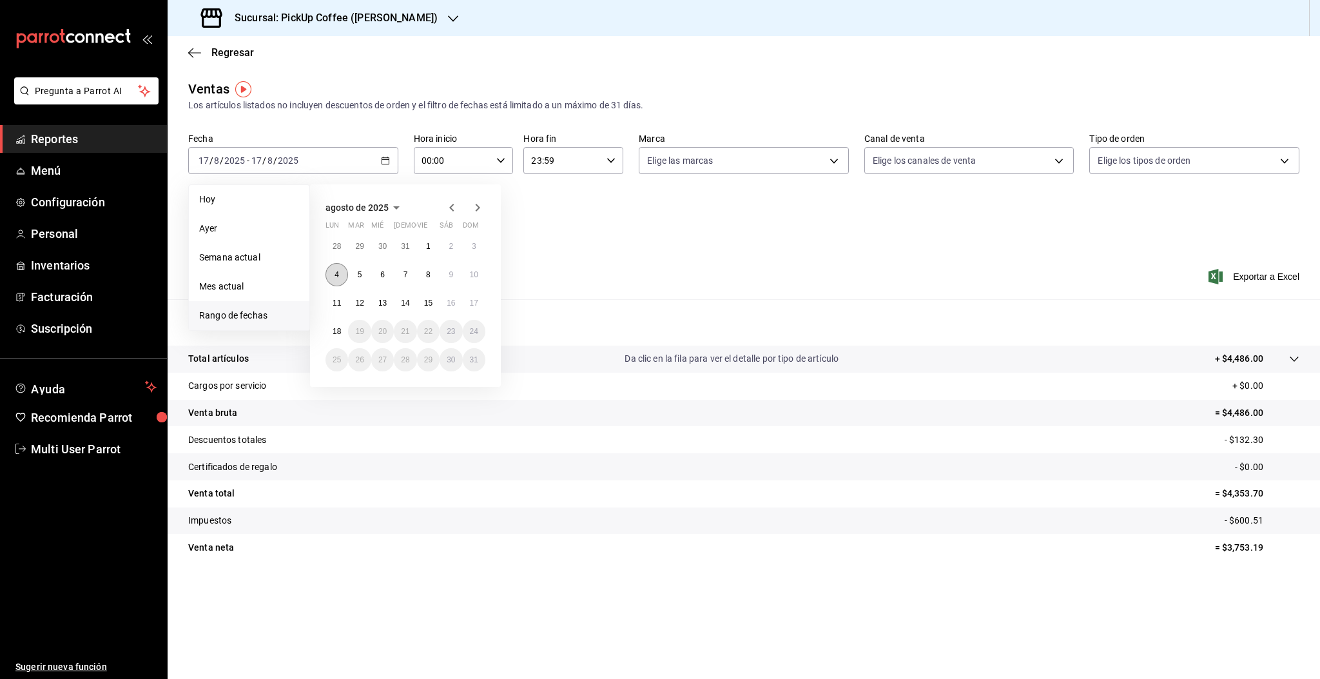
click at [339, 276] on button "4" at bounding box center [336, 274] width 23 height 23
click at [475, 276] on abbr "10" at bounding box center [474, 274] width 8 height 9
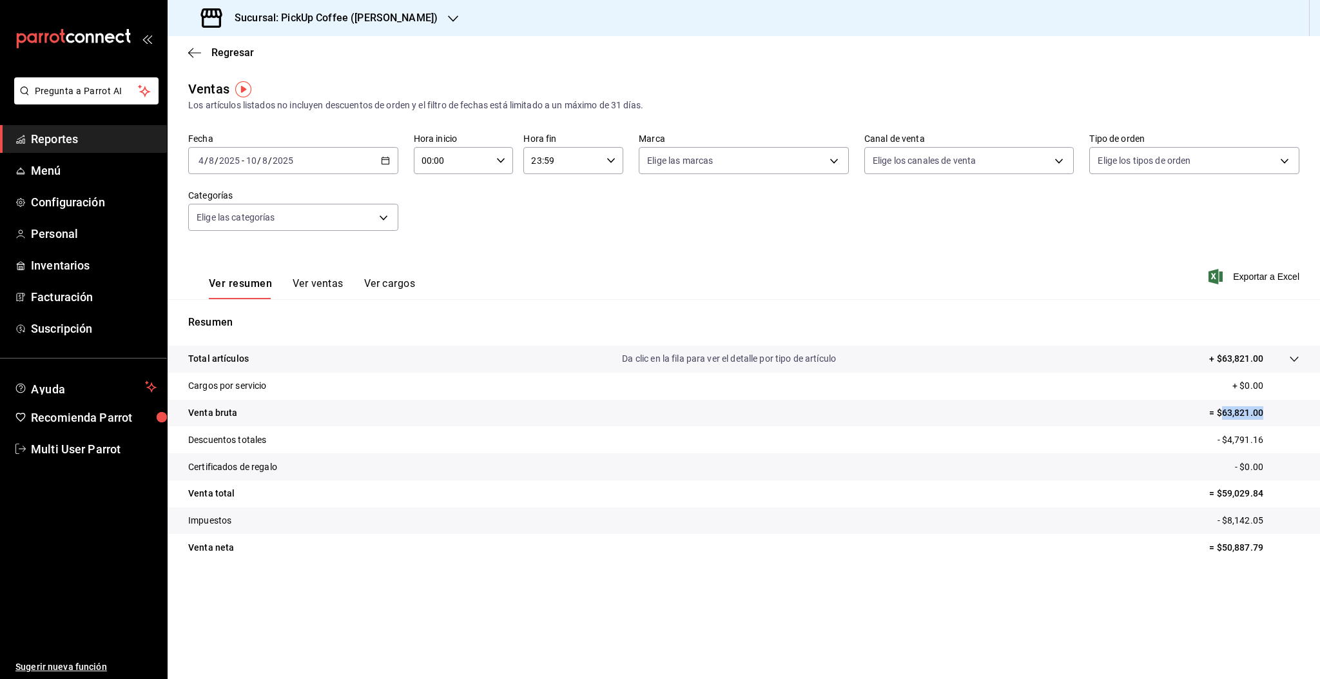
drag, startPoint x: 1220, startPoint y: 414, endPoint x: 1268, endPoint y: 414, distance: 48.3
click at [1268, 414] on p "= $63,821.00" at bounding box center [1254, 413] width 90 height 14
copy p "63,821.00"
click at [286, 158] on input "2025" at bounding box center [283, 160] width 22 height 10
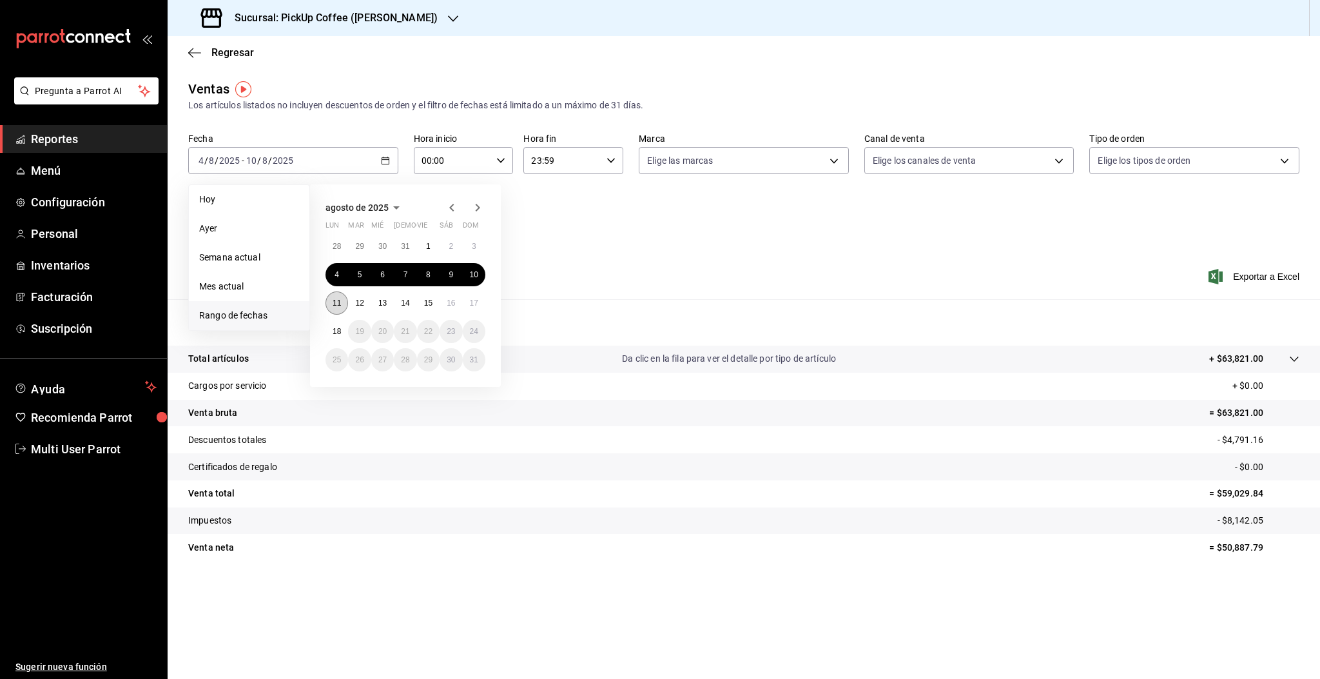
click at [337, 301] on abbr "11" at bounding box center [337, 302] width 8 height 9
click at [470, 303] on abbr "17" at bounding box center [474, 302] width 8 height 9
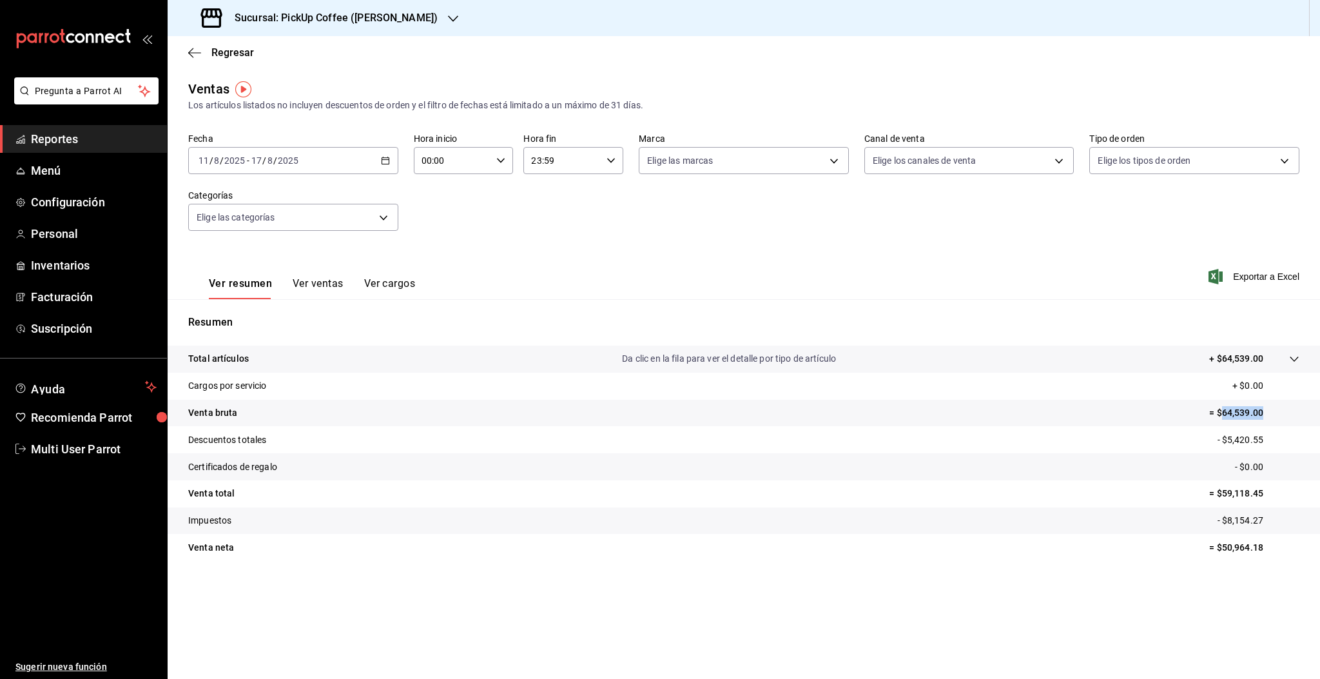
drag, startPoint x: 1223, startPoint y: 410, endPoint x: 1262, endPoint y: 408, distance: 39.4
click at [1262, 408] on p "= $64,539.00" at bounding box center [1254, 413] width 90 height 14
copy p "64,539.00"
click at [328, 16] on h3 "Sucursal: PickUp Coffee (Masaryk)" at bounding box center [330, 17] width 213 height 15
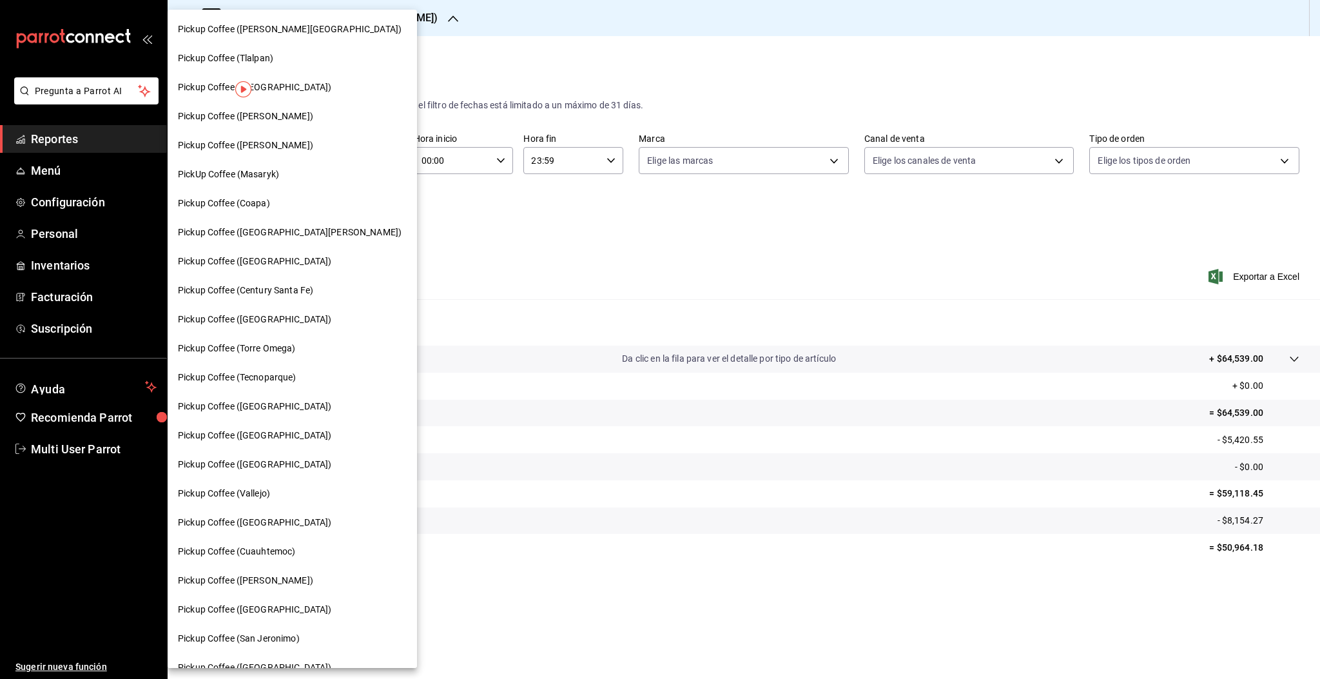
click at [294, 579] on span "Pickup Coffee ([PERSON_NAME])" at bounding box center [245, 581] width 135 height 14
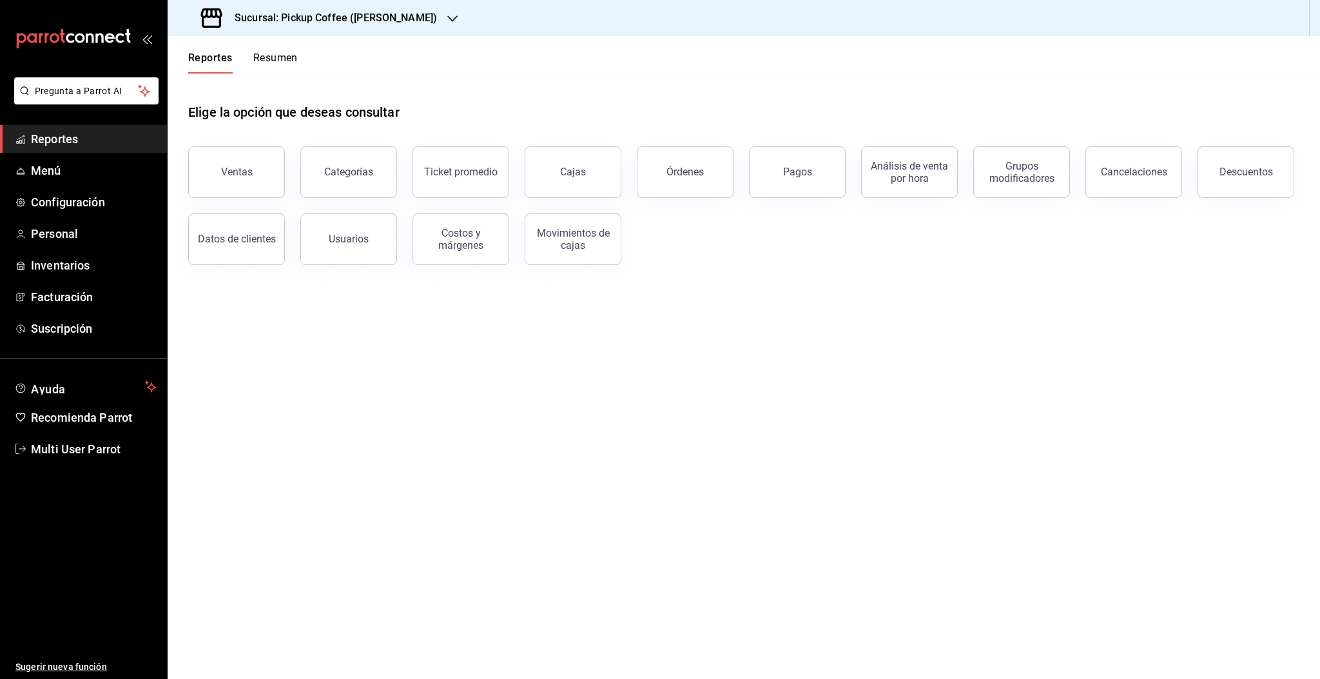
click at [231, 195] on div "Ventas" at bounding box center [229, 164] width 112 height 67
click at [231, 179] on button "Ventas" at bounding box center [236, 172] width 97 height 52
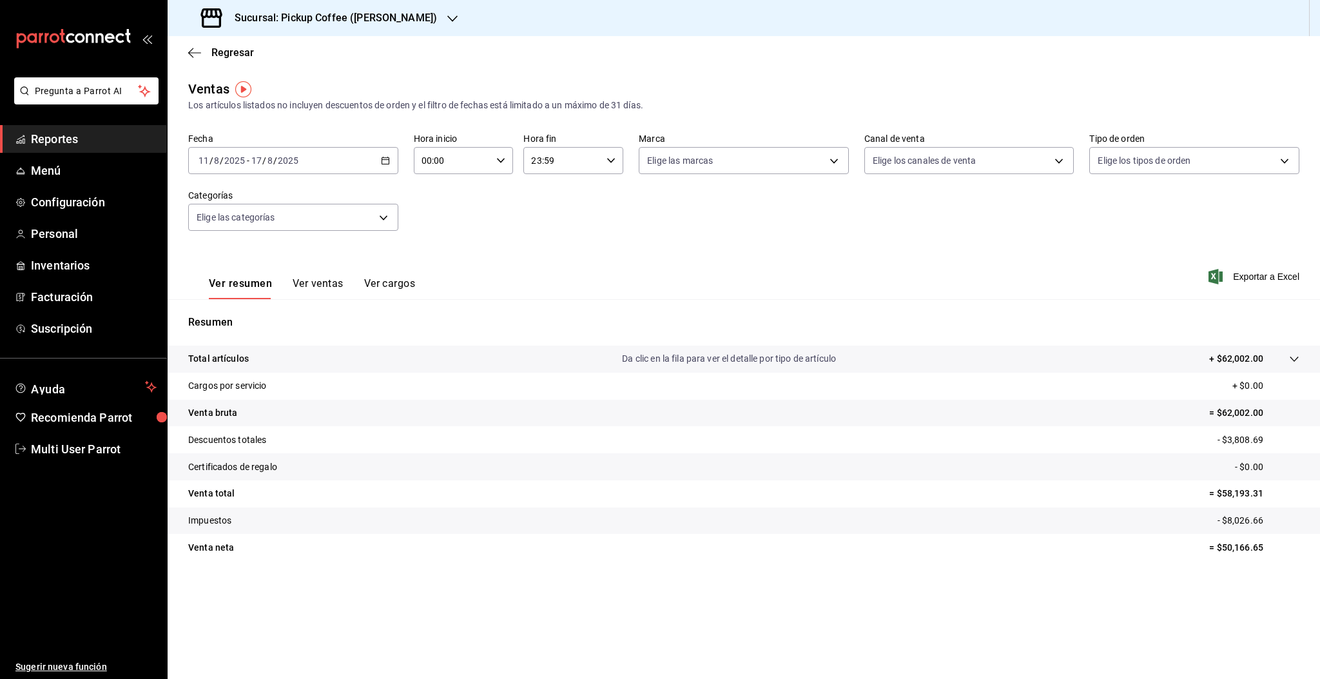
click at [287, 165] on input "2025" at bounding box center [288, 160] width 22 height 10
click at [254, 318] on span "Rango de fechas" at bounding box center [249, 316] width 100 height 14
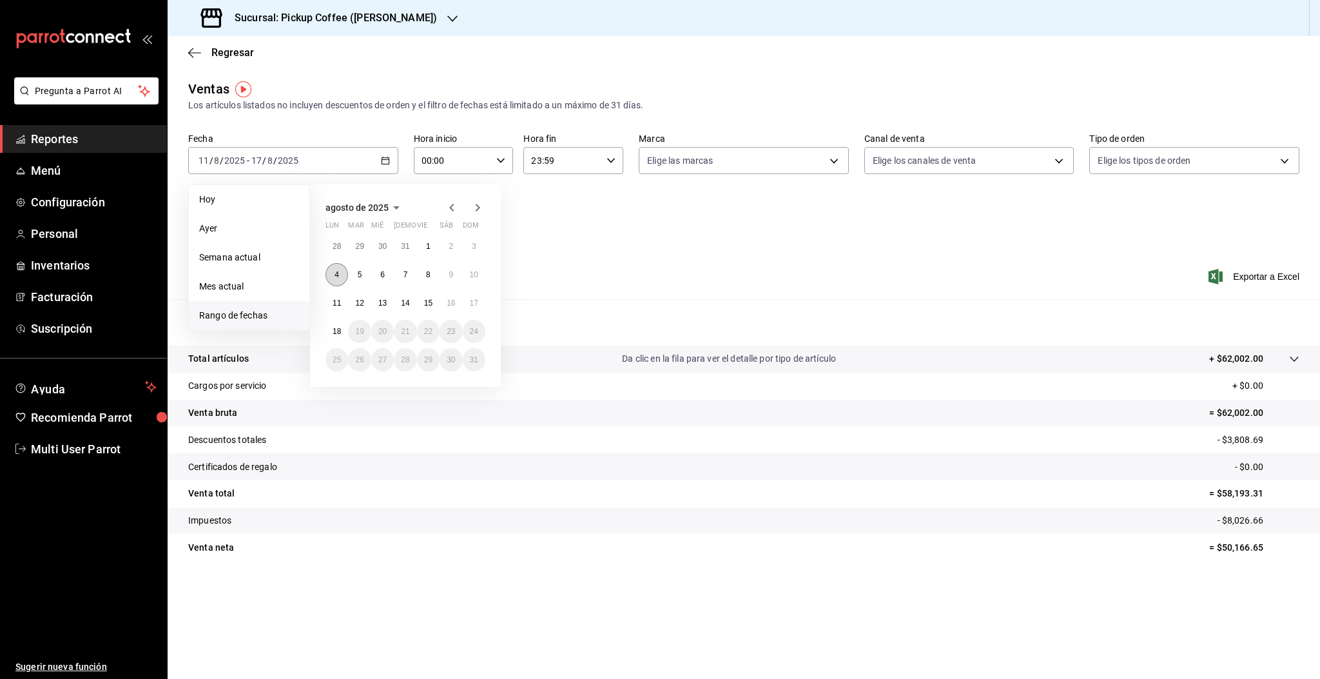
click at [338, 278] on abbr "4" at bounding box center [336, 274] width 5 height 9
click at [472, 271] on abbr "10" at bounding box center [474, 274] width 8 height 9
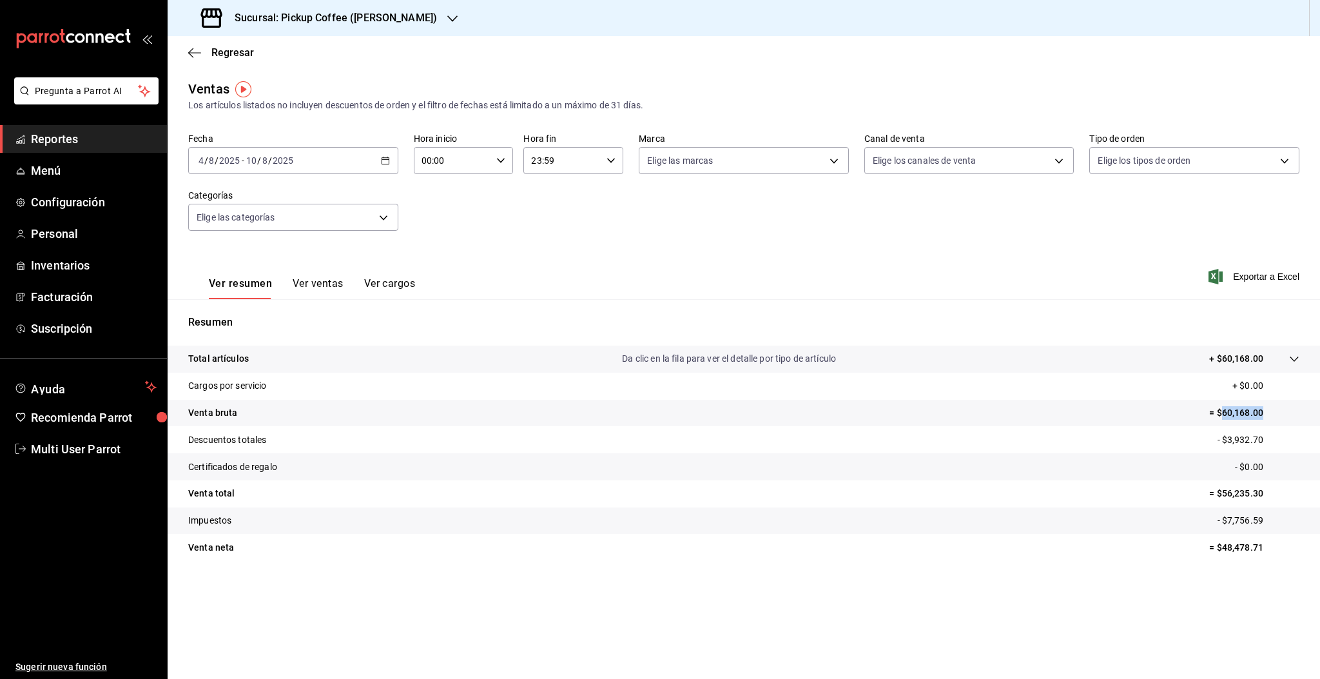
drag, startPoint x: 1220, startPoint y: 412, endPoint x: 1269, endPoint y: 401, distance: 50.0
click at [1269, 401] on tr "Venta bruta = $60,168.00" at bounding box center [744, 413] width 1152 height 27
copy p "60,168.00"
click at [291, 157] on input "2025" at bounding box center [283, 160] width 22 height 10
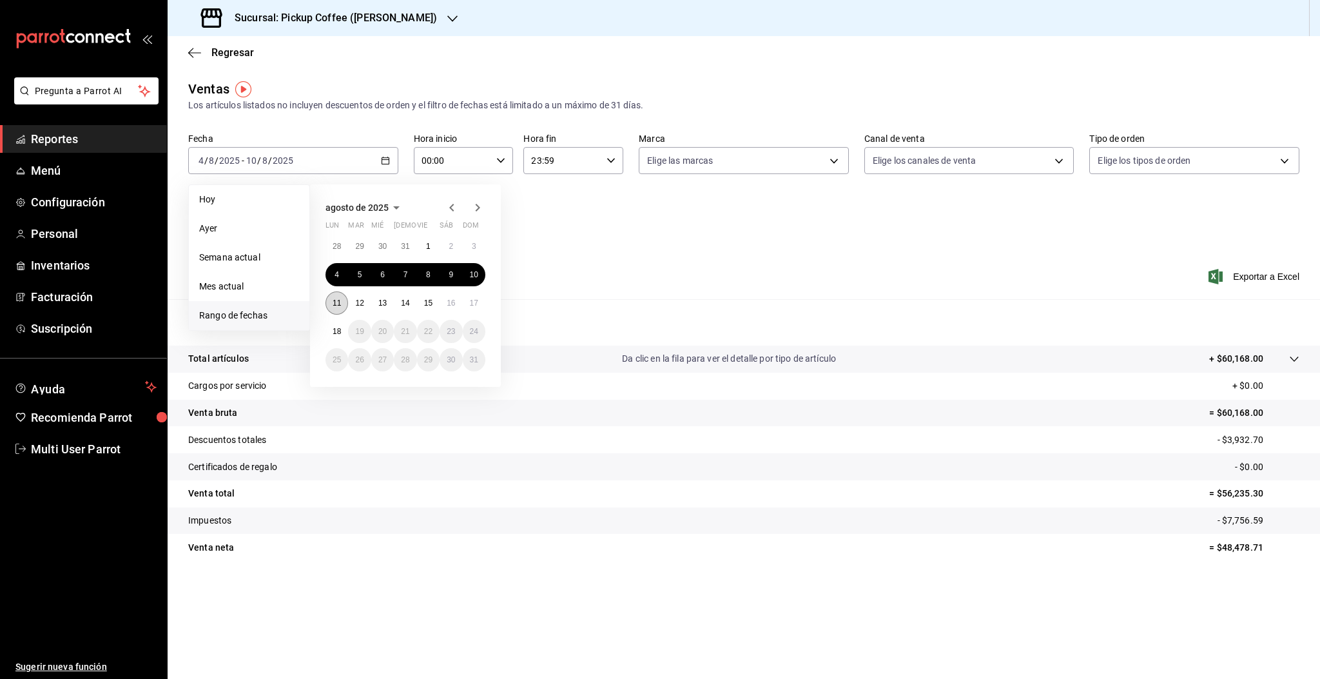
click at [334, 304] on abbr "11" at bounding box center [337, 302] width 8 height 9
click at [474, 302] on abbr "17" at bounding box center [474, 302] width 8 height 9
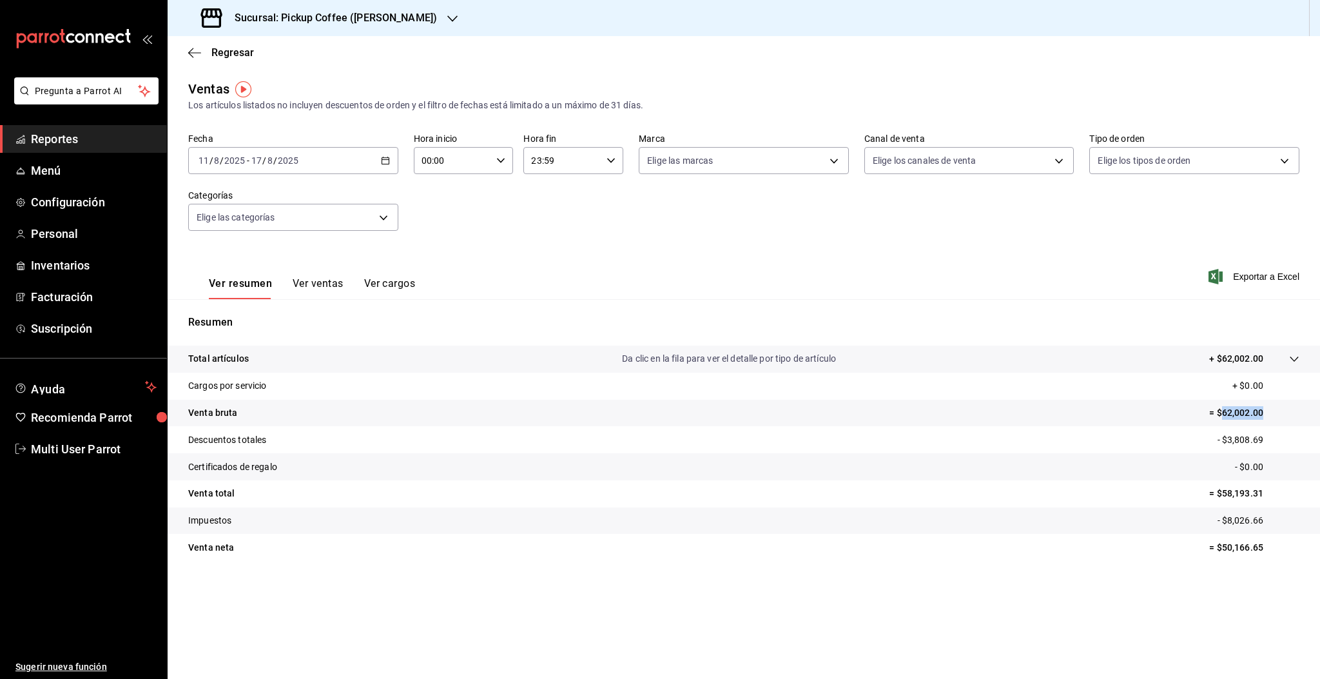
drag, startPoint x: 1224, startPoint y: 412, endPoint x: 1265, endPoint y: 418, distance: 41.6
click at [1264, 412] on p "= $62,002.00" at bounding box center [1254, 413] width 90 height 14
copy p "62,002.00"
click at [232, 57] on span "Regresar" at bounding box center [232, 52] width 43 height 12
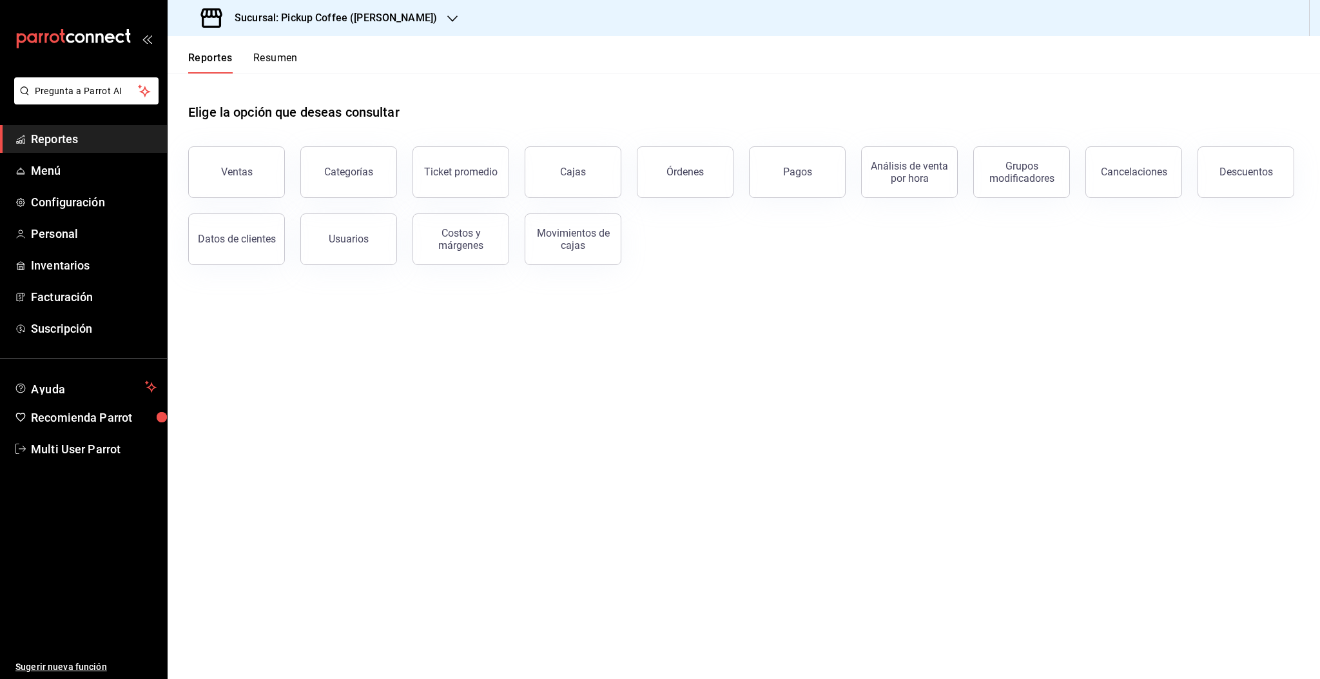
click at [396, 8] on div "Sucursal: Pickup Coffee ([PERSON_NAME])" at bounding box center [320, 18] width 285 height 36
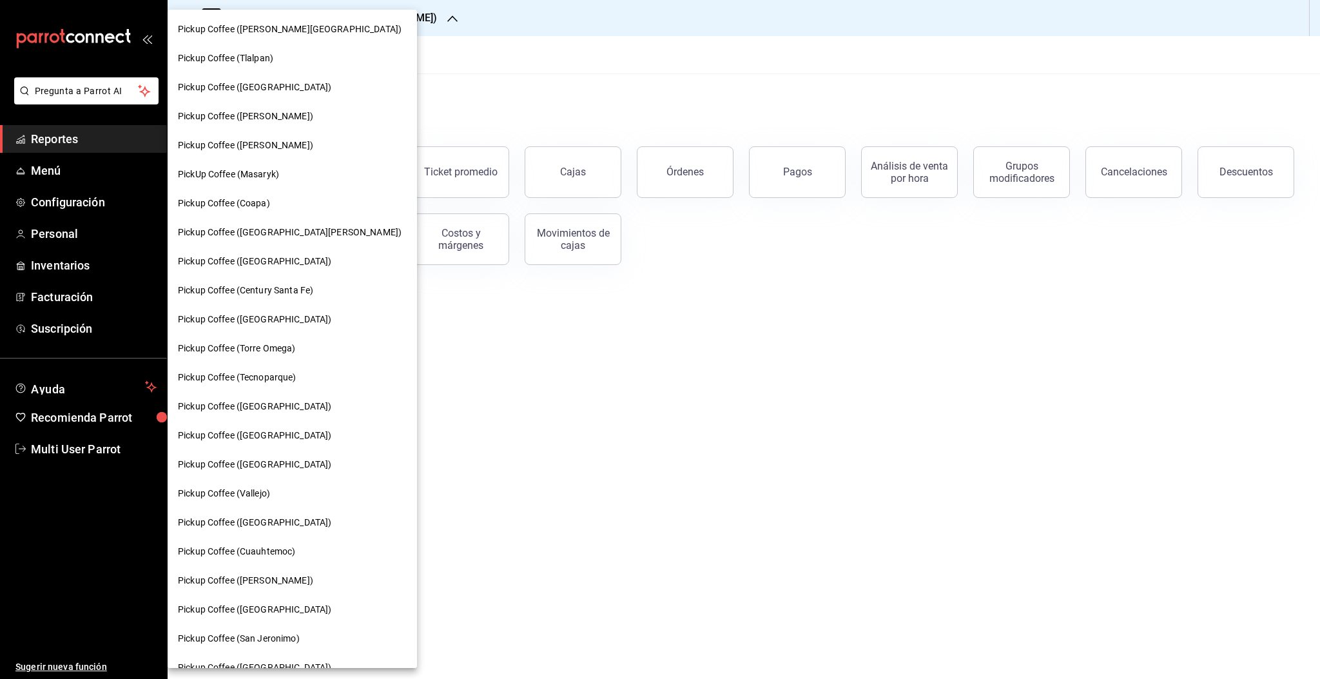
click at [399, 7] on div at bounding box center [660, 339] width 1320 height 679
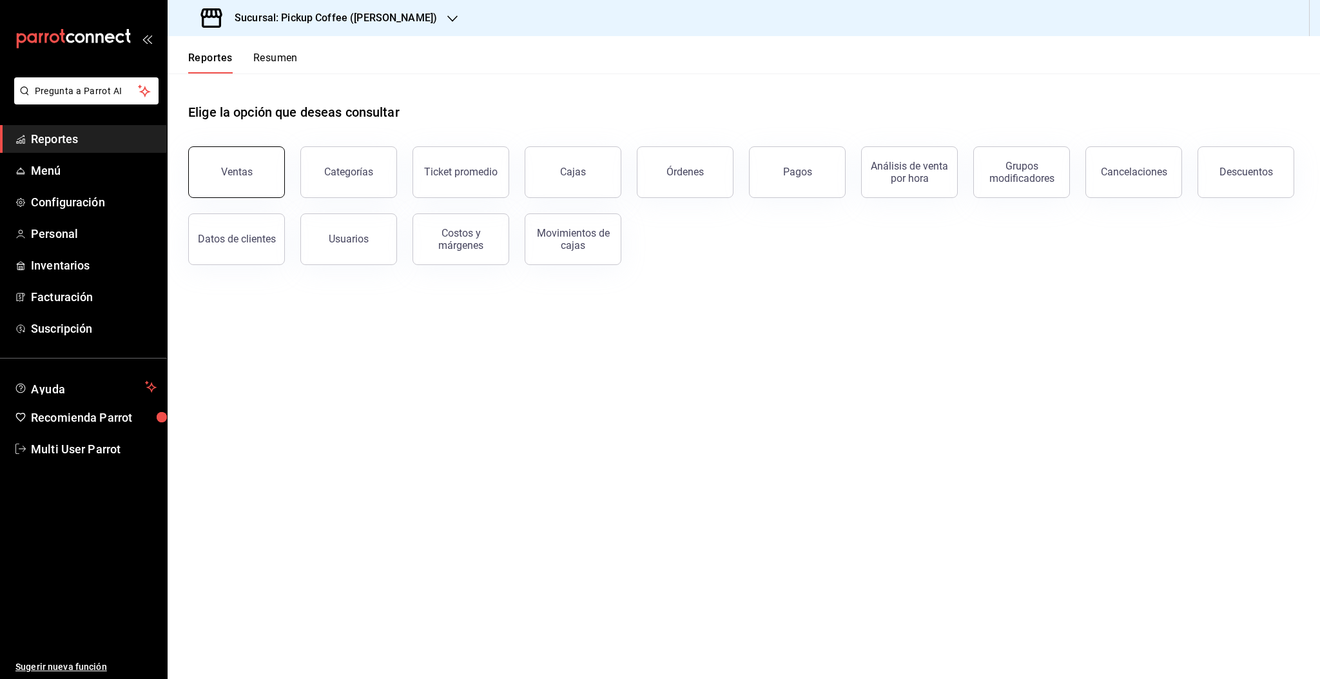
click at [224, 177] on div "Ventas" at bounding box center [237, 172] width 32 height 12
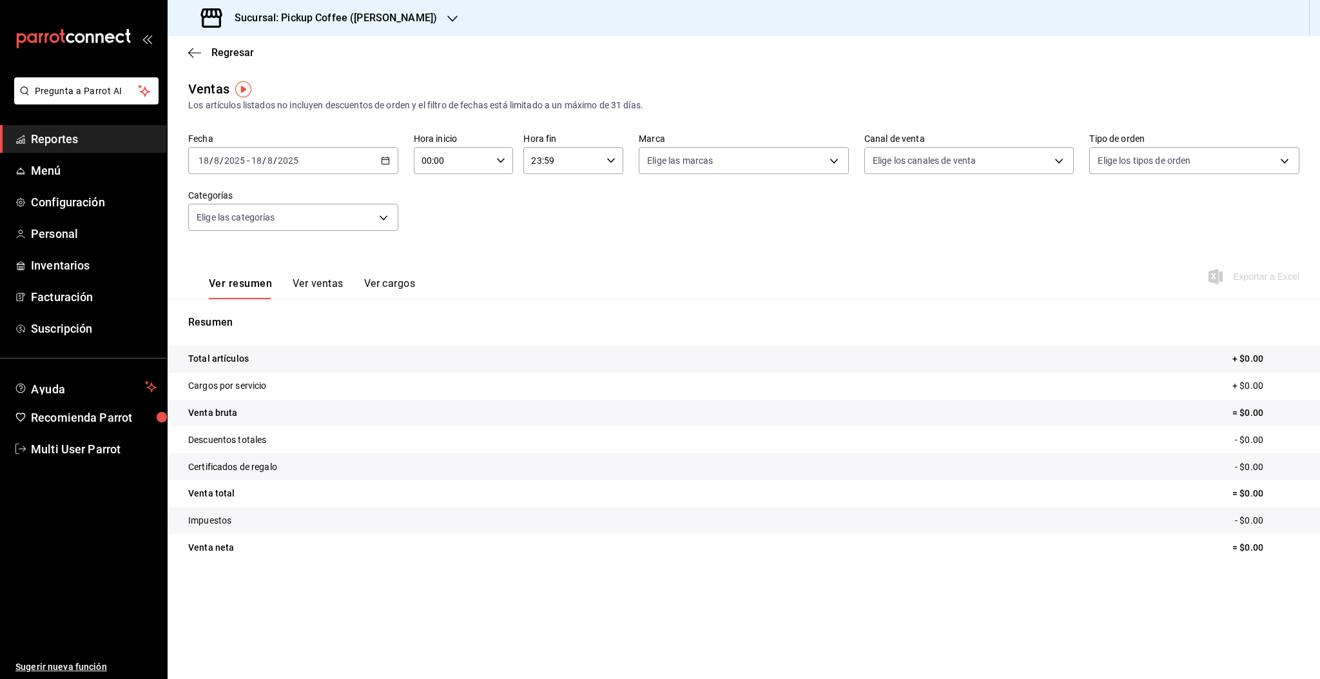
click at [312, 164] on div "2025-08-18 18 / 8 / 2025 - 2025-08-18 18 / 8 / 2025" at bounding box center [293, 160] width 210 height 27
click at [260, 323] on li "Rango de fechas" at bounding box center [249, 315] width 121 height 29
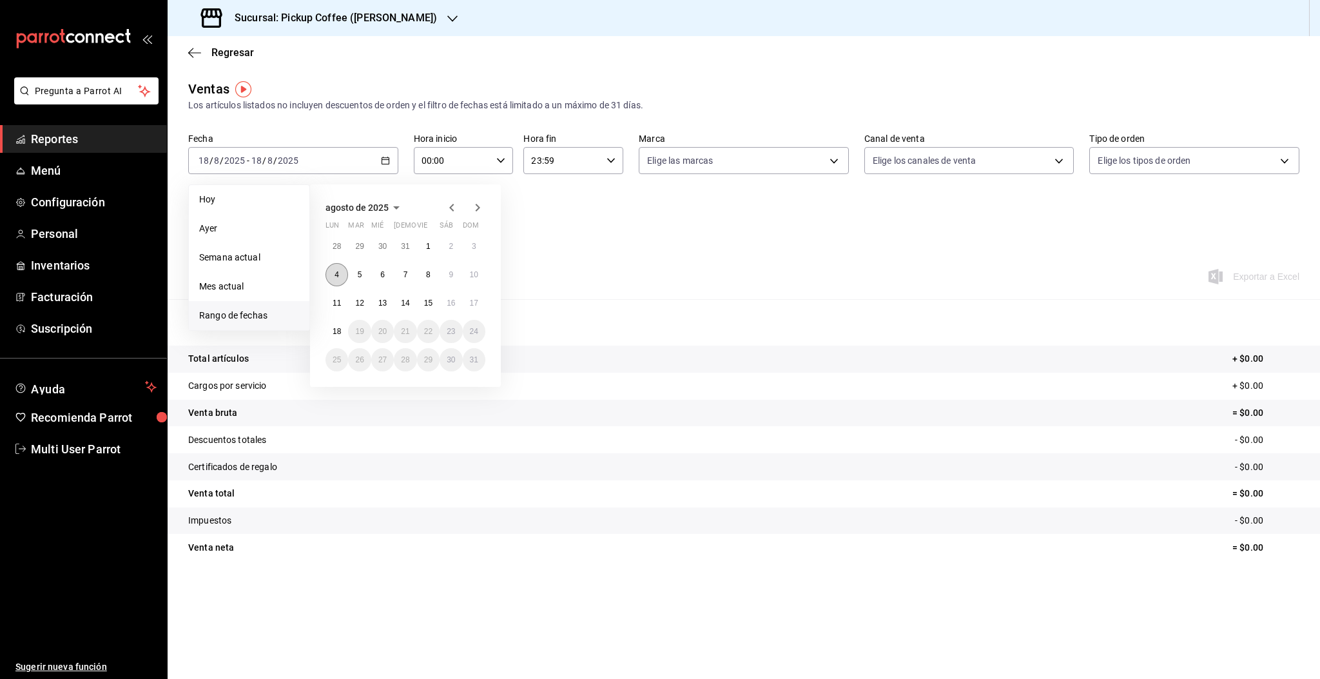
click at [333, 276] on button "4" at bounding box center [336, 274] width 23 height 23
click at [475, 280] on button "10" at bounding box center [474, 274] width 23 height 23
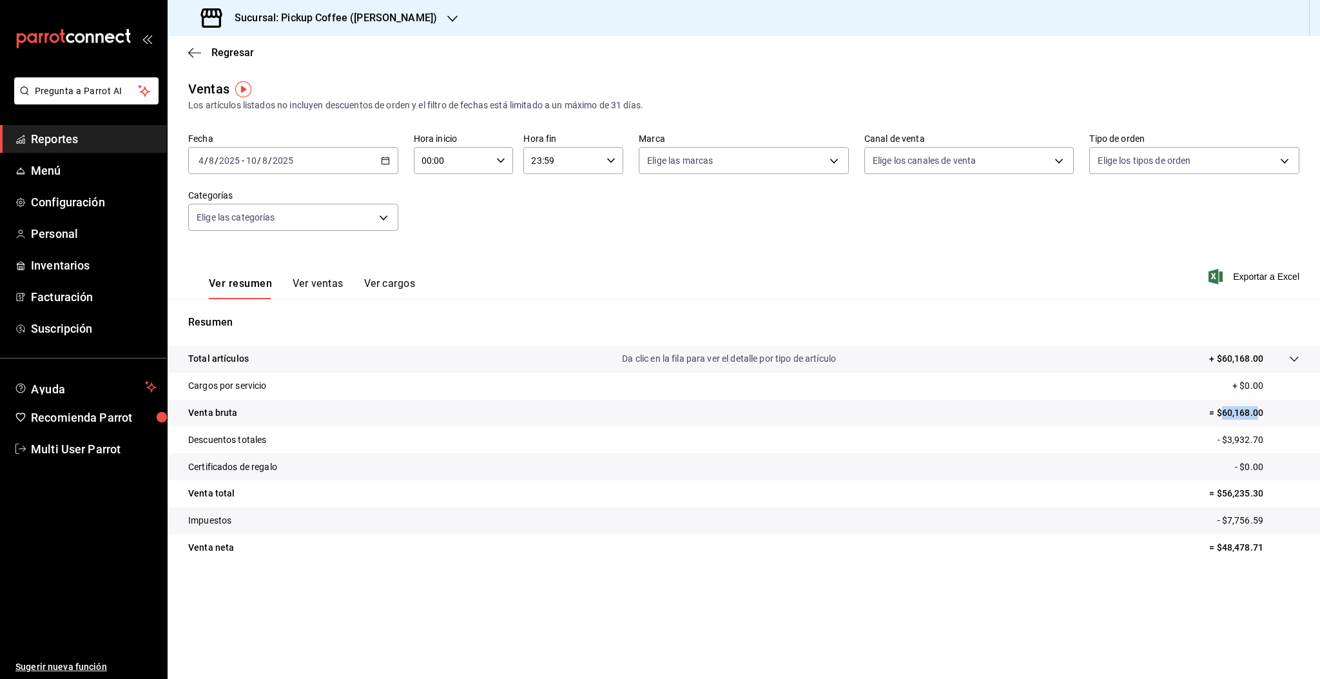
drag, startPoint x: 1222, startPoint y: 409, endPoint x: 1257, endPoint y: 405, distance: 35.0
click at [1257, 406] on p "= $60,168.00" at bounding box center [1254, 413] width 90 height 14
click at [400, 21] on h3 "Sucursal: Pickup Coffee (Campos Eliseos)" at bounding box center [330, 17] width 213 height 15
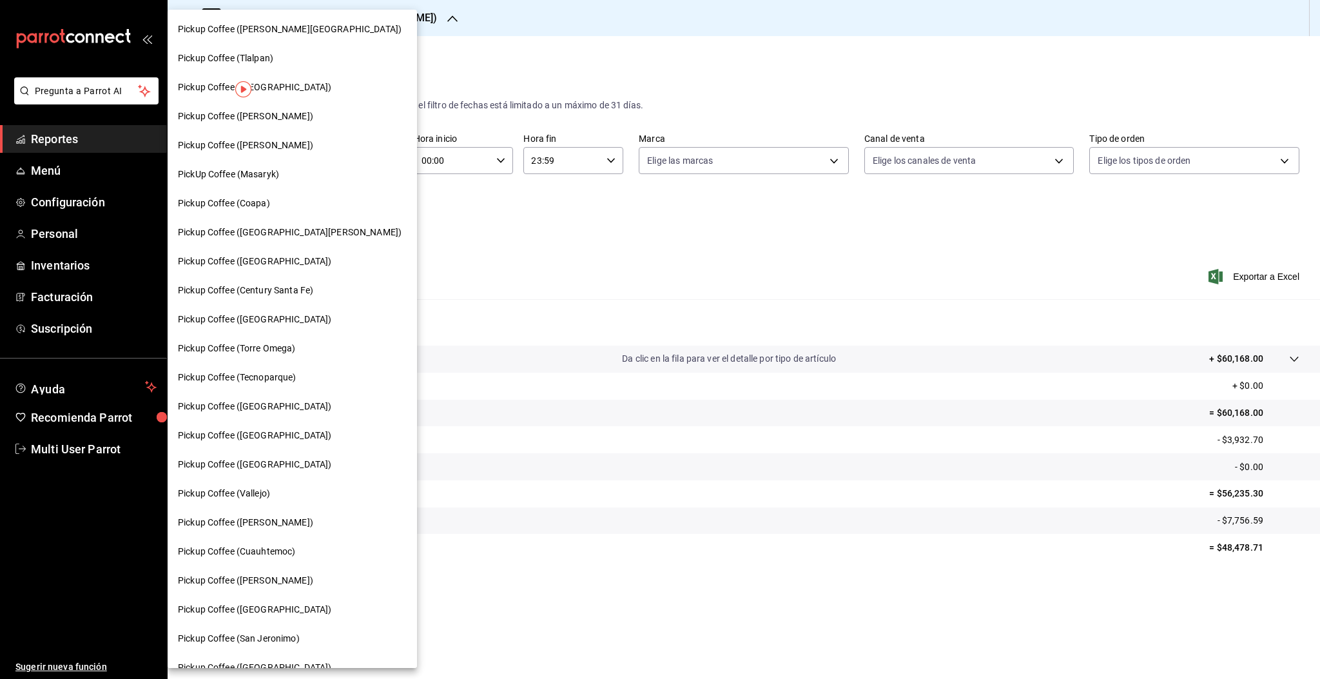
scroll to position [454, 0]
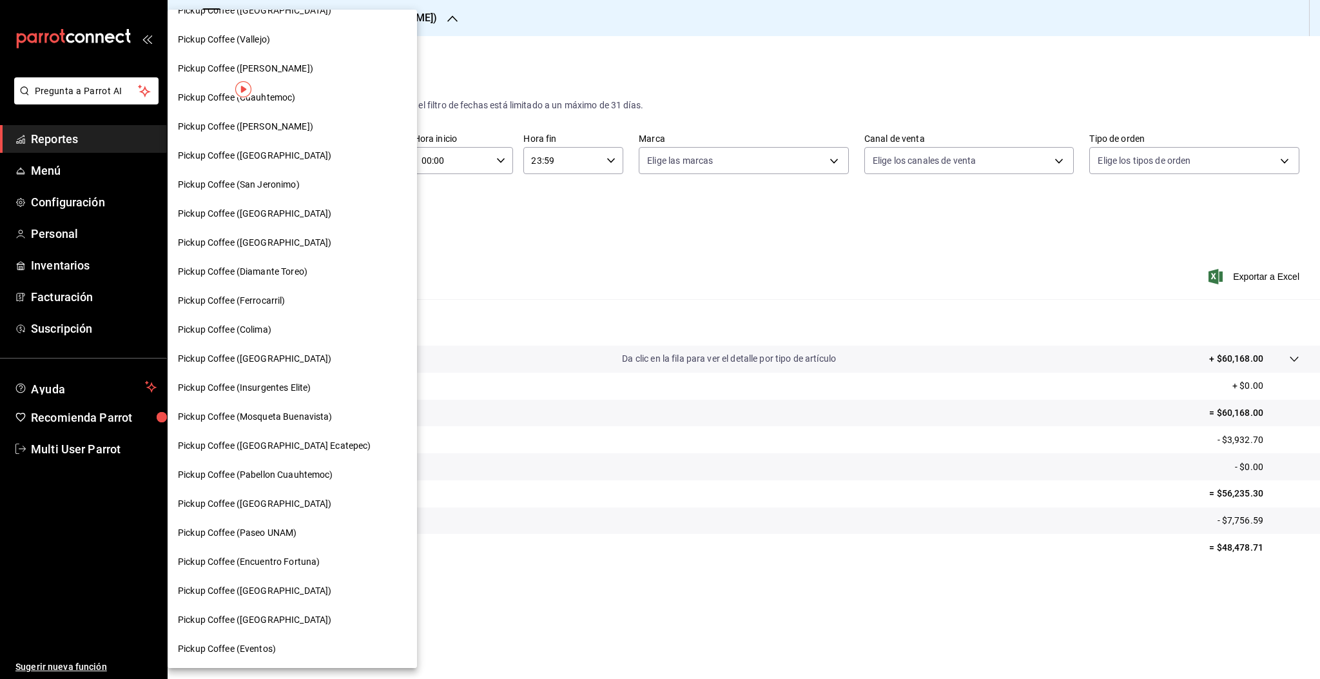
click at [265, 304] on span "Pickup Coffee (Ferrocarril)" at bounding box center [232, 301] width 108 height 14
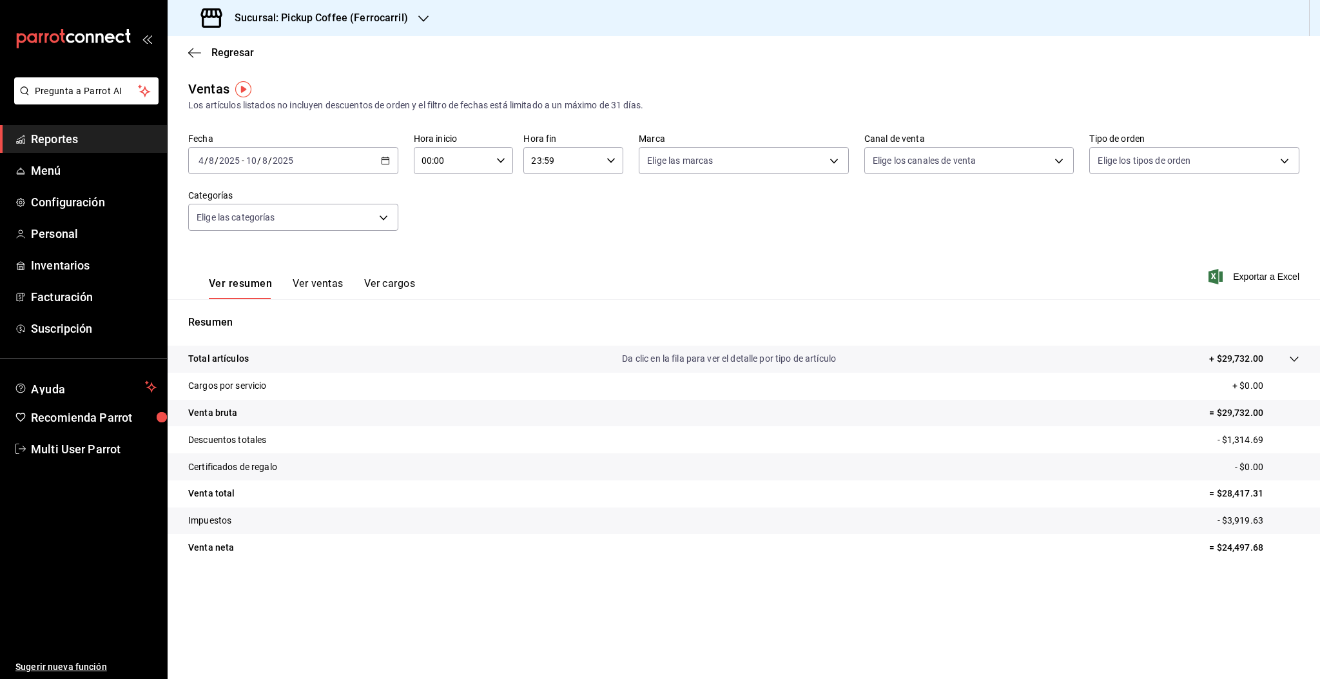
click at [285, 160] on input "2025" at bounding box center [283, 160] width 22 height 10
click at [639, 235] on div "Fecha 2025-08-04 4 / 8 / 2025 - 2025-08-10 10 / 8 / 2025 Hora inicio 00:00 Hora…" at bounding box center [743, 189] width 1111 height 113
drag, startPoint x: 1219, startPoint y: 411, endPoint x: 1261, endPoint y: 408, distance: 42.7
click at [1261, 408] on p "= $29,732.00" at bounding box center [1254, 413] width 90 height 14
copy p "$29,732.00"
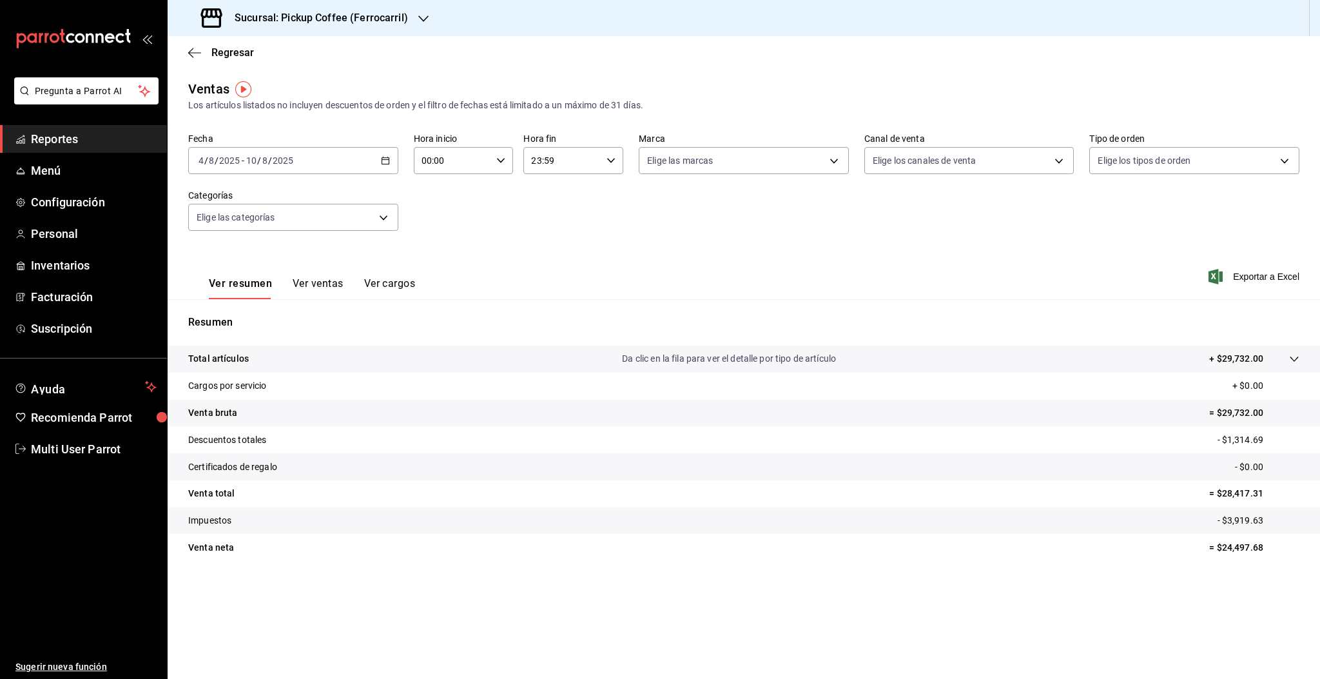
click at [290, 169] on div "2025-08-04 4 / 8 / 2025 - 2025-08-10 10 / 8 / 2025" at bounding box center [293, 160] width 210 height 27
click at [317, 163] on div "2025-08-04 4 / 8 / 2025 - 2025-08-10 10 / 8 / 2025" at bounding box center [293, 160] width 210 height 27
click at [378, 169] on div "2025-08-04 4 / 8 / 2025 - 2025-08-10 10 / 8 / 2025" at bounding box center [293, 160] width 210 height 27
click at [1310, 0] on div "Sucursal: Pickup Coffee (Ferrocarril)" at bounding box center [744, 18] width 1152 height 36
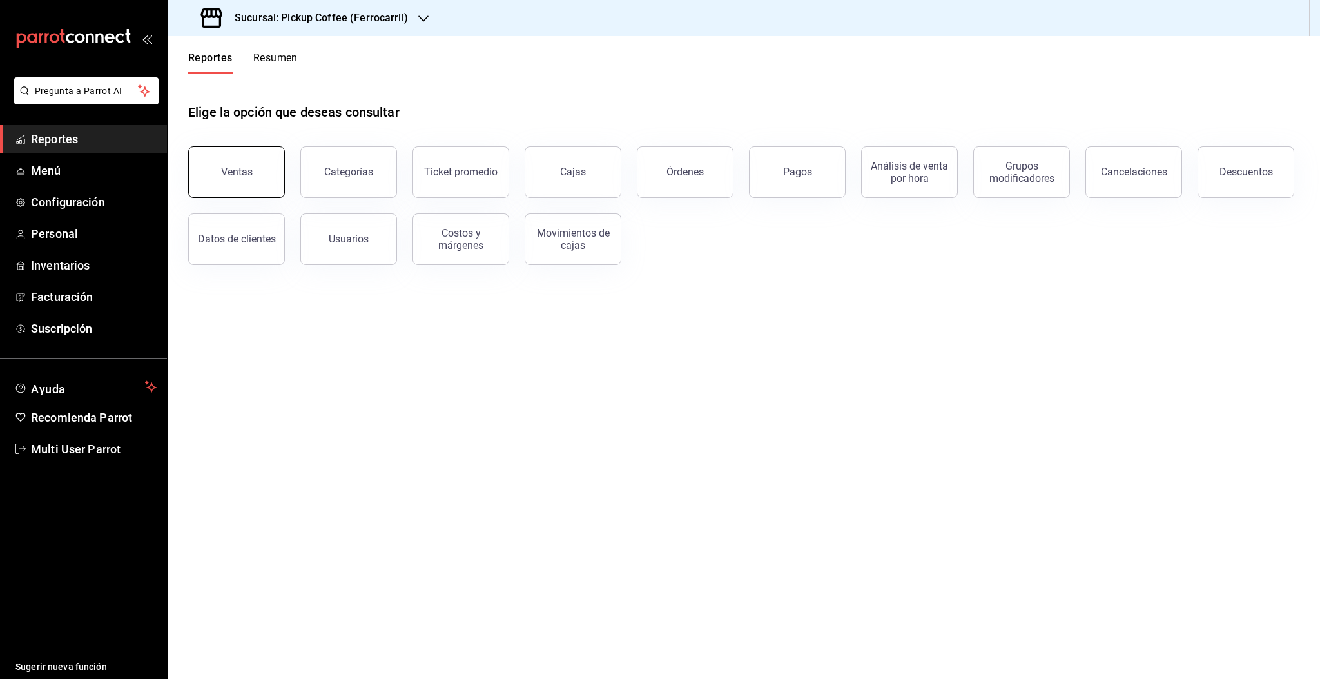
click at [251, 170] on div "Ventas" at bounding box center [237, 172] width 32 height 12
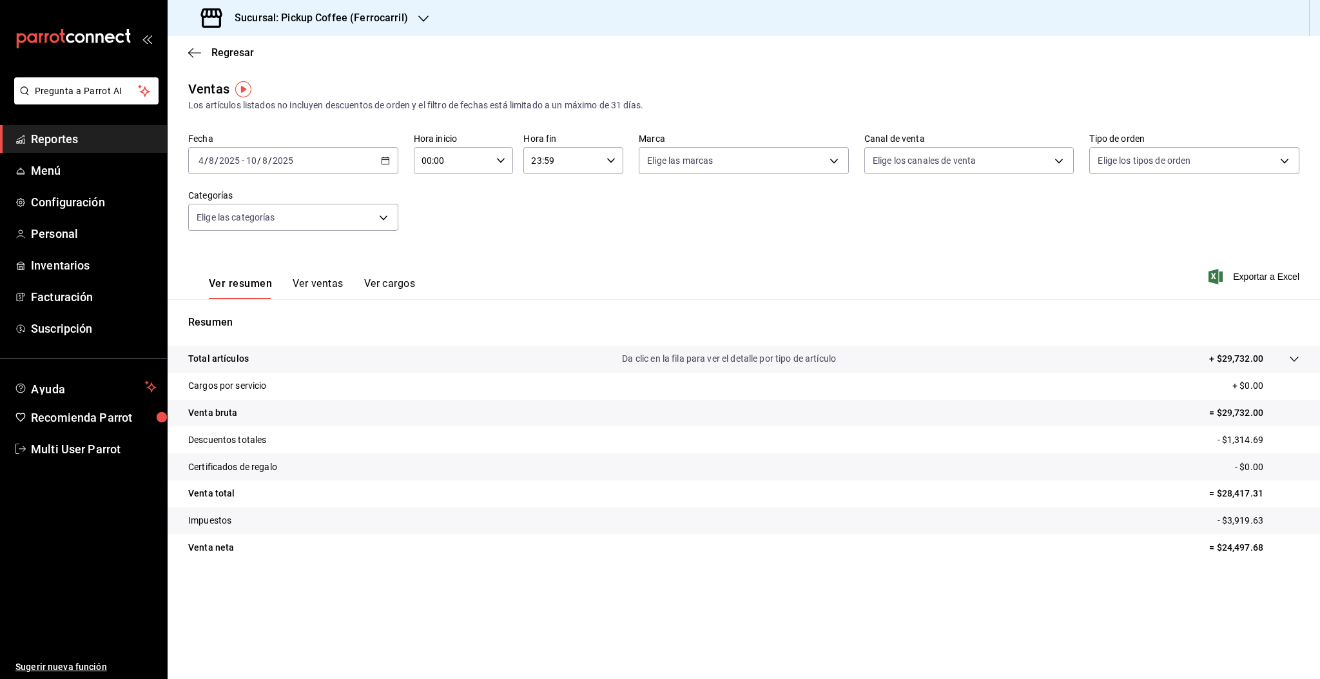
click at [354, 162] on div "[DATE] [DATE] - [DATE] [DATE]" at bounding box center [293, 160] width 210 height 27
click at [262, 320] on span "Rango de fechas" at bounding box center [249, 316] width 100 height 14
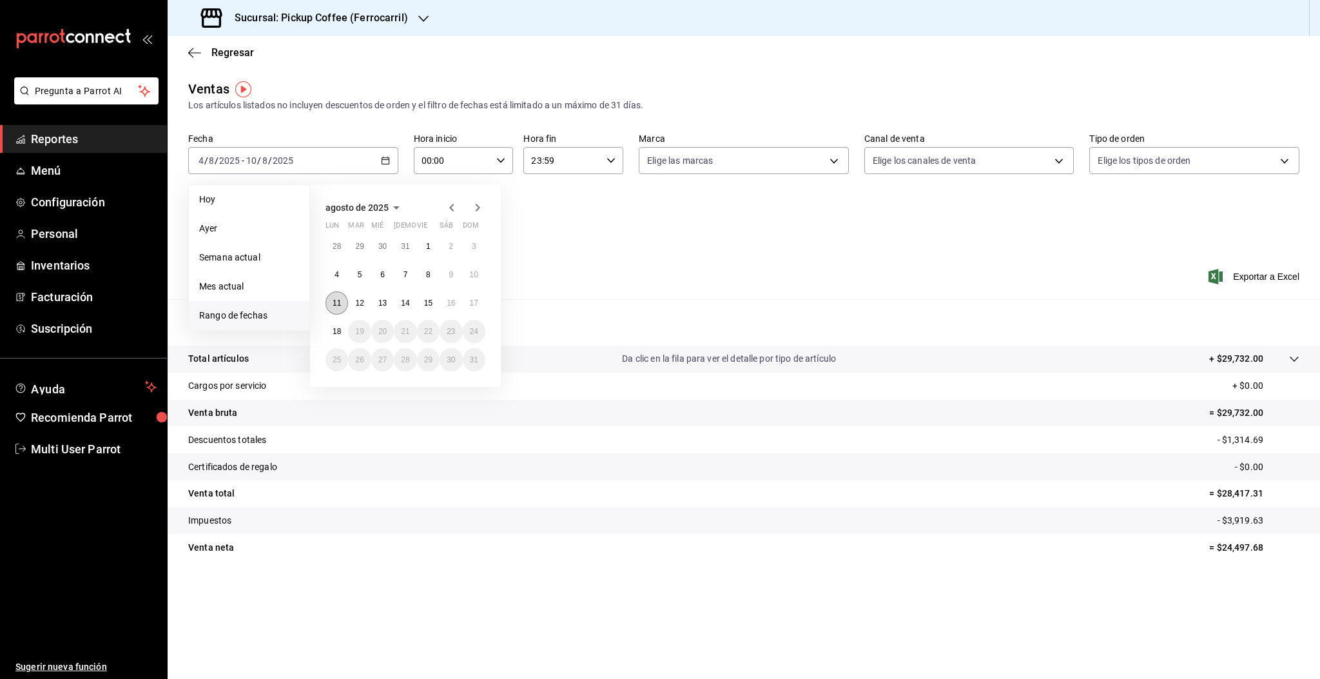
click at [334, 305] on abbr "11" at bounding box center [337, 302] width 8 height 9
click at [479, 301] on button "17" at bounding box center [474, 302] width 23 height 23
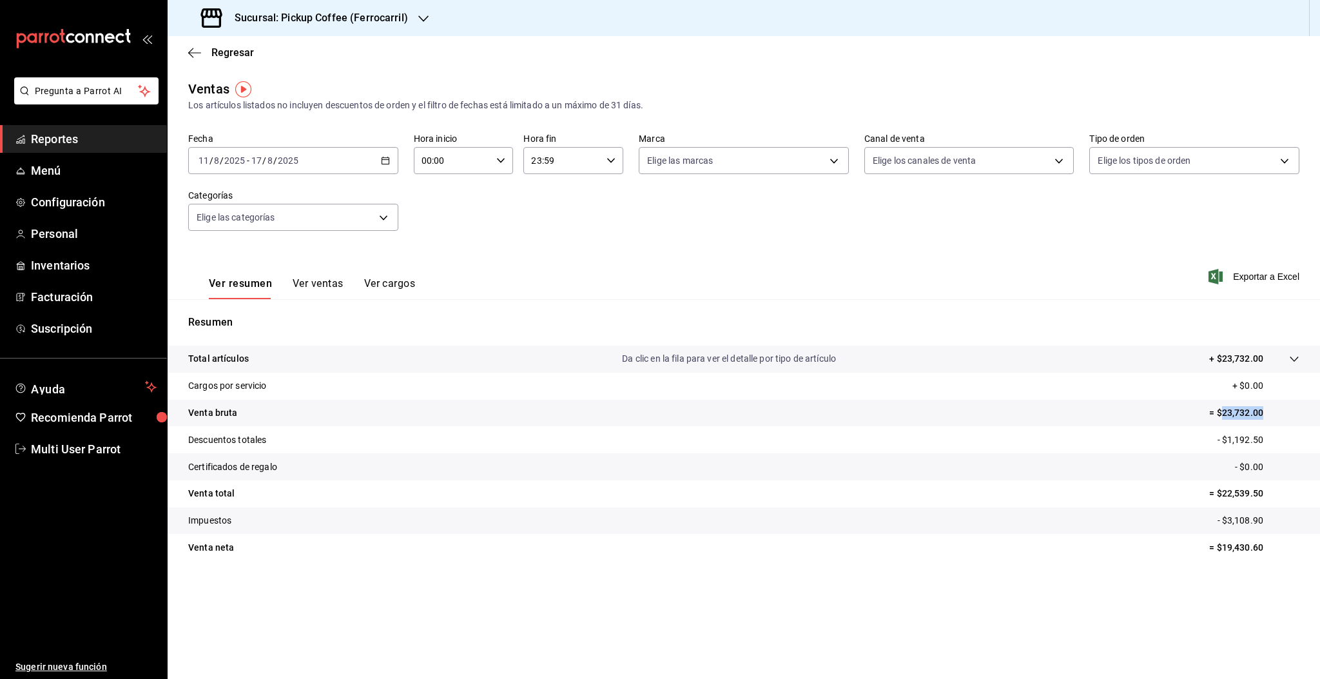
drag, startPoint x: 1220, startPoint y: 416, endPoint x: 1279, endPoint y: 424, distance: 59.1
click at [1279, 424] on tr "Venta bruta = $23,732.00" at bounding box center [744, 413] width 1152 height 27
copy p "23,732.00"
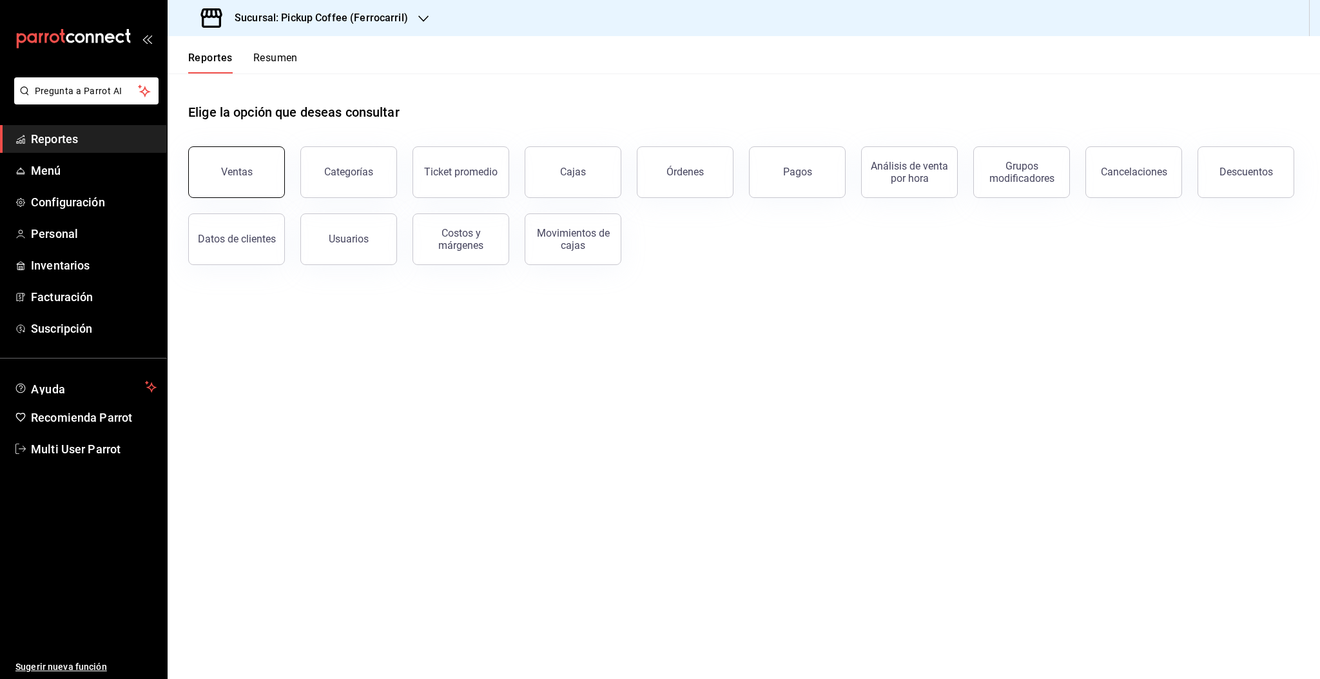
click at [255, 163] on button "Ventas" at bounding box center [236, 172] width 97 height 52
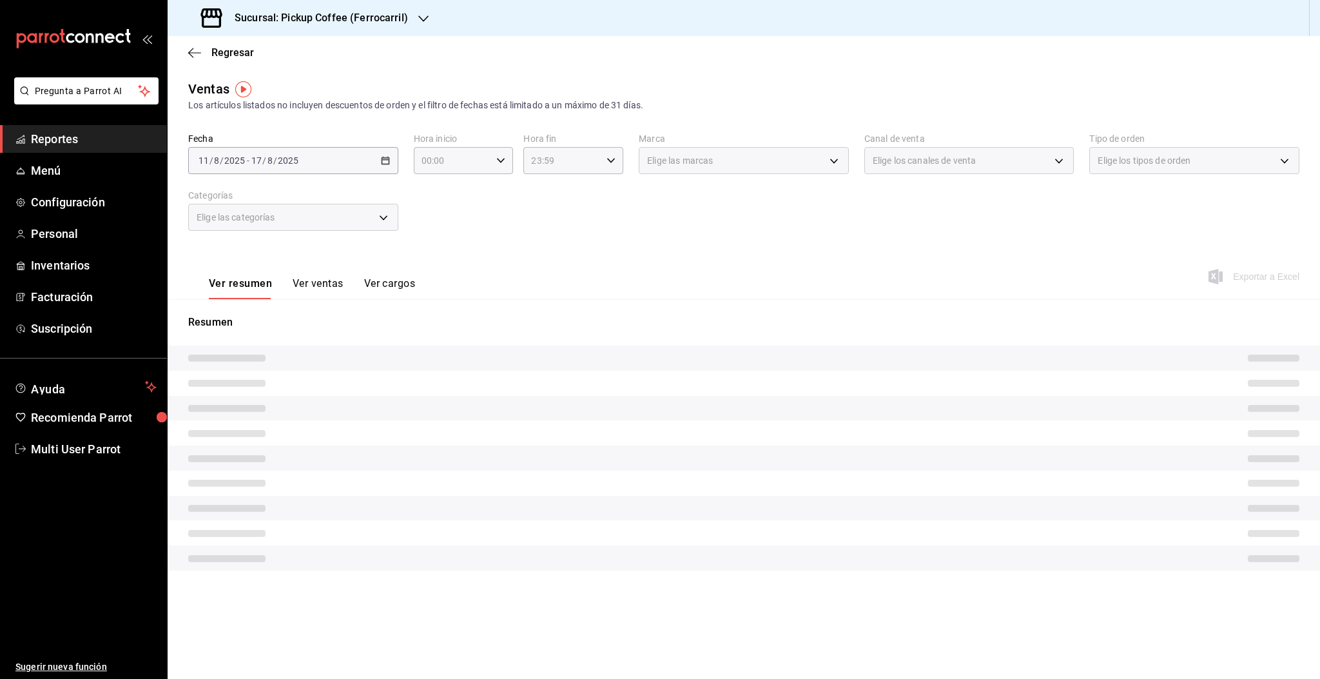
click at [385, 22] on h3 "Sucursal: Pickup Coffee (Ferrocarril)" at bounding box center [316, 17] width 184 height 15
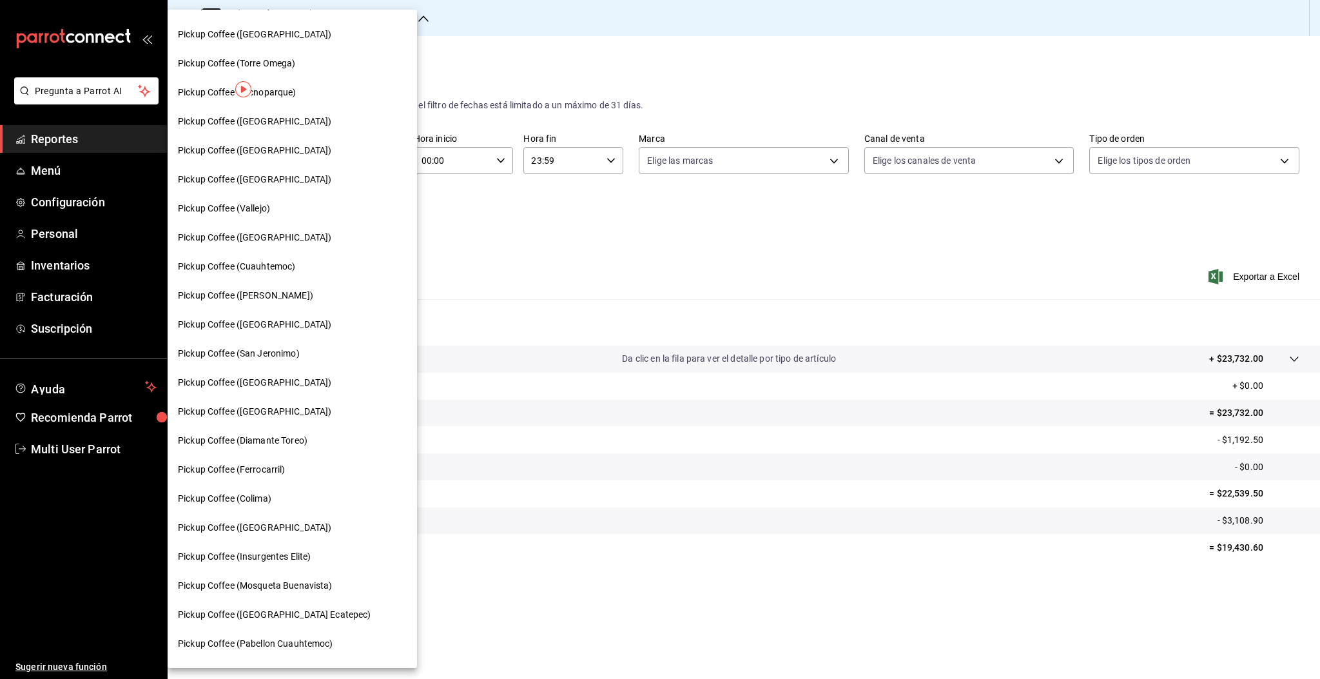
scroll to position [282, 0]
click at [249, 122] on span "Pickup Coffee ([GEOGRAPHIC_DATA])" at bounding box center [254, 125] width 153 height 14
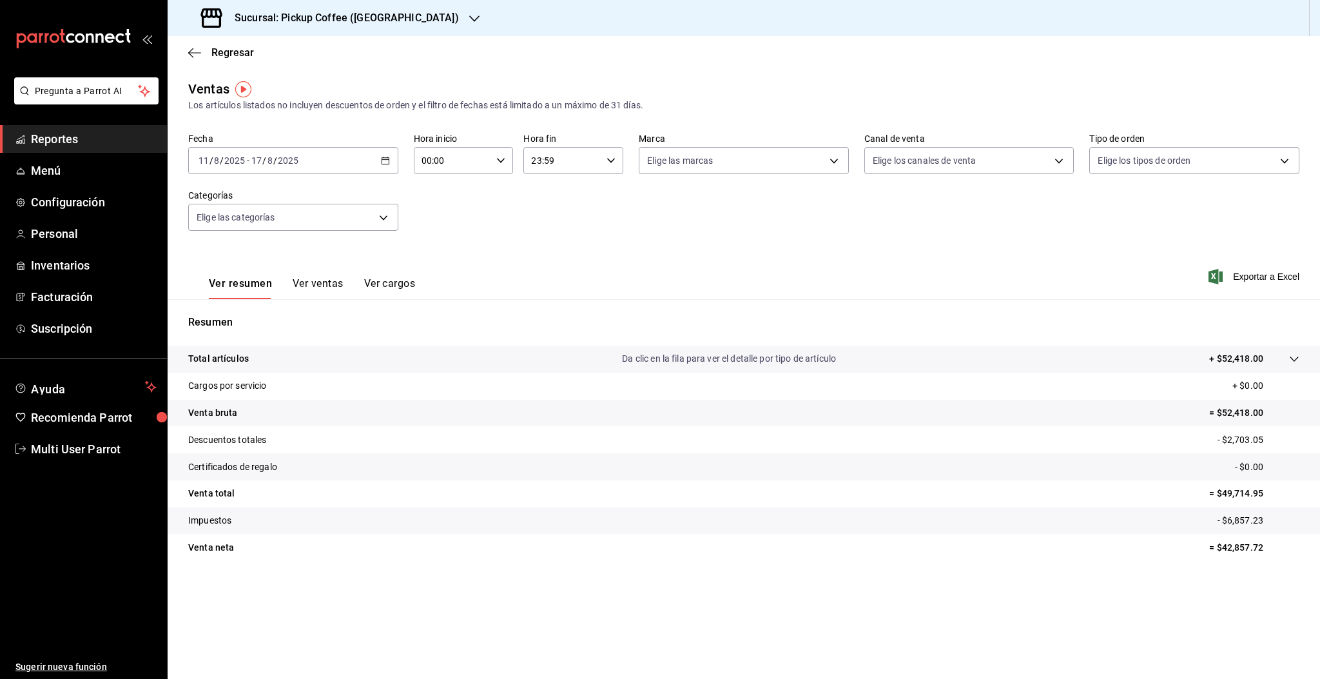
click at [367, 23] on h3 "Sucursal: Pickup Coffee ([GEOGRAPHIC_DATA])" at bounding box center [341, 17] width 235 height 15
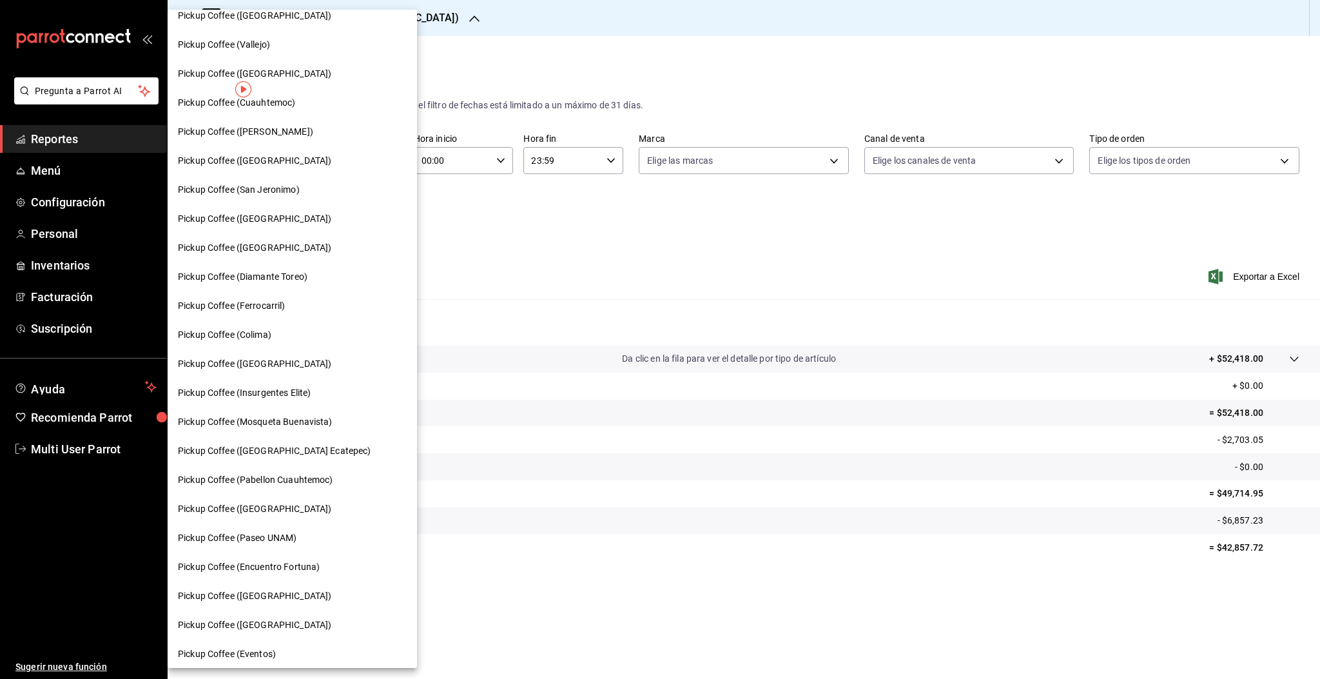
scroll to position [454, 0]
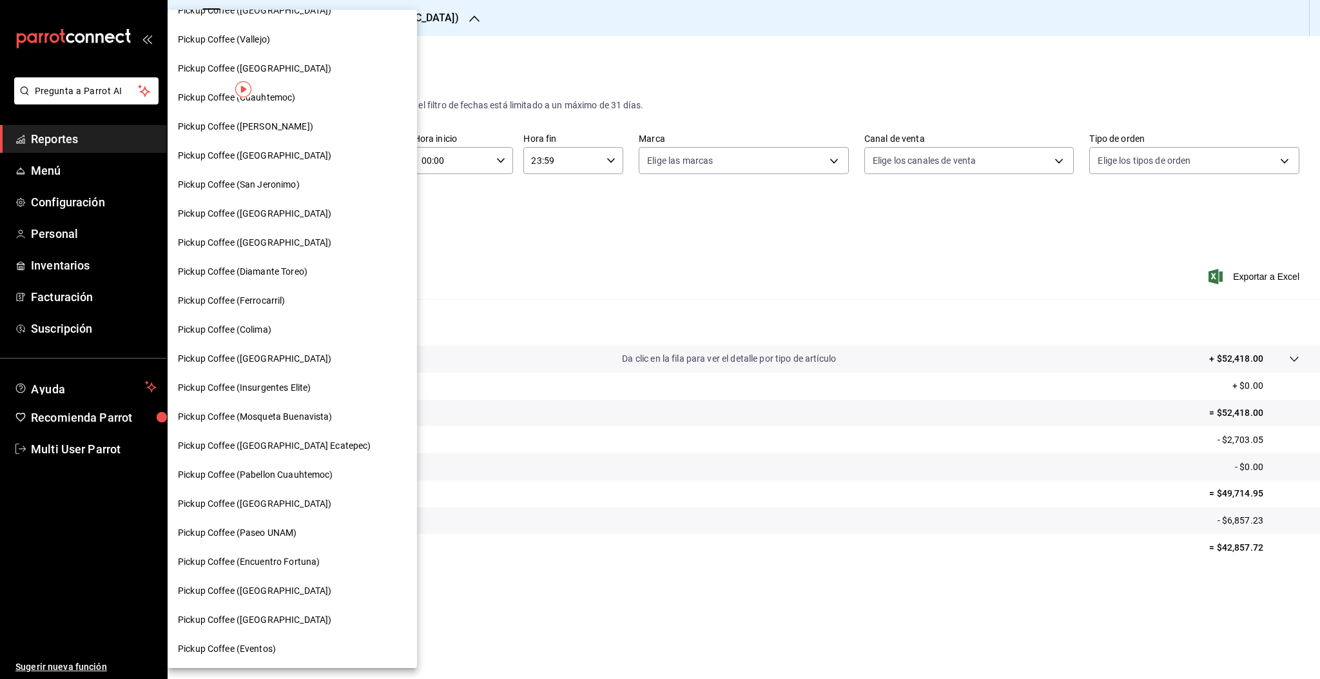
click at [268, 444] on span "Pickup Coffee ([GEOGRAPHIC_DATA] Ecatepec)" at bounding box center [274, 446] width 193 height 14
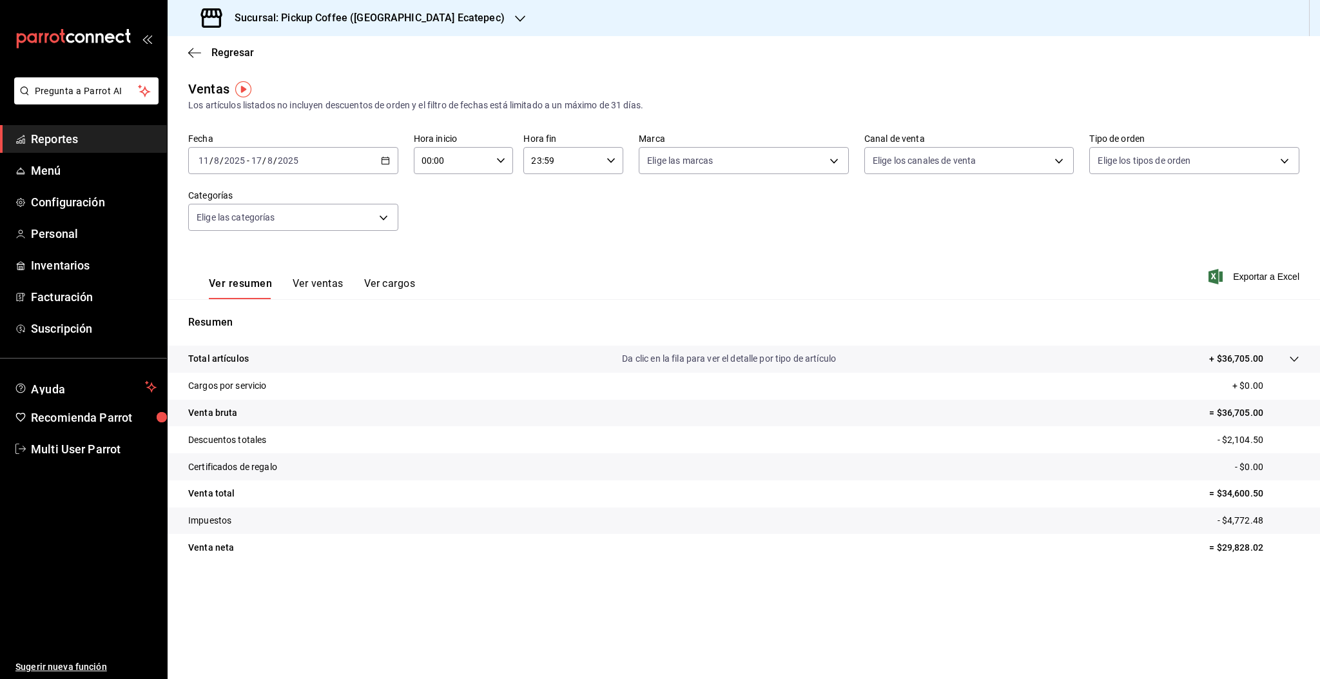
click at [277, 157] on input "2025" at bounding box center [288, 160] width 22 height 10
click at [254, 310] on span "Rango de fechas" at bounding box center [249, 316] width 100 height 14
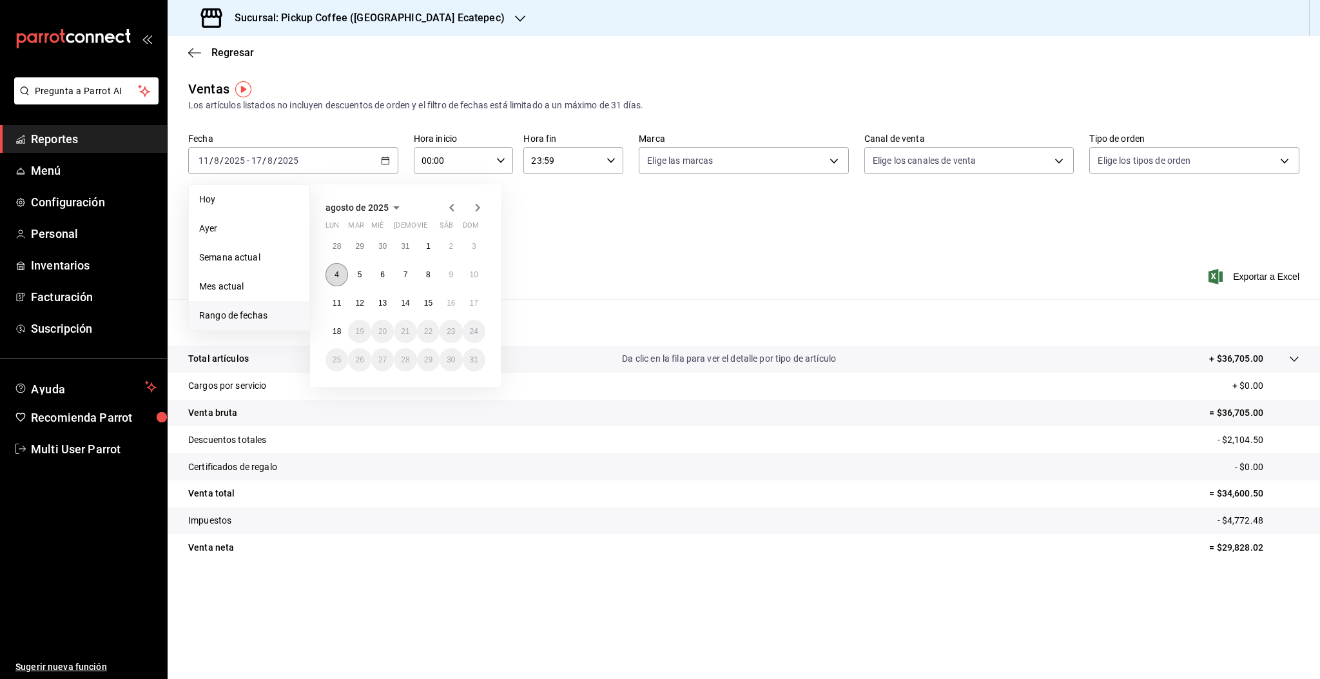
click at [334, 274] on abbr "4" at bounding box center [336, 274] width 5 height 9
click at [466, 276] on button "10" at bounding box center [474, 274] width 23 height 23
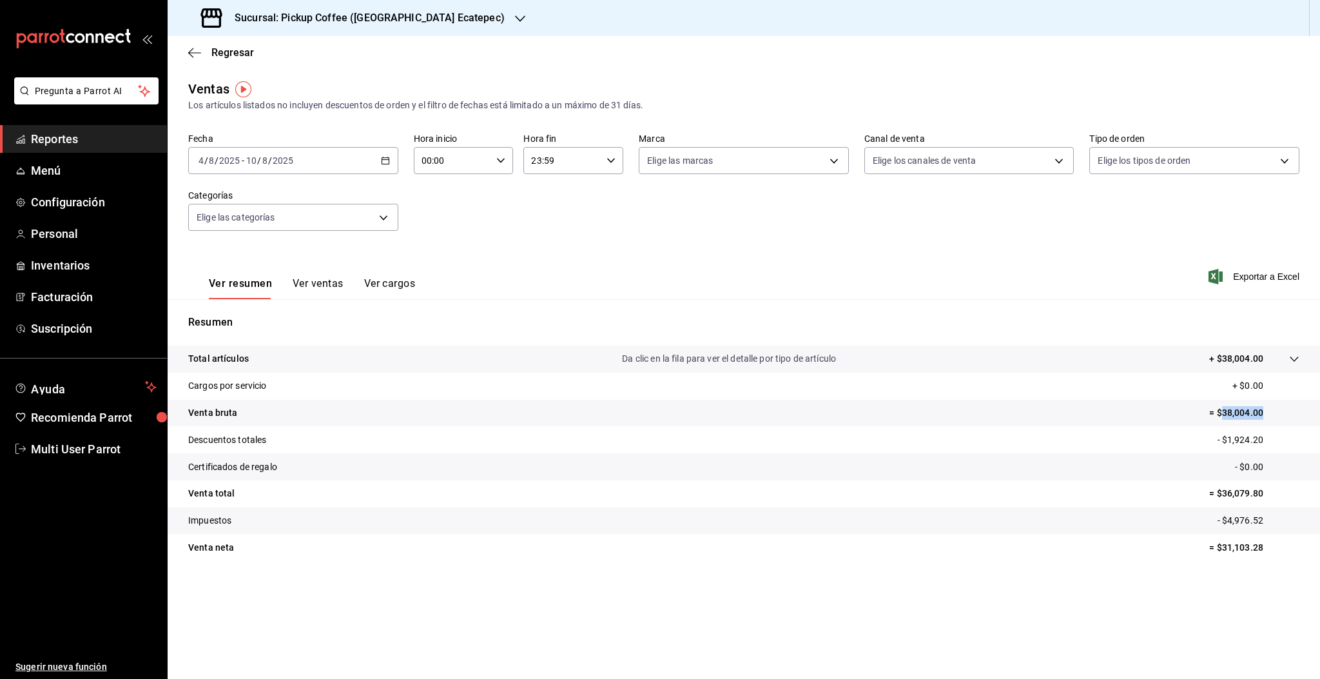
drag, startPoint x: 1223, startPoint y: 415, endPoint x: 1267, endPoint y: 414, distance: 43.8
click at [1267, 414] on p "= $38,004.00" at bounding box center [1254, 413] width 90 height 14
copy p "38,004.00"
click at [354, 162] on div "[DATE] [DATE] - [DATE] [DATE]" at bounding box center [293, 160] width 210 height 27
click at [356, 163] on div "[DATE] [DATE] - [DATE] [DATE]" at bounding box center [293, 160] width 210 height 27
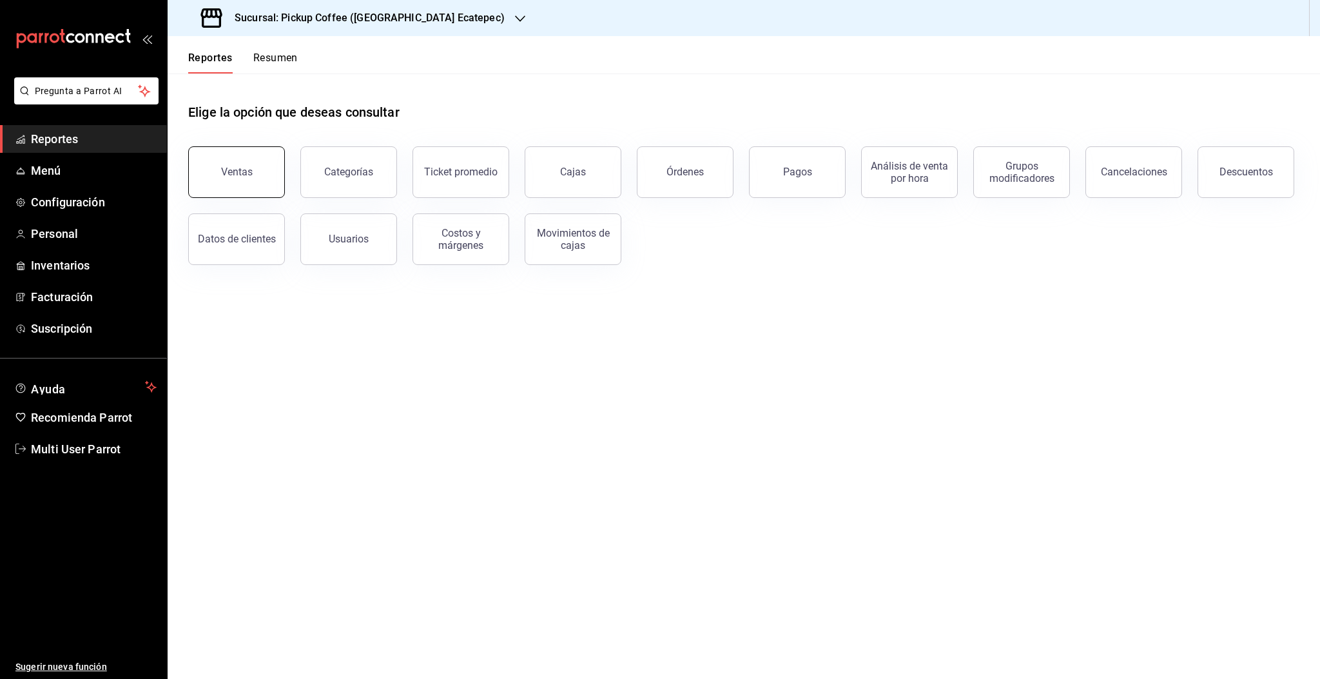
click at [242, 182] on button "Ventas" at bounding box center [236, 172] width 97 height 52
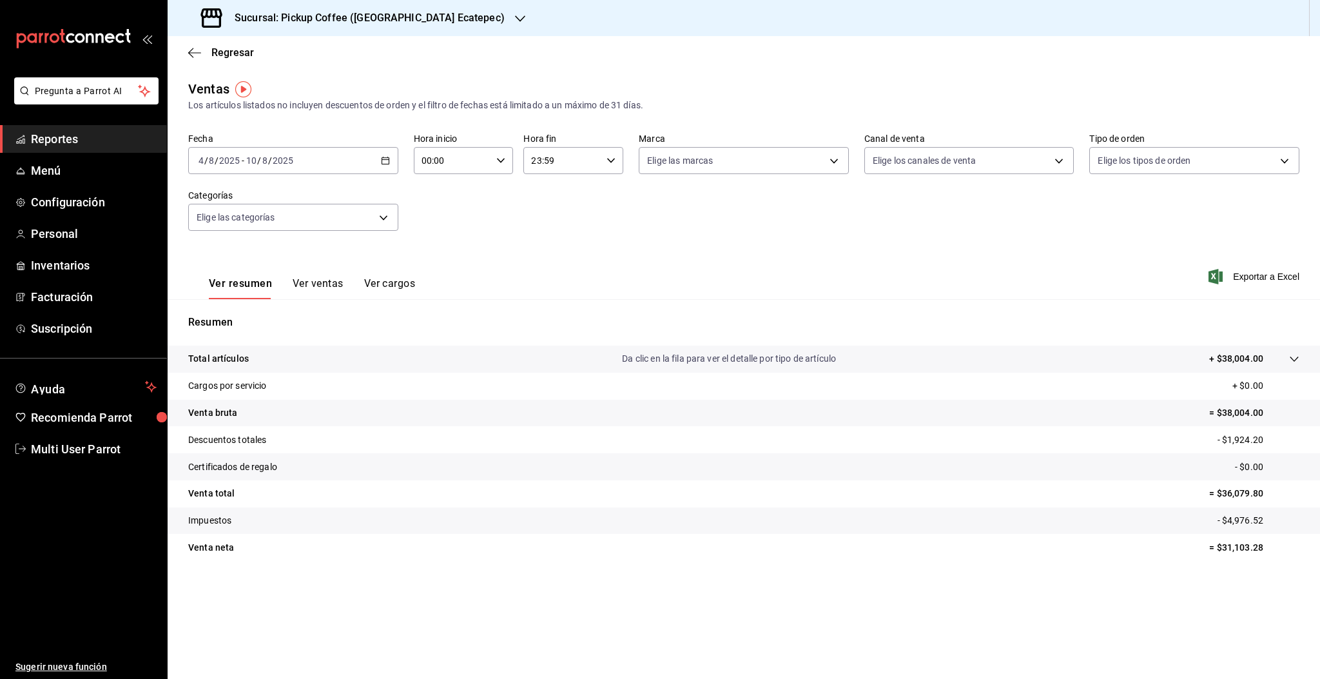
click at [264, 165] on input "8" at bounding box center [265, 160] width 6 height 10
click at [251, 314] on span "Rango de fechas" at bounding box center [249, 316] width 100 height 14
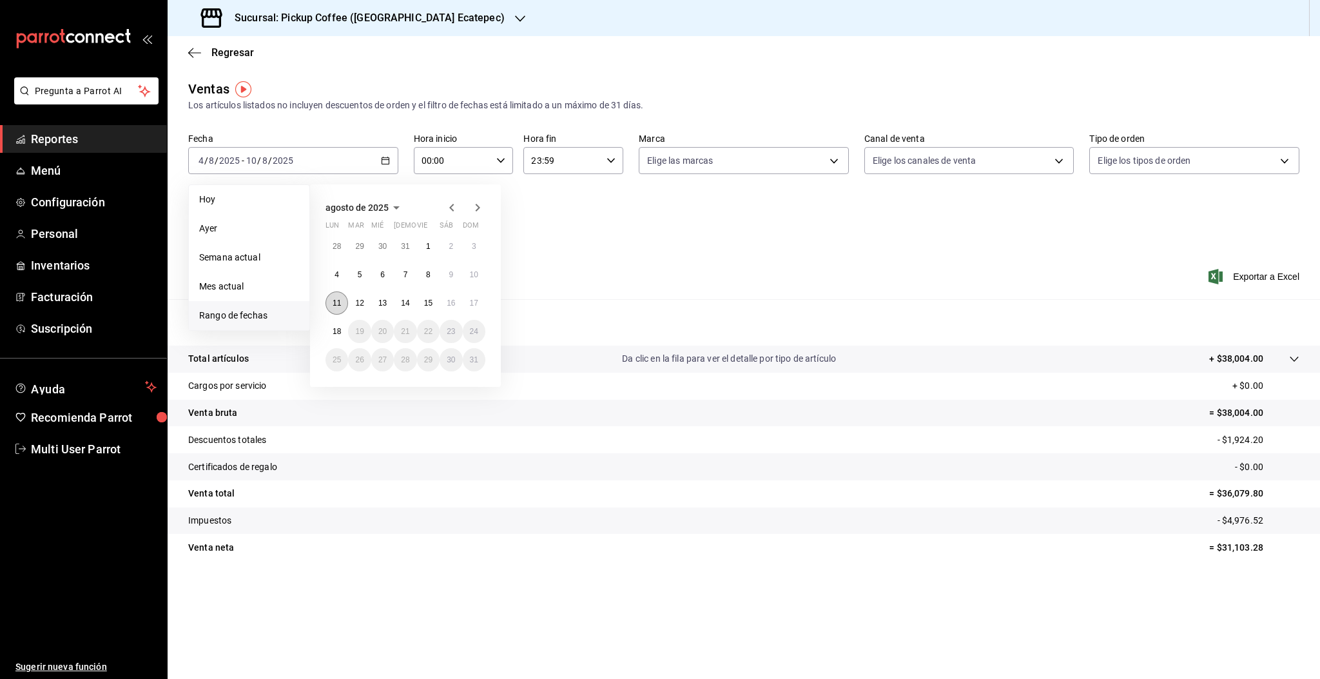
click at [336, 303] on abbr "11" at bounding box center [337, 302] width 8 height 9
click at [466, 302] on button "17" at bounding box center [474, 302] width 23 height 23
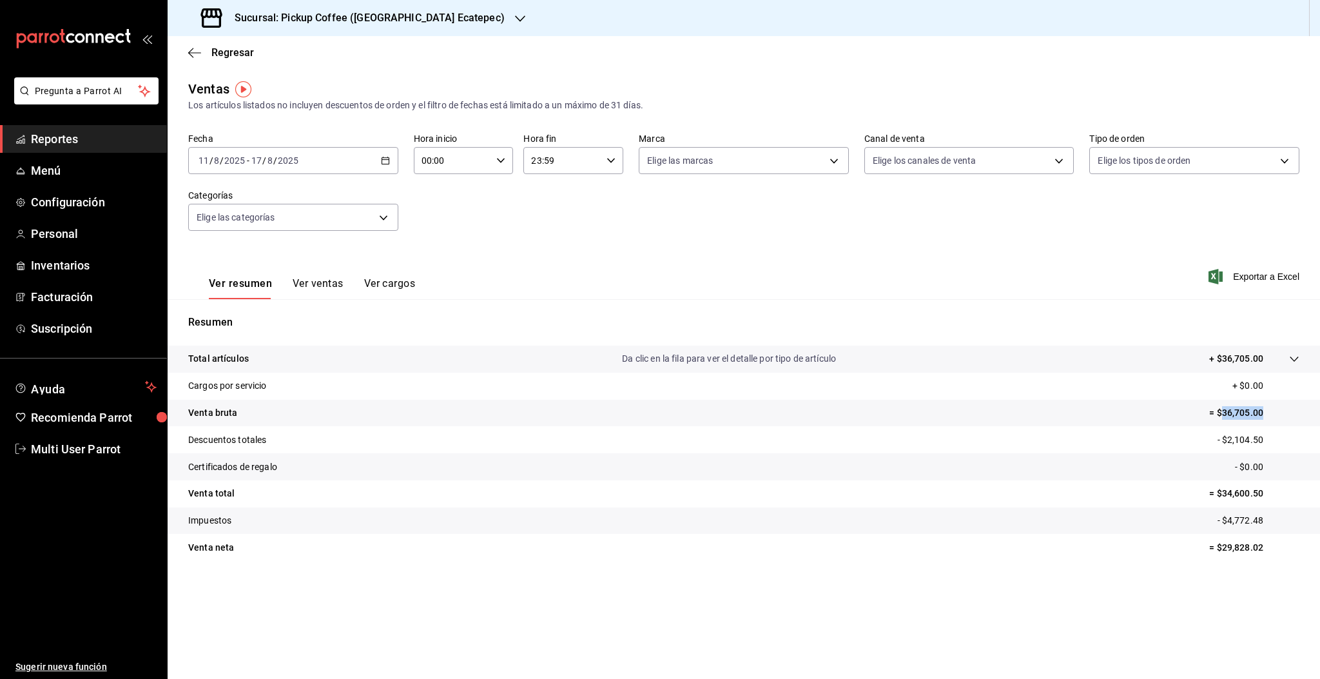
drag, startPoint x: 1221, startPoint y: 414, endPoint x: 1272, endPoint y: 413, distance: 50.9
click at [1272, 413] on p "= $36,705.00" at bounding box center [1254, 413] width 90 height 14
copy p "36,705.00"
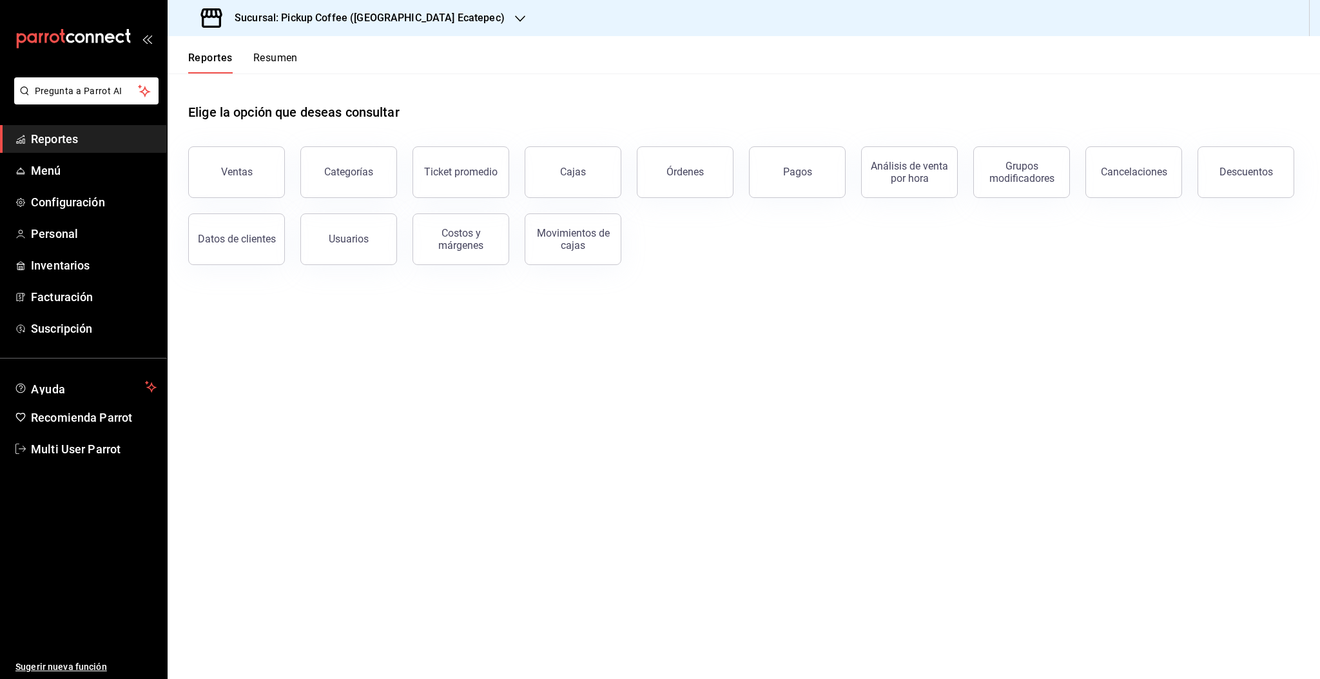
click at [269, 63] on button "Resumen" at bounding box center [275, 63] width 44 height 22
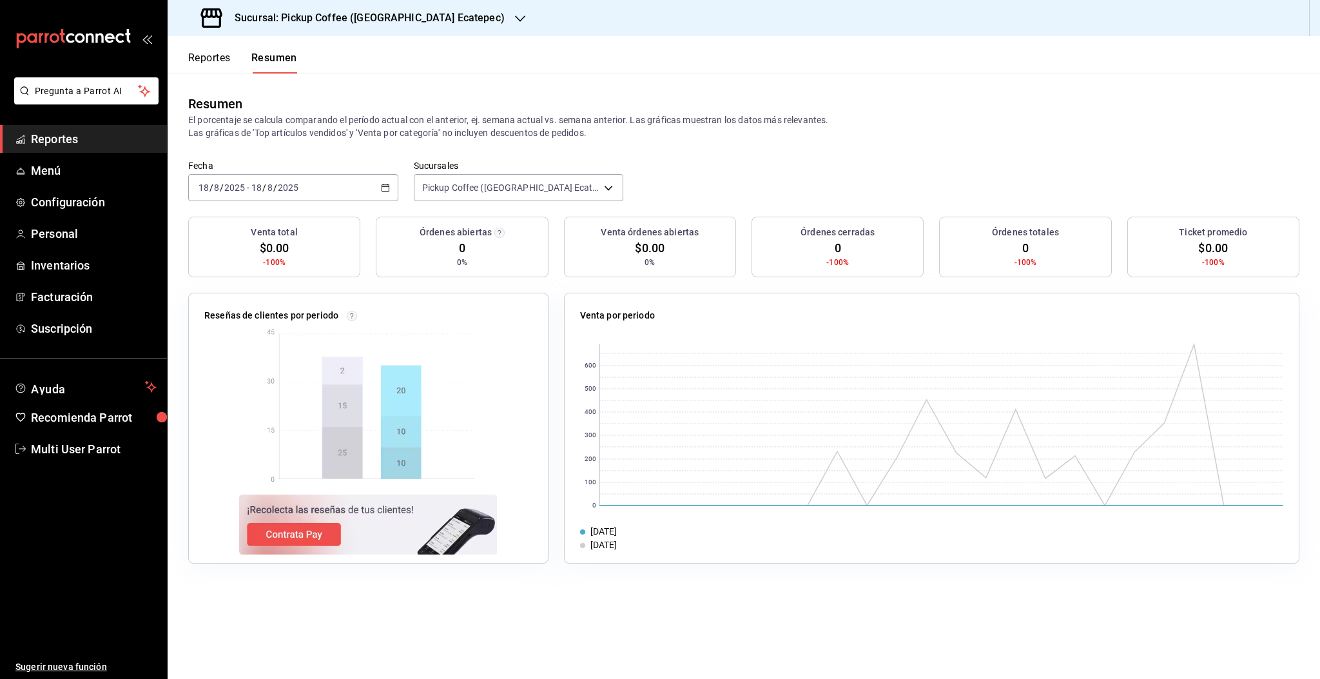
click at [352, 184] on div "[DATE] [DATE] - [DATE] [DATE]" at bounding box center [293, 187] width 210 height 27
click at [242, 369] on span "Rango de fechas" at bounding box center [249, 372] width 100 height 14
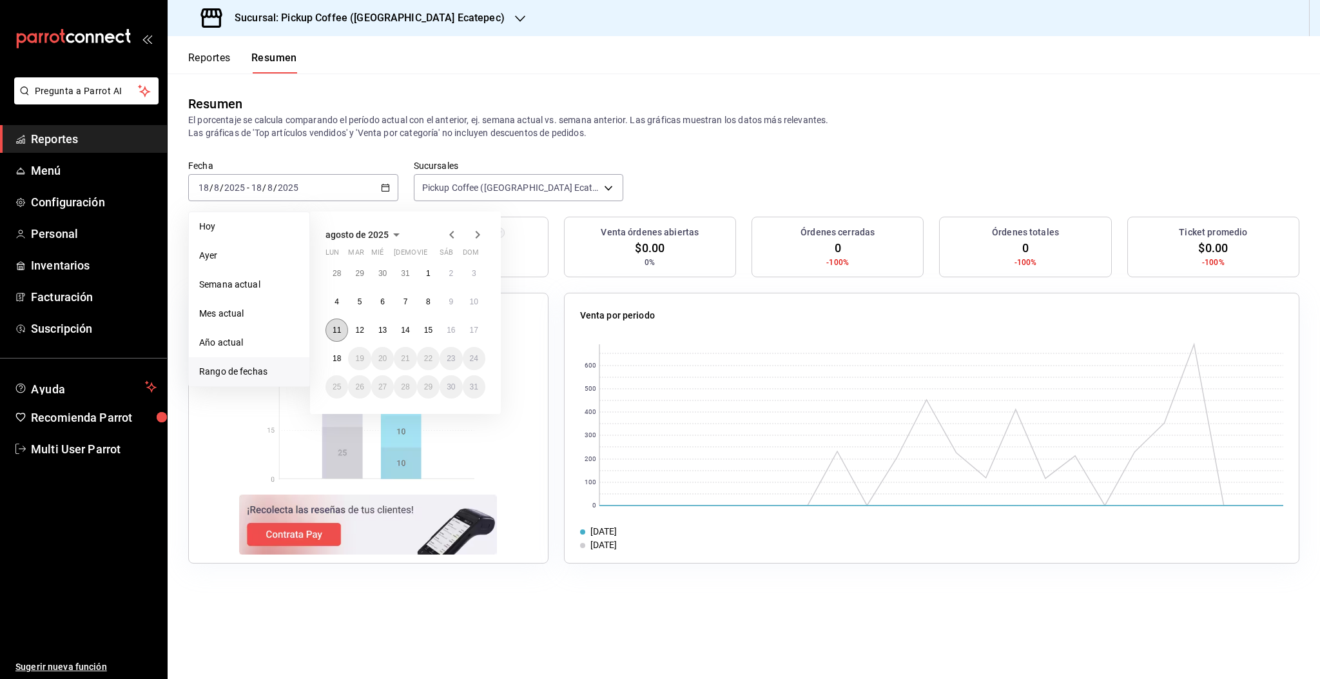
click at [330, 330] on button "11" at bounding box center [336, 329] width 23 height 23
click at [474, 332] on abbr "17" at bounding box center [474, 329] width 8 height 9
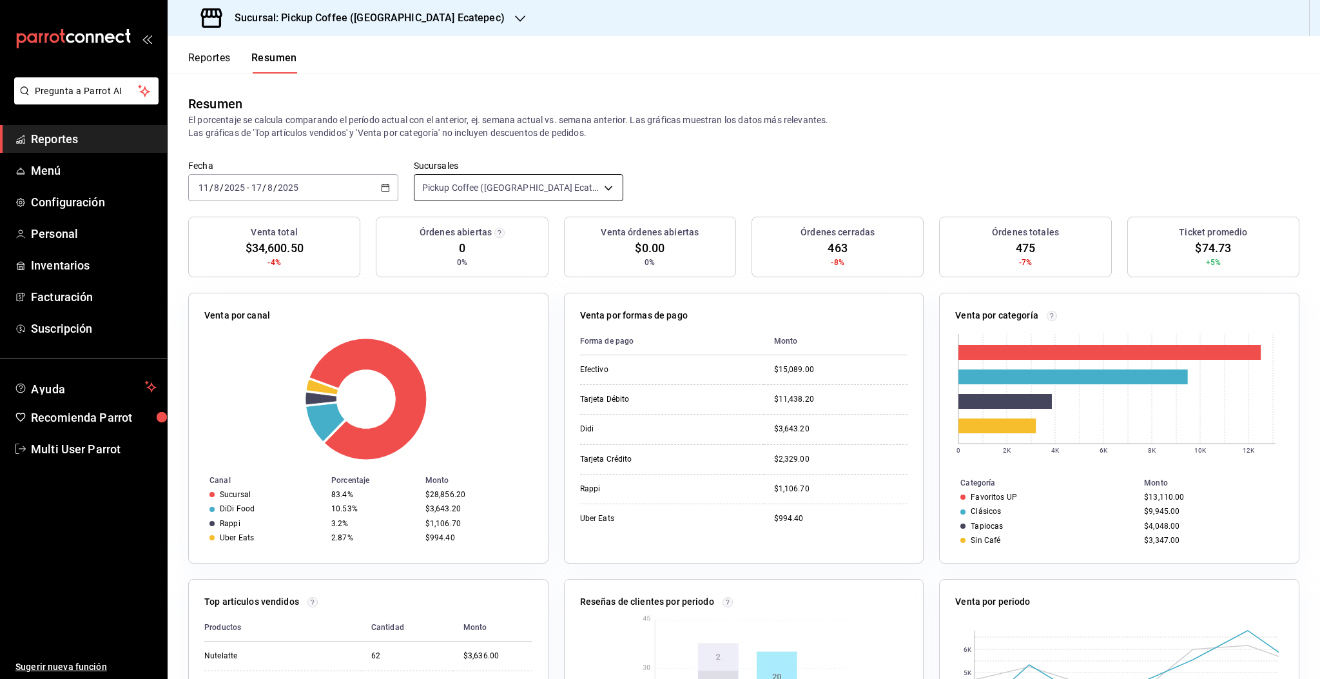
click at [559, 189] on body "Pregunta a Parrot AI Reportes Menú Configuración Personal Inventarios Facturaci…" at bounding box center [660, 339] width 1320 height 679
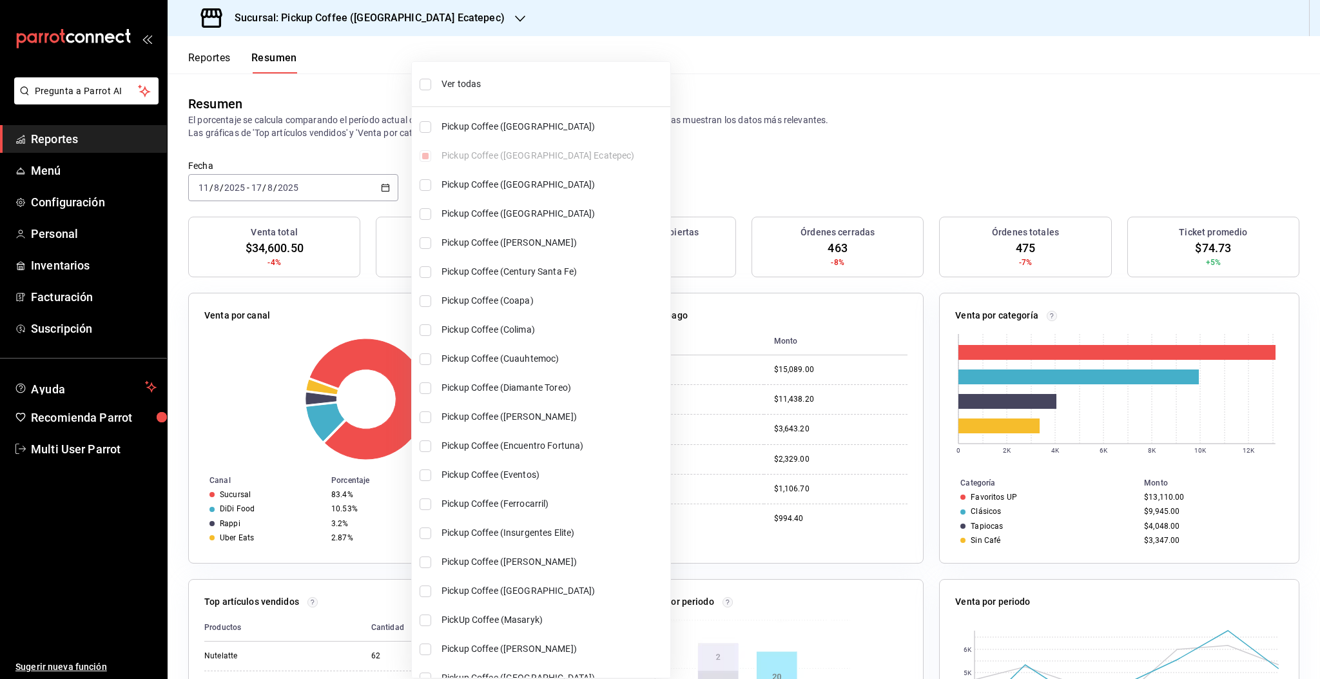
click at [430, 81] on input "checkbox" at bounding box center [426, 85] width 12 height 12
checkbox input "true"
type input "[object Object],[object Object],[object Object],[object Object],[object Object]…"
checkbox input "true"
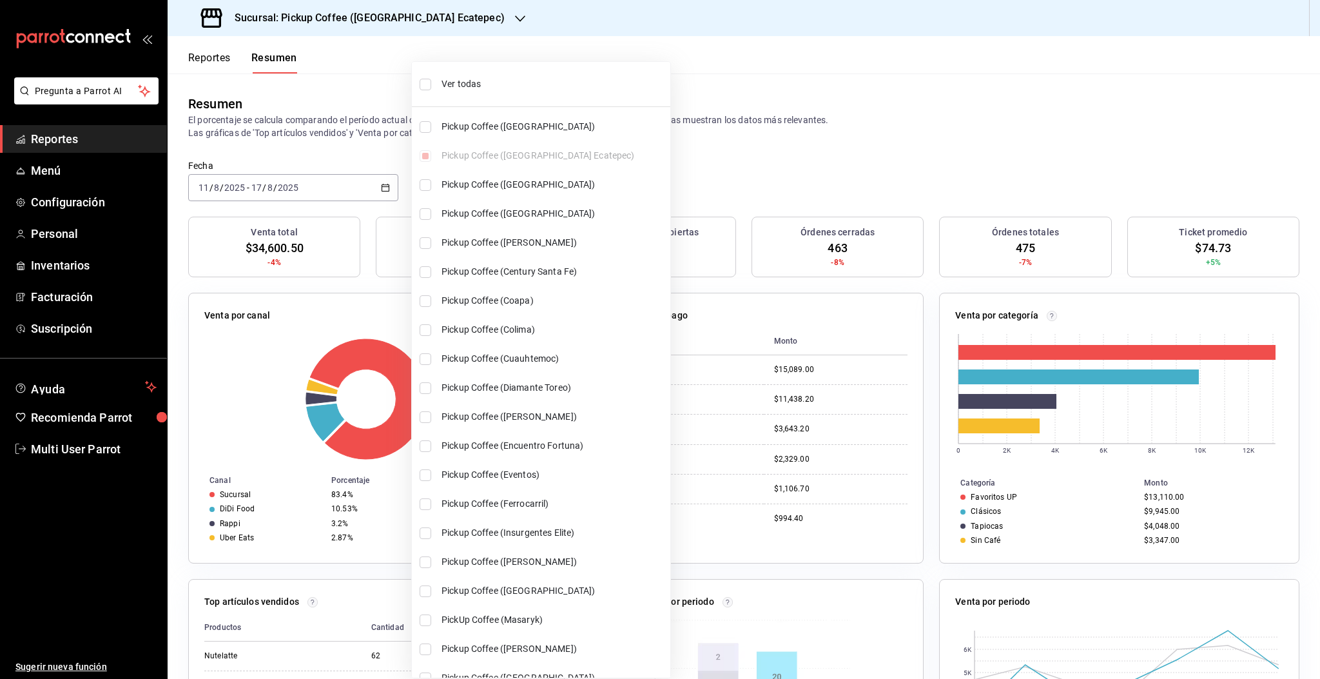
checkbox input "true"
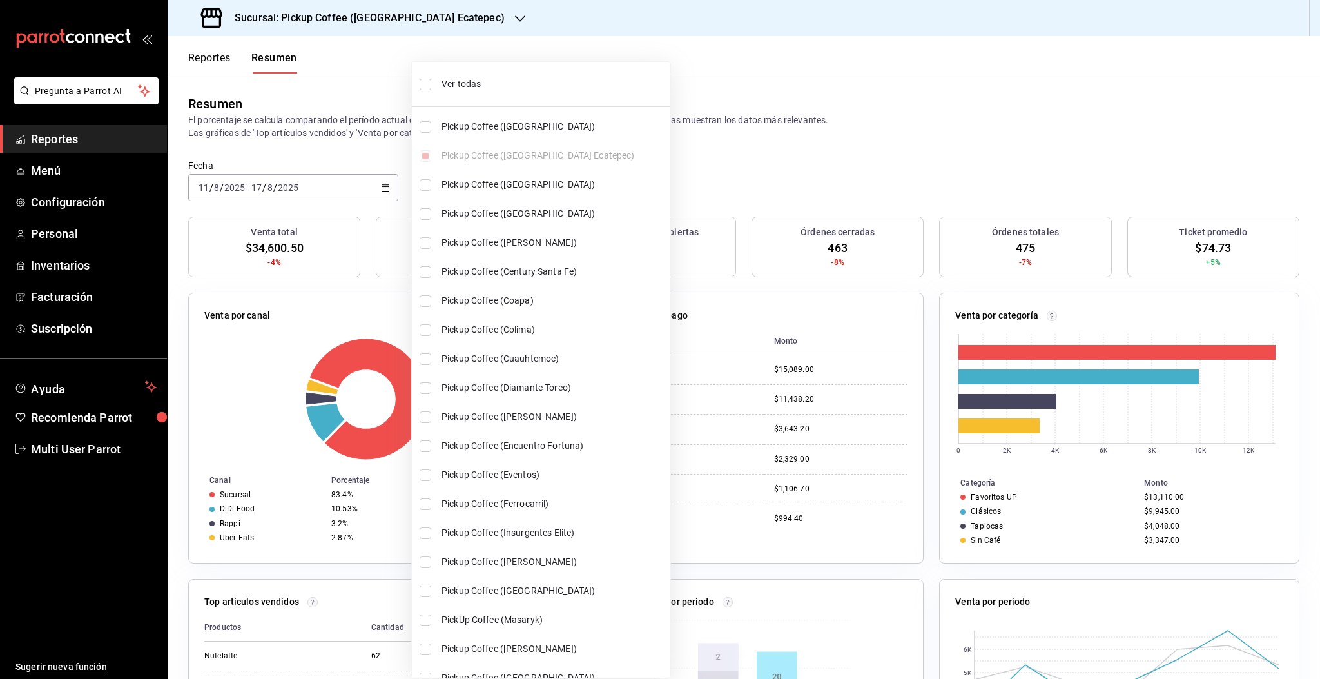
checkbox input "true"
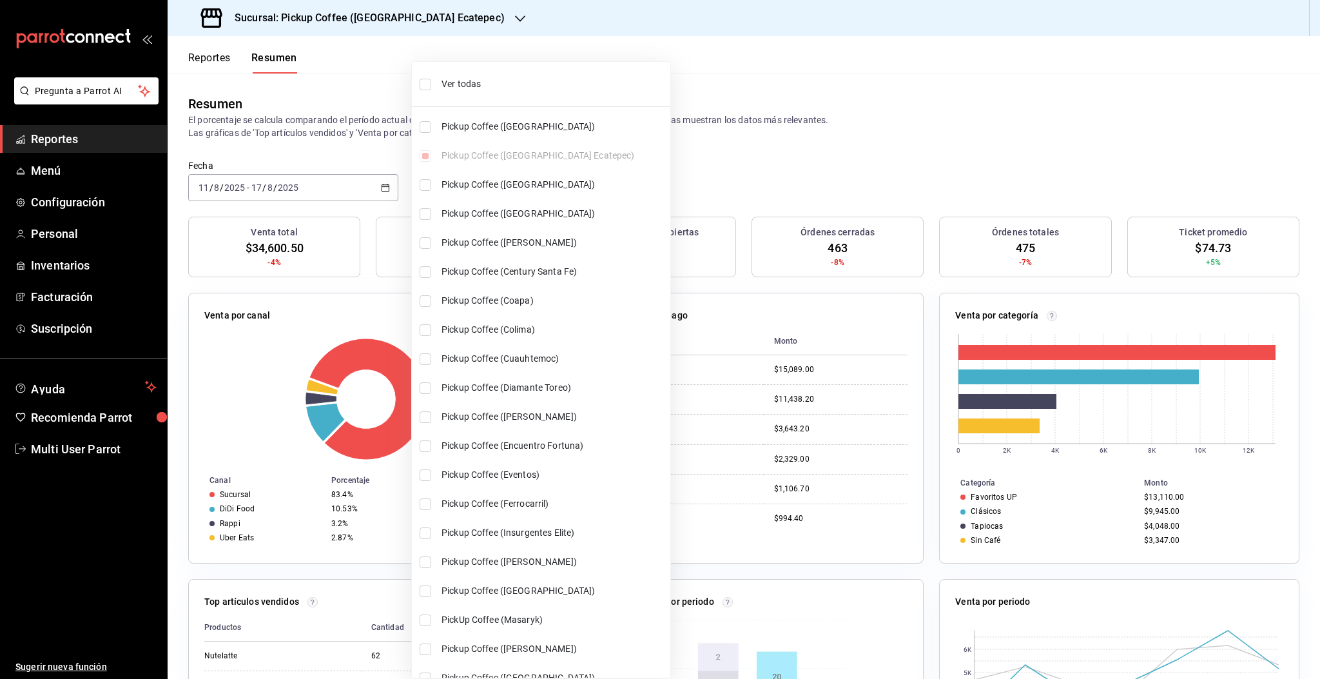
checkbox input "true"
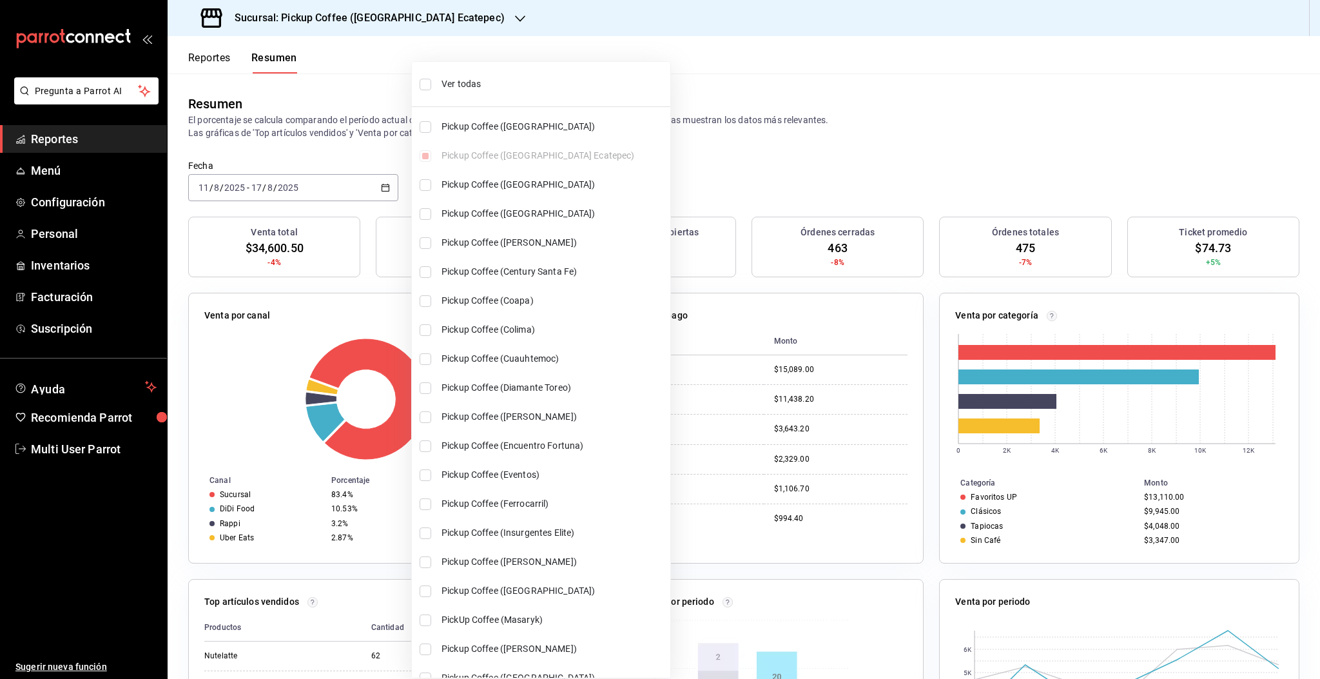
checkbox input "true"
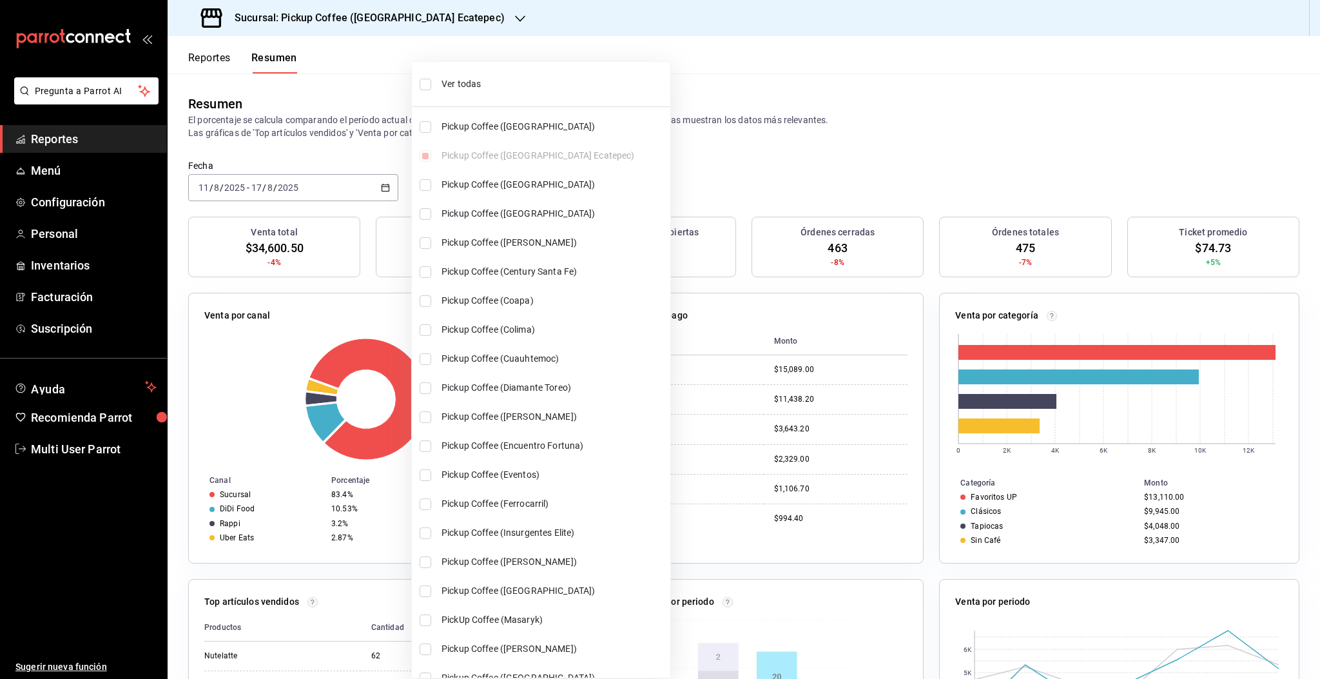
checkbox input "true"
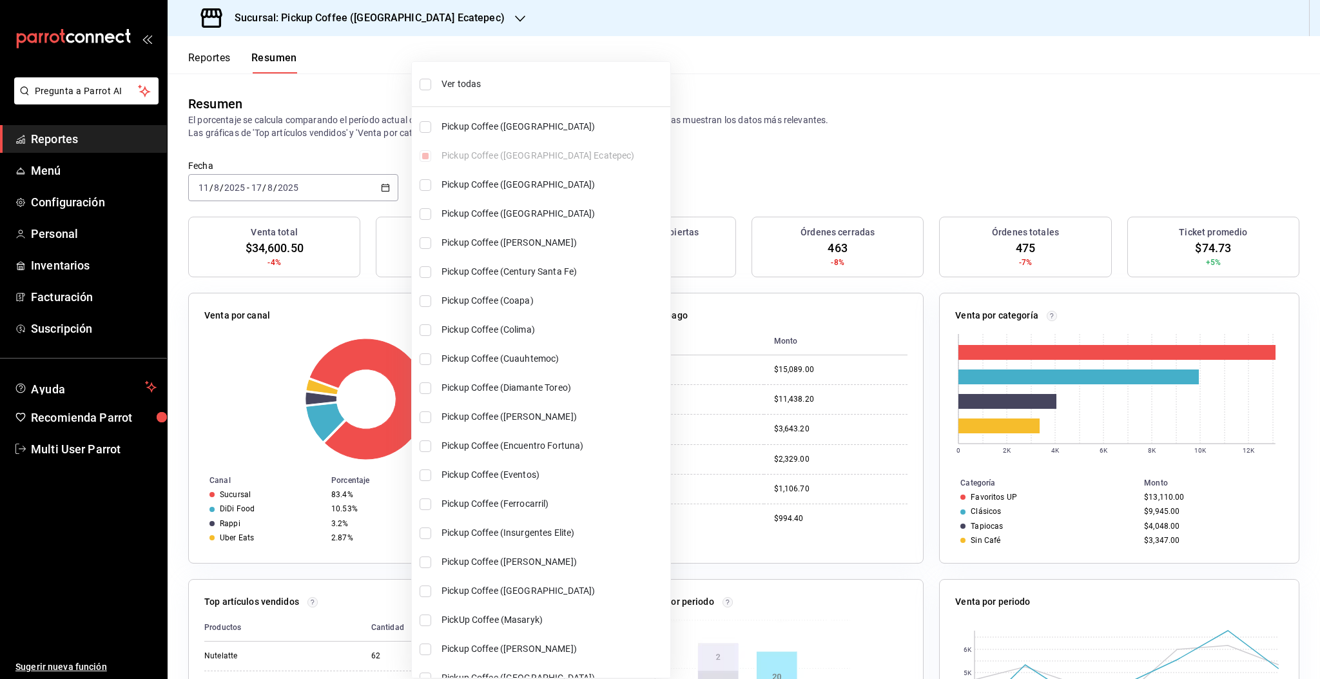
checkbox input "true"
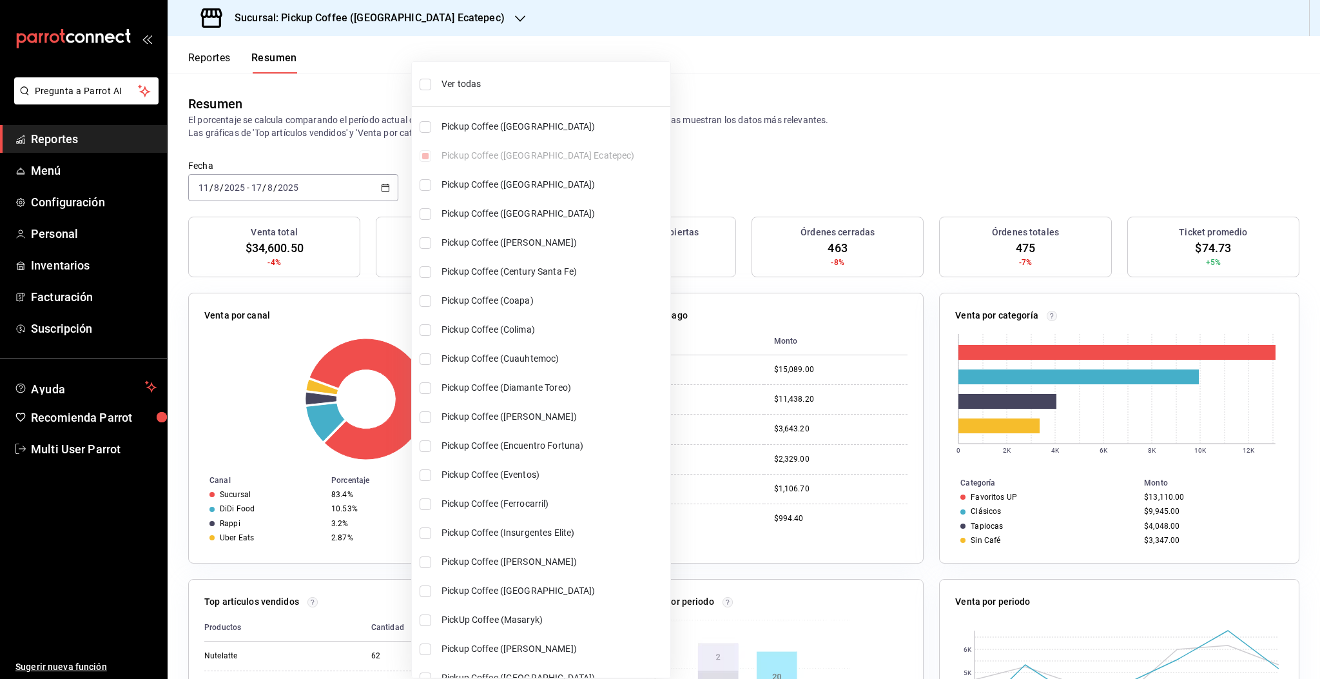
checkbox input "true"
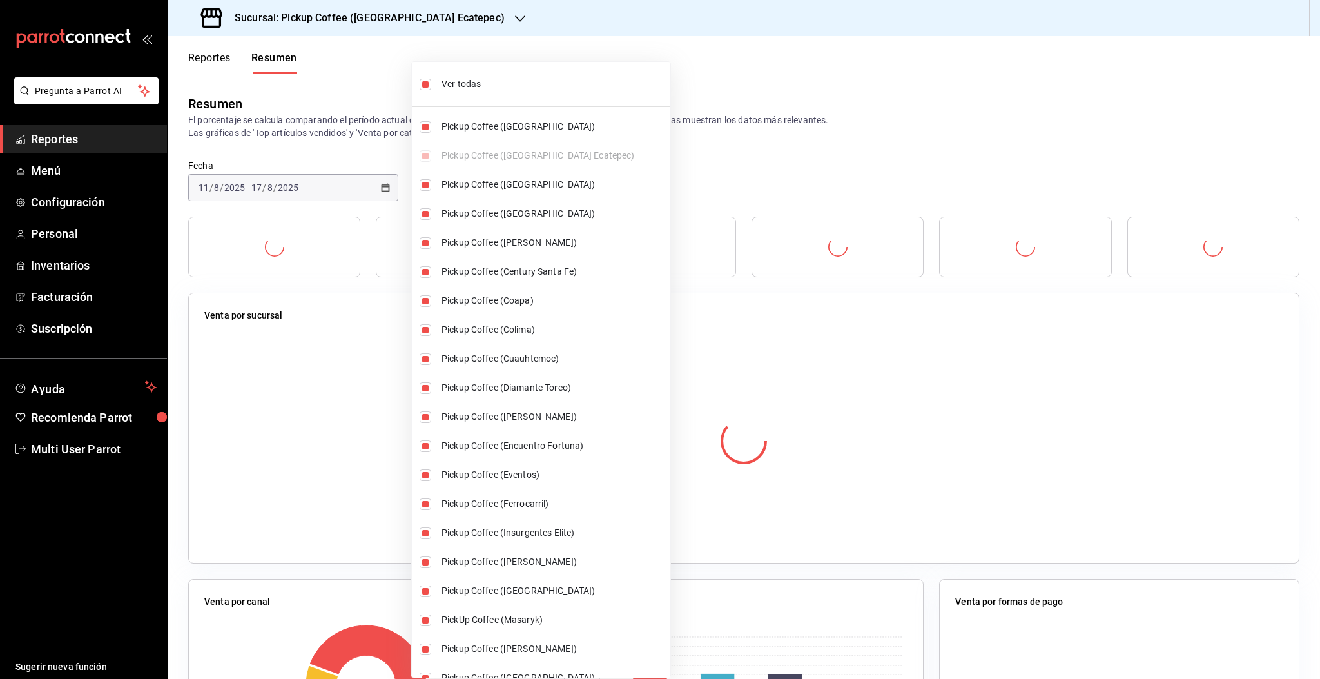
click at [965, 169] on div at bounding box center [660, 339] width 1320 height 679
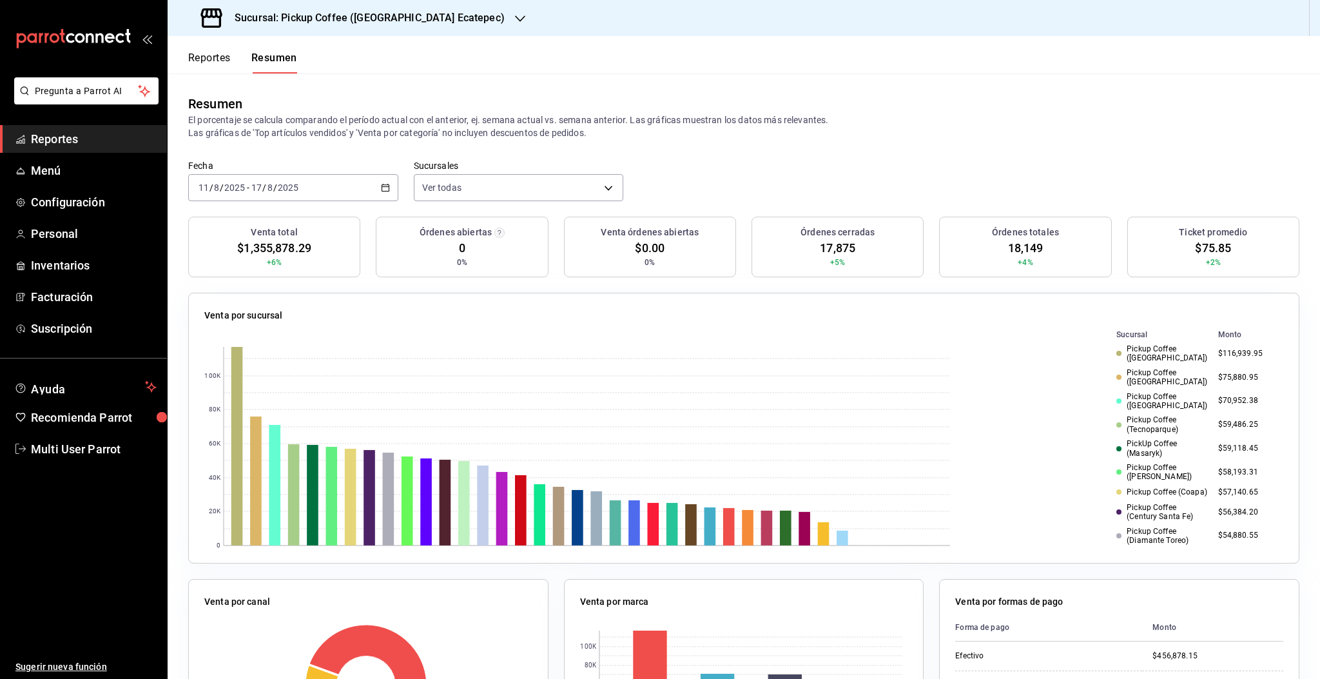
click at [877, 146] on div "Resumen El porcentaje se calcula comparando el período actual con el anterior, …" at bounding box center [744, 116] width 1152 height 86
